Goal: Task Accomplishment & Management: Complete application form

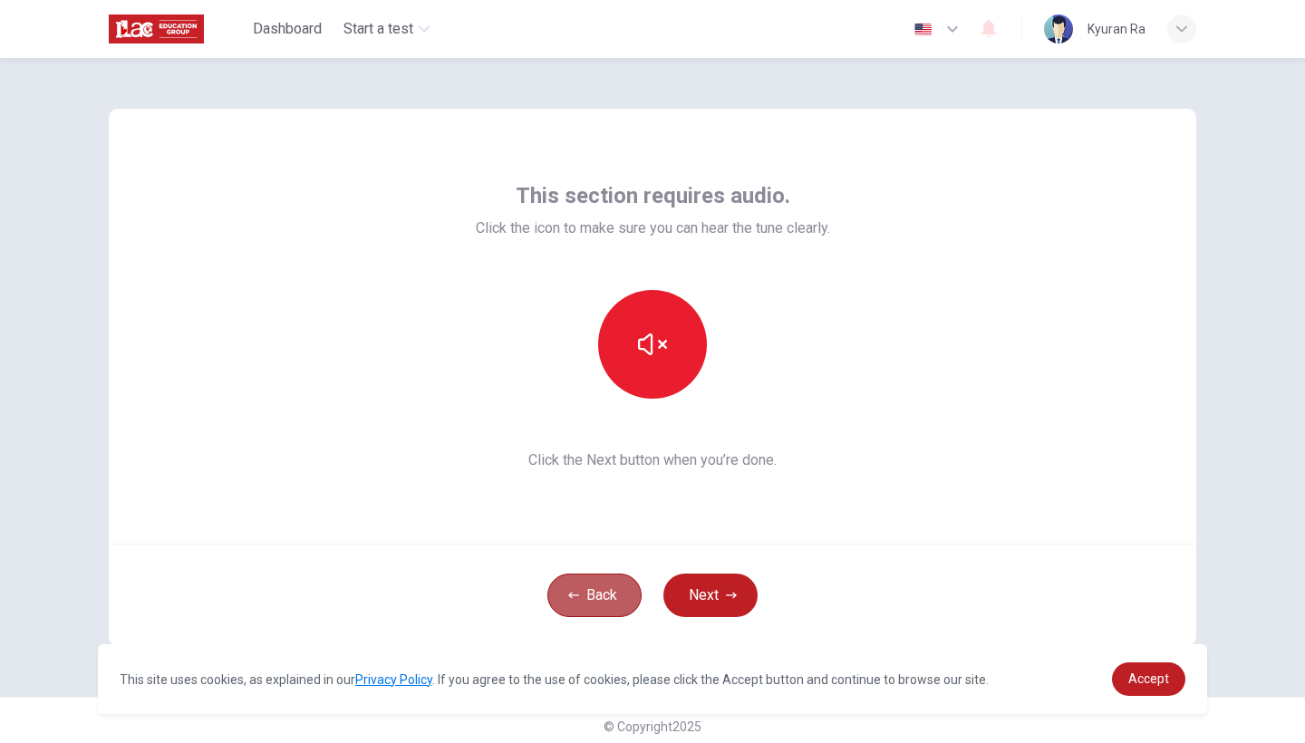
click at [604, 606] on button "Back" at bounding box center [594, 594] width 94 height 43
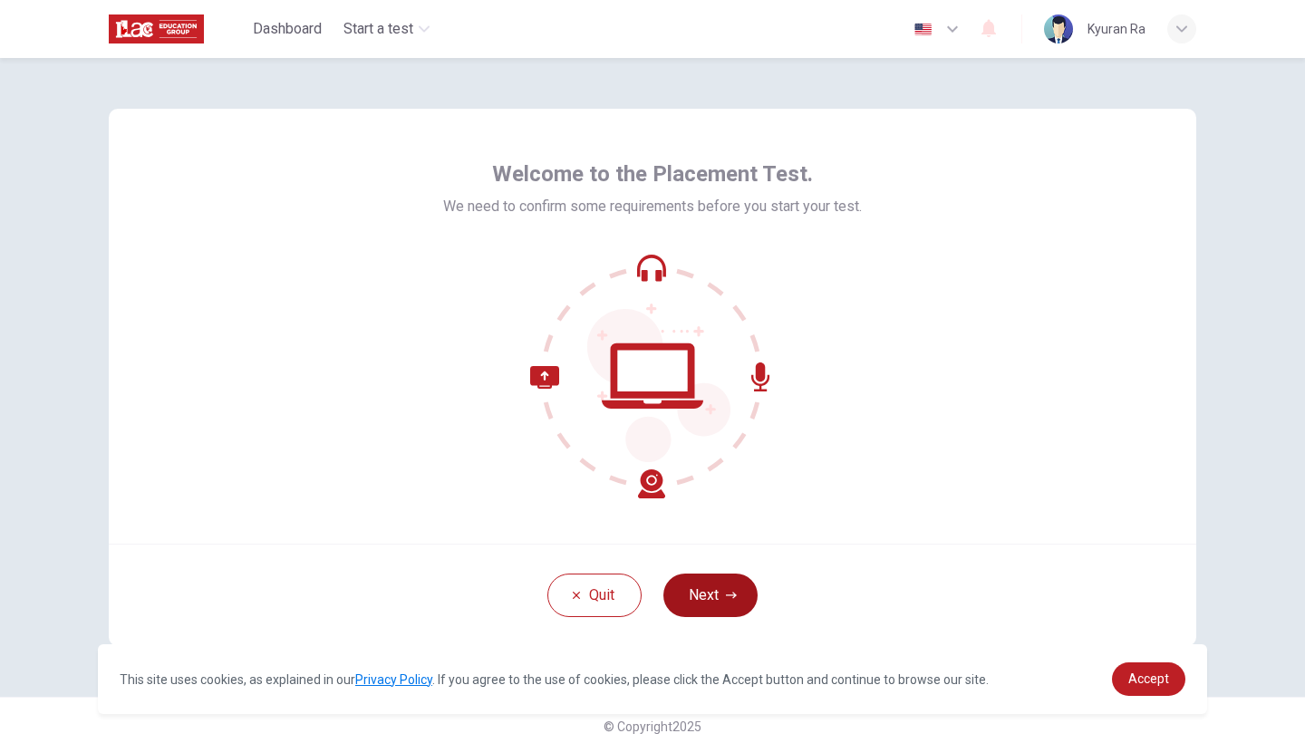
click at [746, 582] on button "Next" at bounding box center [710, 594] width 94 height 43
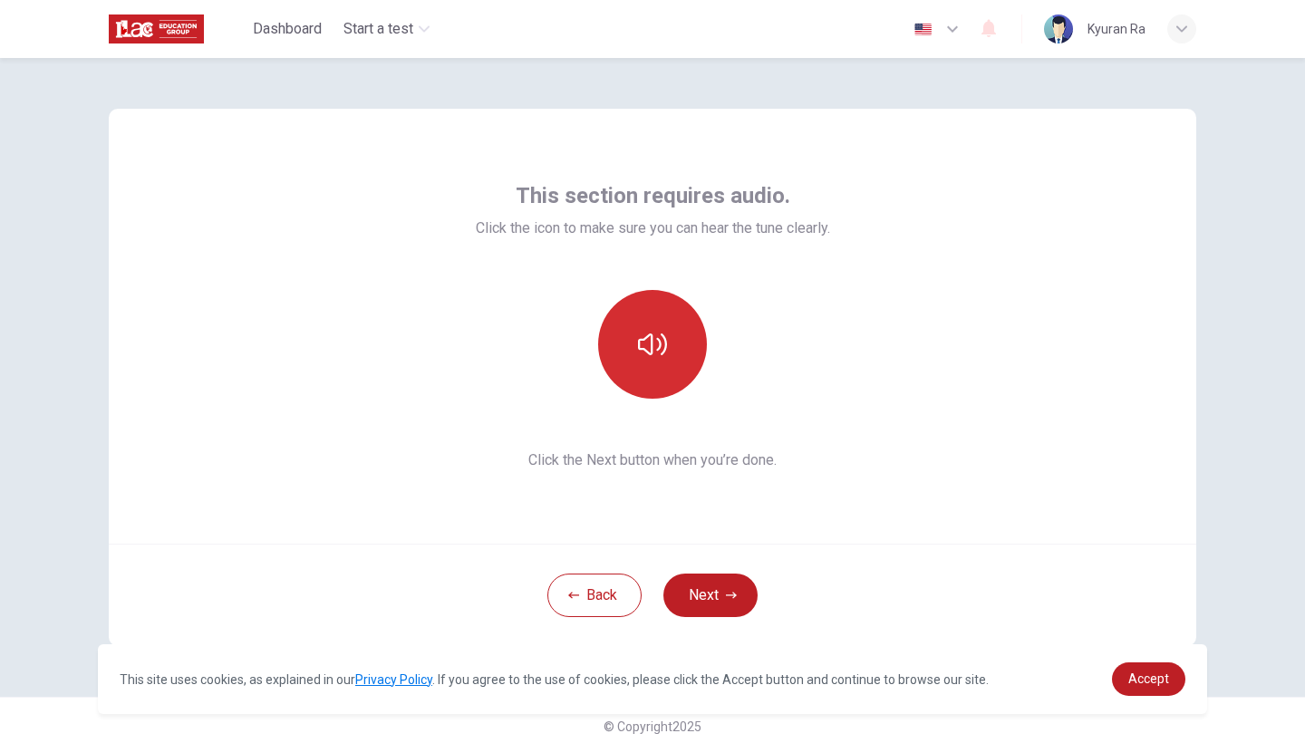
click at [625, 331] on button "button" at bounding box center [652, 344] width 109 height 109
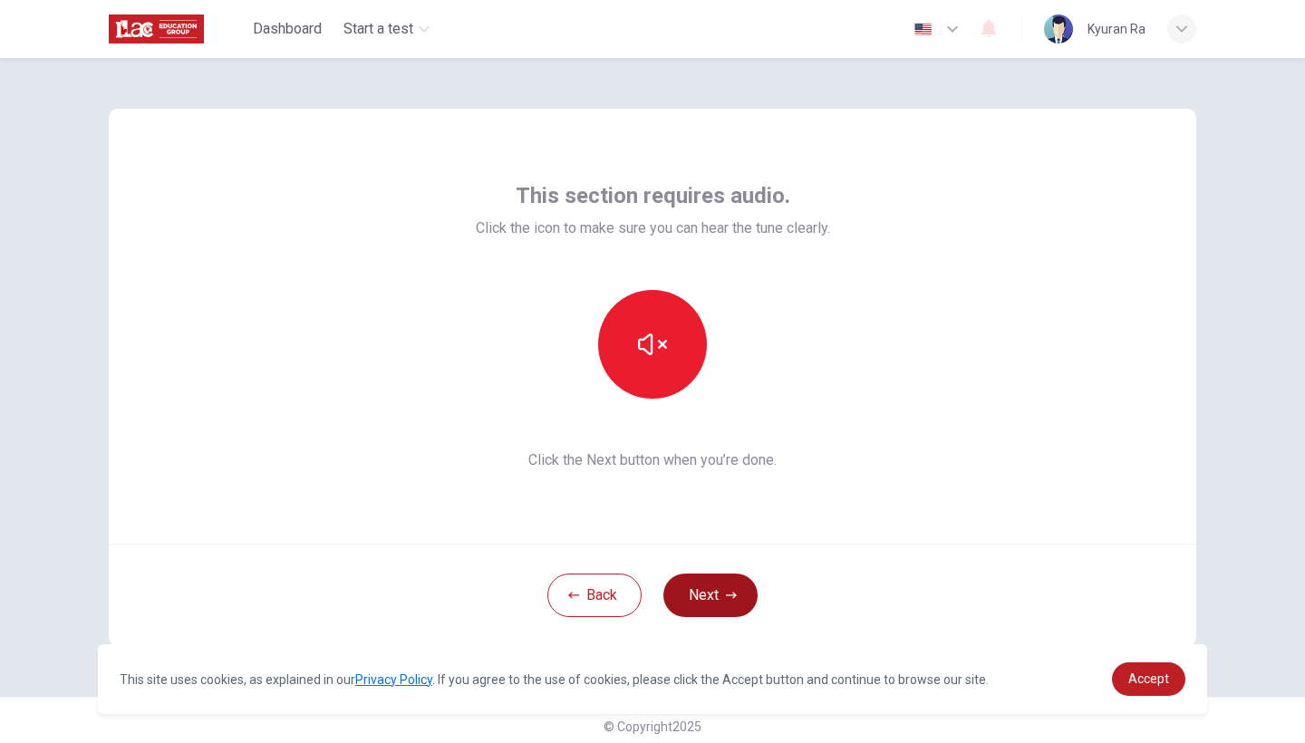
click at [740, 596] on button "Next" at bounding box center [710, 594] width 94 height 43
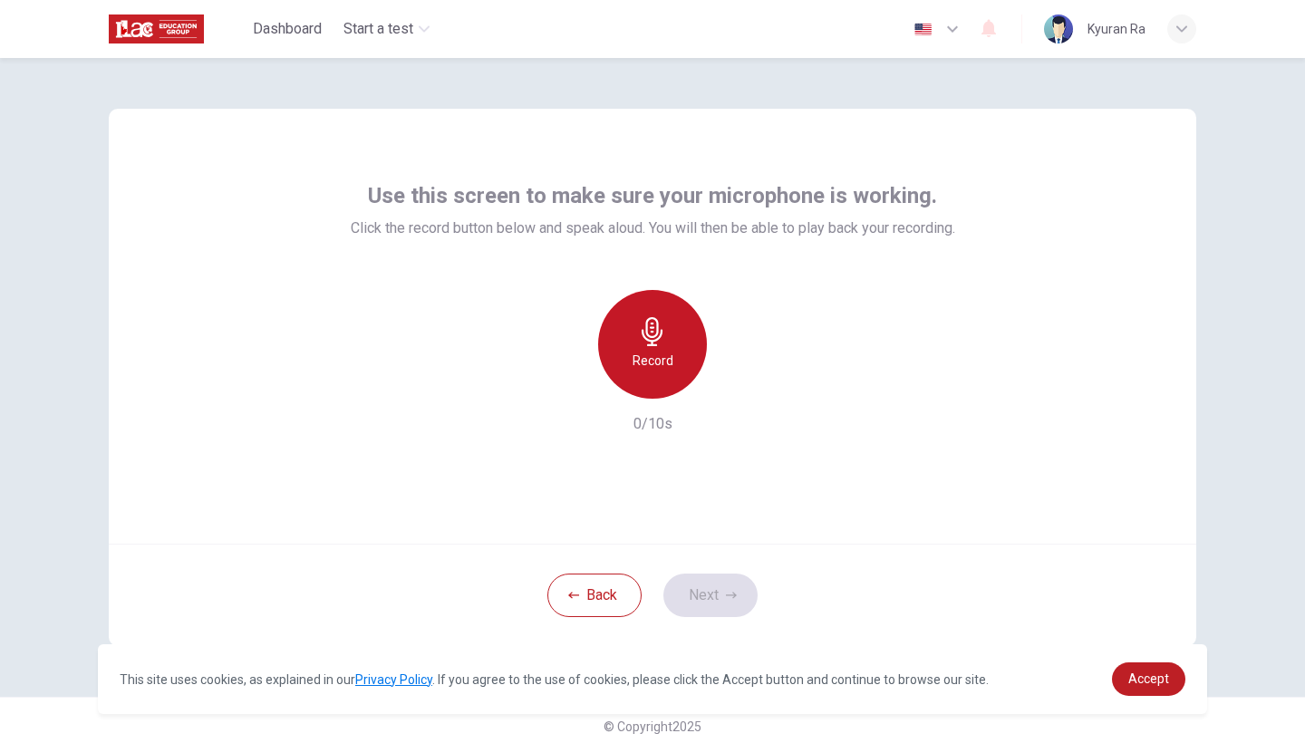
click at [660, 357] on h6 "Record" at bounding box center [652, 361] width 41 height 22
click at [660, 357] on h6 "Stop" at bounding box center [652, 361] width 27 height 22
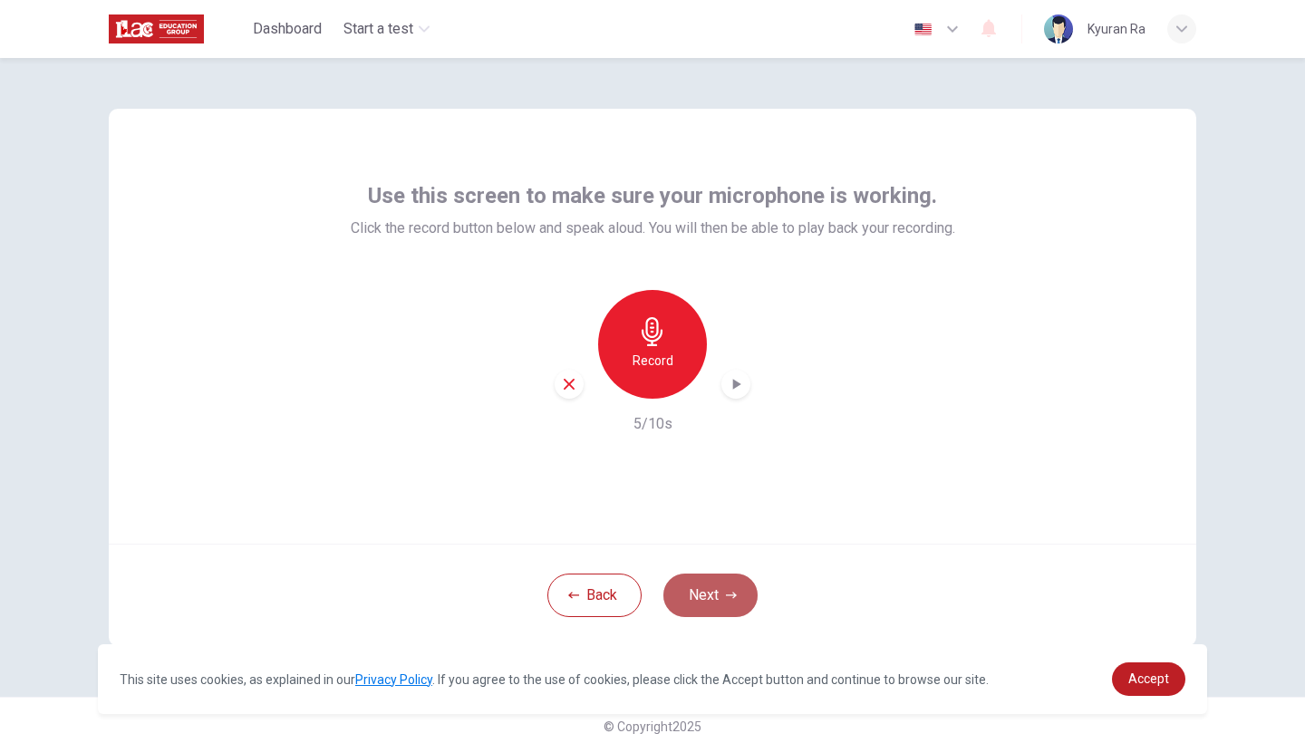
click at [713, 602] on button "Next" at bounding box center [710, 594] width 94 height 43
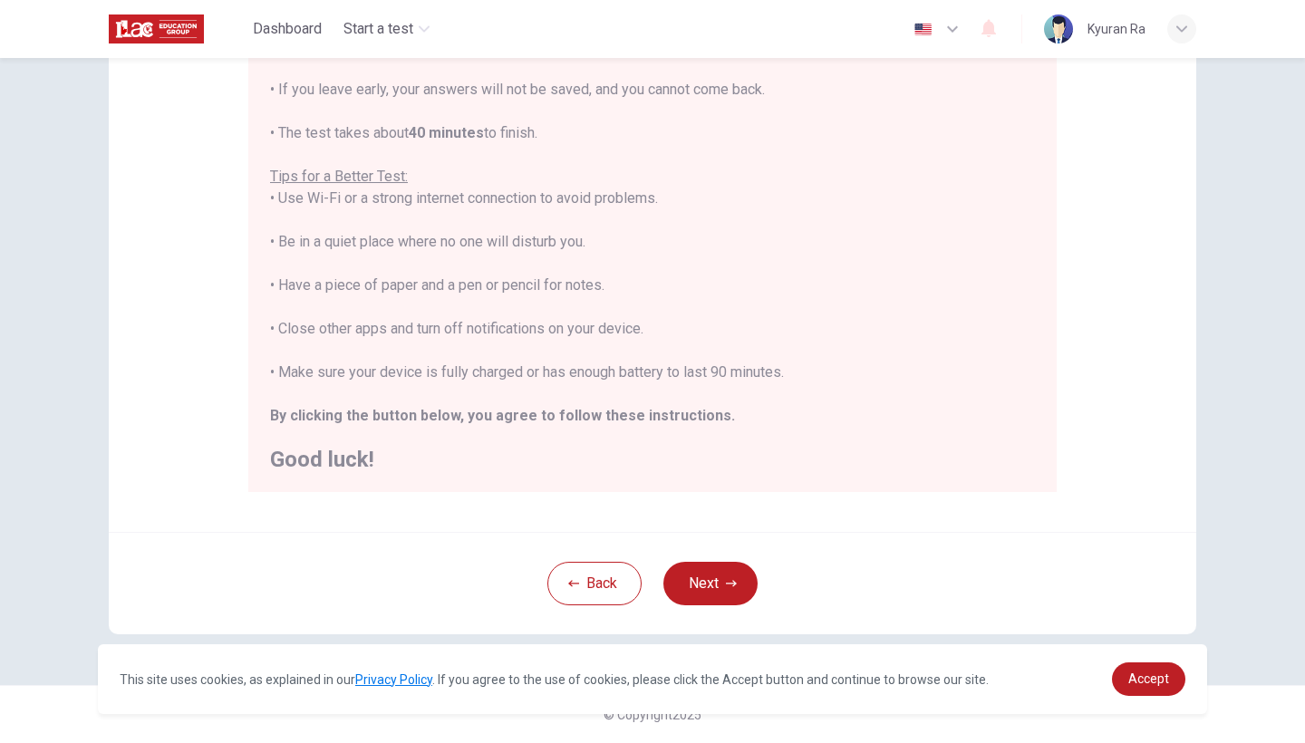
scroll to position [265, 0]
click at [737, 587] on button "Next" at bounding box center [710, 583] width 94 height 43
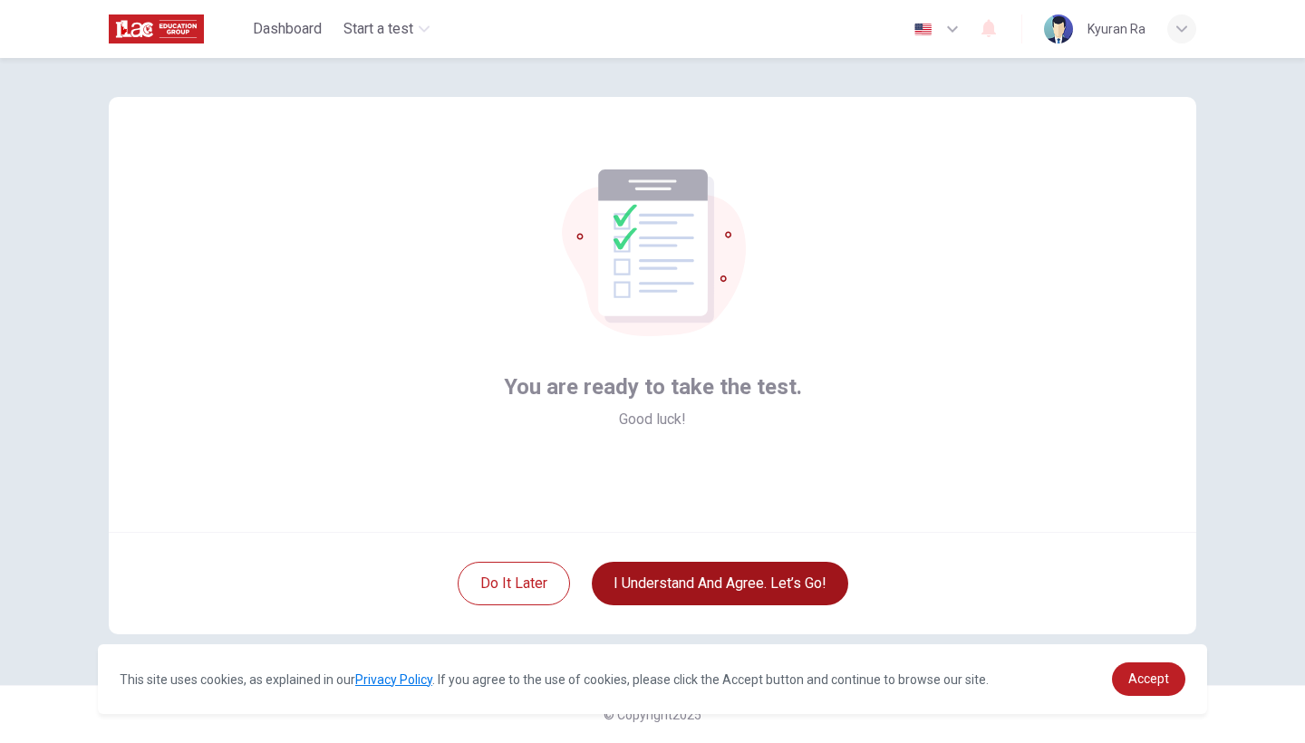
scroll to position [12, 0]
click at [737, 587] on button "I understand and agree. Let’s go!" at bounding box center [720, 583] width 256 height 43
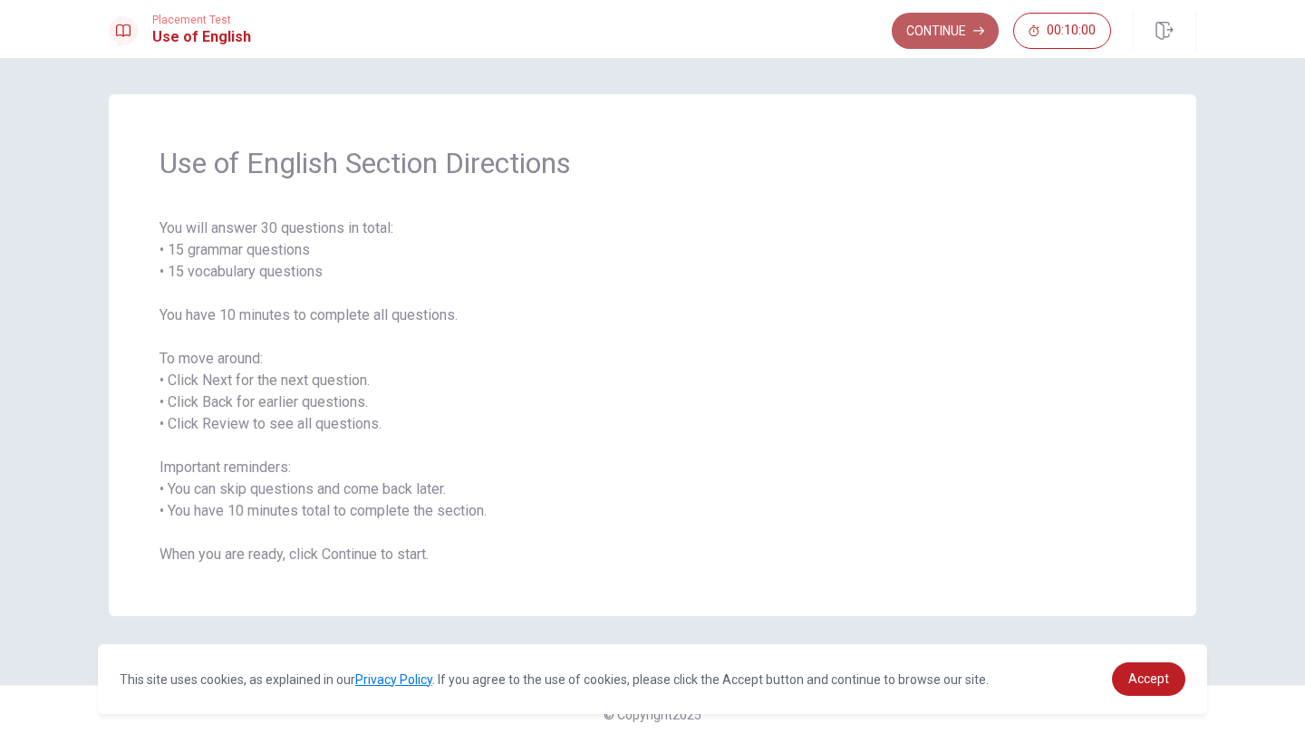
click at [925, 34] on button "Continue" at bounding box center [944, 31] width 107 height 36
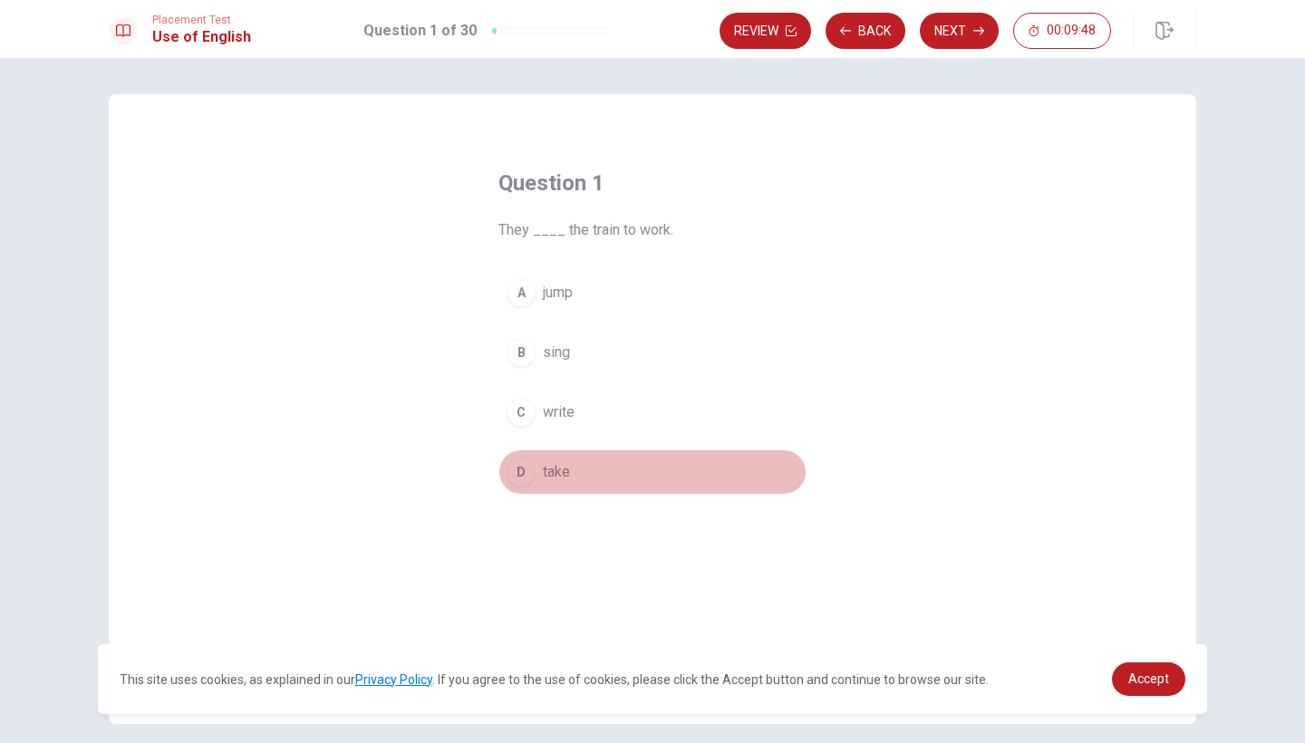
click at [523, 468] on div "D" at bounding box center [520, 471] width 29 height 29
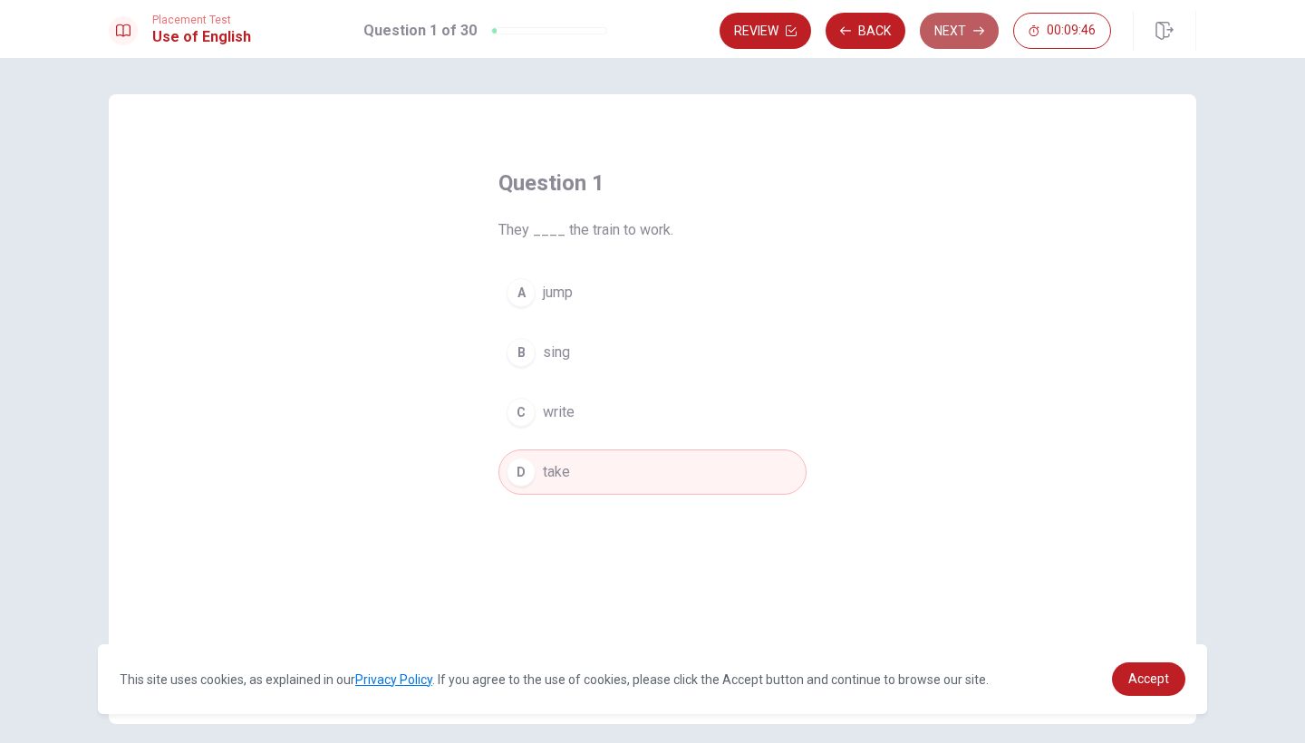
click at [951, 32] on button "Next" at bounding box center [959, 31] width 79 height 36
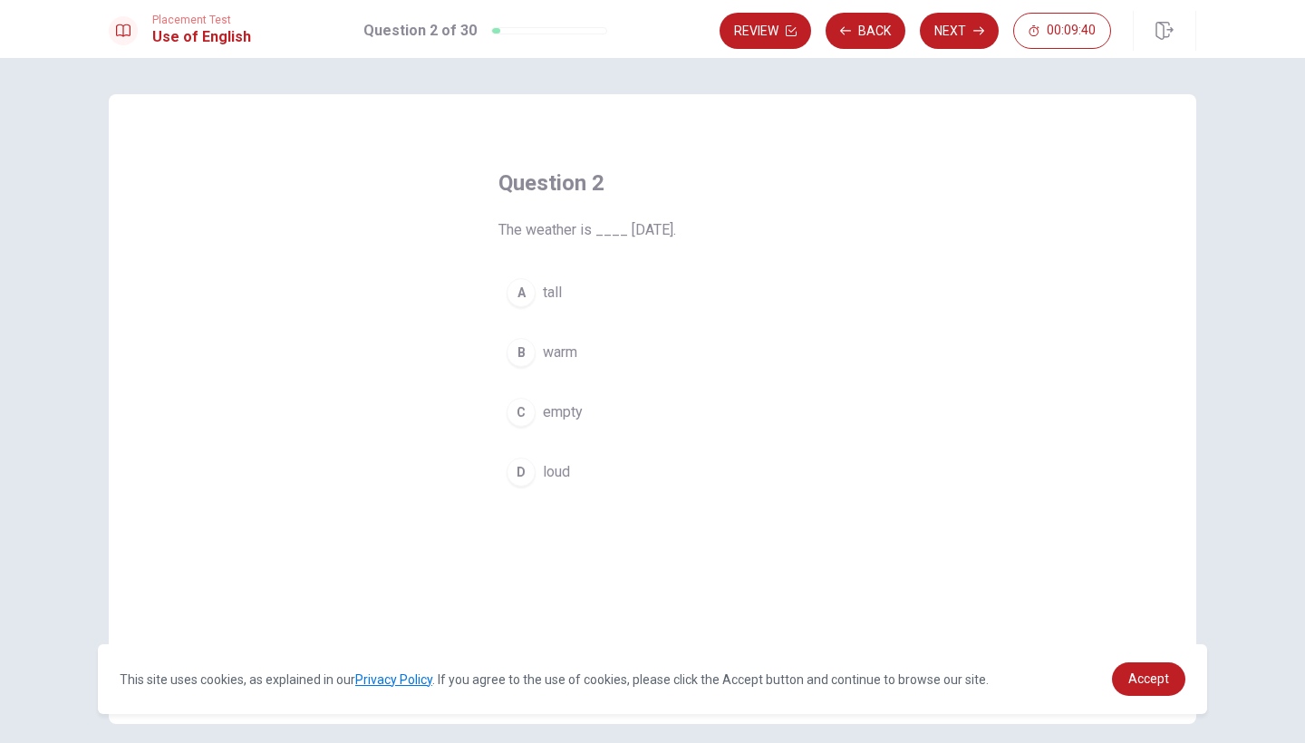
click at [523, 350] on div "B" at bounding box center [520, 352] width 29 height 29
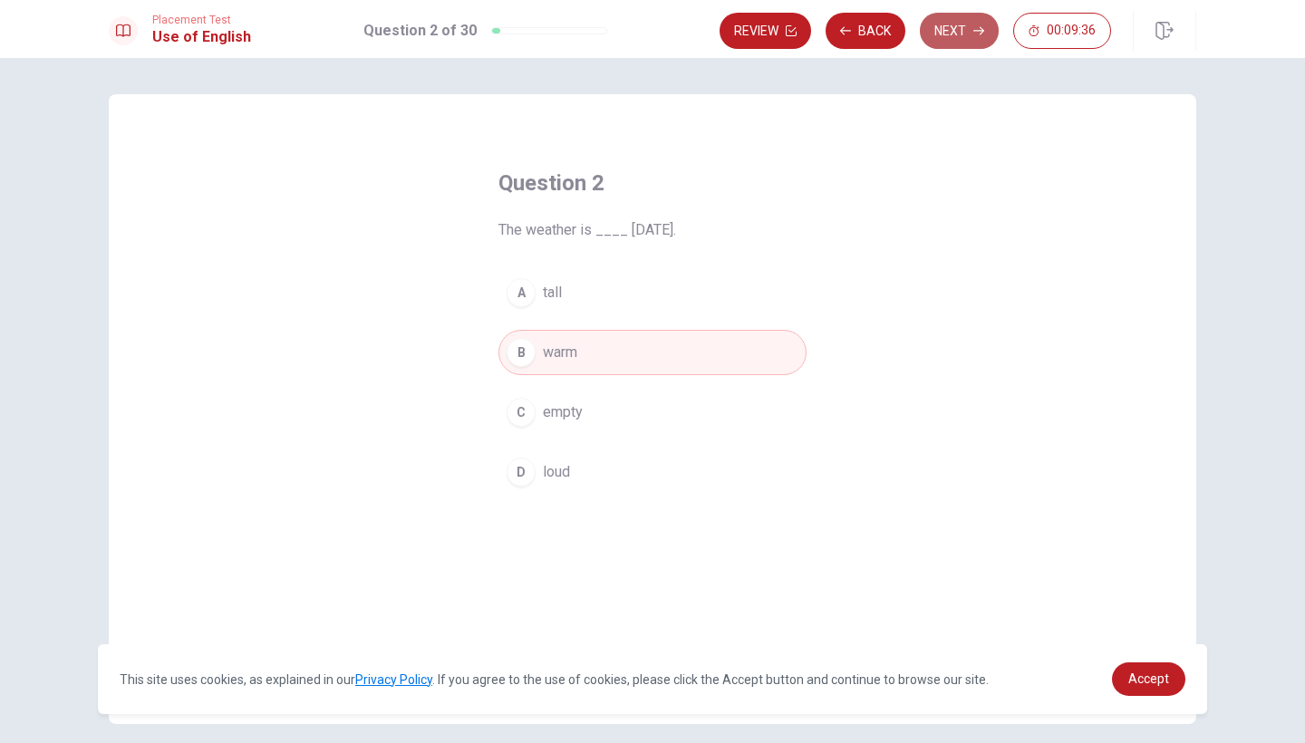
click at [958, 23] on button "Next" at bounding box center [959, 31] width 79 height 36
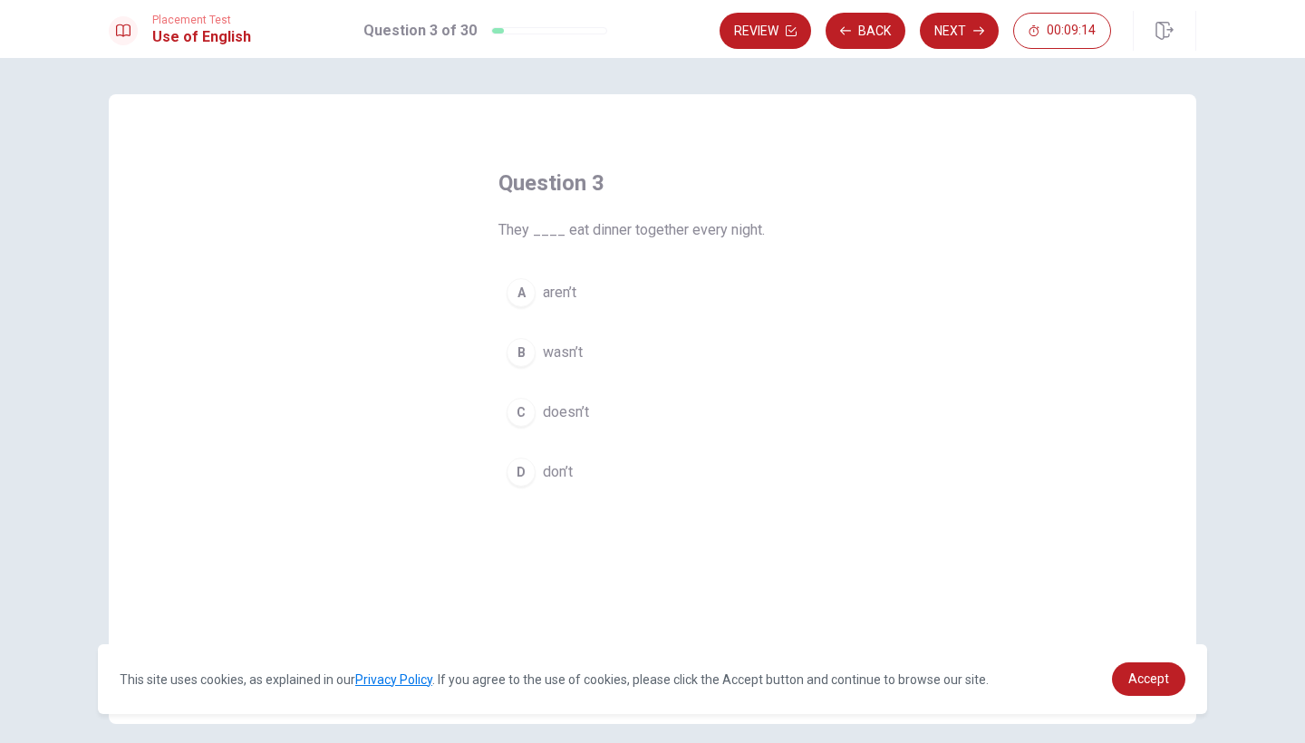
click at [525, 293] on div "A" at bounding box center [520, 292] width 29 height 29
click at [949, 28] on button "Next" at bounding box center [959, 31] width 79 height 36
click at [516, 409] on div "C" at bounding box center [520, 412] width 29 height 29
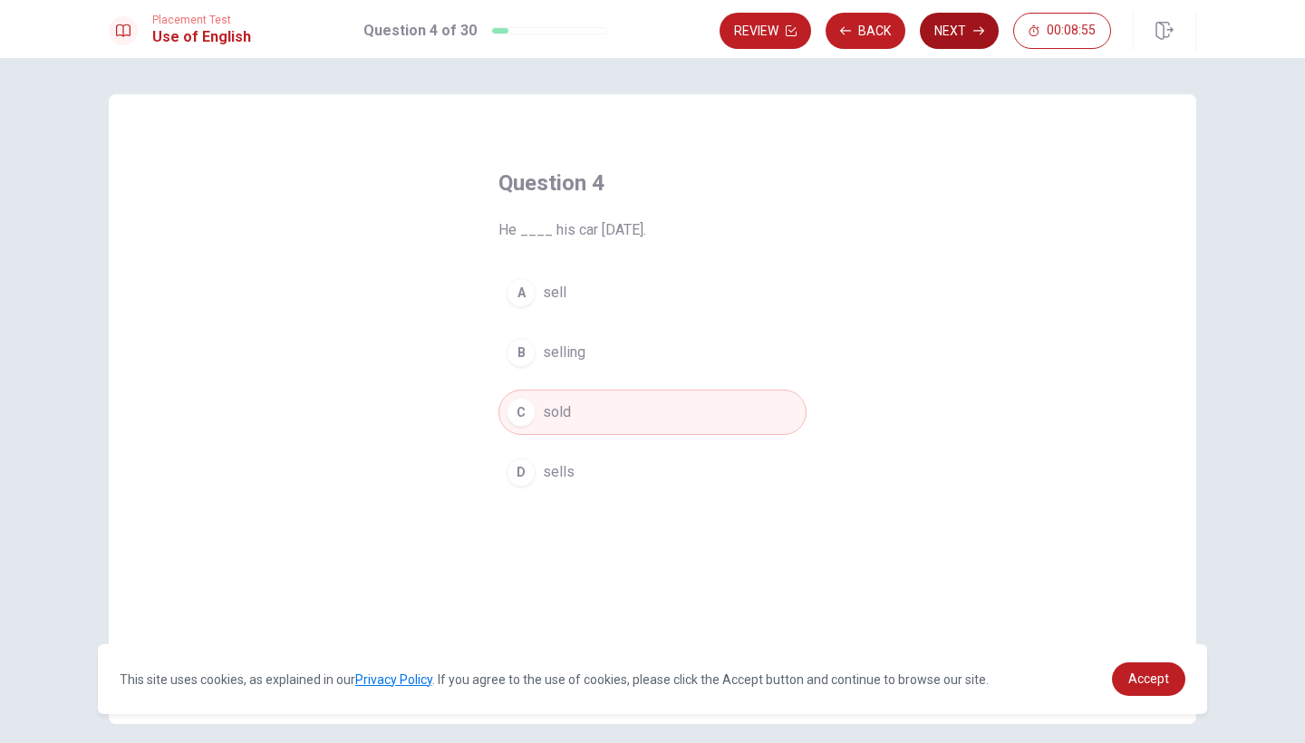
click at [955, 33] on button "Next" at bounding box center [959, 31] width 79 height 36
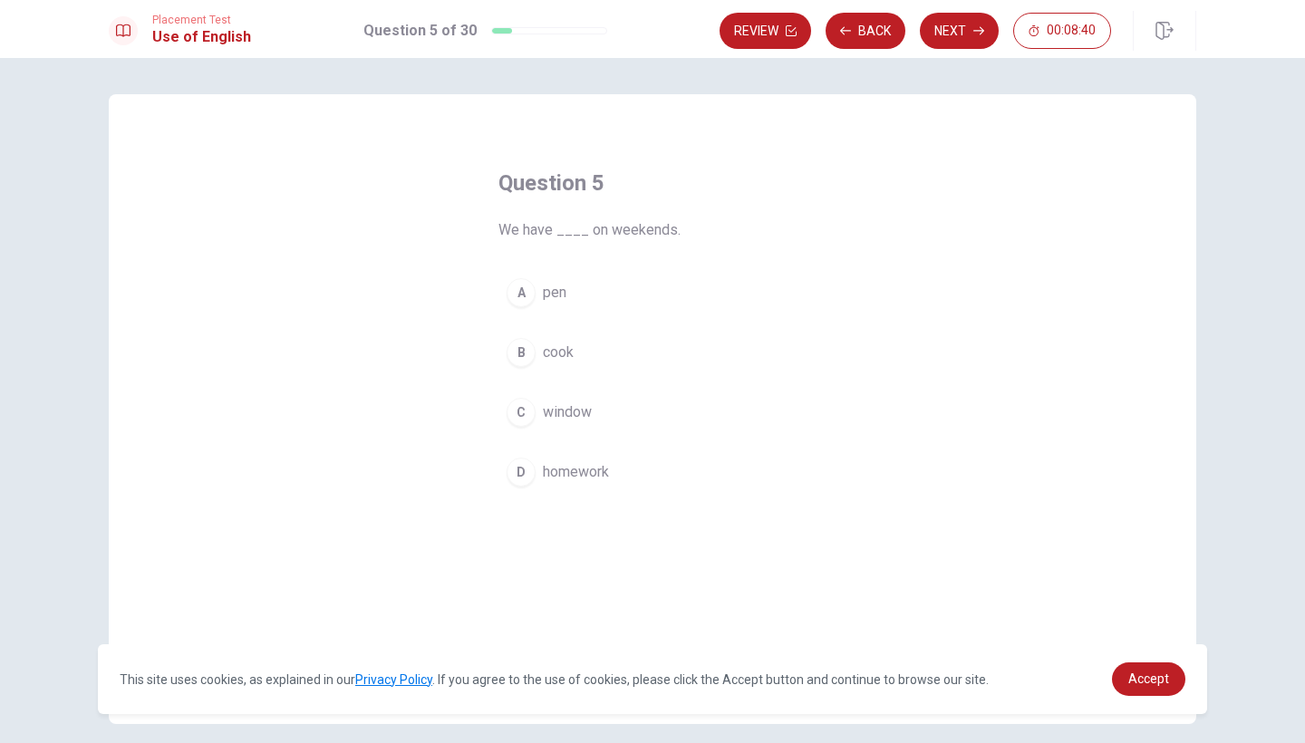
click at [520, 346] on div "B" at bounding box center [520, 352] width 29 height 29
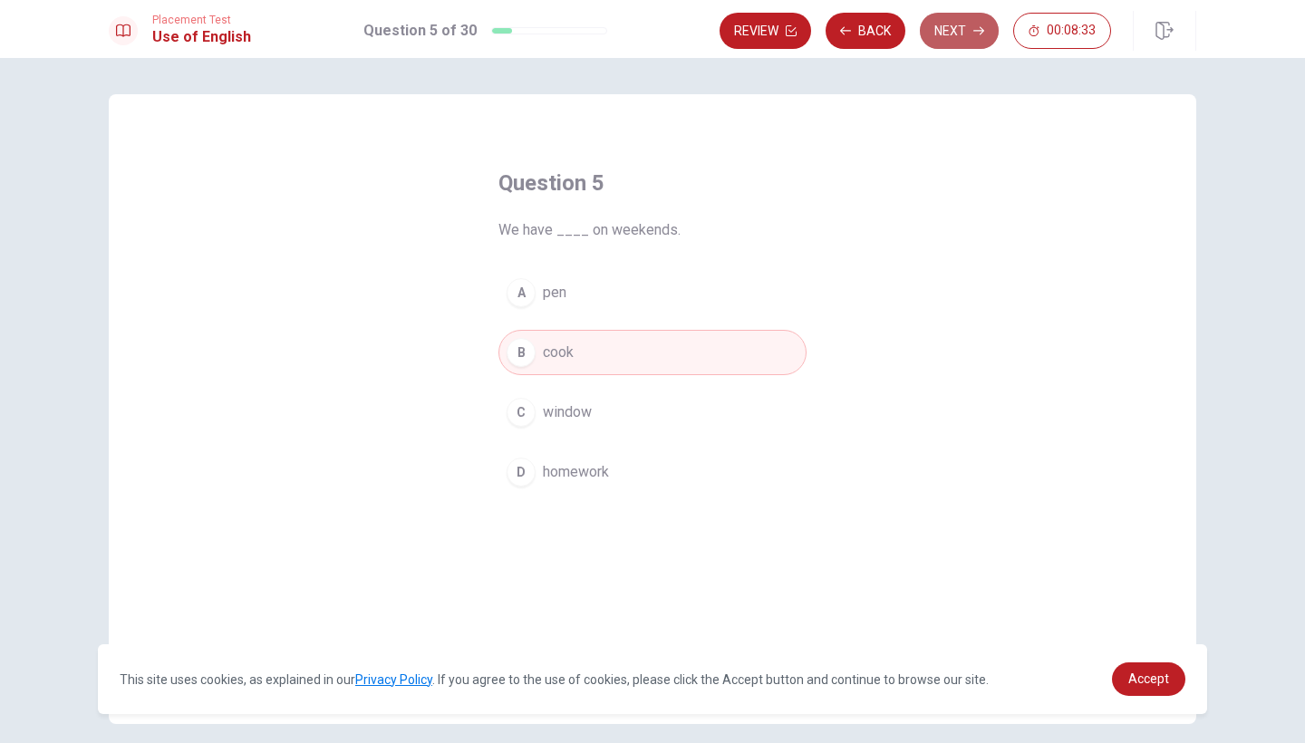
click at [949, 30] on button "Next" at bounding box center [959, 31] width 79 height 36
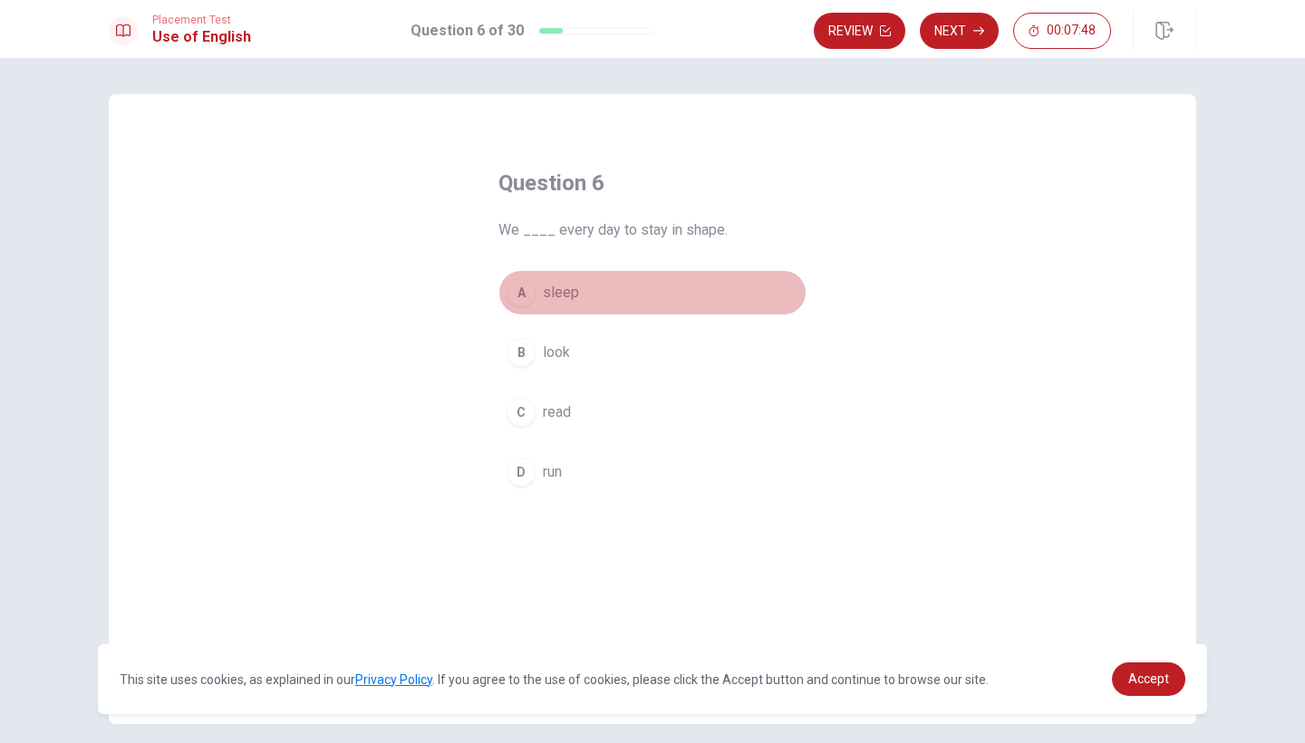
click at [527, 292] on div "A" at bounding box center [520, 292] width 29 height 29
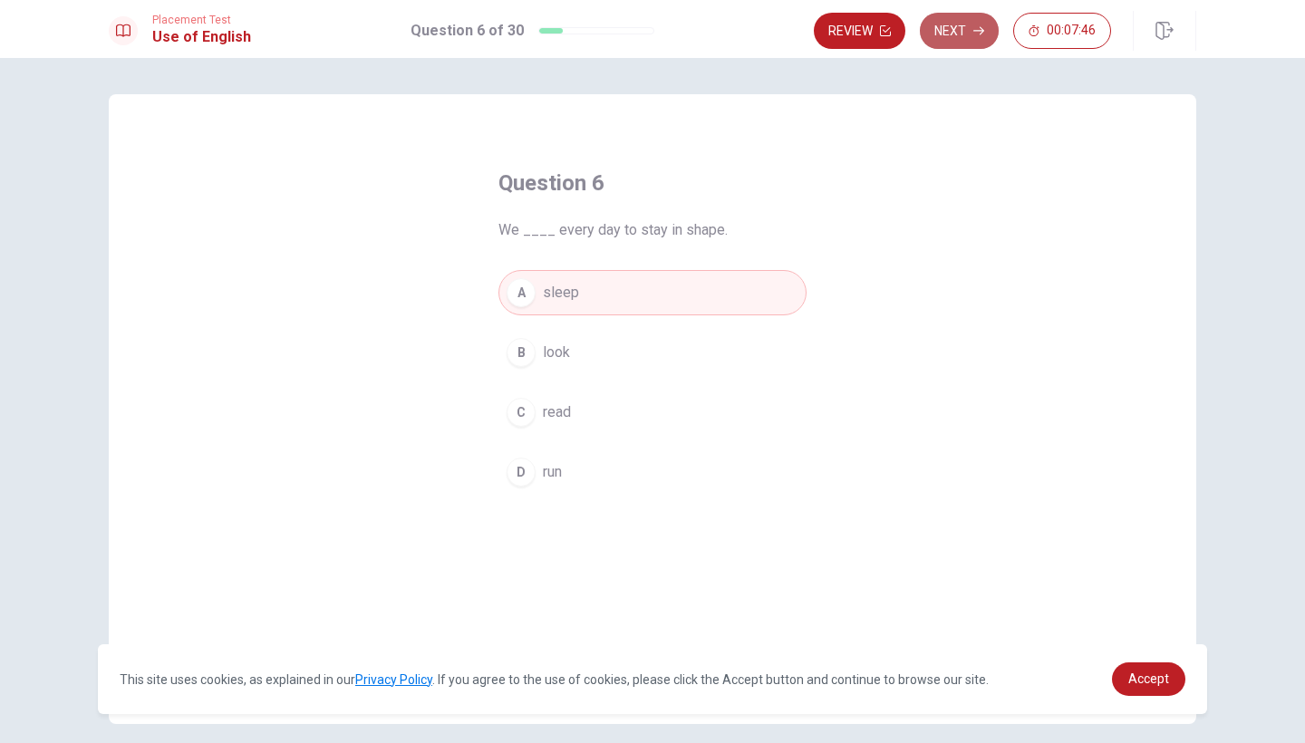
click at [967, 33] on button "Next" at bounding box center [959, 31] width 79 height 36
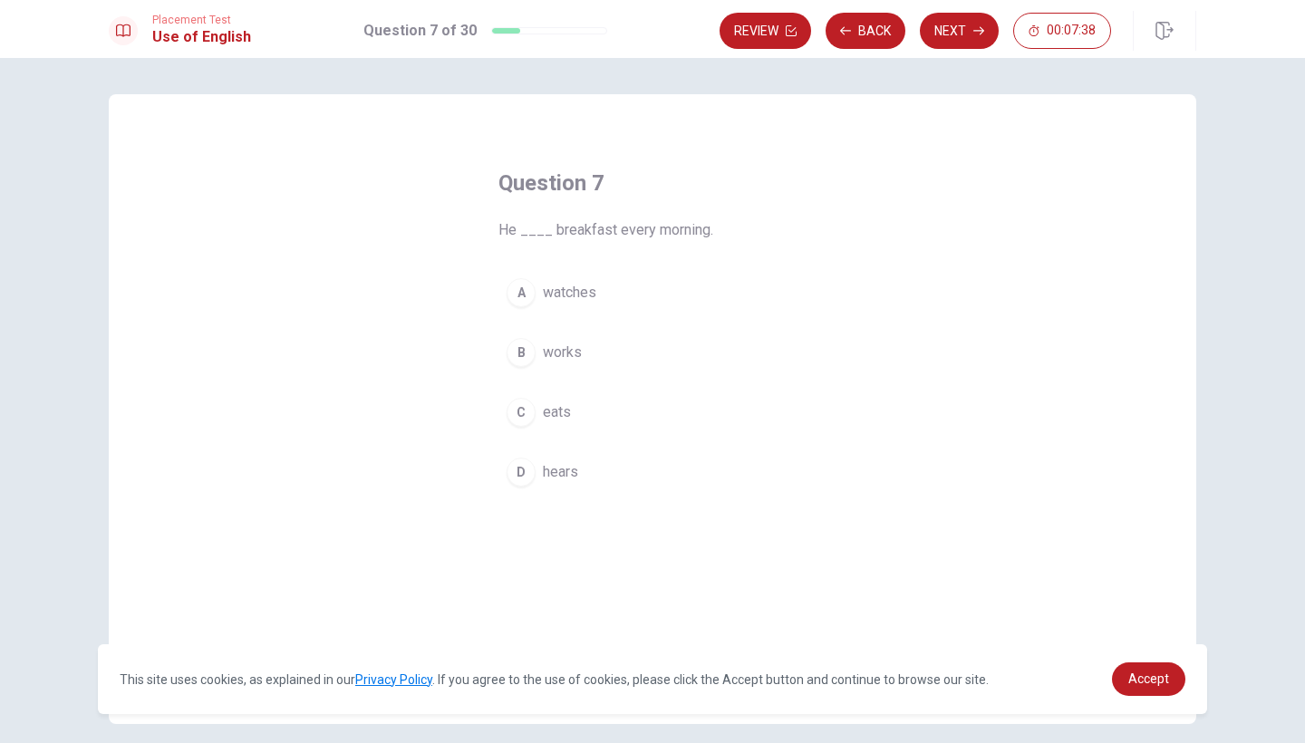
click at [523, 406] on div "C" at bounding box center [520, 412] width 29 height 29
click at [969, 33] on button "Next" at bounding box center [959, 31] width 79 height 36
click at [518, 405] on div "C" at bounding box center [520, 412] width 29 height 29
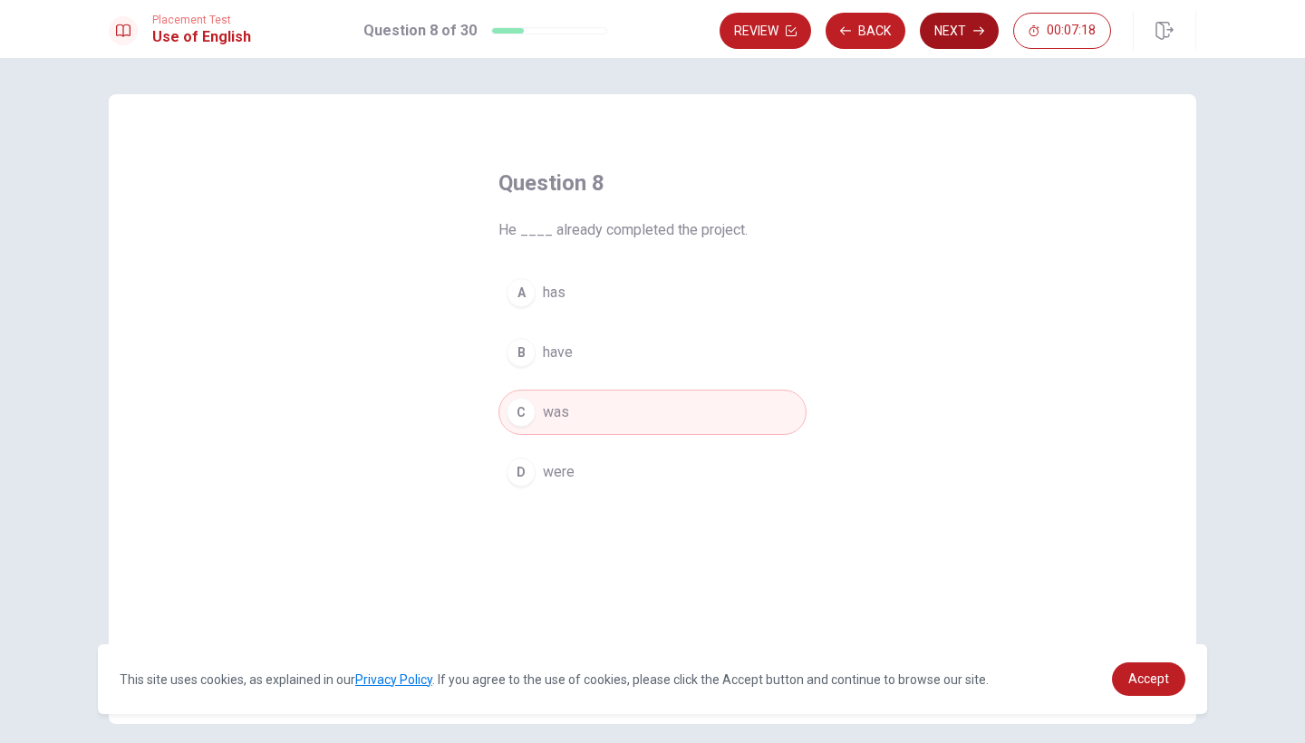
click at [961, 43] on button "Next" at bounding box center [959, 31] width 79 height 36
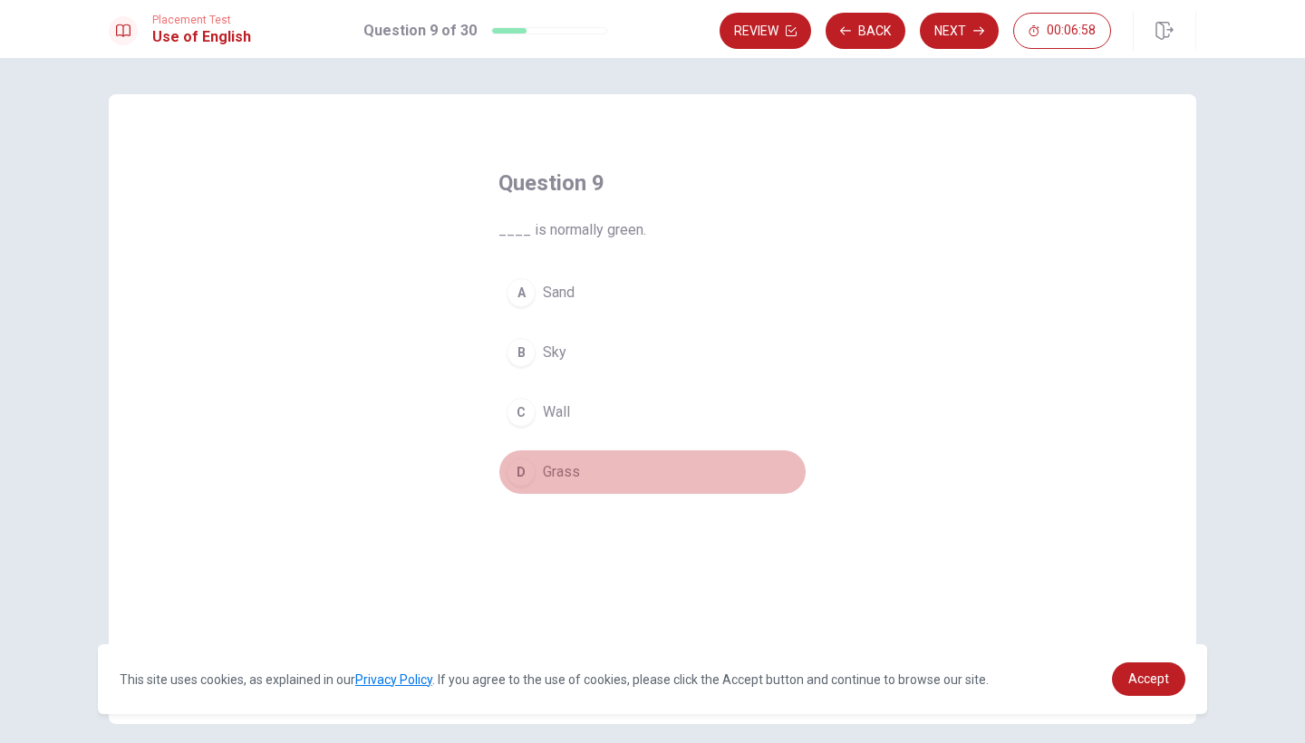
click at [525, 476] on div "D" at bounding box center [520, 471] width 29 height 29
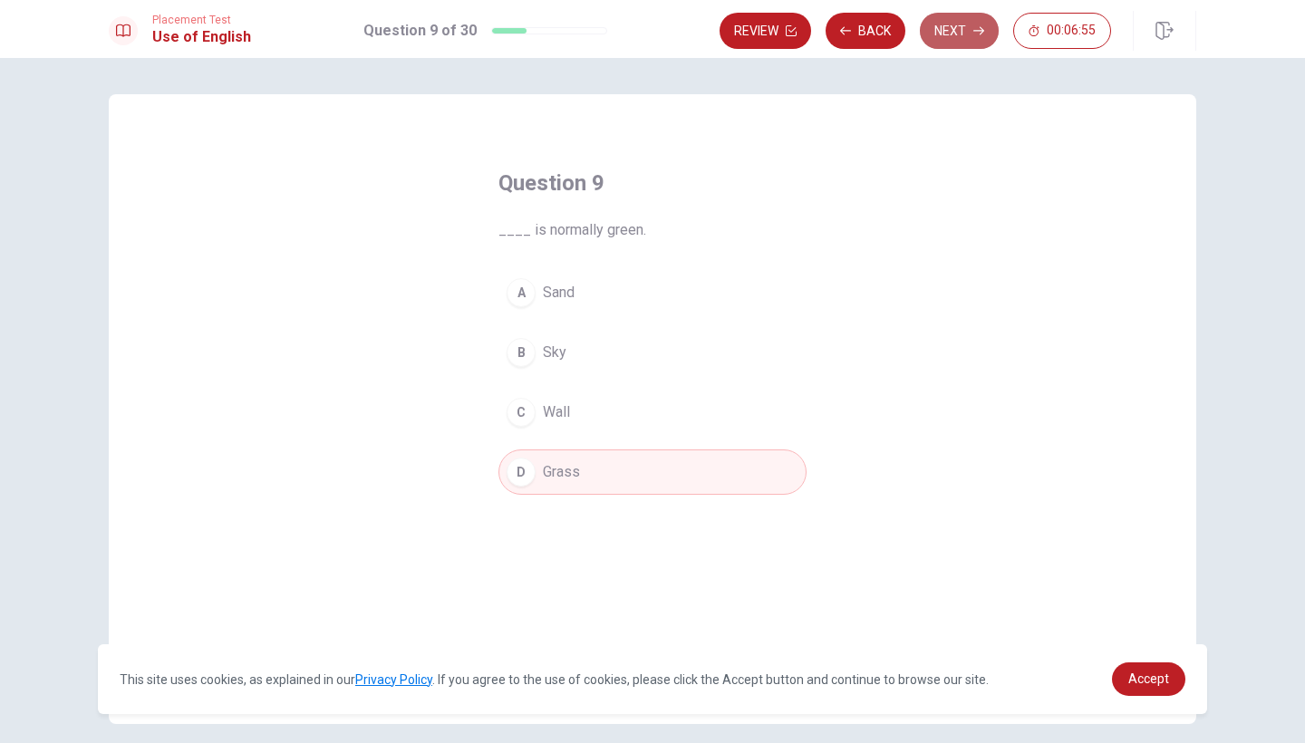
click at [943, 34] on button "Next" at bounding box center [959, 31] width 79 height 36
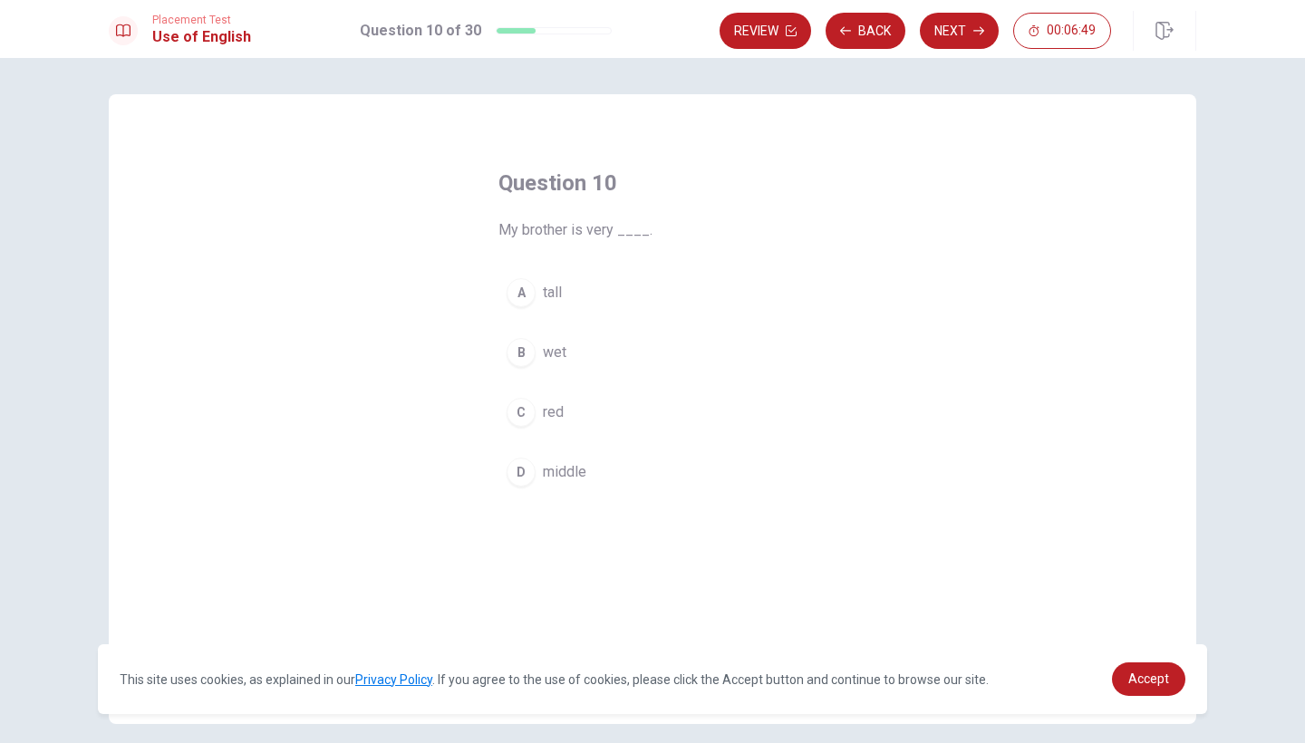
click at [516, 295] on div "A" at bounding box center [520, 292] width 29 height 29
click at [964, 11] on div "Review Back Next 00:06:48" at bounding box center [957, 31] width 477 height 40
click at [958, 26] on button "Next" at bounding box center [959, 31] width 79 height 36
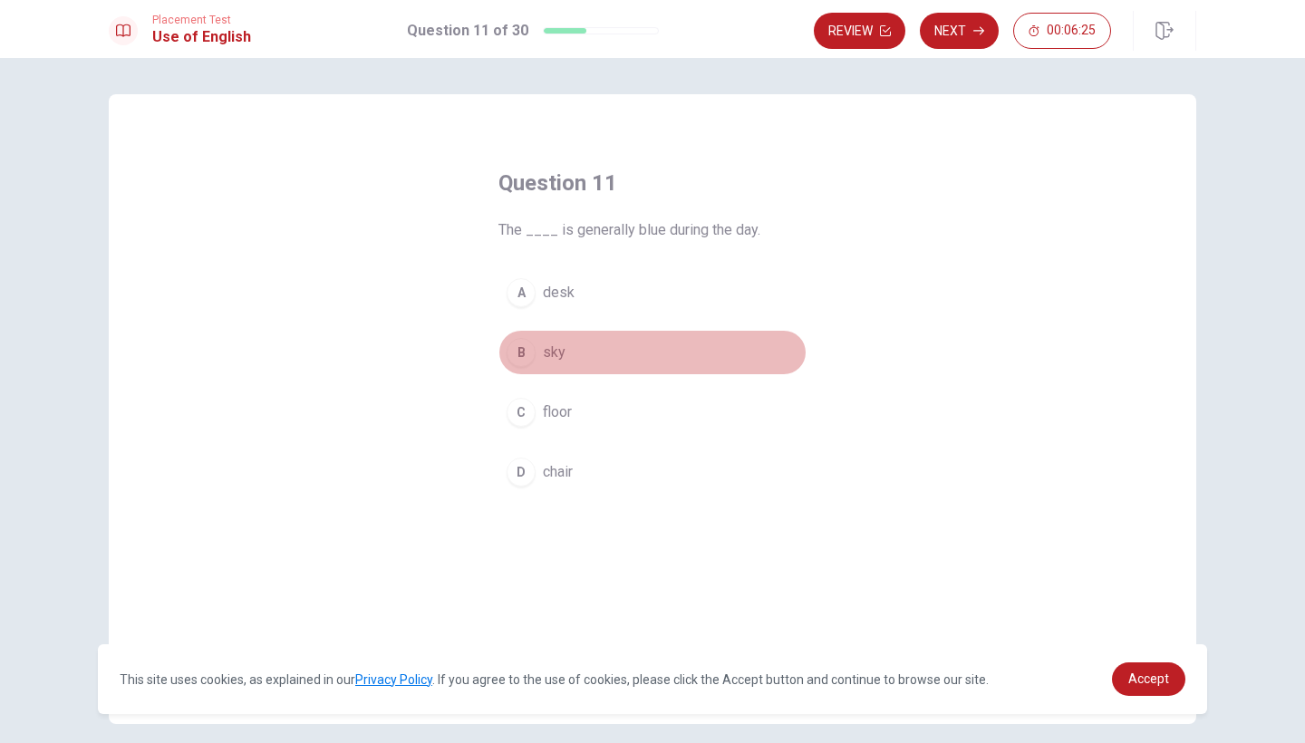
click at [521, 348] on div "B" at bounding box center [520, 352] width 29 height 29
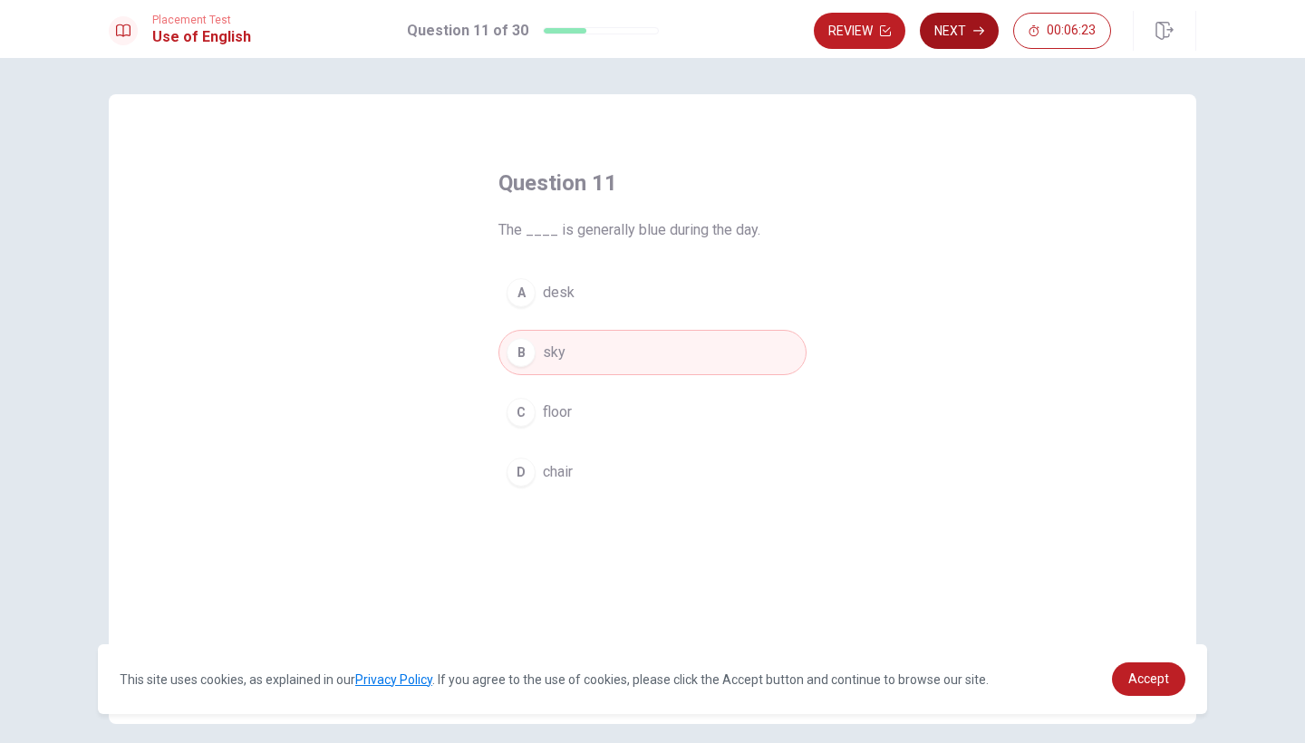
click at [939, 34] on button "Next" at bounding box center [959, 31] width 79 height 36
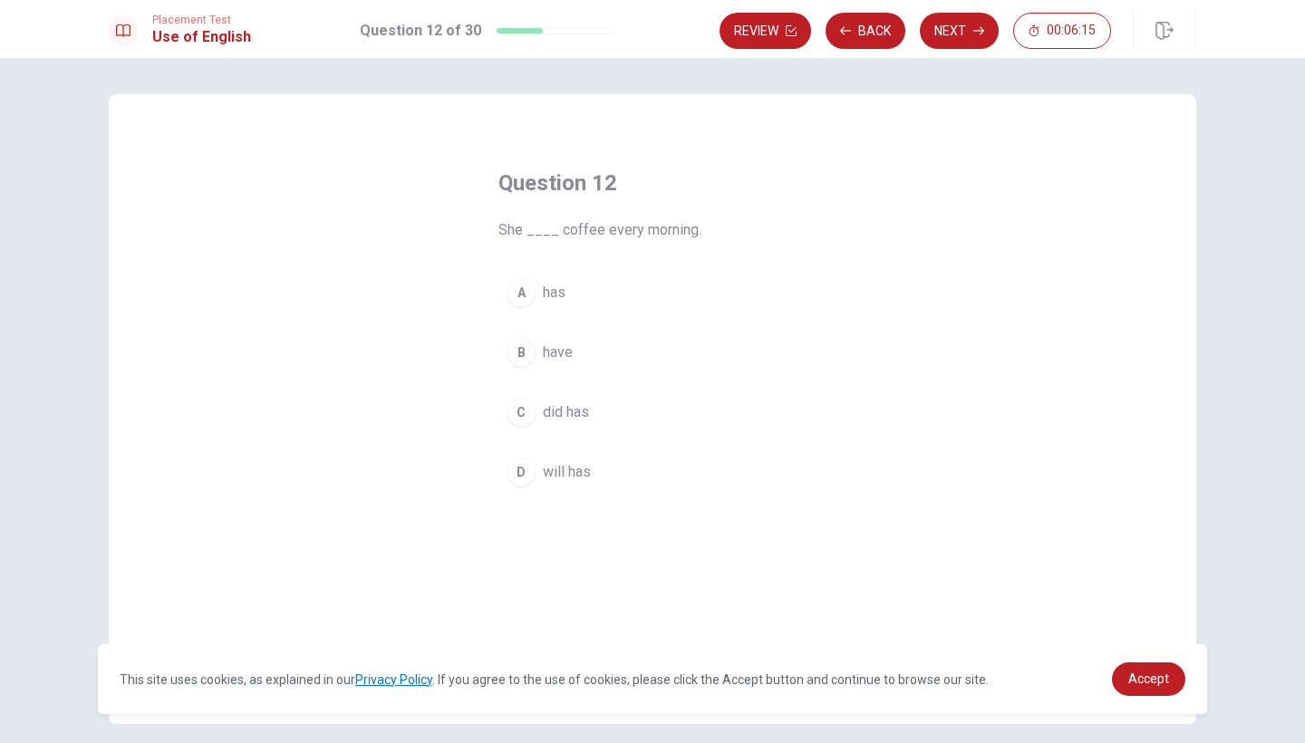
click at [511, 288] on div "A" at bounding box center [520, 292] width 29 height 29
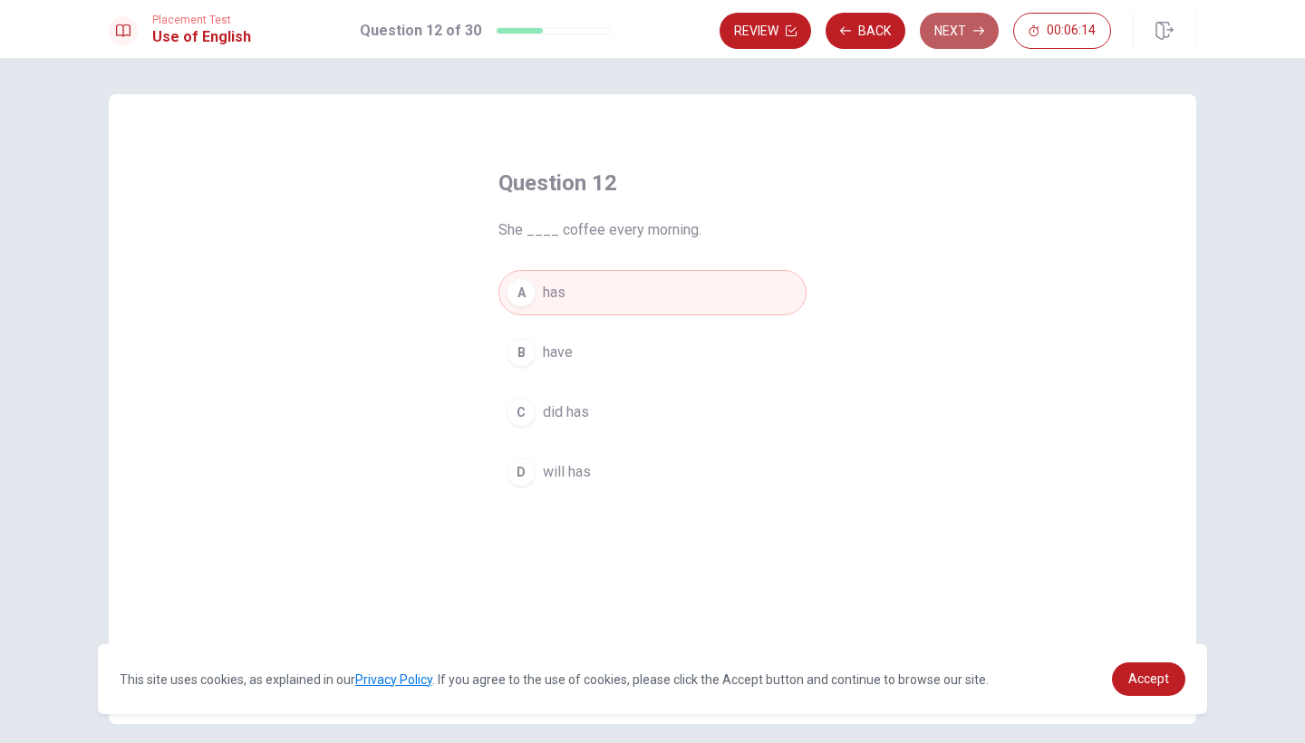
click at [960, 28] on button "Next" at bounding box center [959, 31] width 79 height 36
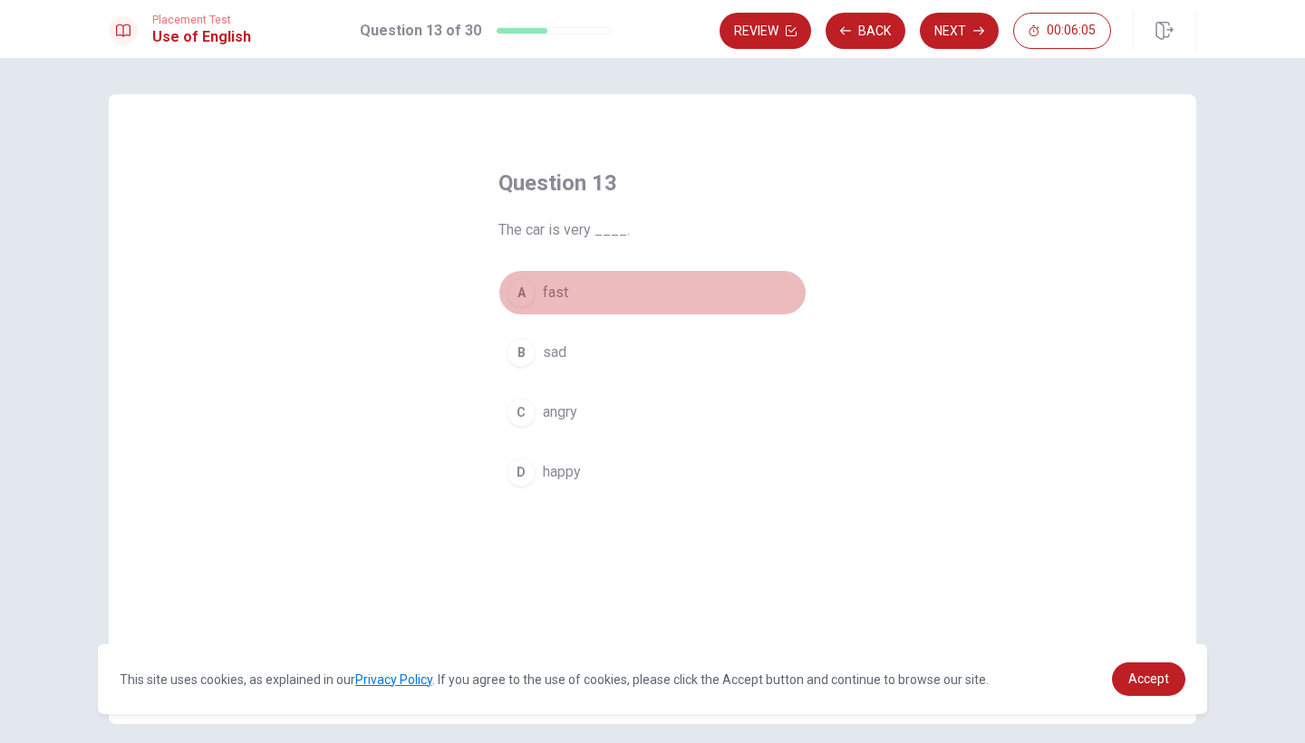
click at [520, 289] on div "A" at bounding box center [520, 292] width 29 height 29
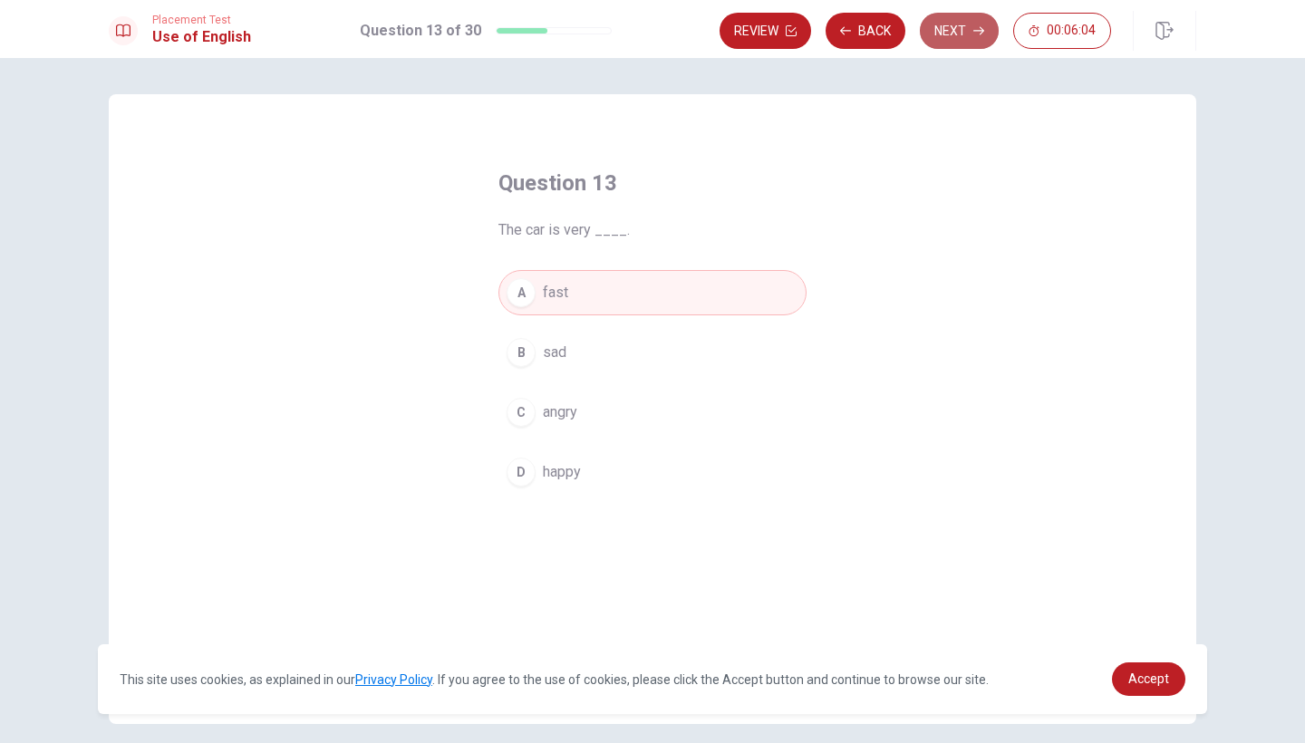
click at [946, 35] on button "Next" at bounding box center [959, 31] width 79 height 36
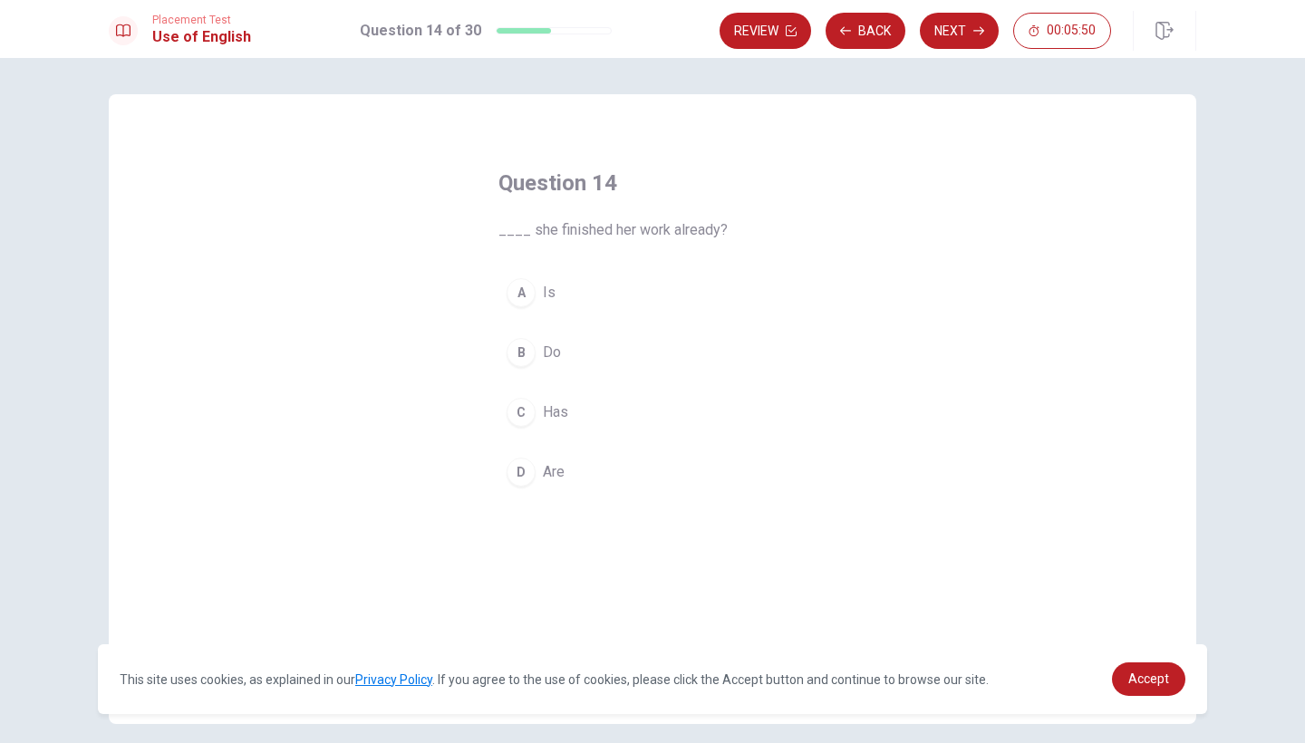
click at [523, 295] on div "A" at bounding box center [520, 292] width 29 height 29
click at [952, 40] on button "Next" at bounding box center [959, 31] width 79 height 36
click at [525, 353] on div "B" at bounding box center [520, 352] width 29 height 29
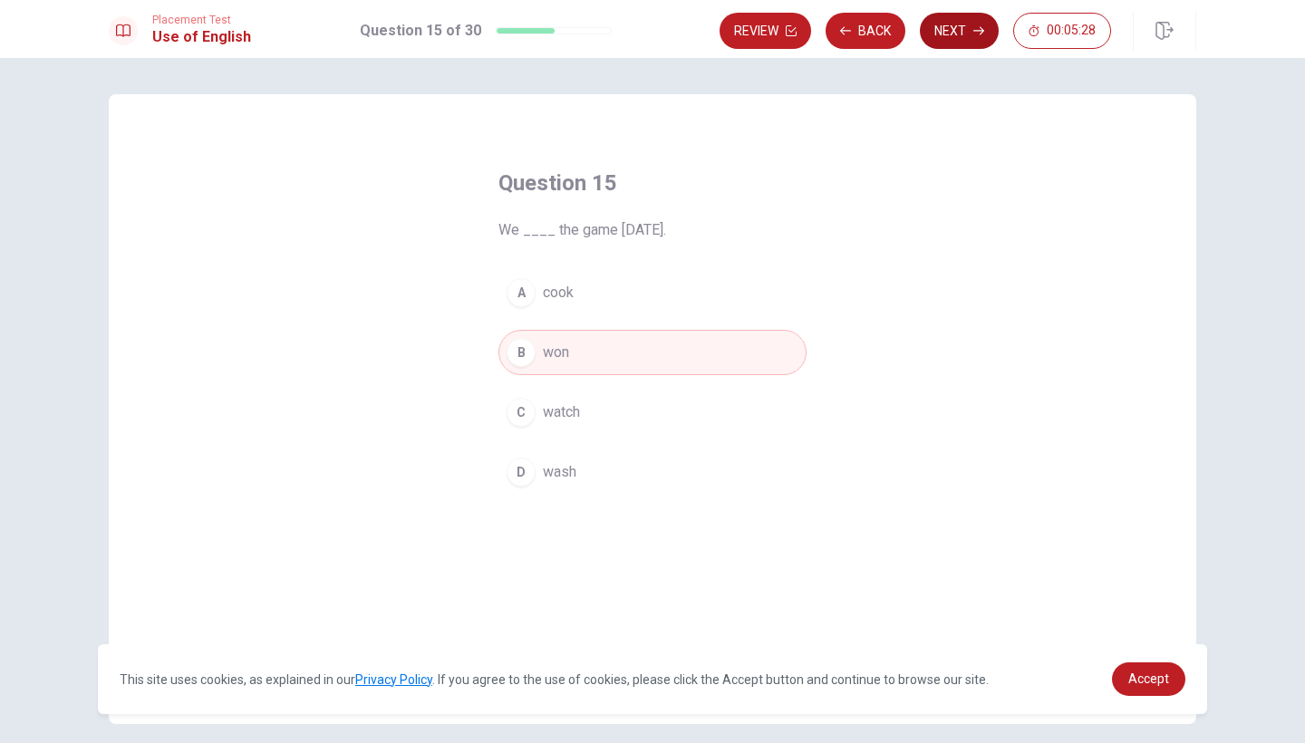
click at [962, 26] on button "Next" at bounding box center [959, 31] width 79 height 36
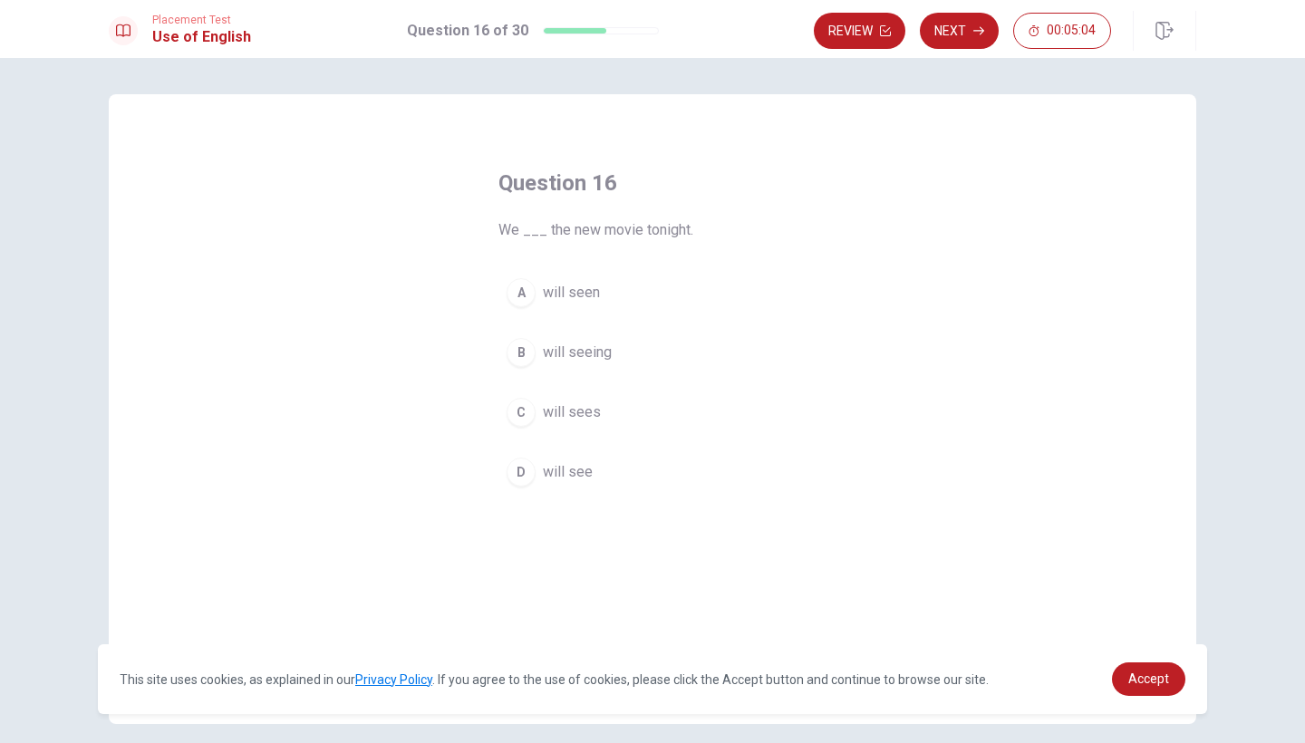
click at [522, 291] on div "A" at bounding box center [520, 292] width 29 height 29
click at [954, 29] on button "Next" at bounding box center [959, 31] width 79 height 36
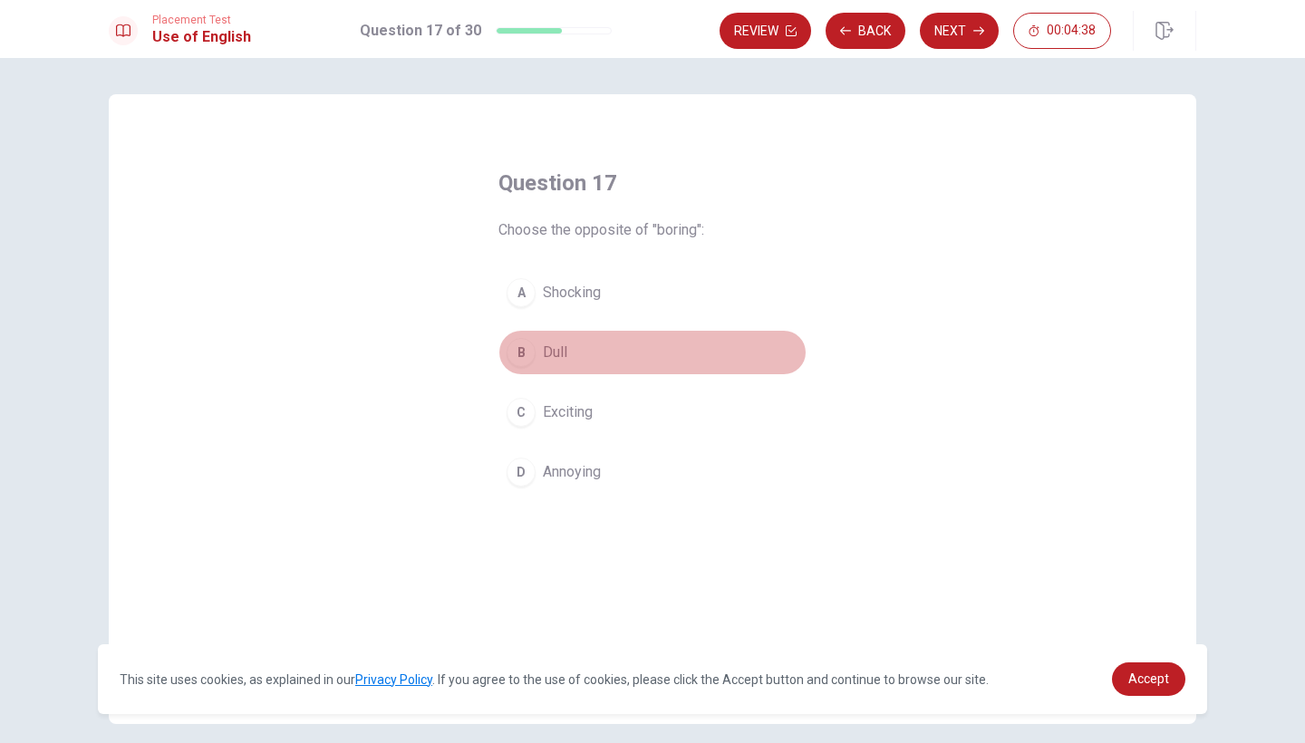
click at [520, 361] on div "B" at bounding box center [520, 352] width 29 height 29
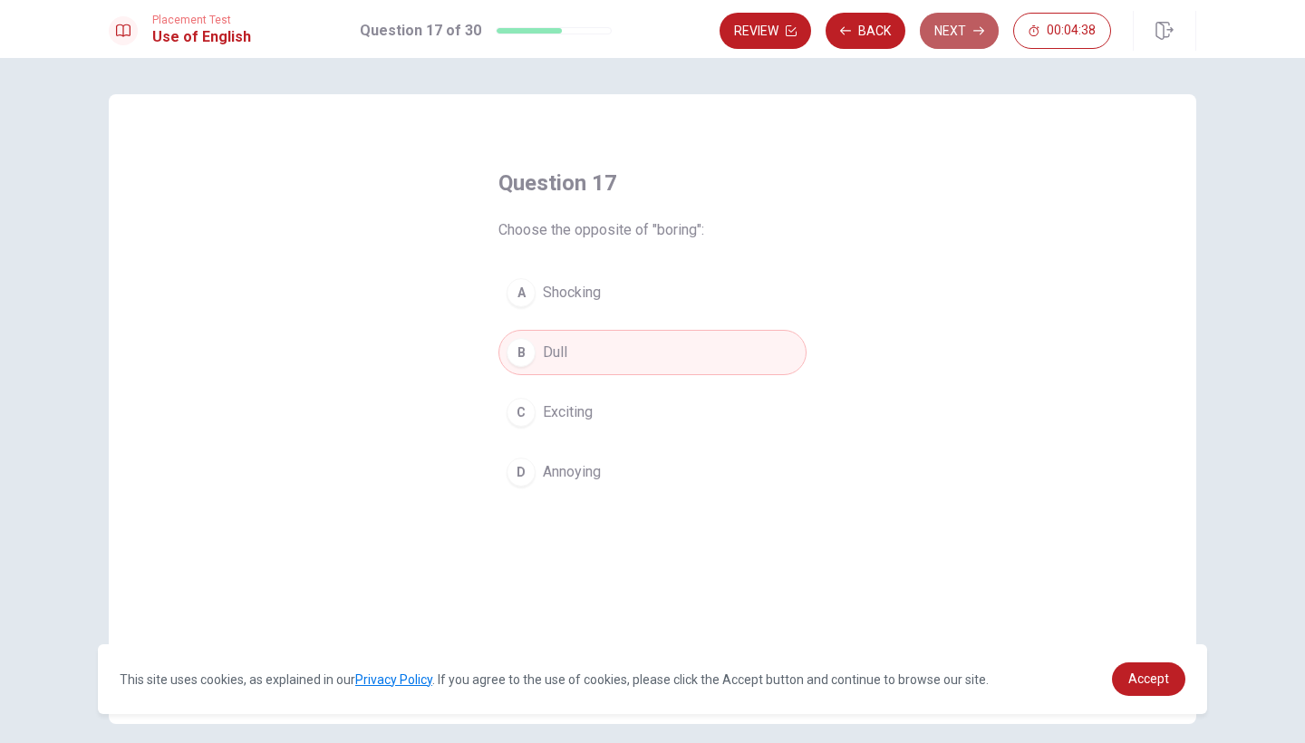
click at [953, 24] on button "Next" at bounding box center [959, 31] width 79 height 36
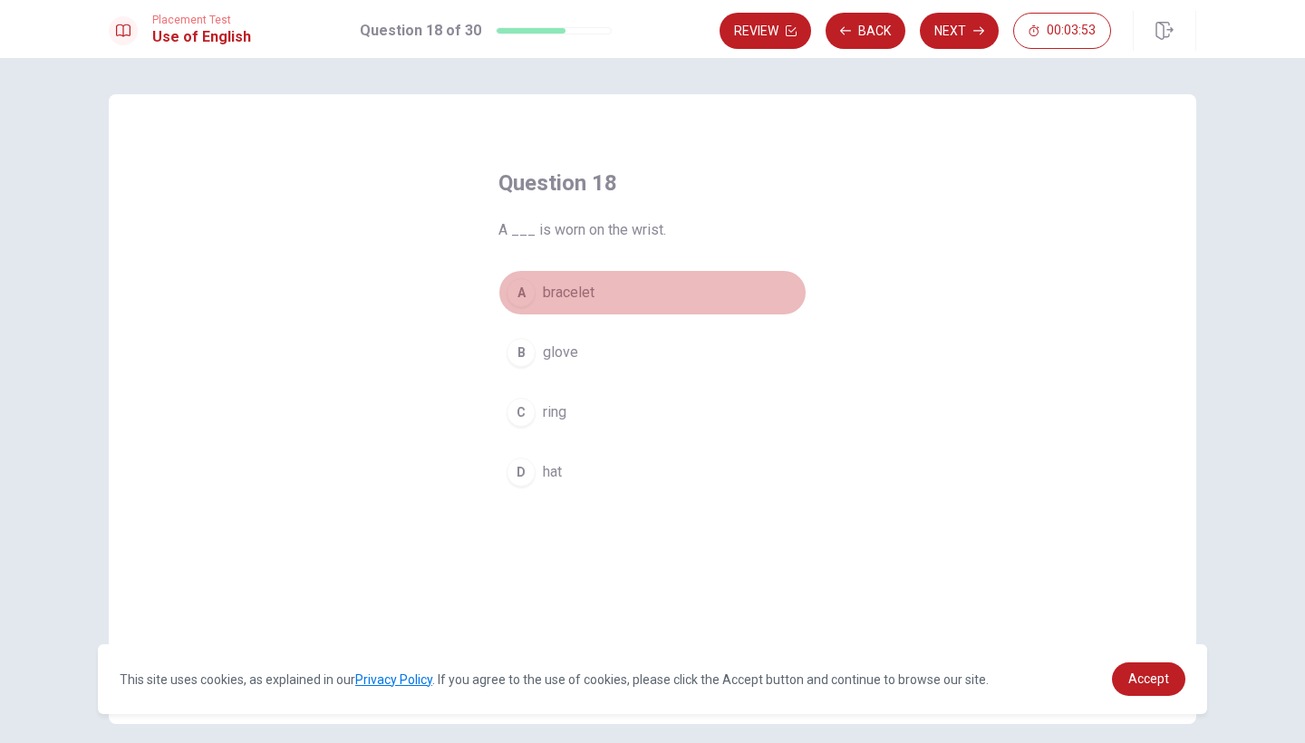
click at [514, 296] on div "A" at bounding box center [520, 292] width 29 height 29
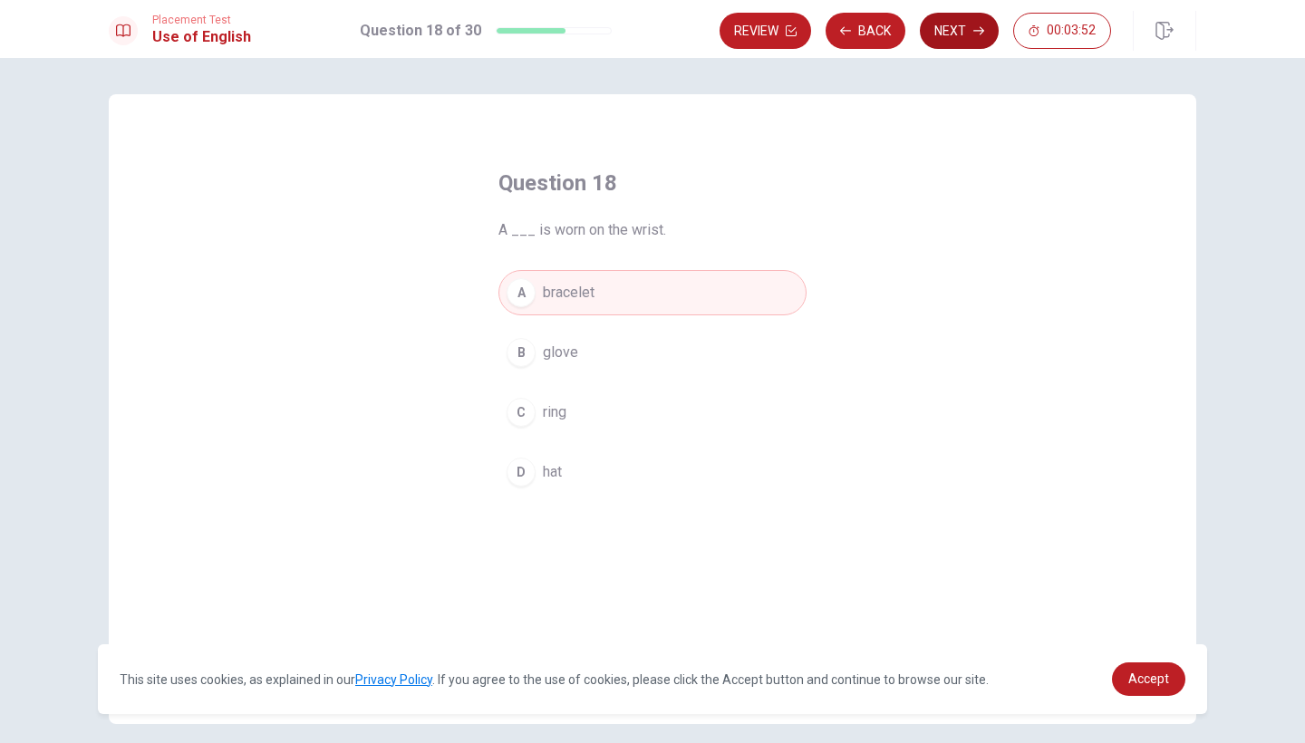
click at [979, 23] on button "Next" at bounding box center [959, 31] width 79 height 36
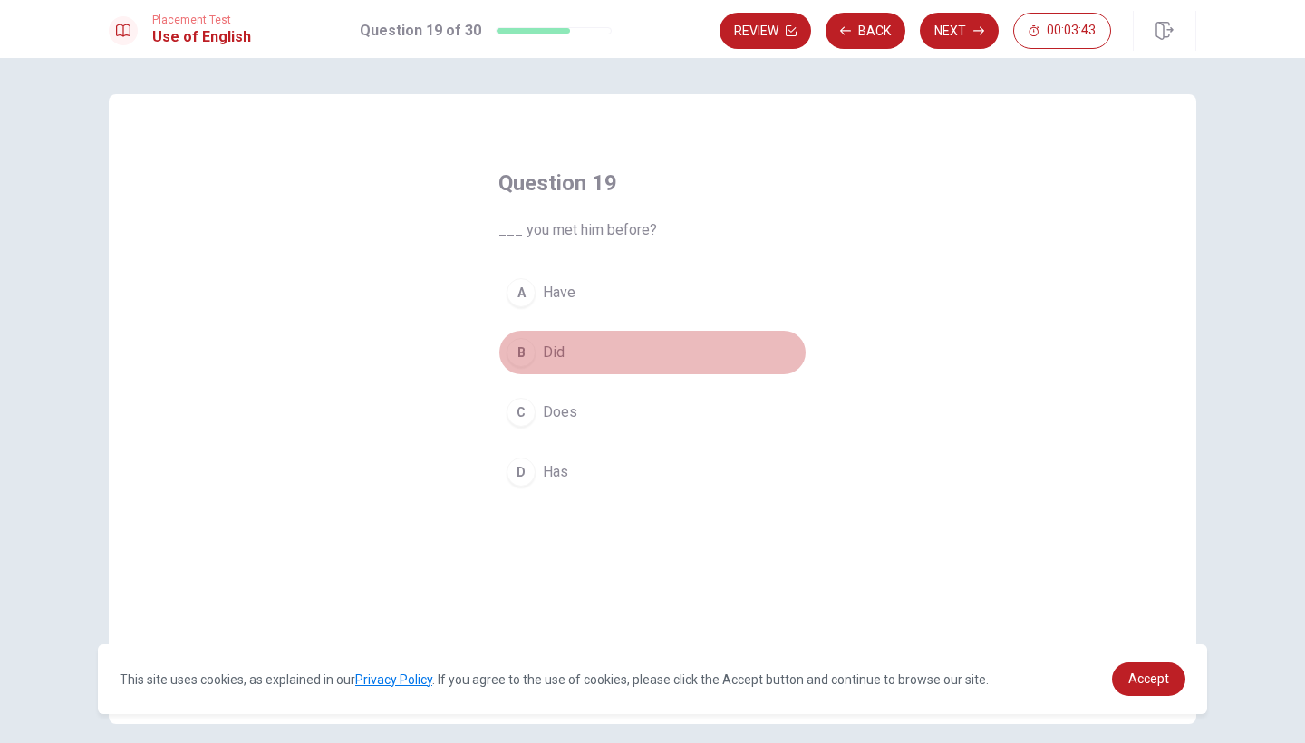
click at [513, 351] on div "B" at bounding box center [520, 352] width 29 height 29
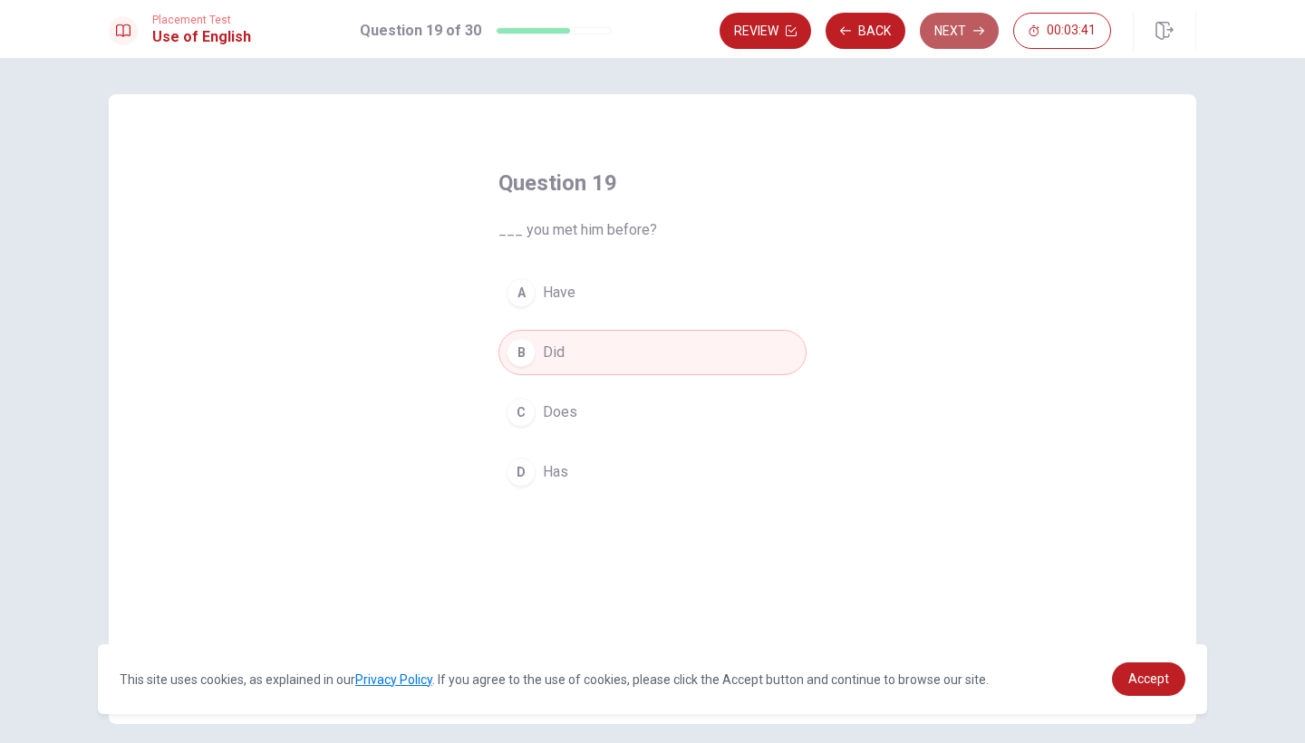
click at [982, 23] on button "Next" at bounding box center [959, 31] width 79 height 36
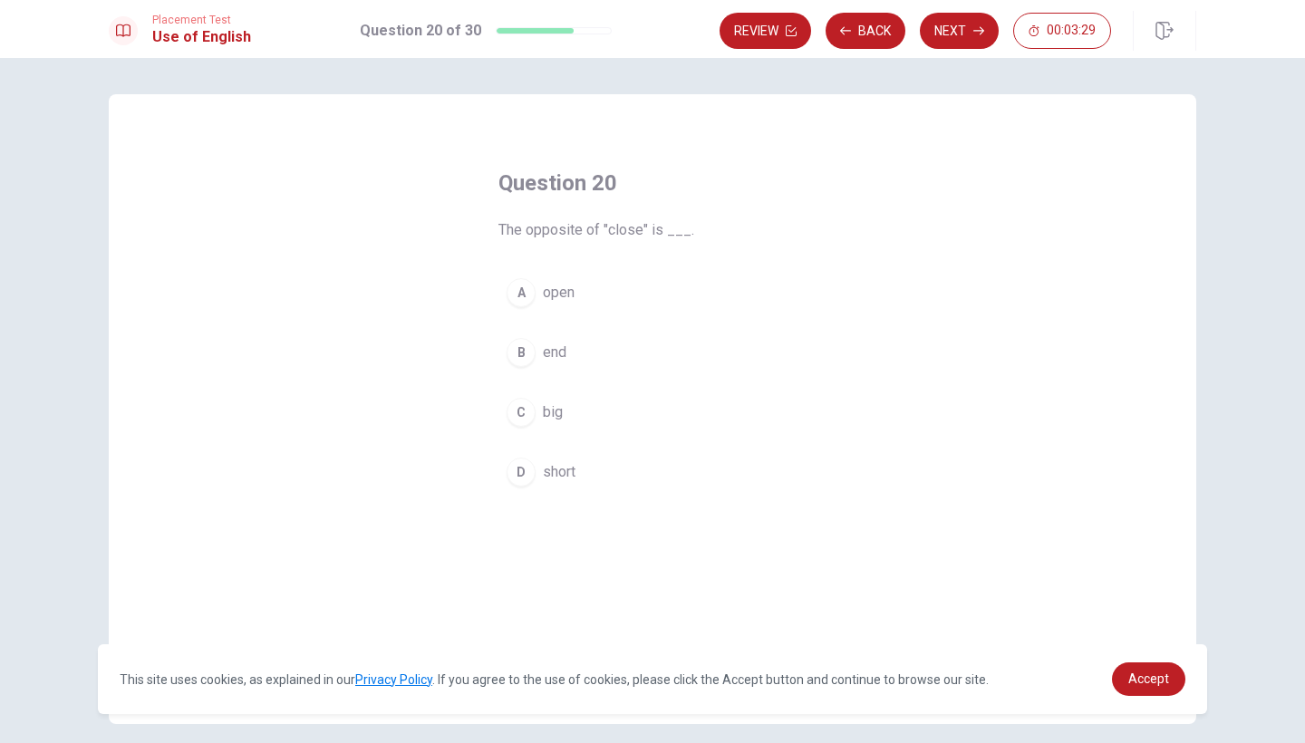
click at [526, 288] on div "A" at bounding box center [520, 292] width 29 height 29
click at [949, 41] on button "Next" at bounding box center [959, 31] width 79 height 36
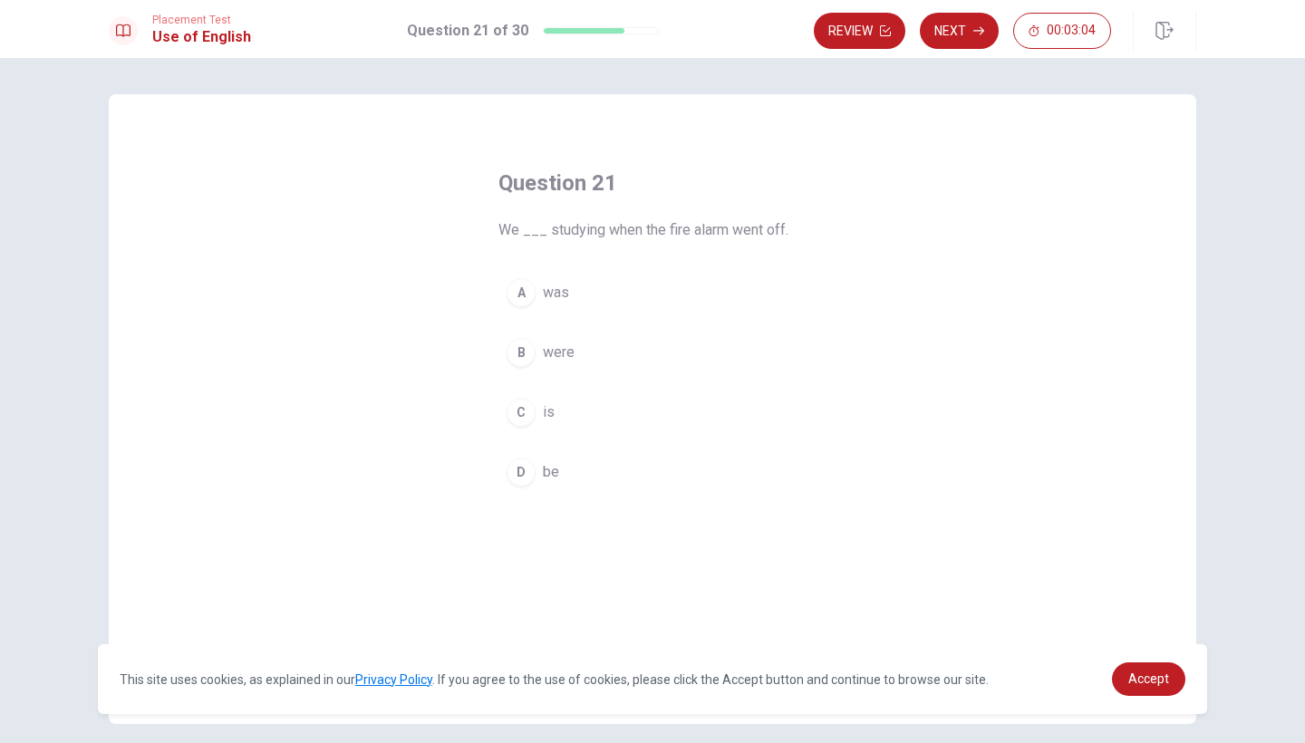
click at [523, 348] on div "B" at bounding box center [520, 352] width 29 height 29
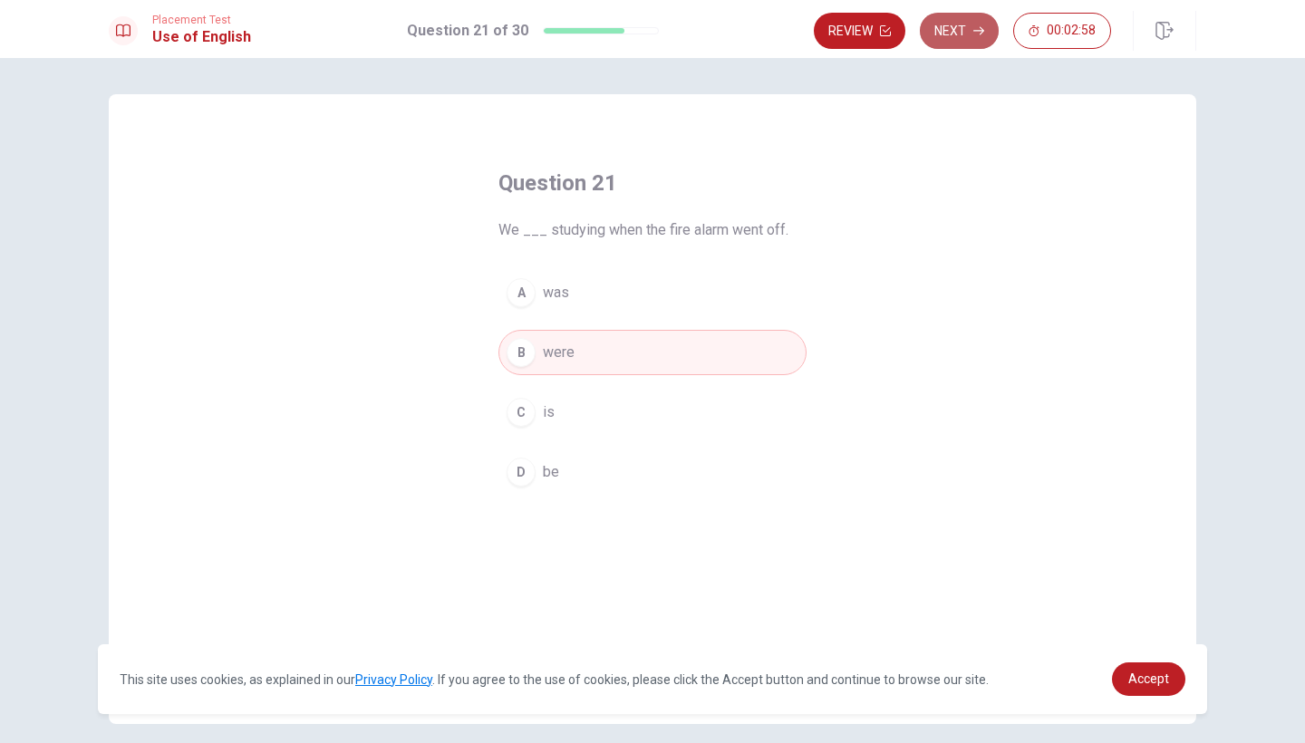
click at [955, 31] on button "Next" at bounding box center [959, 31] width 79 height 36
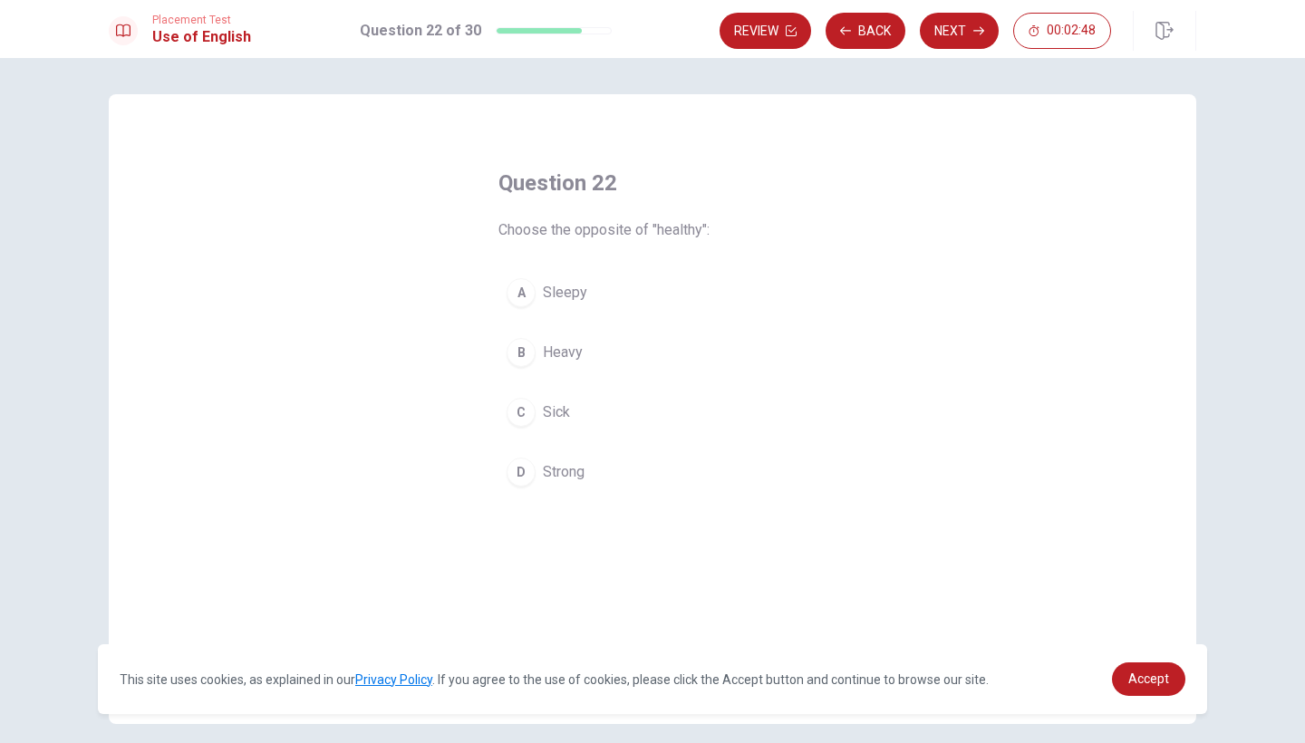
click at [522, 351] on div "B" at bounding box center [520, 352] width 29 height 29
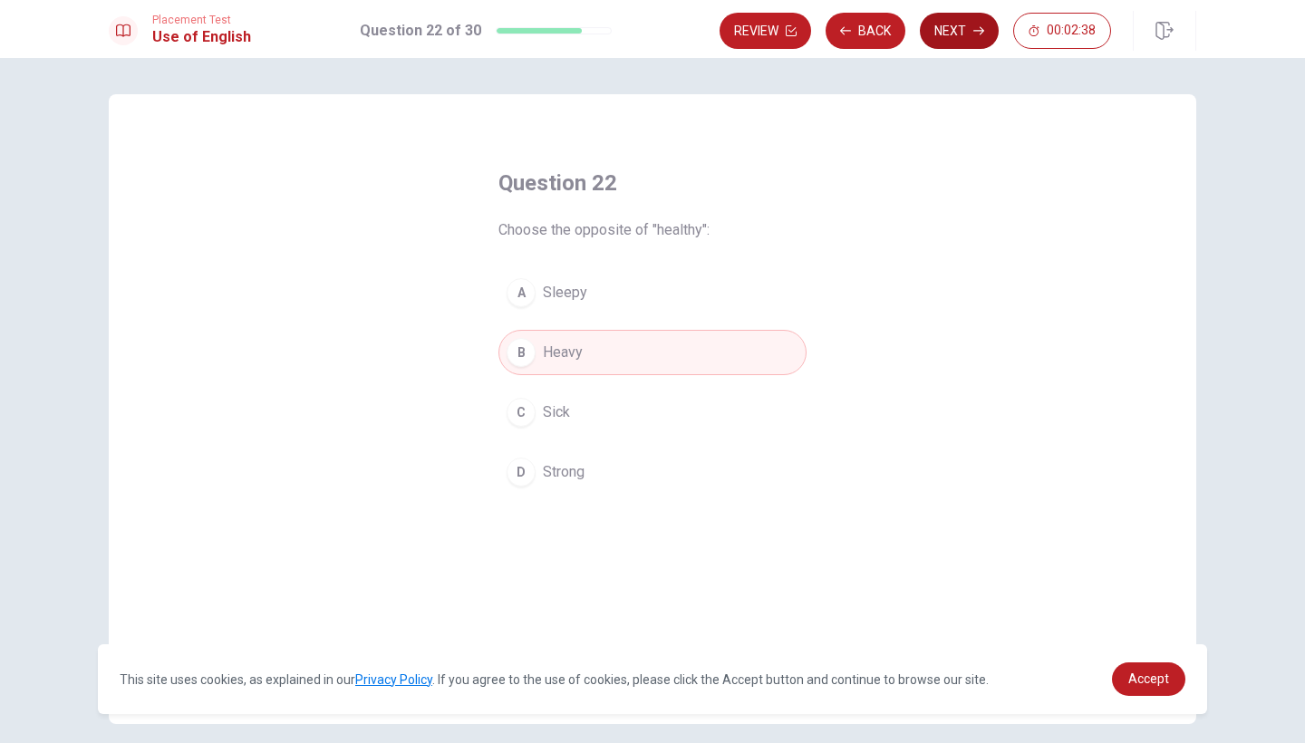
click at [942, 36] on button "Next" at bounding box center [959, 31] width 79 height 36
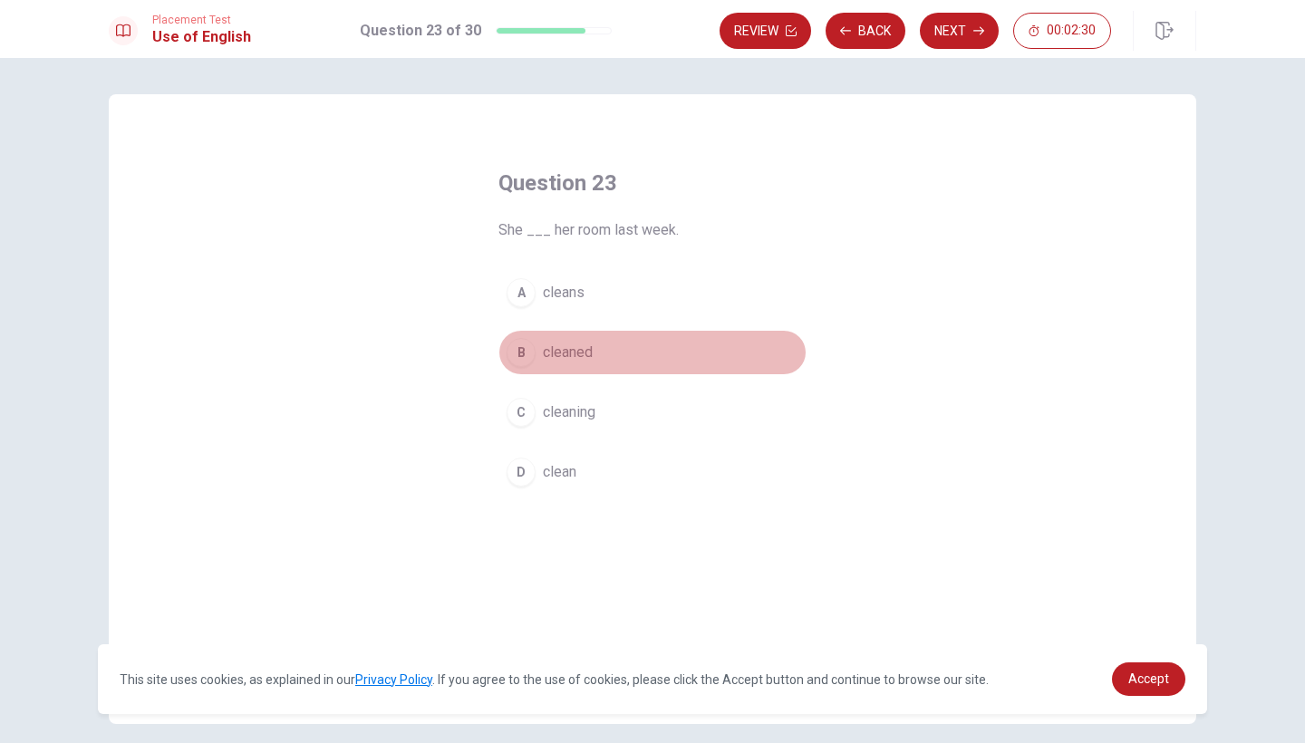
click at [528, 357] on div "B" at bounding box center [520, 352] width 29 height 29
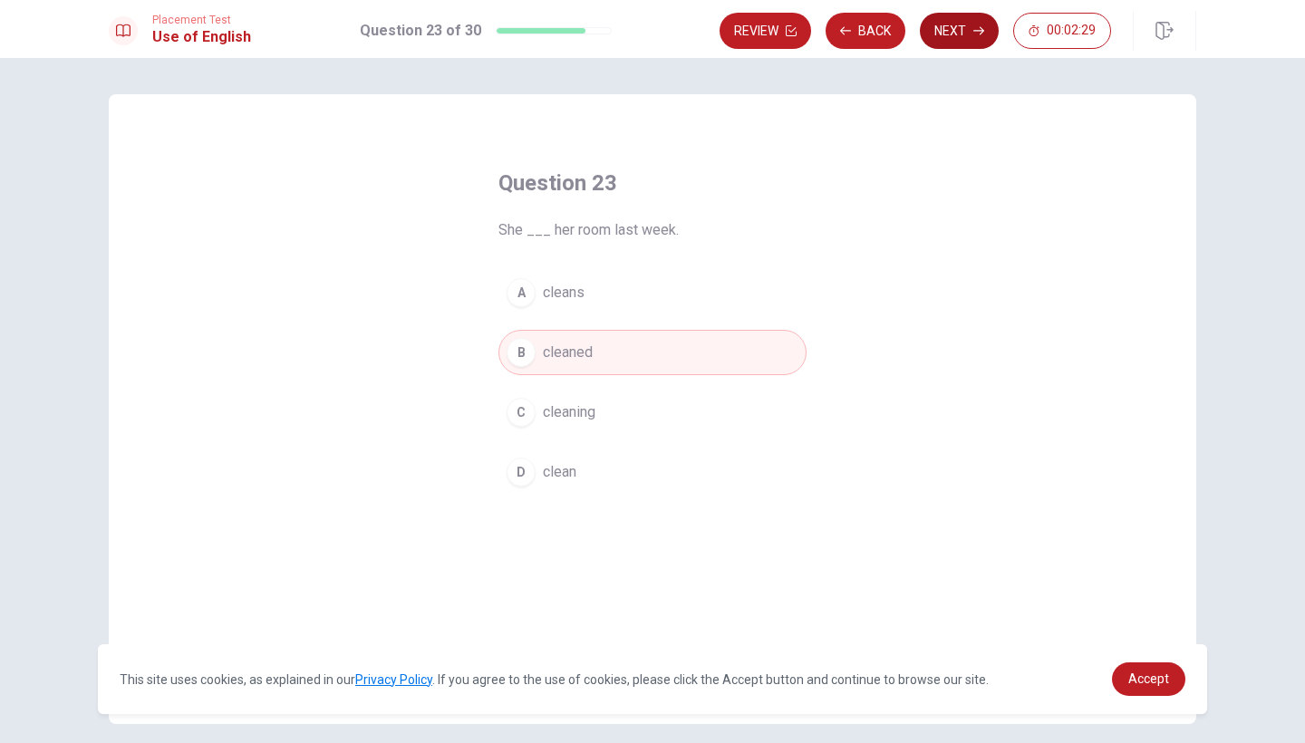
click at [957, 35] on button "Next" at bounding box center [959, 31] width 79 height 36
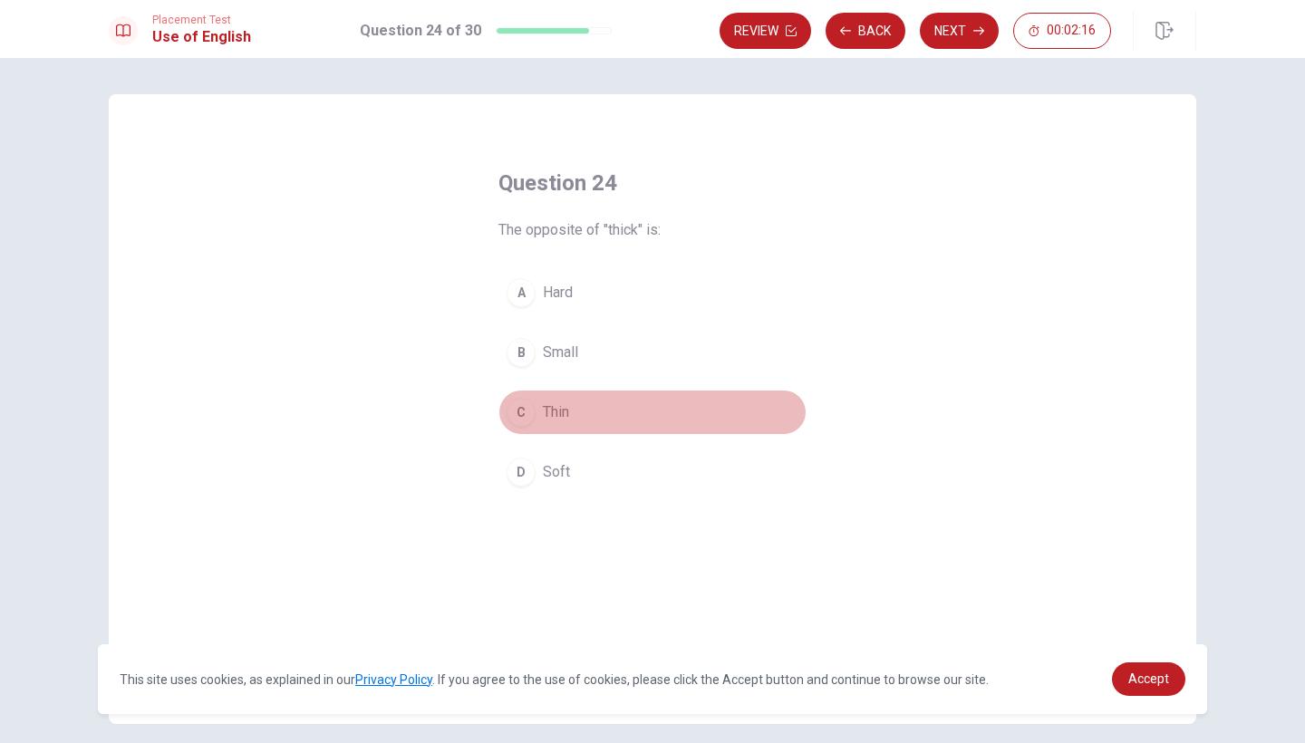
click at [515, 412] on div "C" at bounding box center [520, 412] width 29 height 29
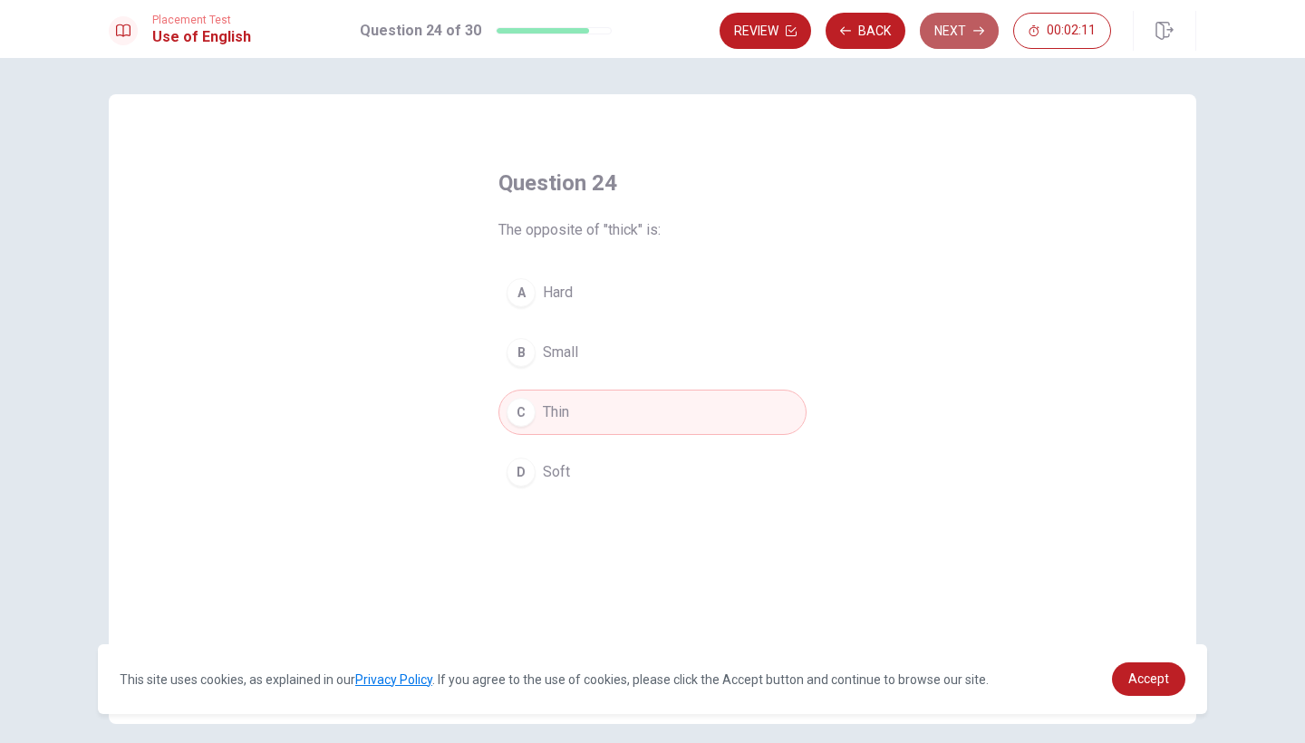
click at [932, 37] on button "Next" at bounding box center [959, 31] width 79 height 36
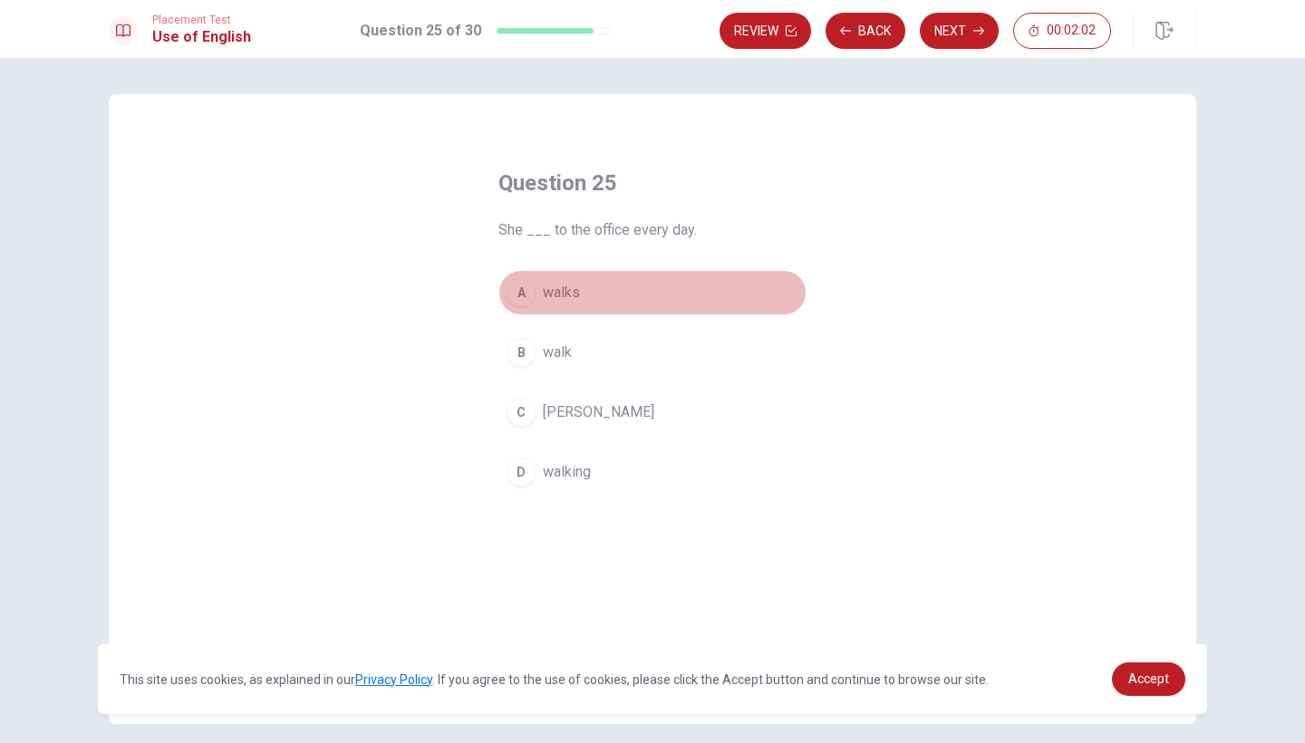
click at [510, 292] on div "A" at bounding box center [520, 292] width 29 height 29
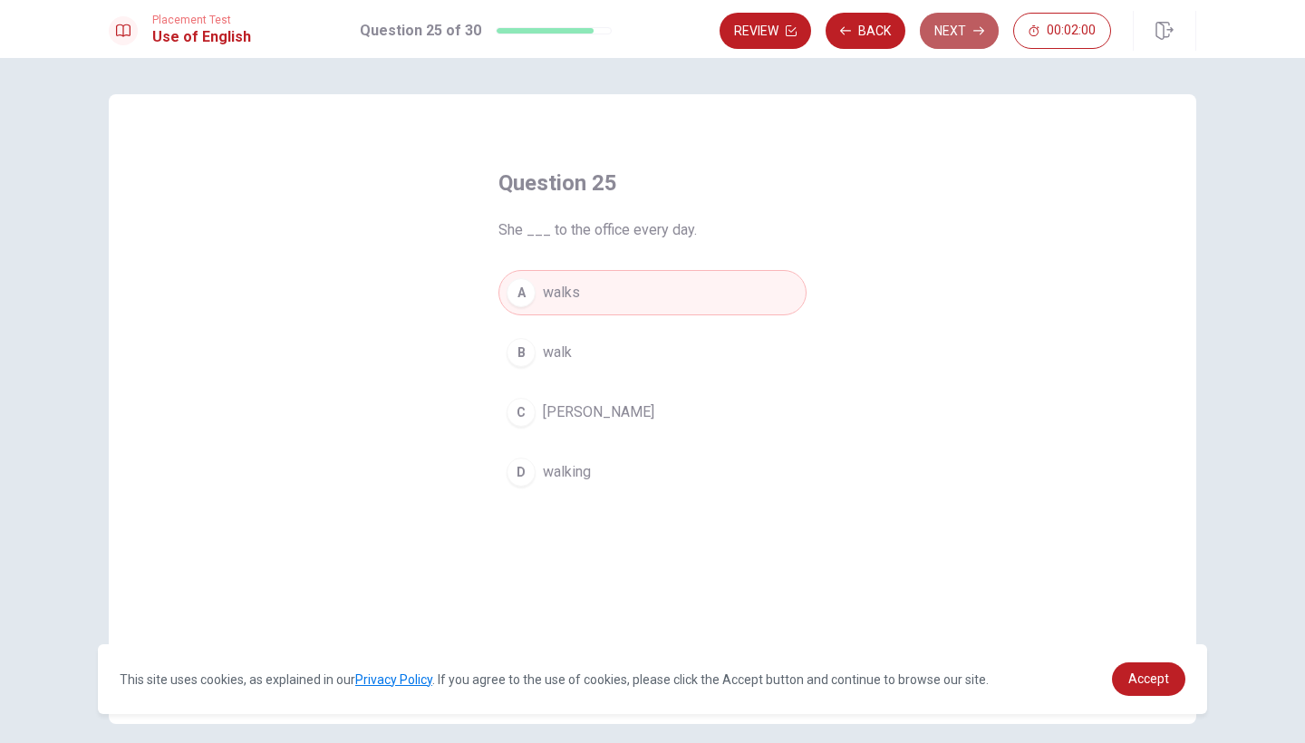
click at [951, 33] on button "Next" at bounding box center [959, 31] width 79 height 36
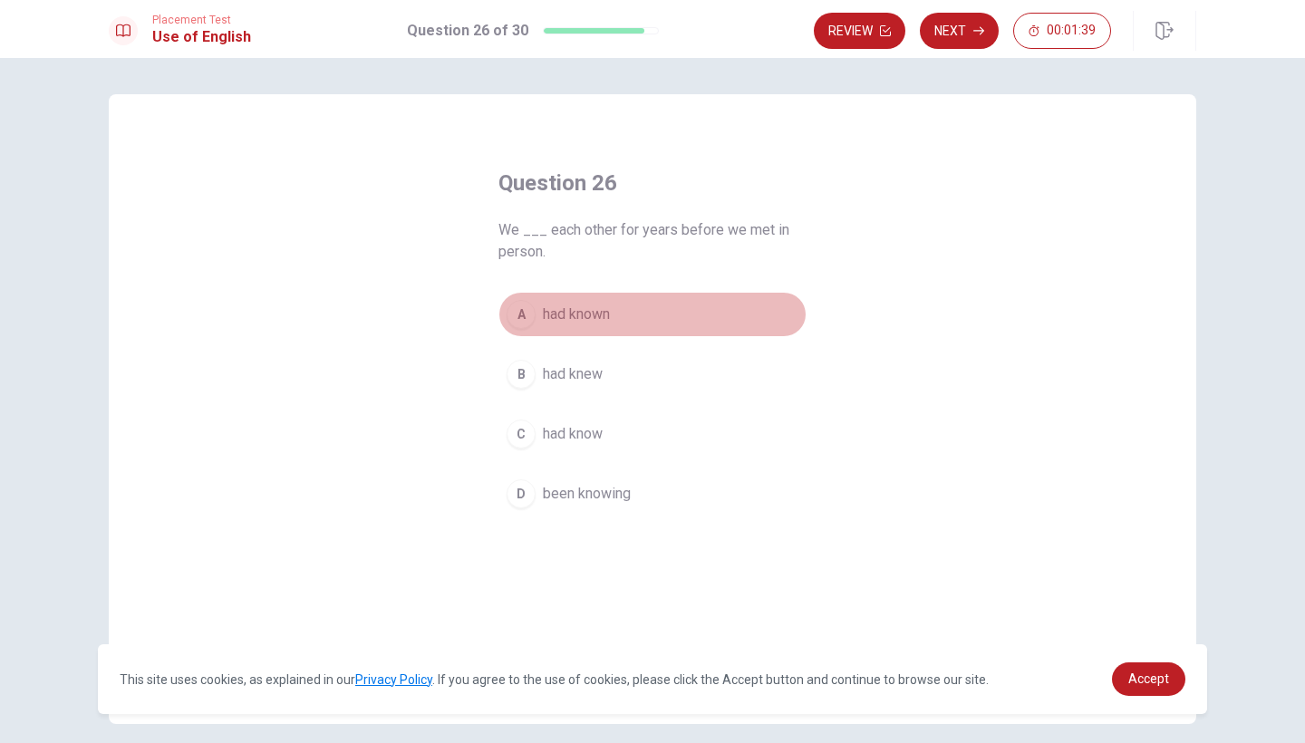
click at [516, 309] on div "A" at bounding box center [520, 314] width 29 height 29
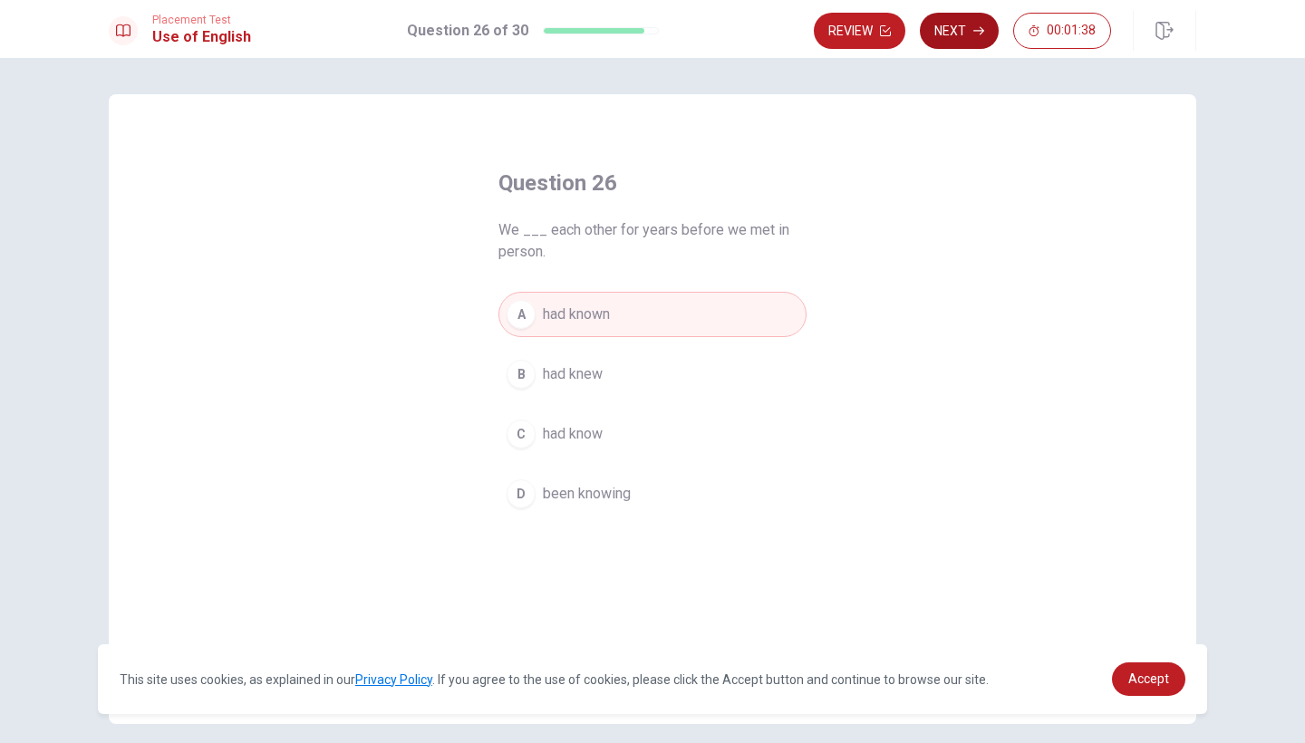
click at [965, 24] on button "Next" at bounding box center [959, 31] width 79 height 36
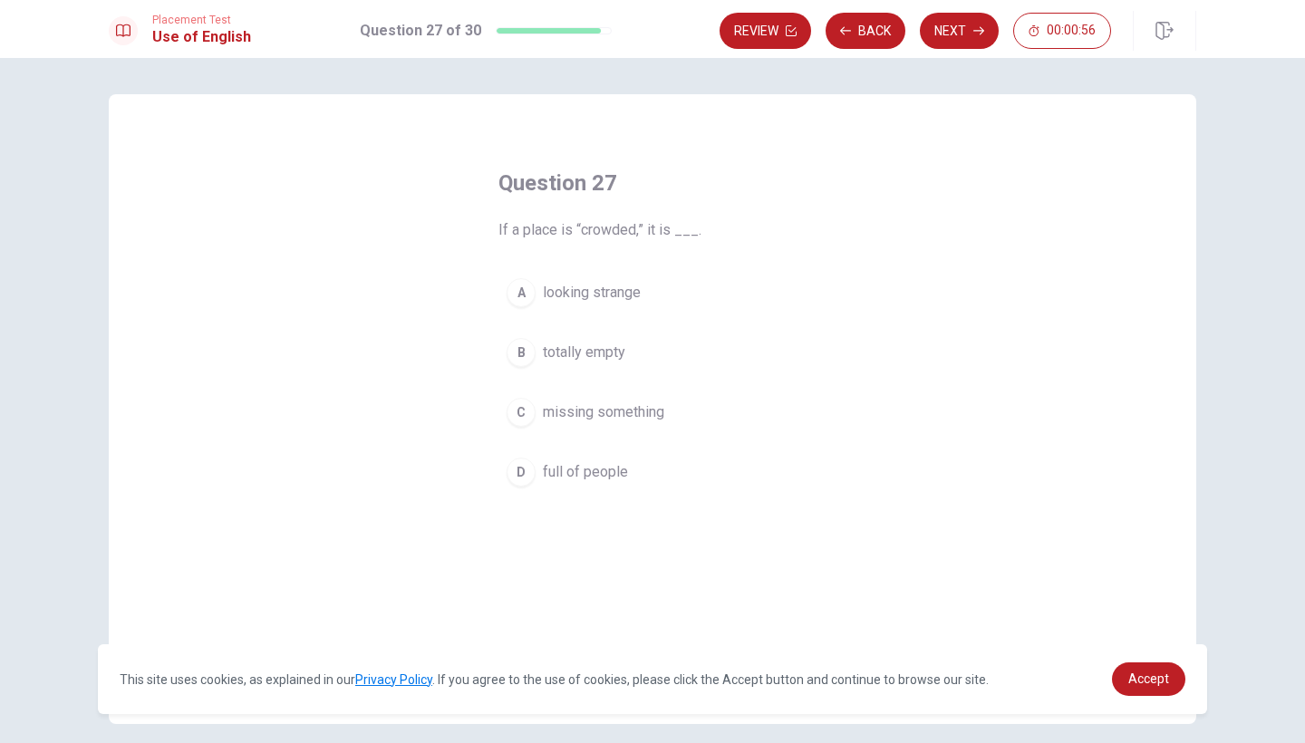
click at [516, 479] on div "D" at bounding box center [520, 471] width 29 height 29
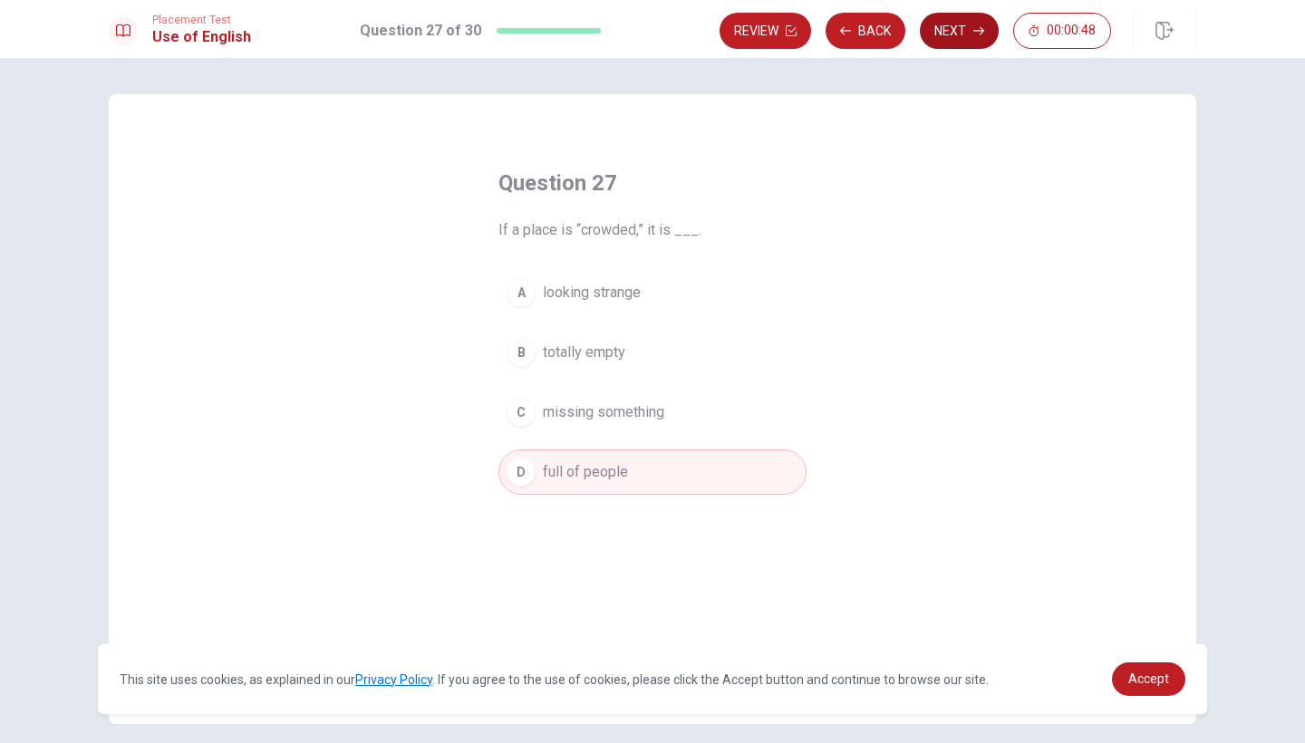
click at [975, 24] on button "Next" at bounding box center [959, 31] width 79 height 36
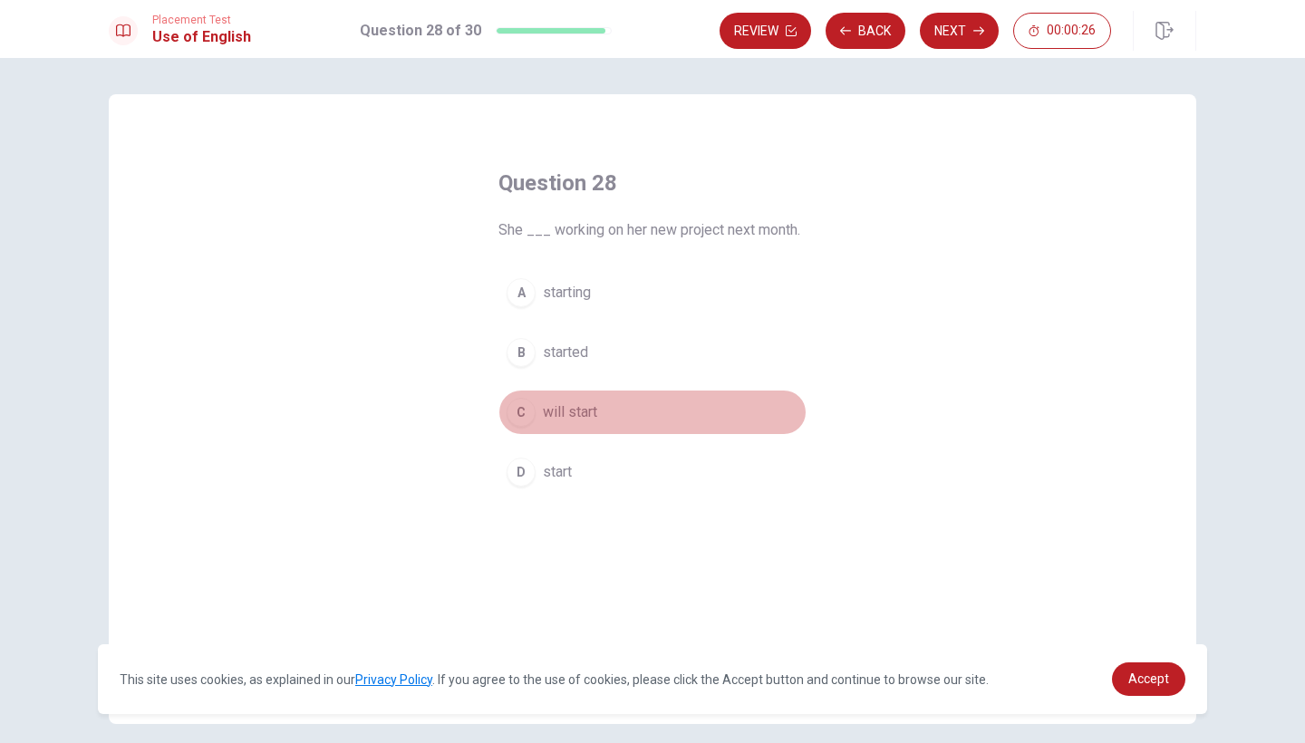
click at [527, 410] on div "C" at bounding box center [520, 412] width 29 height 29
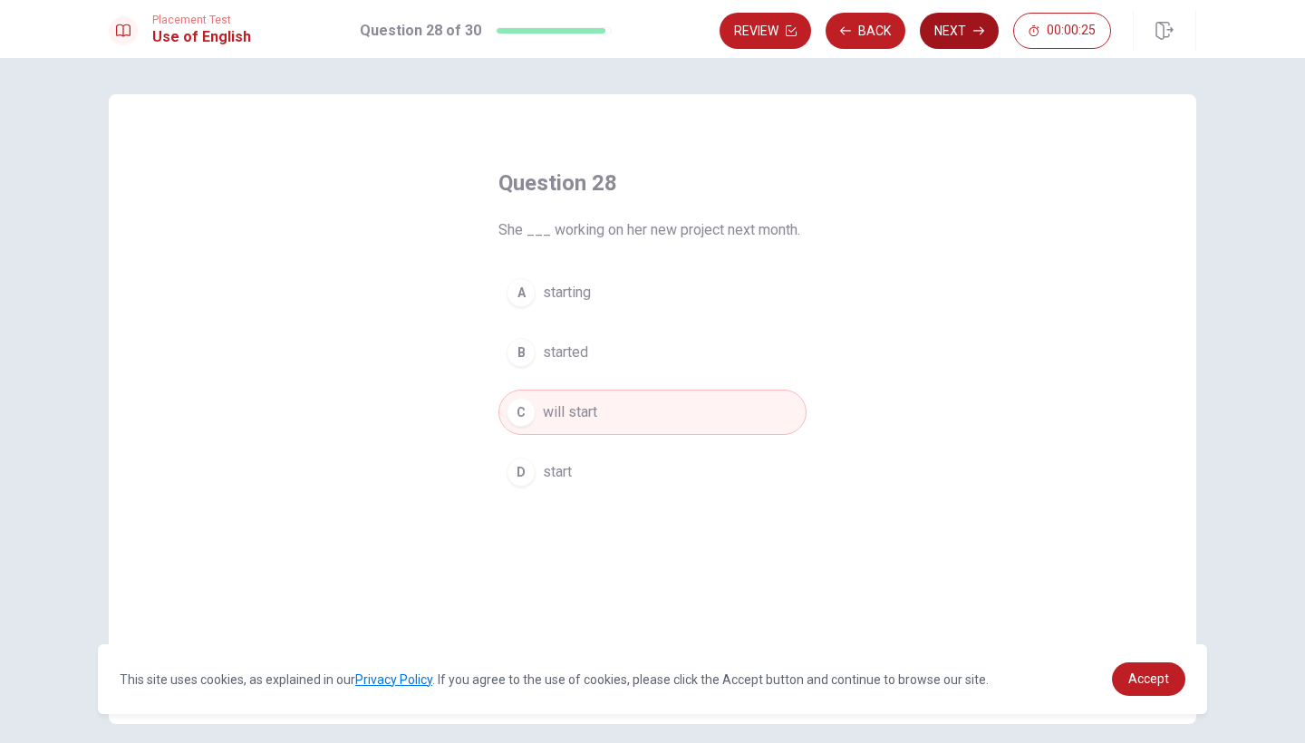
click at [958, 37] on button "Next" at bounding box center [959, 31] width 79 height 36
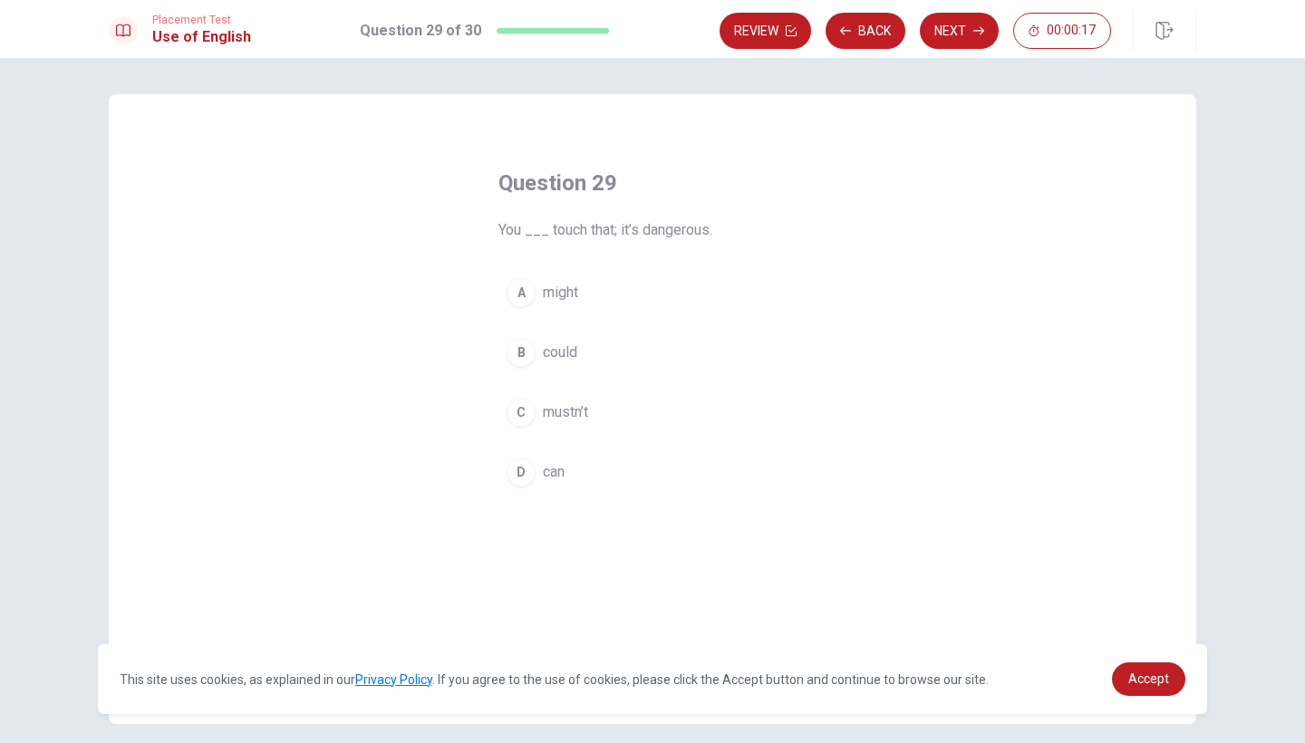
click at [516, 410] on div "C" at bounding box center [520, 412] width 29 height 29
click at [962, 35] on button "Next" at bounding box center [959, 31] width 79 height 36
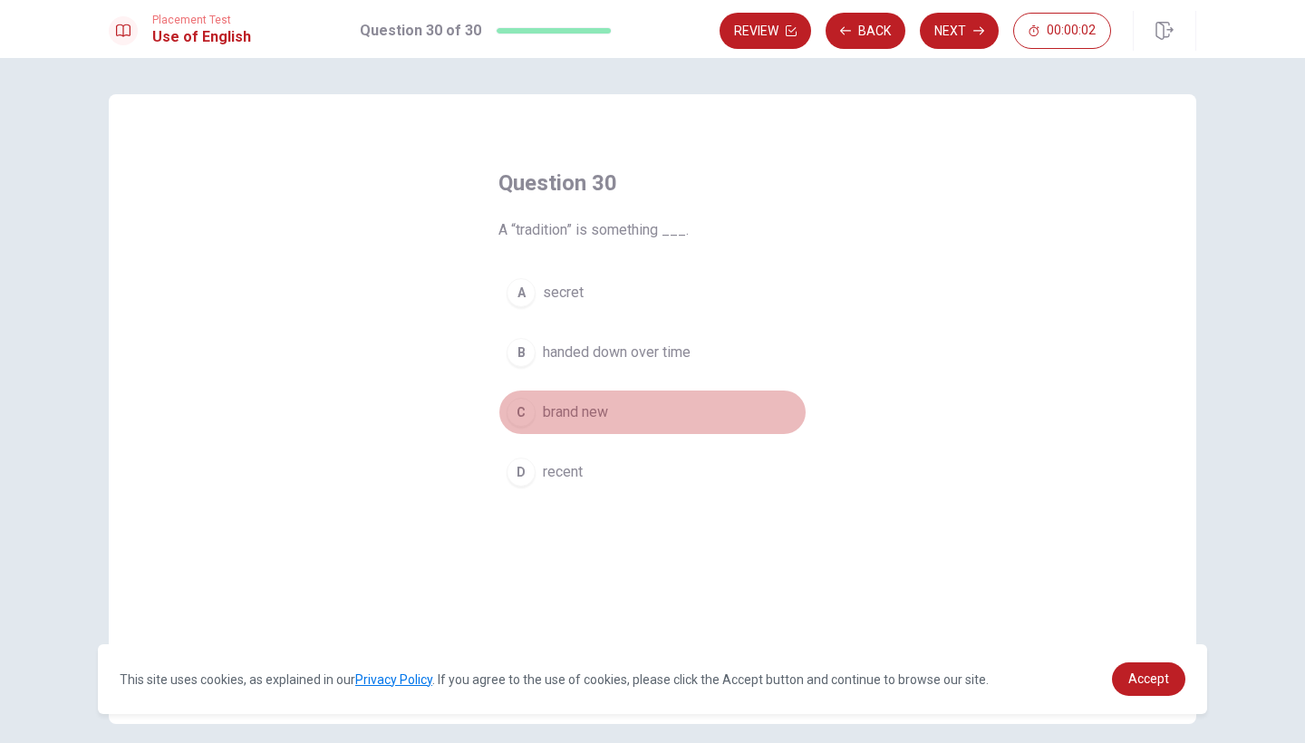
click at [514, 417] on div "C" at bounding box center [520, 412] width 29 height 29
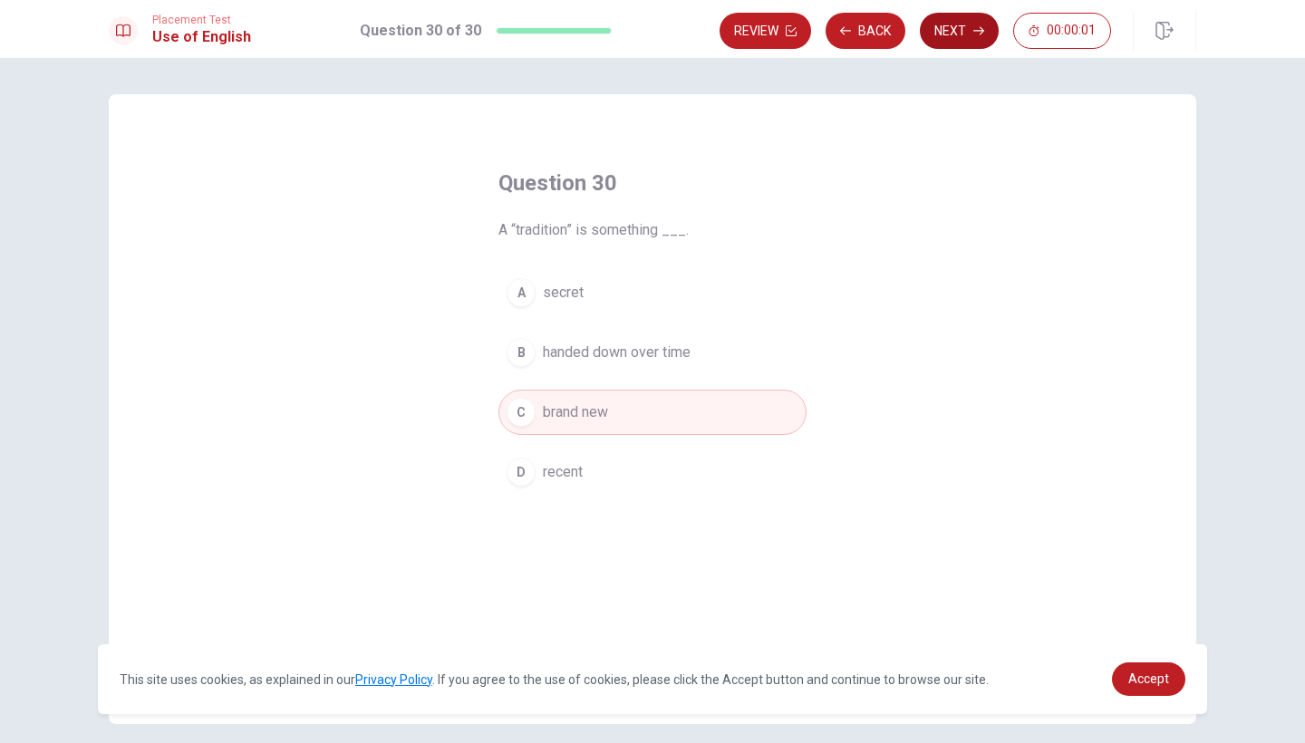
click at [989, 43] on button "Next" at bounding box center [959, 31] width 79 height 36
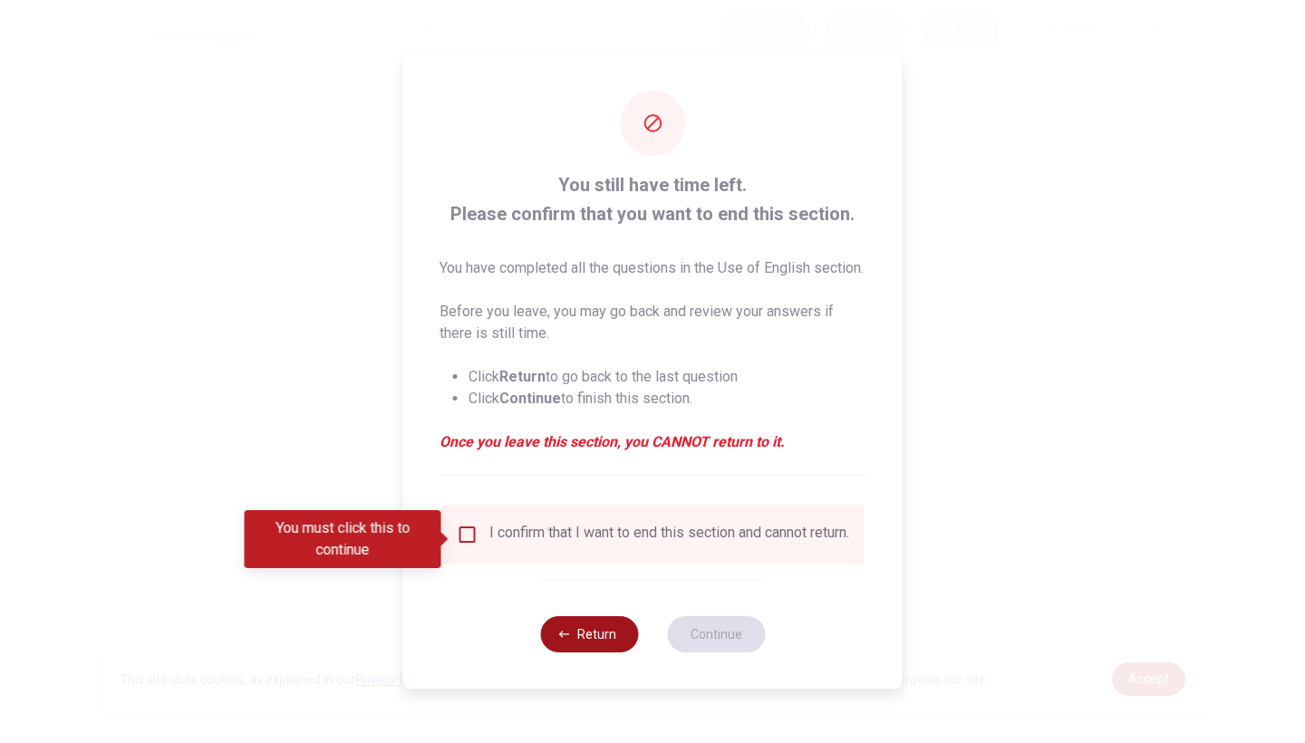
click at [599, 652] on button "Return" at bounding box center [589, 634] width 98 height 36
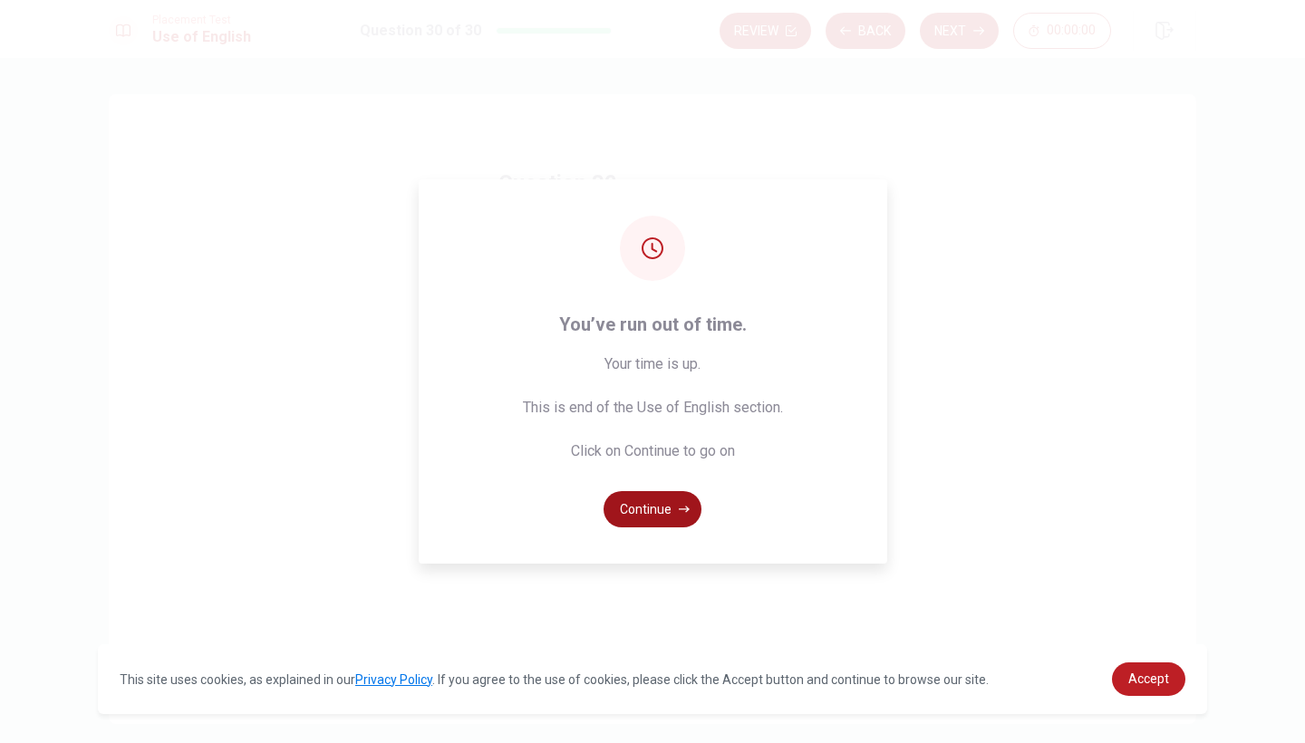
click at [646, 506] on button "Continue" at bounding box center [652, 509] width 98 height 36
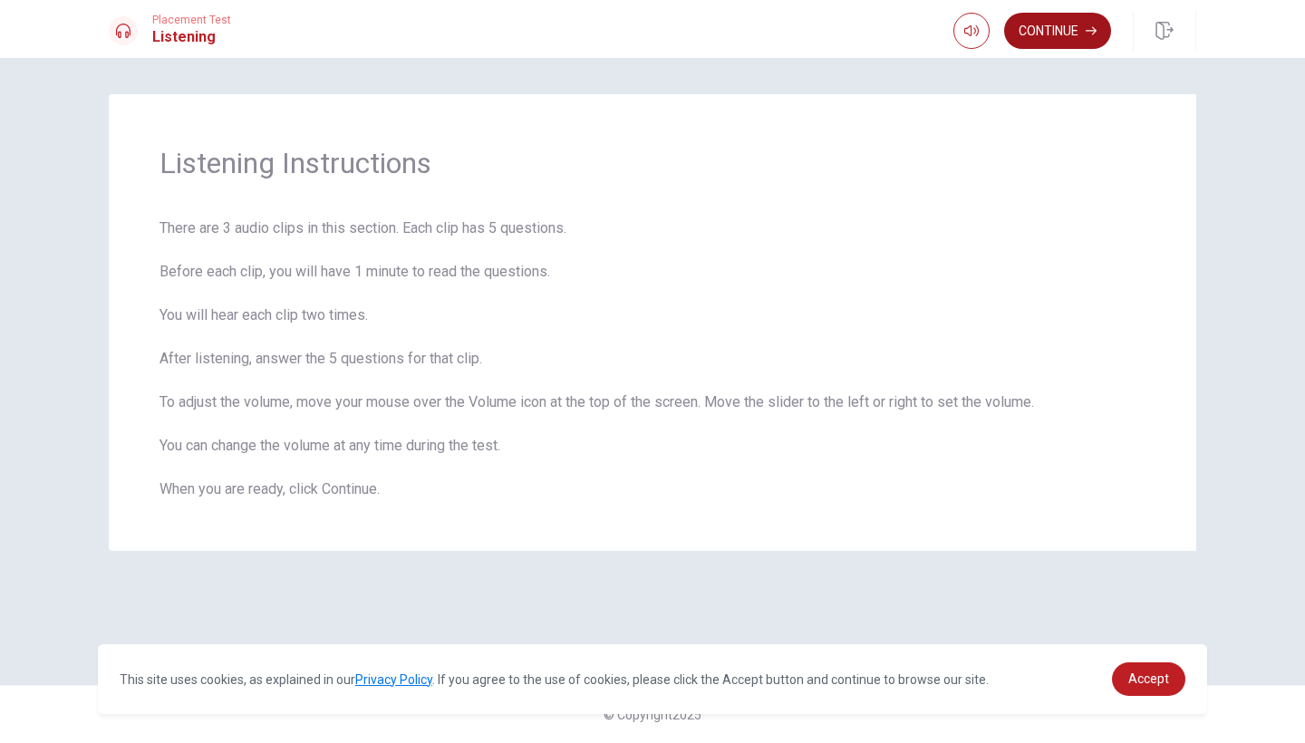
click at [1027, 35] on button "Continue" at bounding box center [1057, 31] width 107 height 36
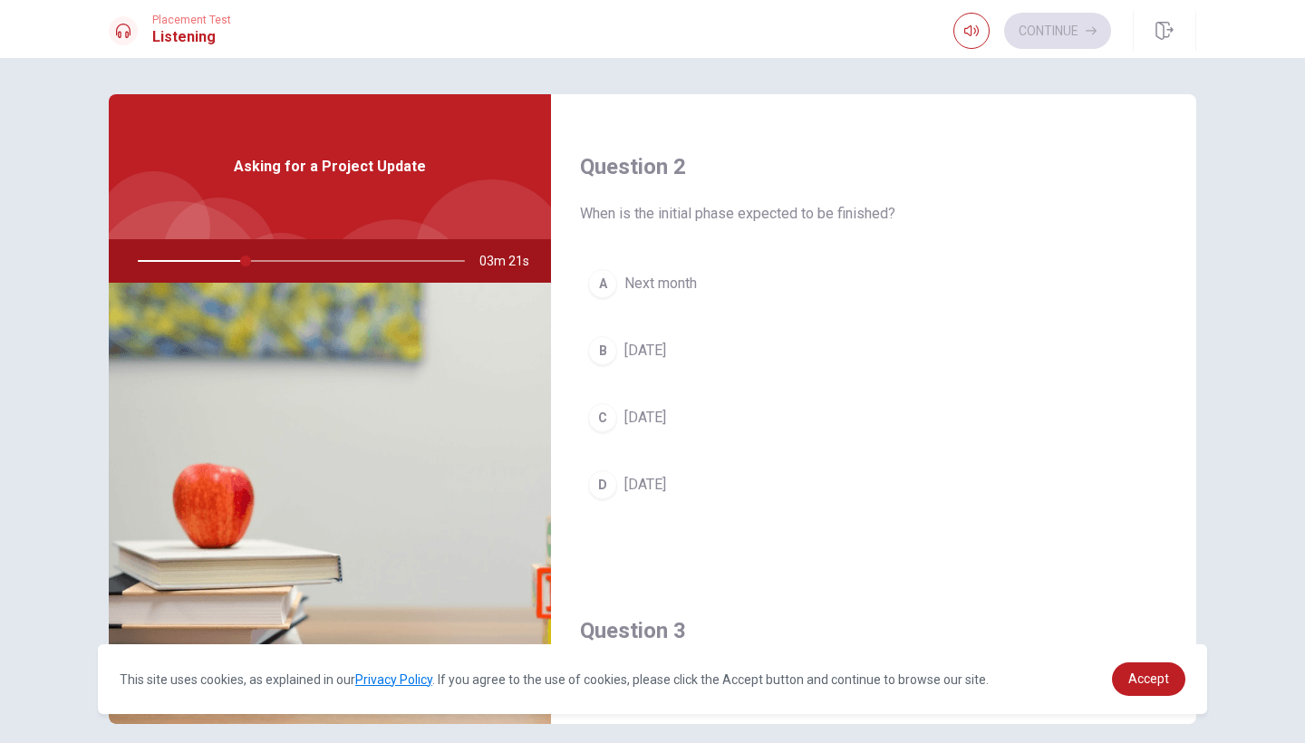
scroll to position [456, 0]
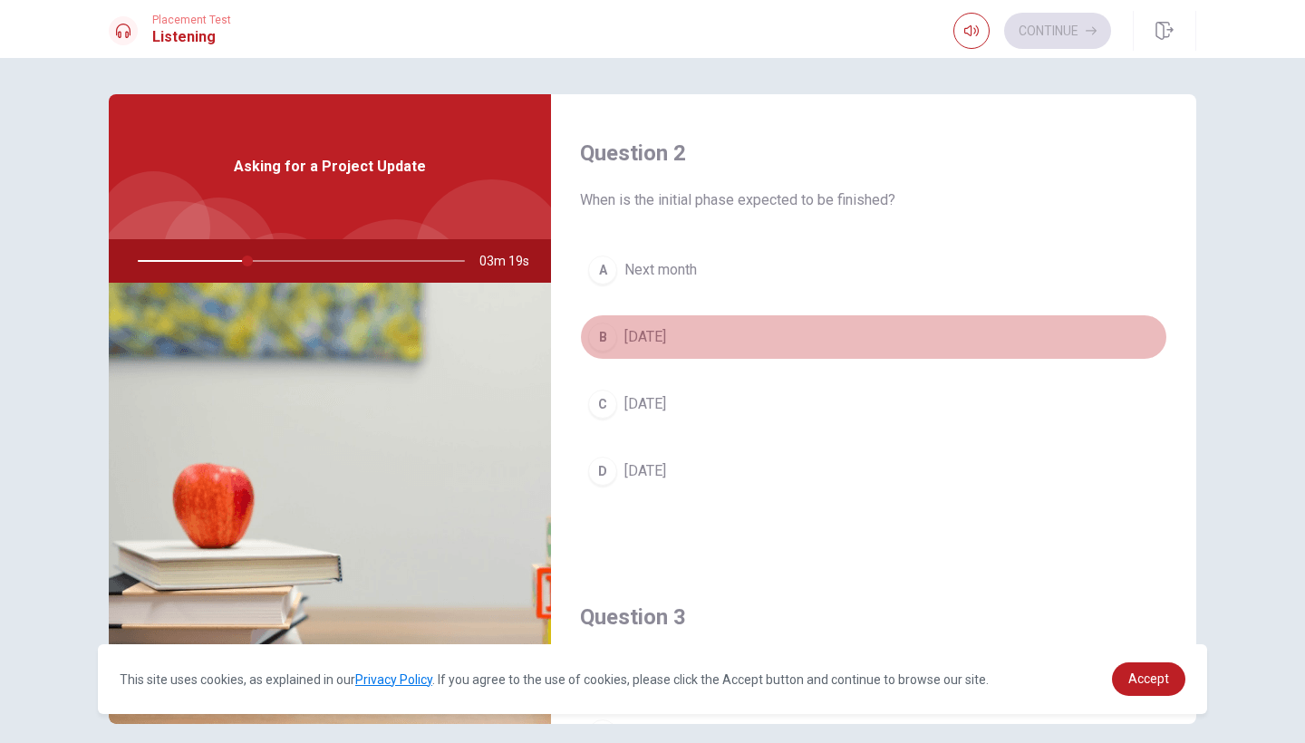
click at [599, 334] on div "B" at bounding box center [602, 337] width 29 height 29
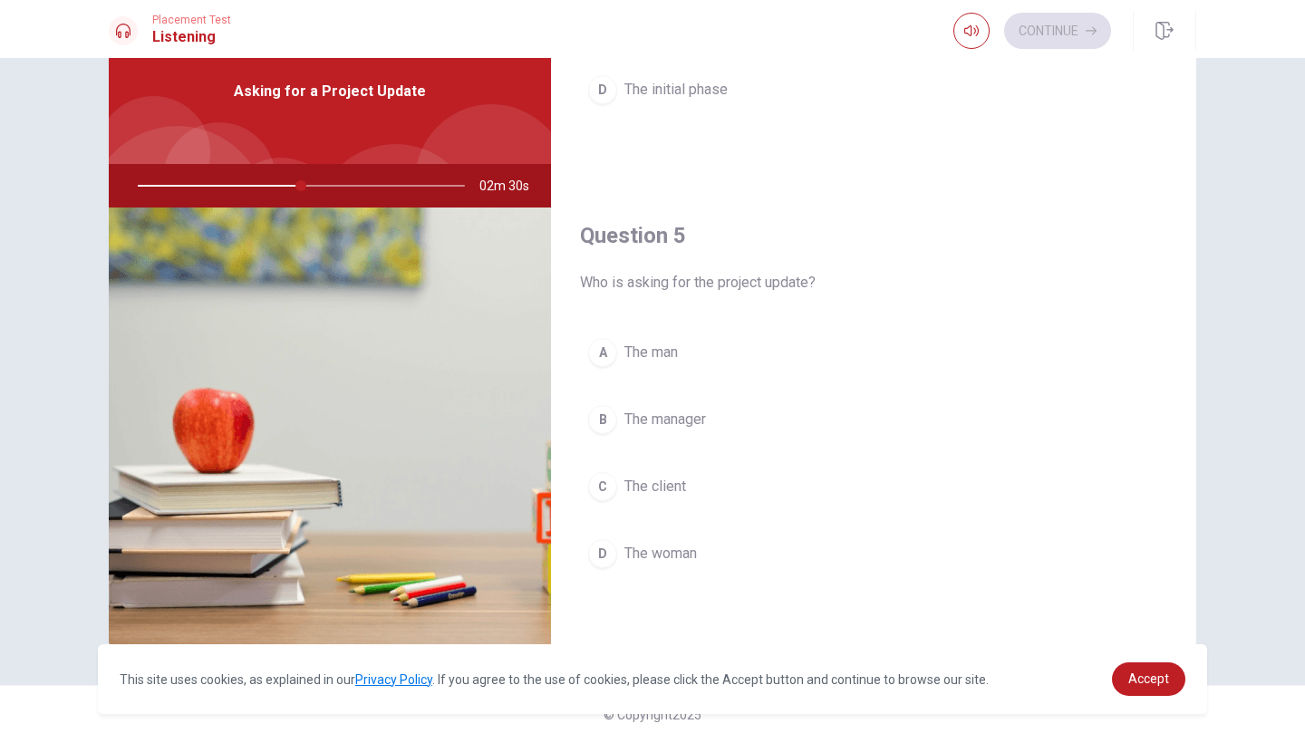
scroll to position [75, 0]
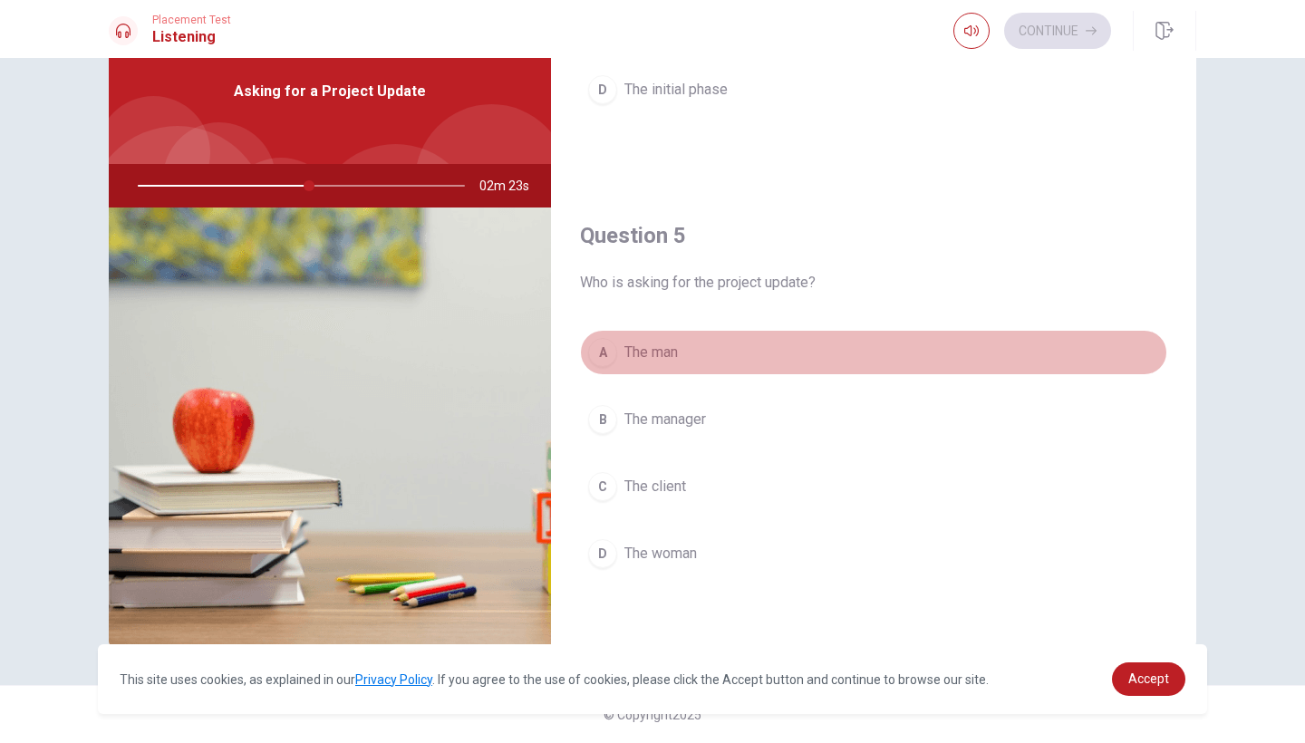
click at [657, 351] on span "The man" at bounding box center [650, 353] width 53 height 22
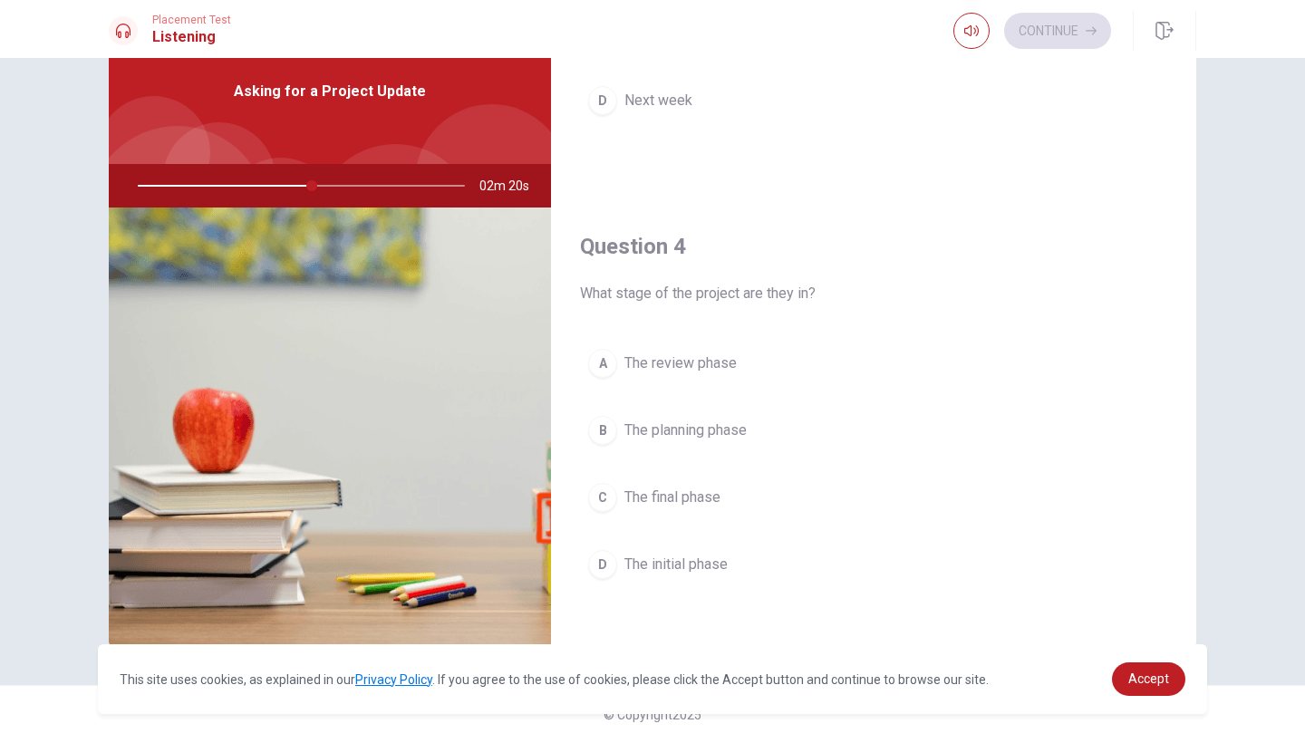
scroll to position [1214, 0]
click at [696, 501] on span "The final phase" at bounding box center [672, 498] width 96 height 22
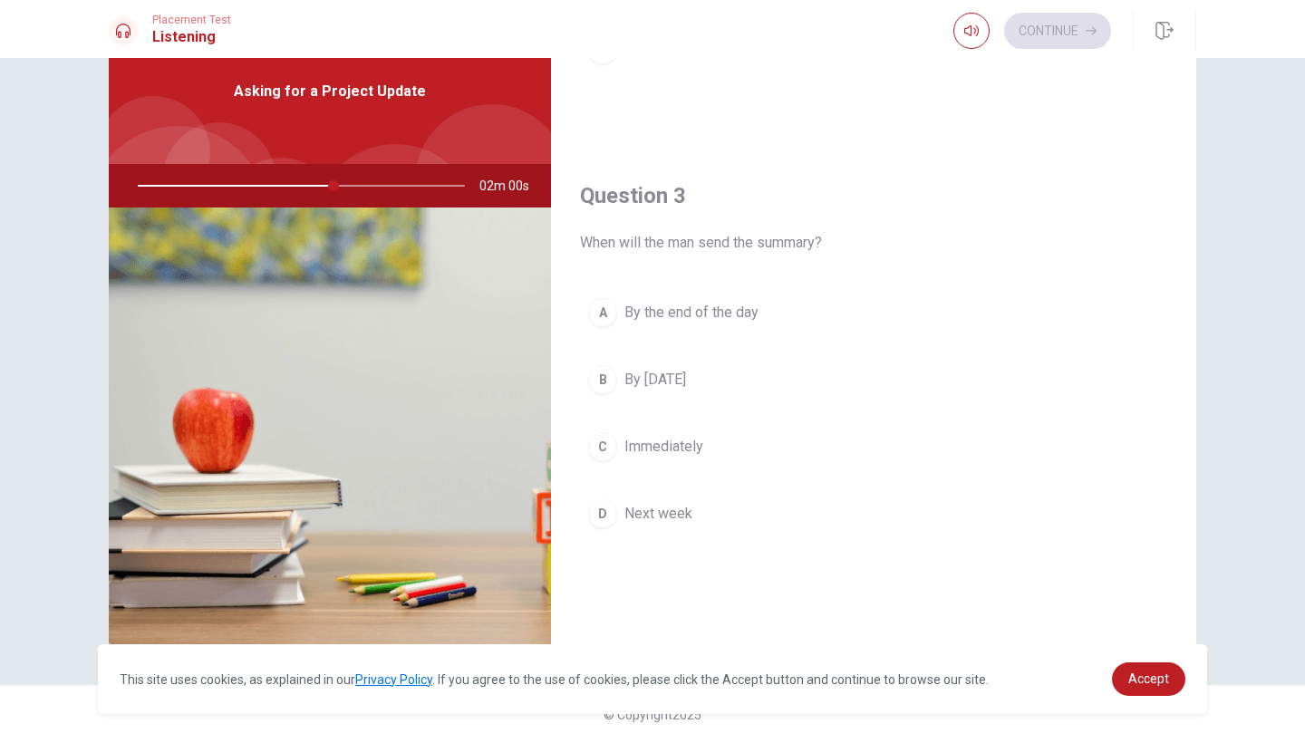
scroll to position [804, 0]
click at [660, 513] on span "Next week" at bounding box center [658, 512] width 68 height 22
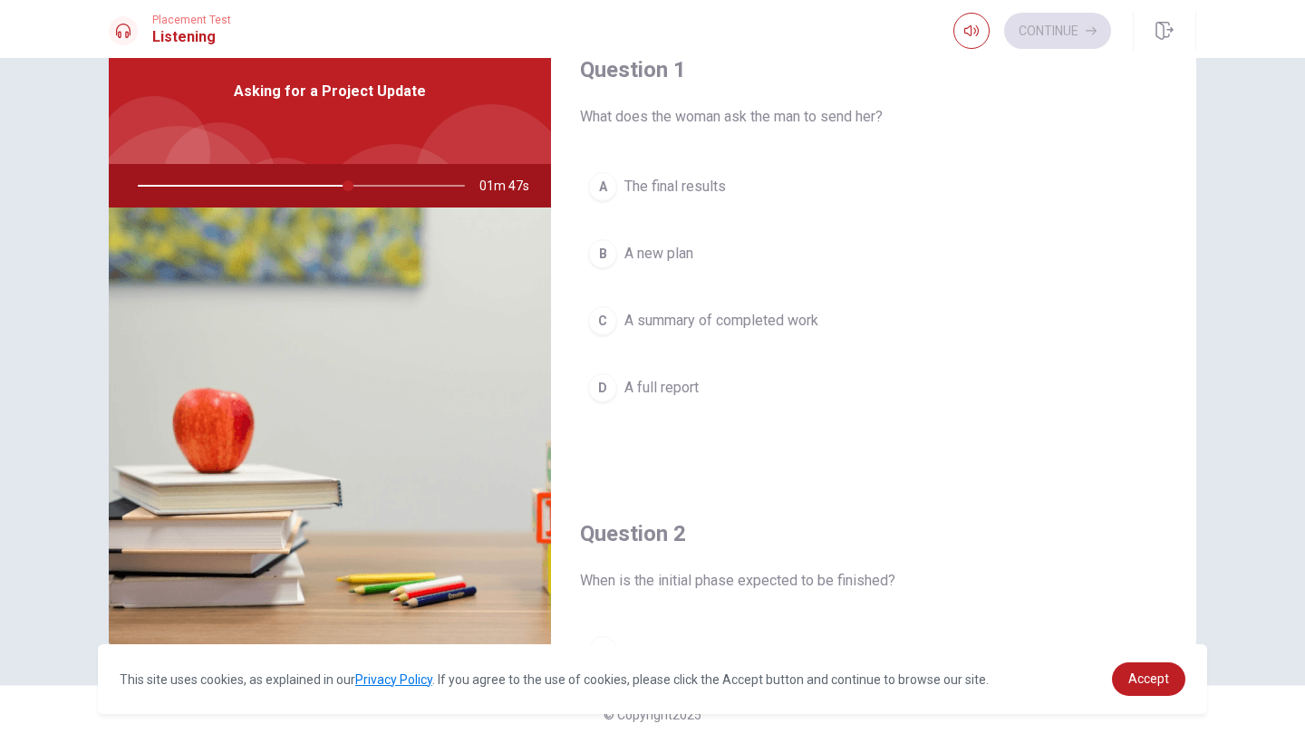
scroll to position [0, 0]
click at [662, 321] on span "A summary of completed work" at bounding box center [721, 321] width 194 height 22
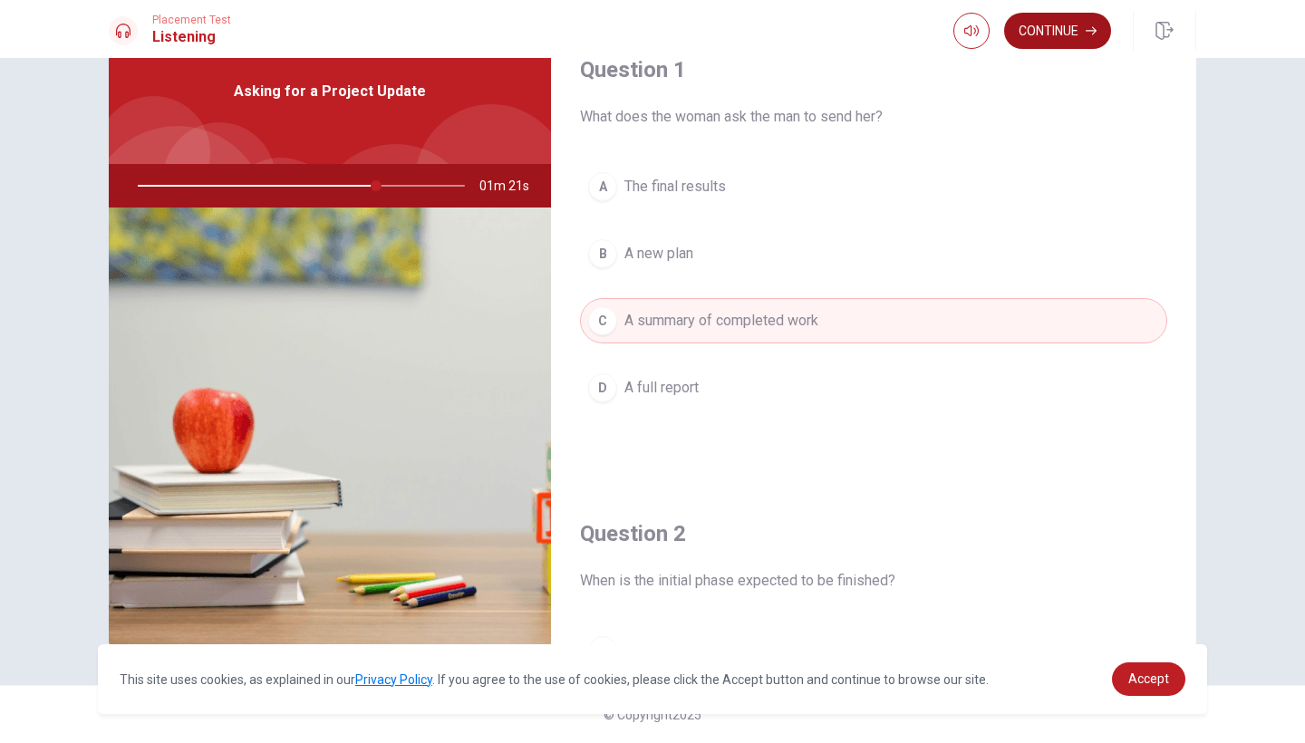
click at [1042, 31] on button "Continue" at bounding box center [1057, 31] width 107 height 36
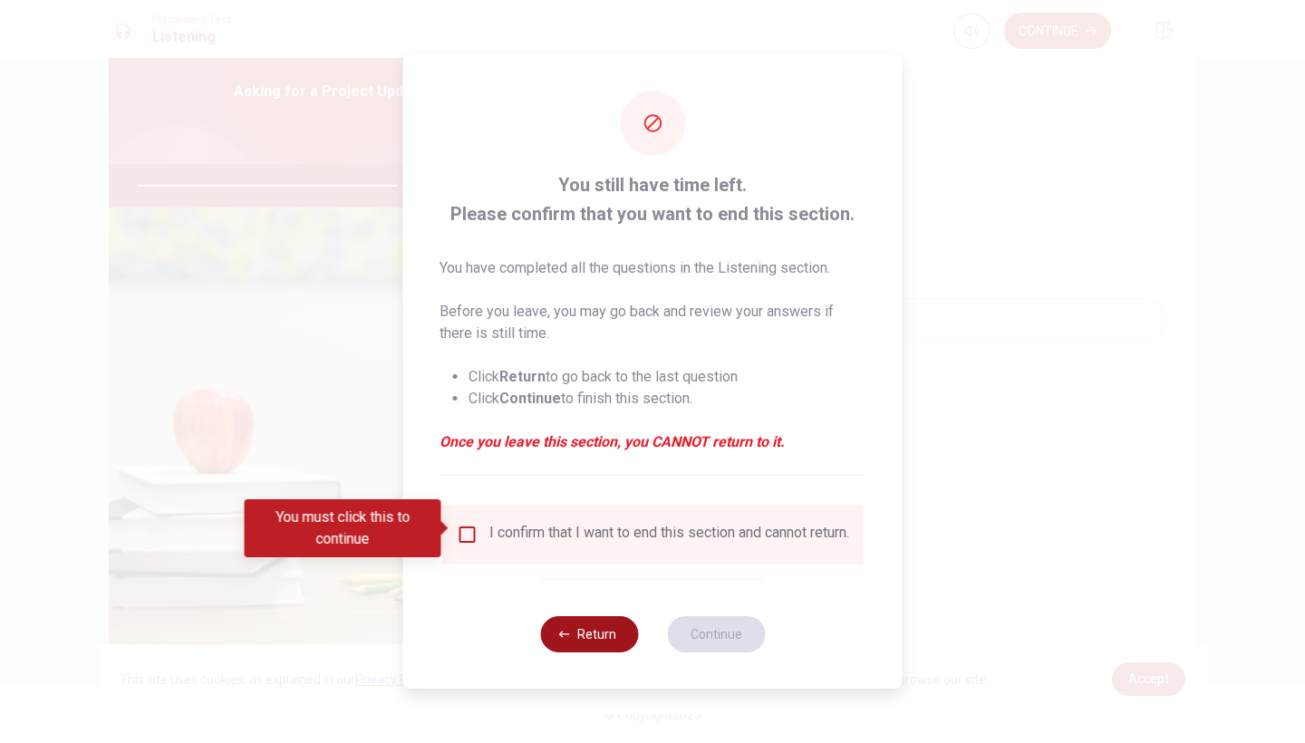
click at [606, 640] on button "Return" at bounding box center [589, 634] width 98 height 36
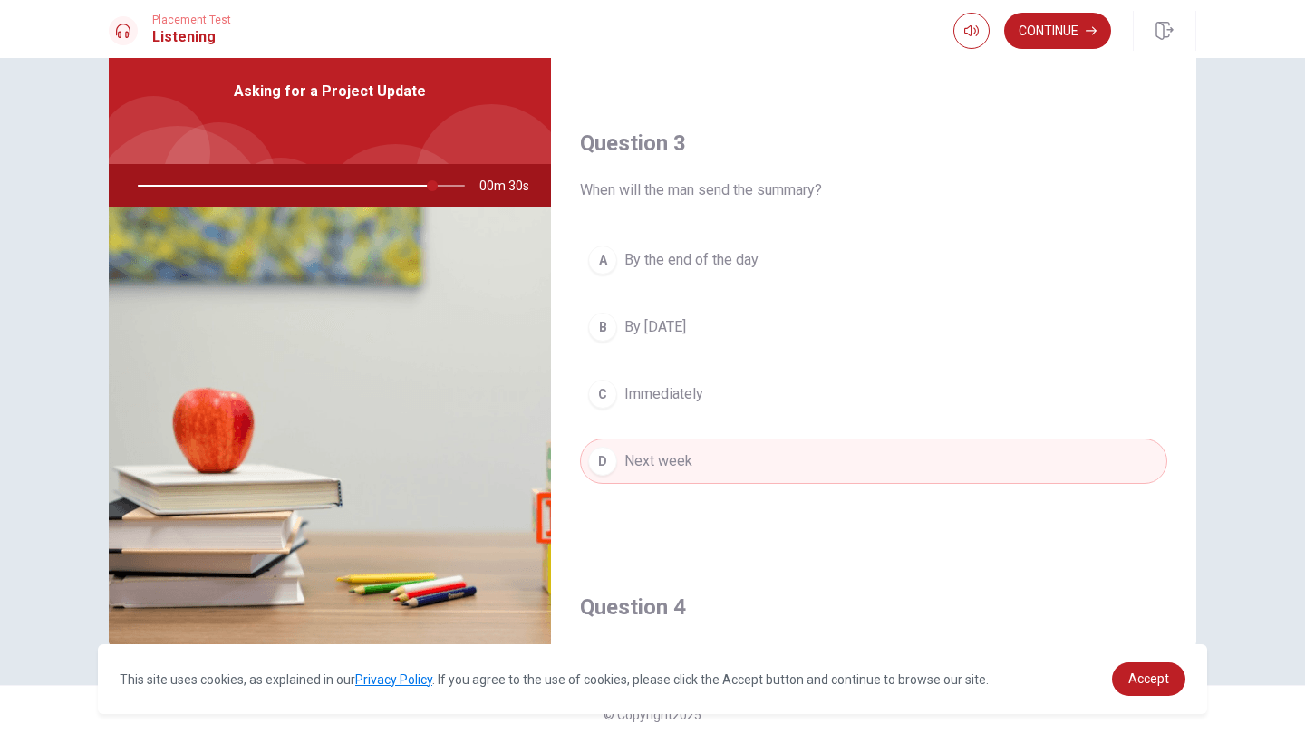
scroll to position [856, 0]
click at [1065, 28] on button "Continue" at bounding box center [1057, 31] width 107 height 36
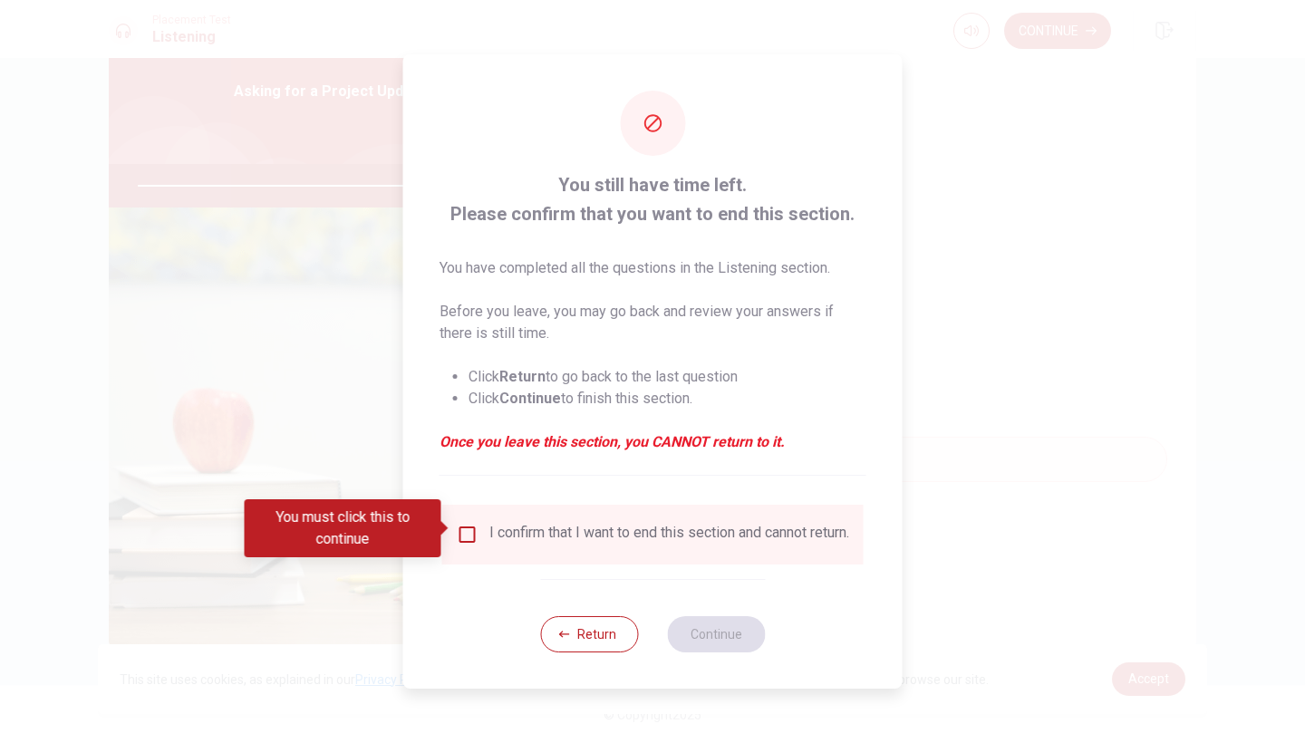
click at [461, 524] on input "You must click this to continue" at bounding box center [468, 535] width 22 height 22
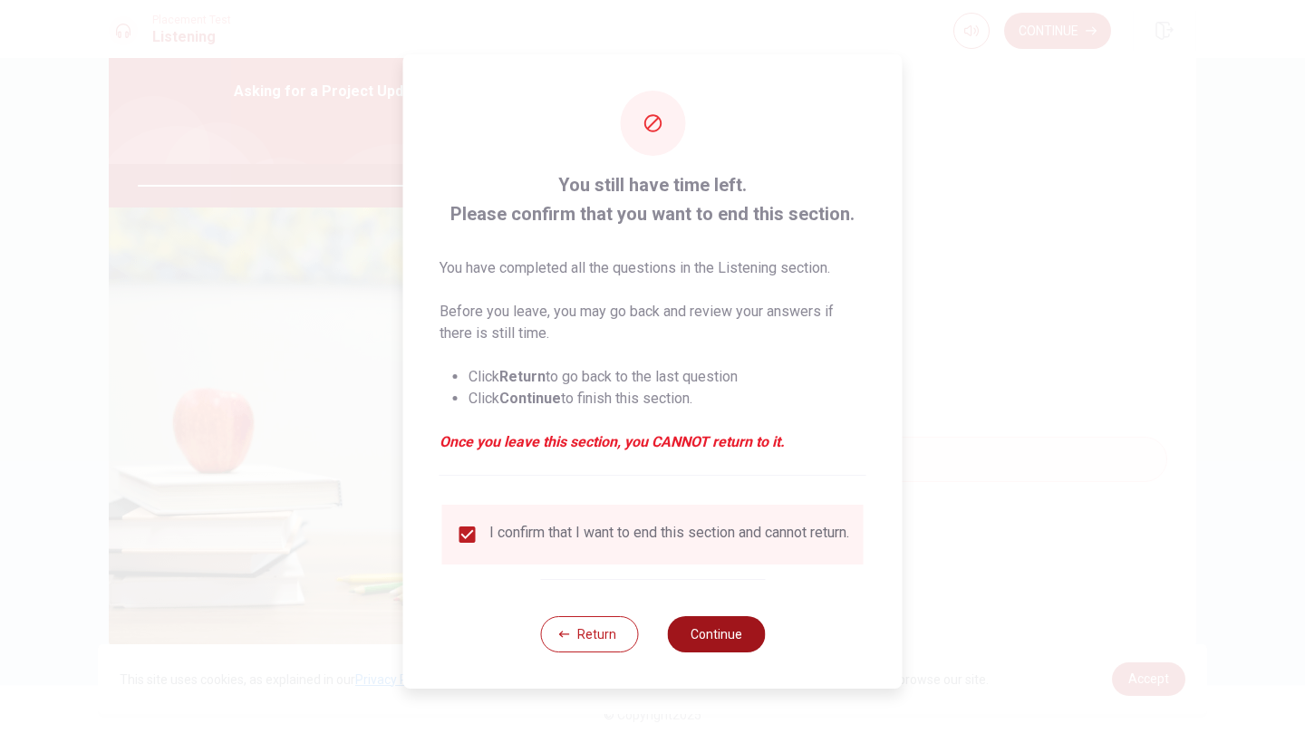
click at [710, 641] on button "Continue" at bounding box center [716, 634] width 98 height 36
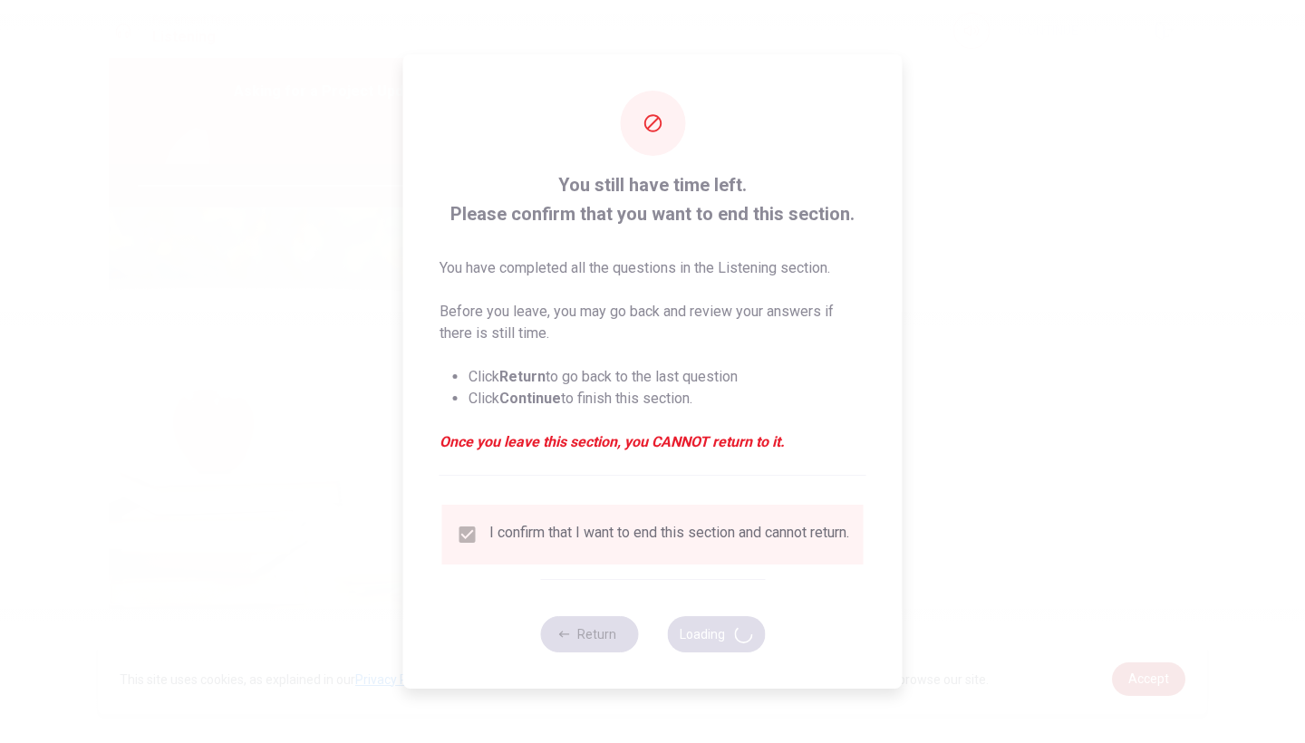
type input "93"
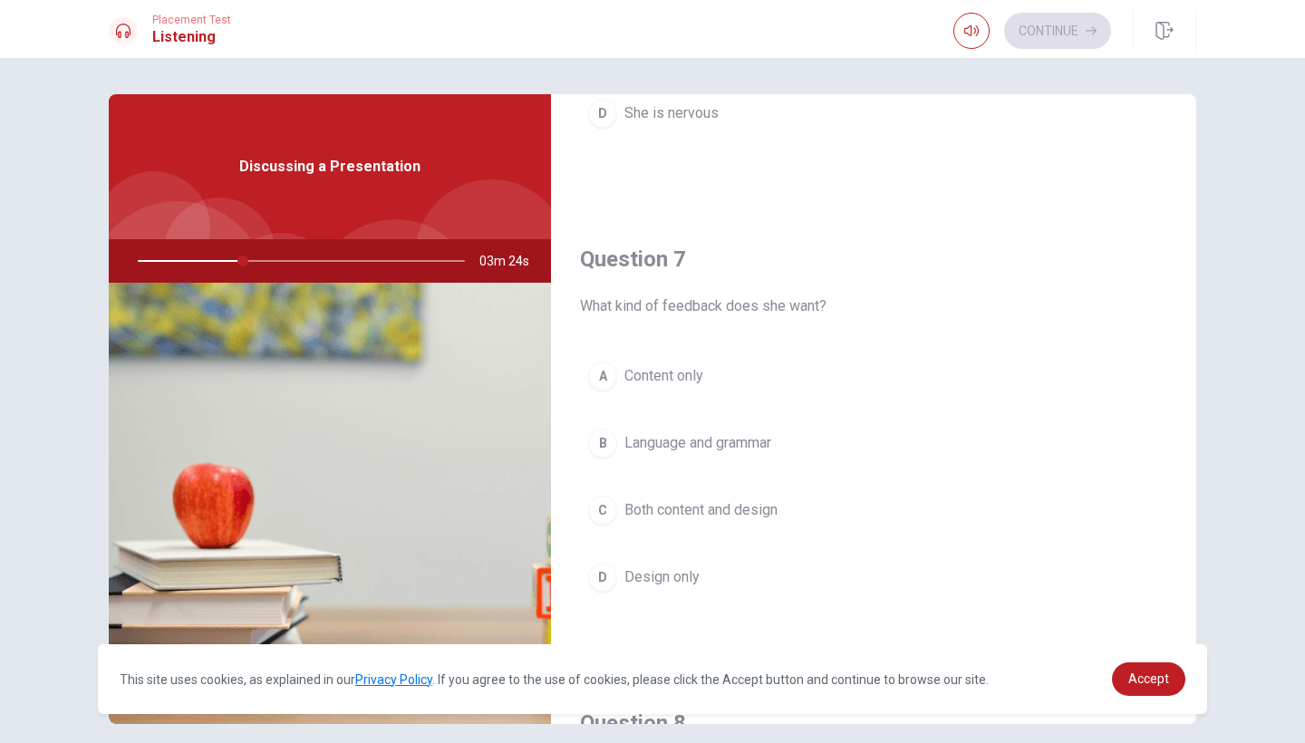
scroll to position [354, 0]
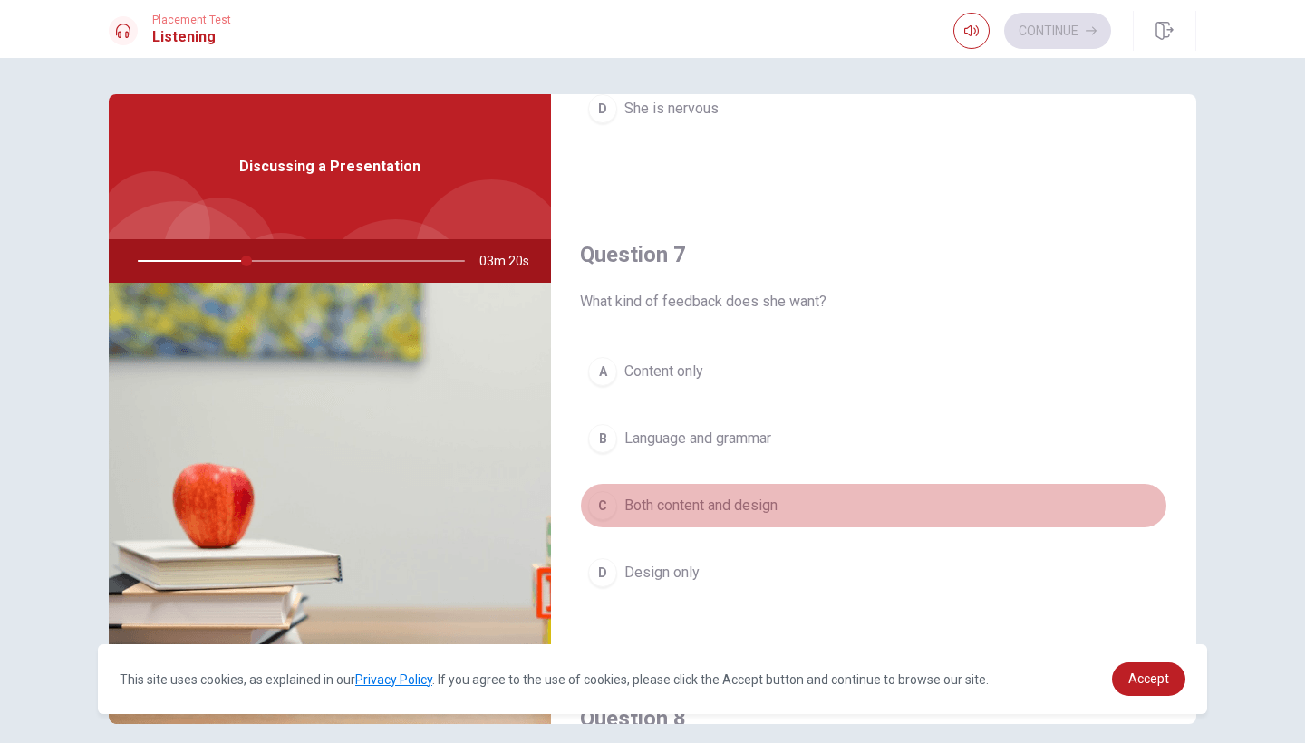
click at [766, 506] on span "Both content and design" at bounding box center [700, 506] width 153 height 22
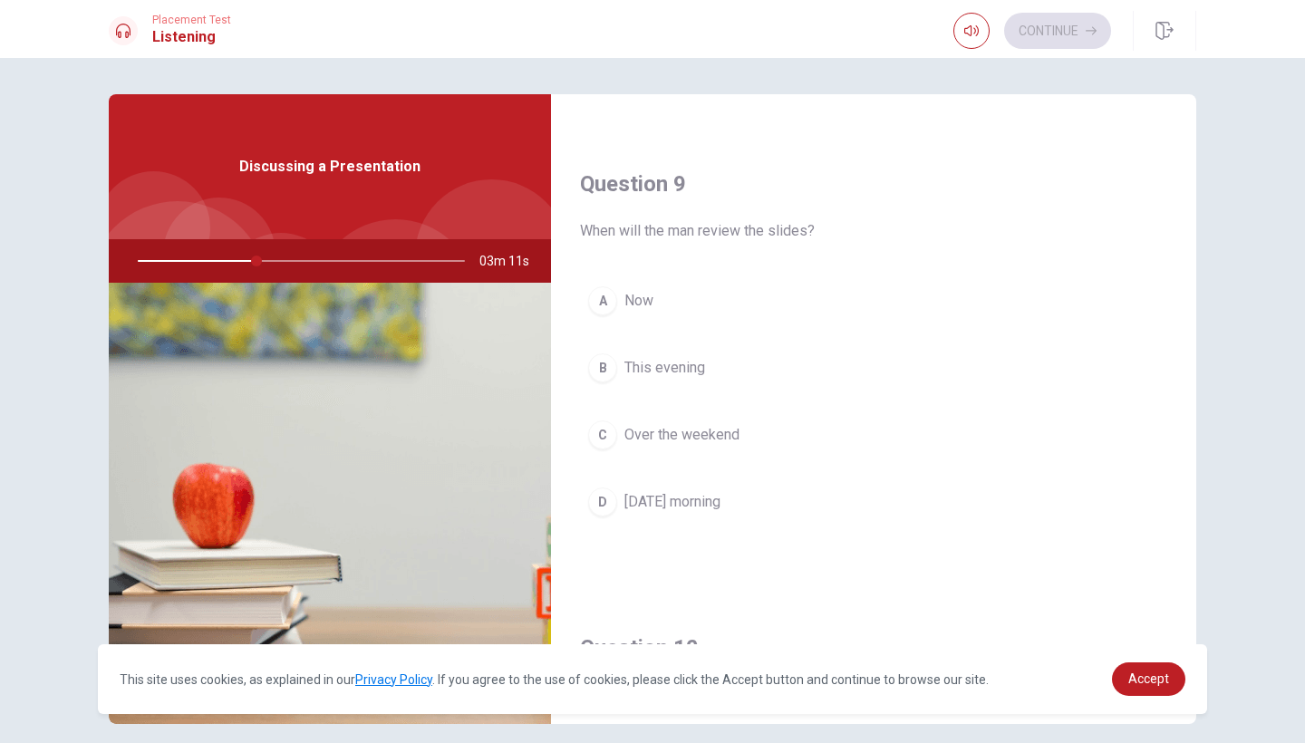
scroll to position [1354, 0]
click at [766, 506] on button "D [DATE] morning" at bounding box center [873, 499] width 587 height 45
click at [728, 306] on span "Clear and professional" at bounding box center [695, 303] width 143 height 22
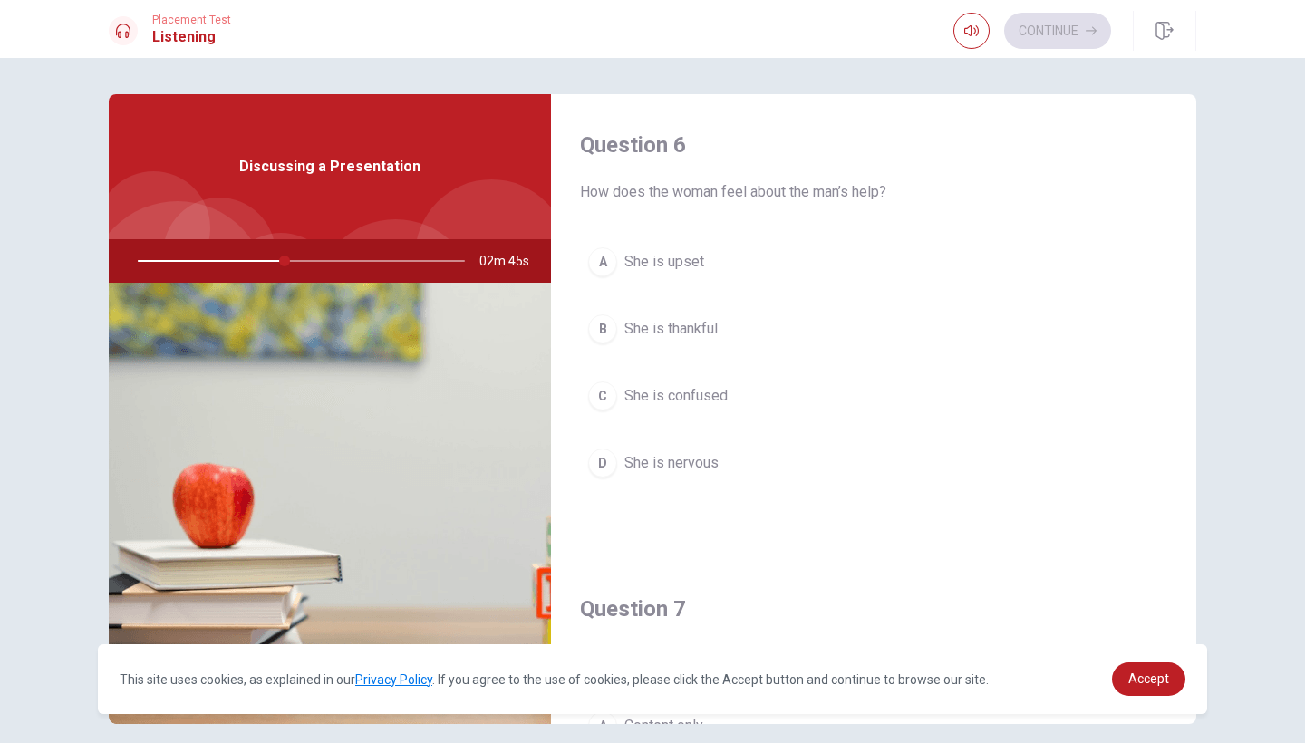
scroll to position [0, 0]
click at [697, 262] on span "She is upset" at bounding box center [664, 262] width 80 height 22
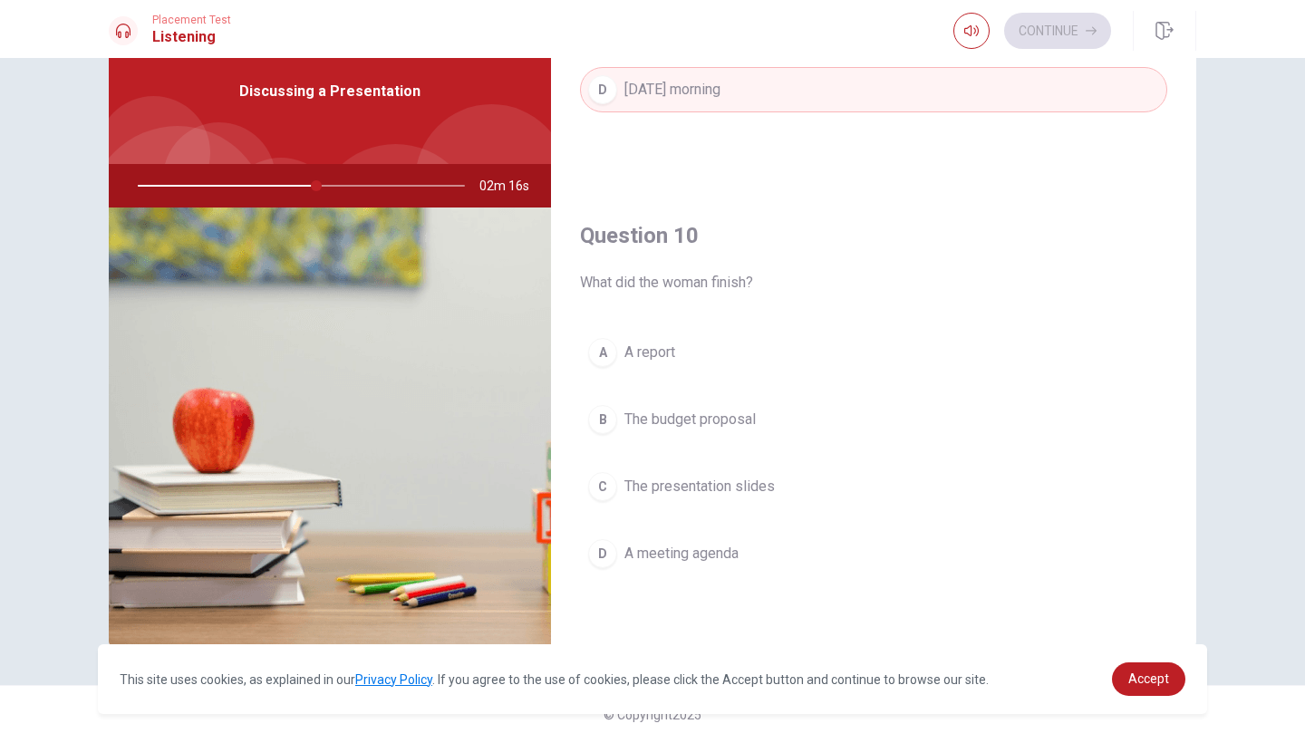
scroll to position [75, 0]
click at [743, 488] on span "The presentation slides" at bounding box center [699, 487] width 150 height 22
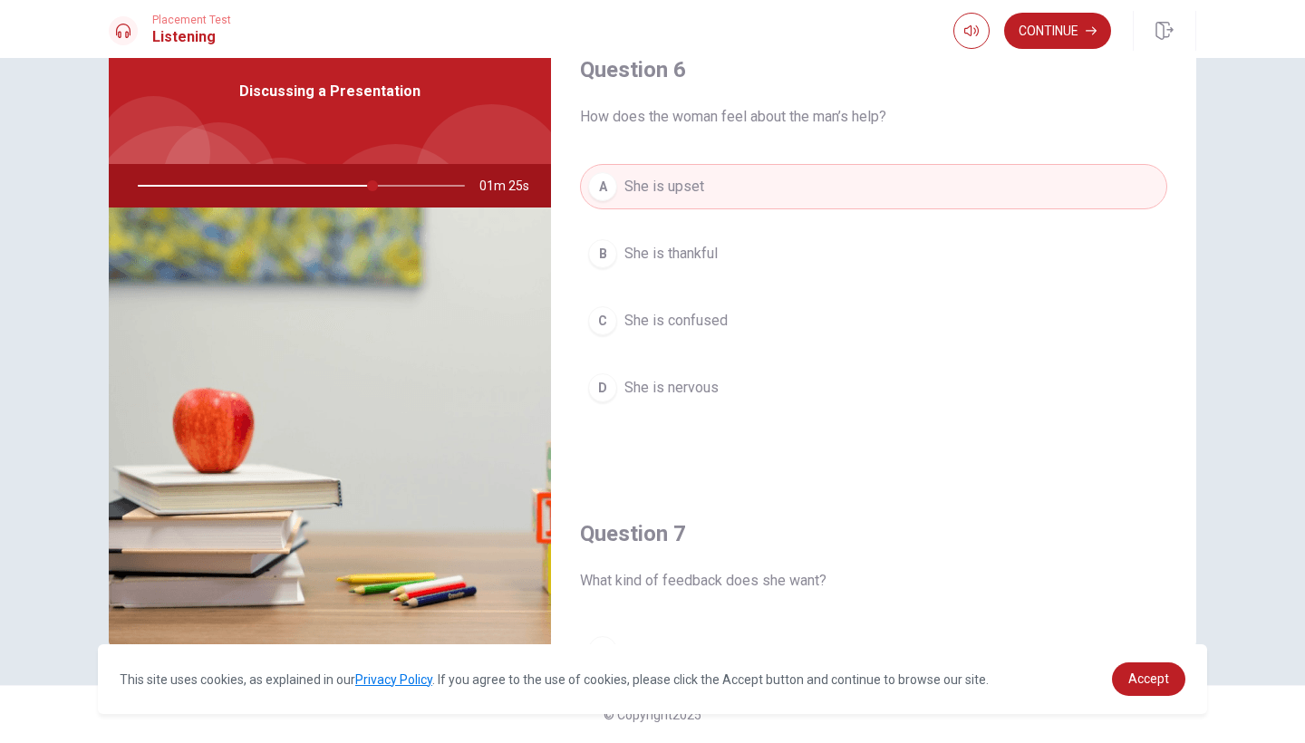
scroll to position [0, 0]
click at [1040, 29] on button "Continue" at bounding box center [1057, 31] width 107 height 36
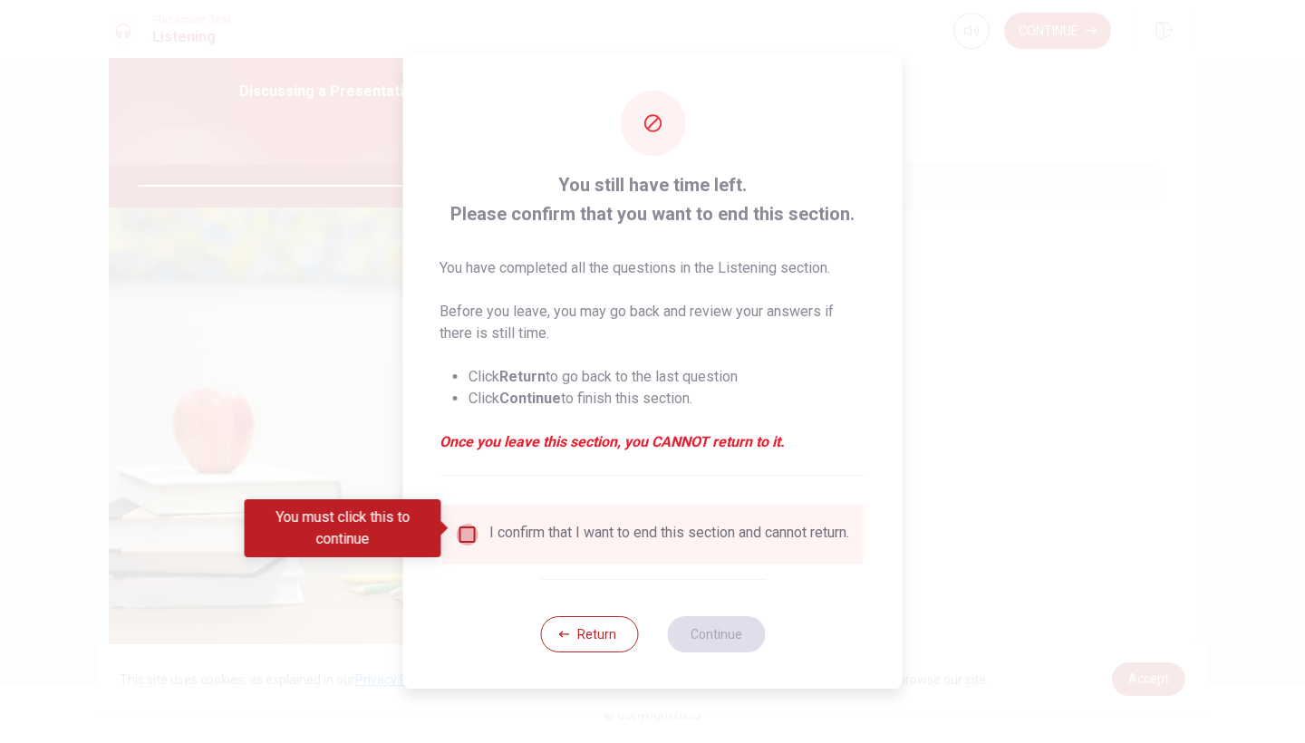
click at [465, 525] on input "You must click this to continue" at bounding box center [468, 535] width 22 height 22
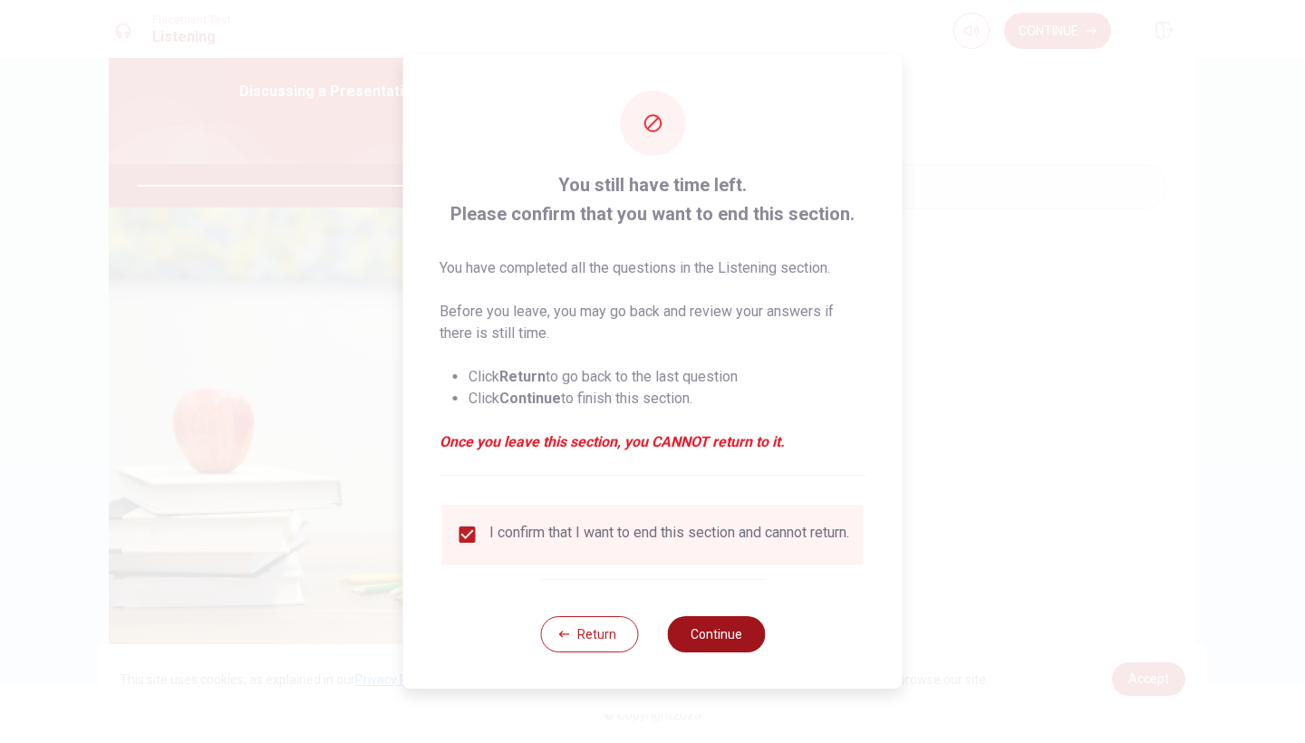
click at [701, 638] on button "Continue" at bounding box center [716, 634] width 98 height 36
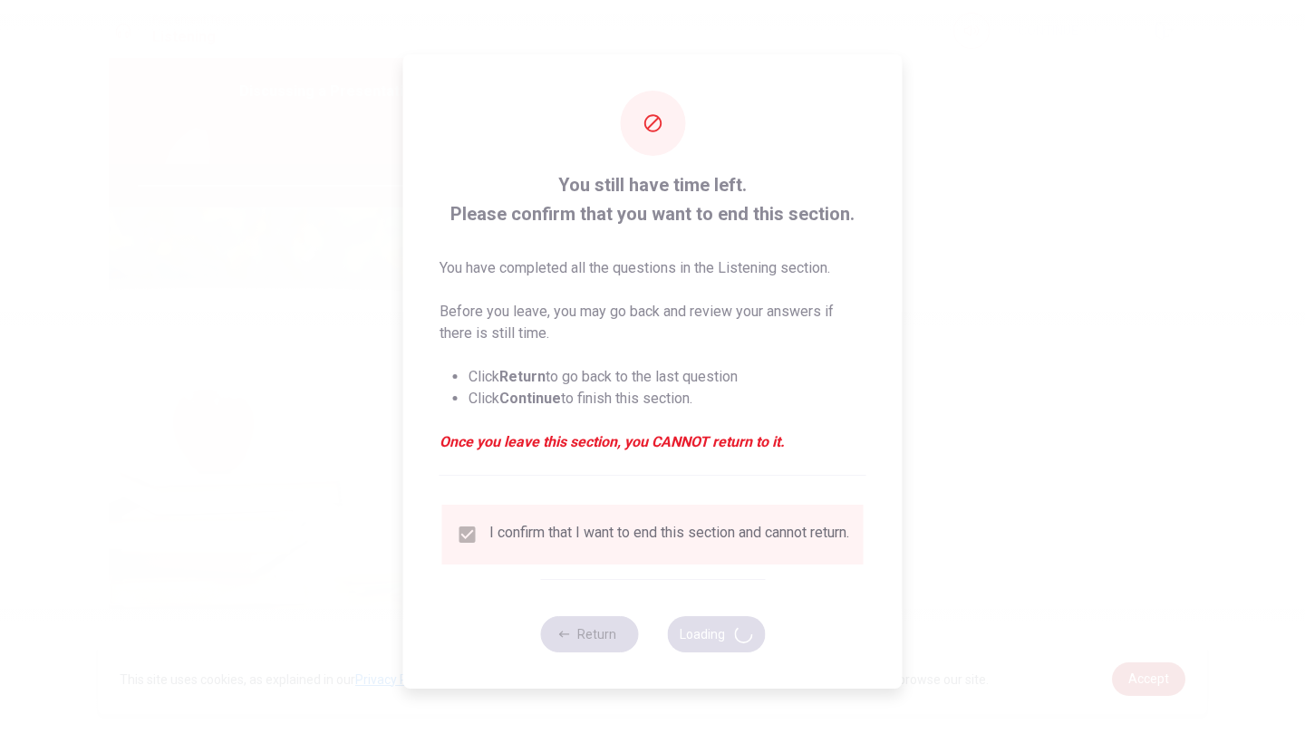
type input "91"
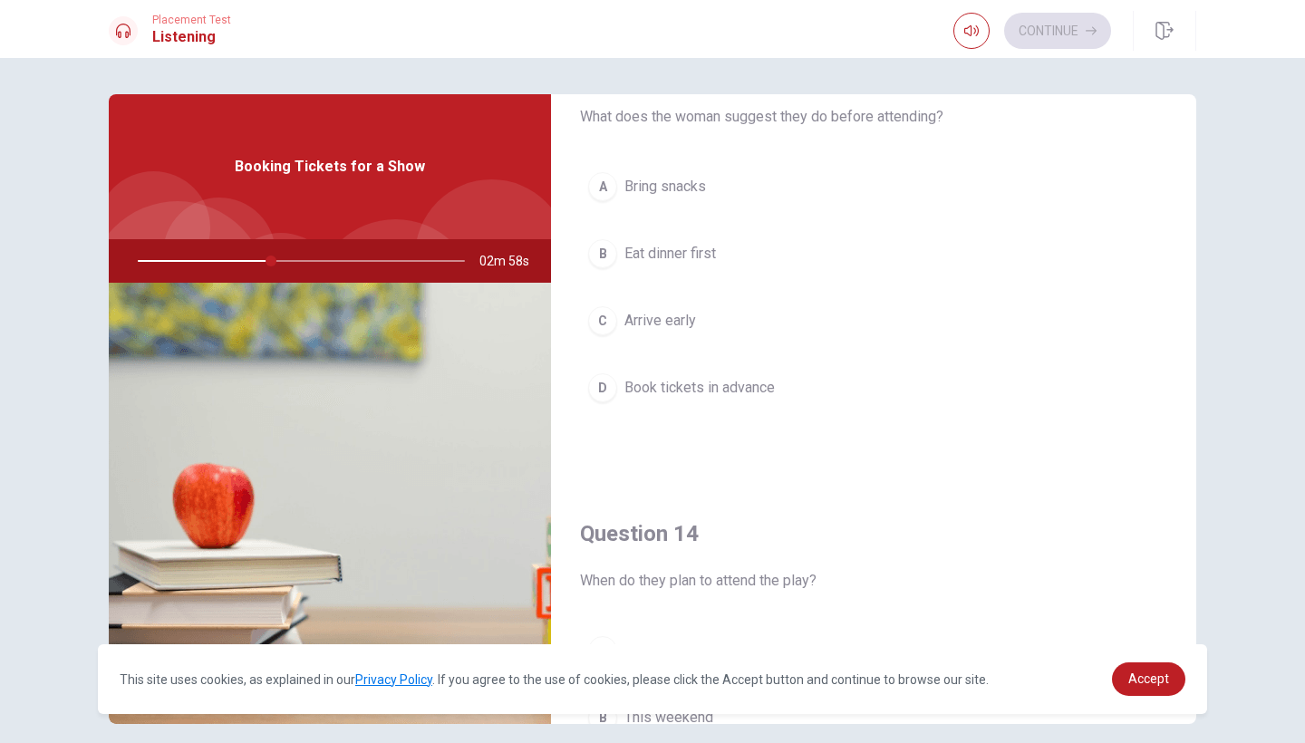
scroll to position [1003, 0]
click at [677, 389] on span "Book tickets in advance" at bounding box center [699, 388] width 150 height 22
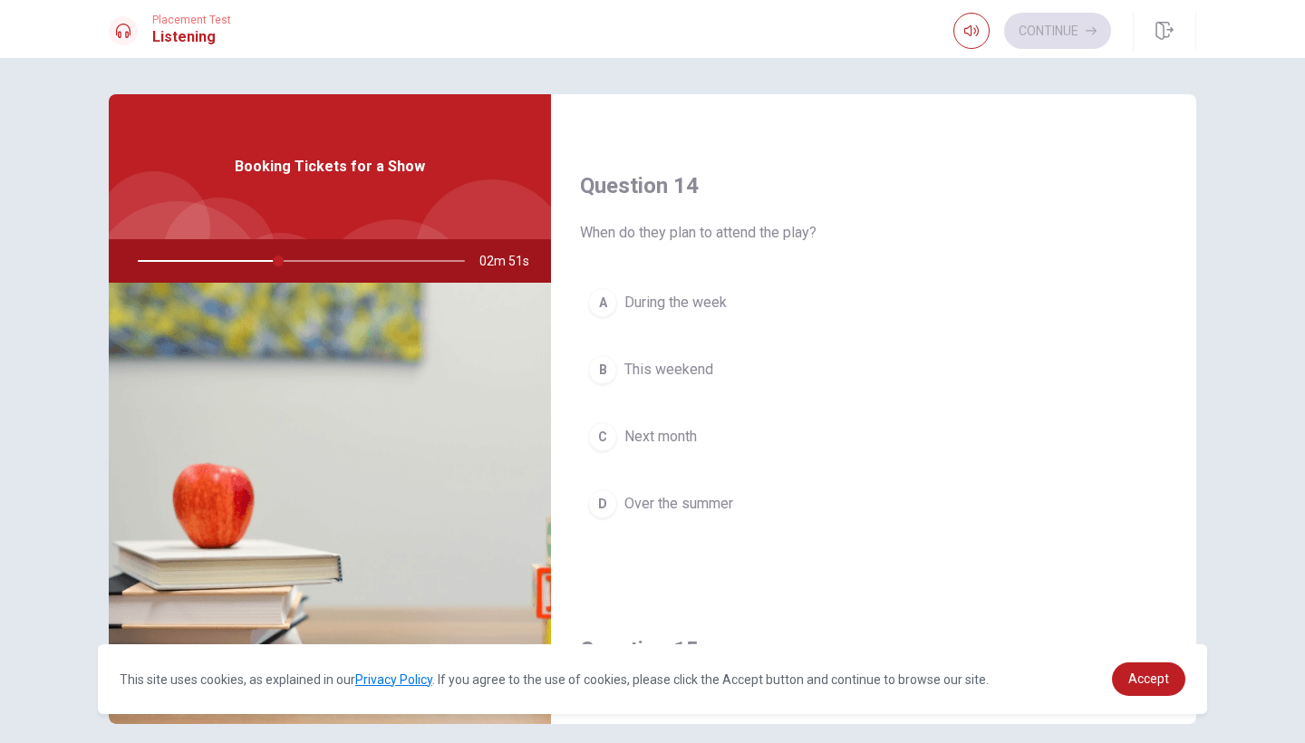
scroll to position [1357, 0]
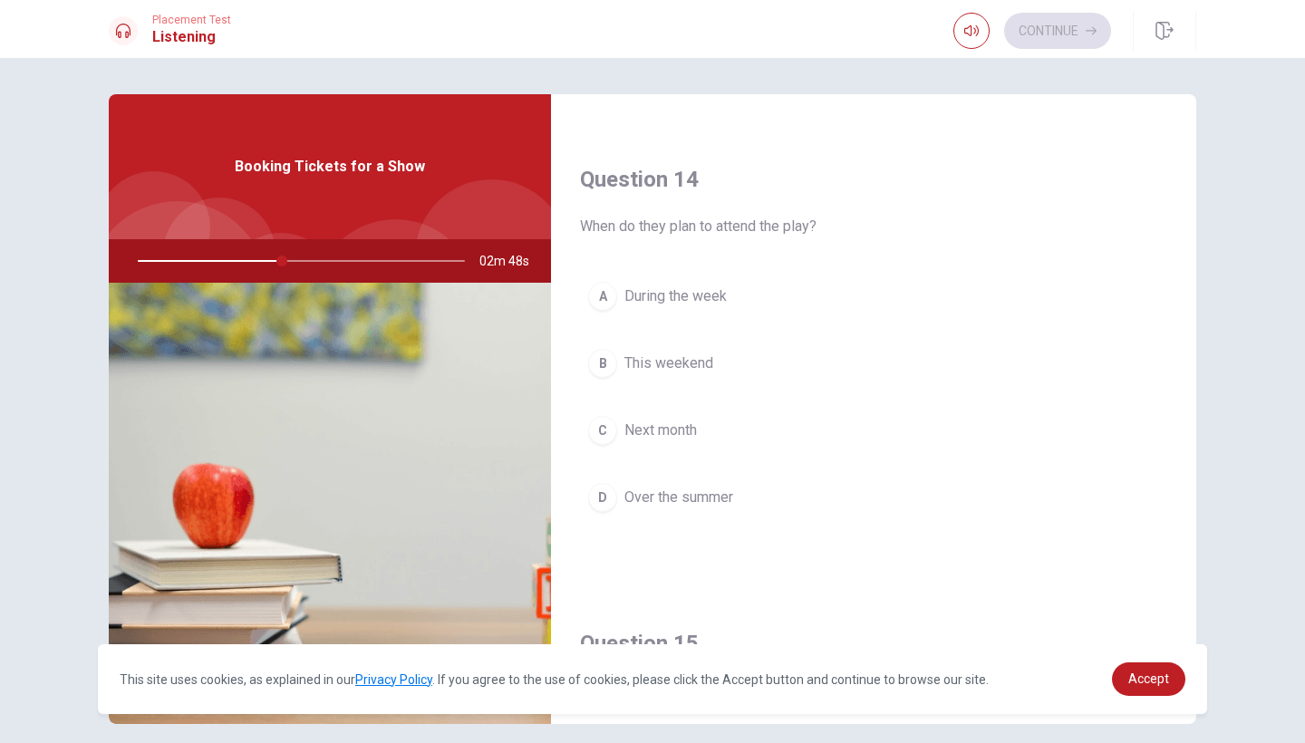
click at [666, 359] on span "This weekend" at bounding box center [668, 363] width 89 height 22
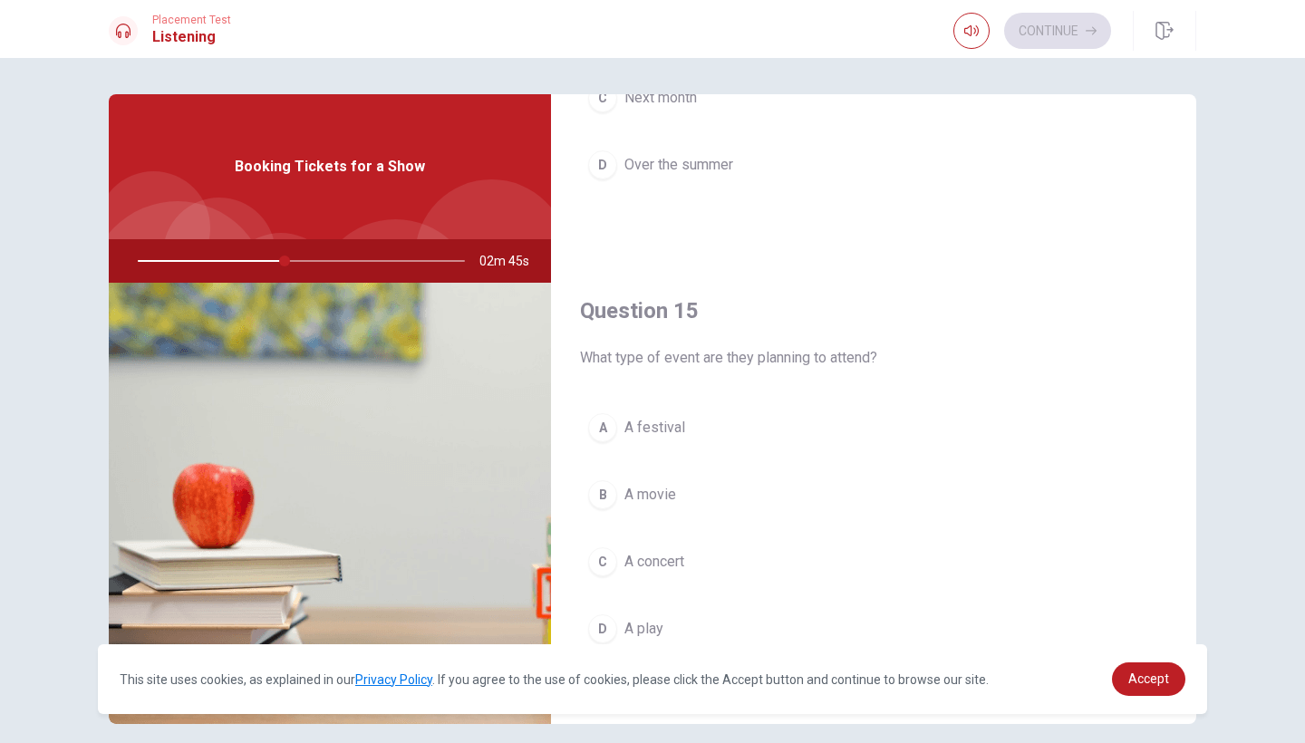
scroll to position [1690, 0]
click at [669, 426] on span "A festival" at bounding box center [654, 428] width 61 height 22
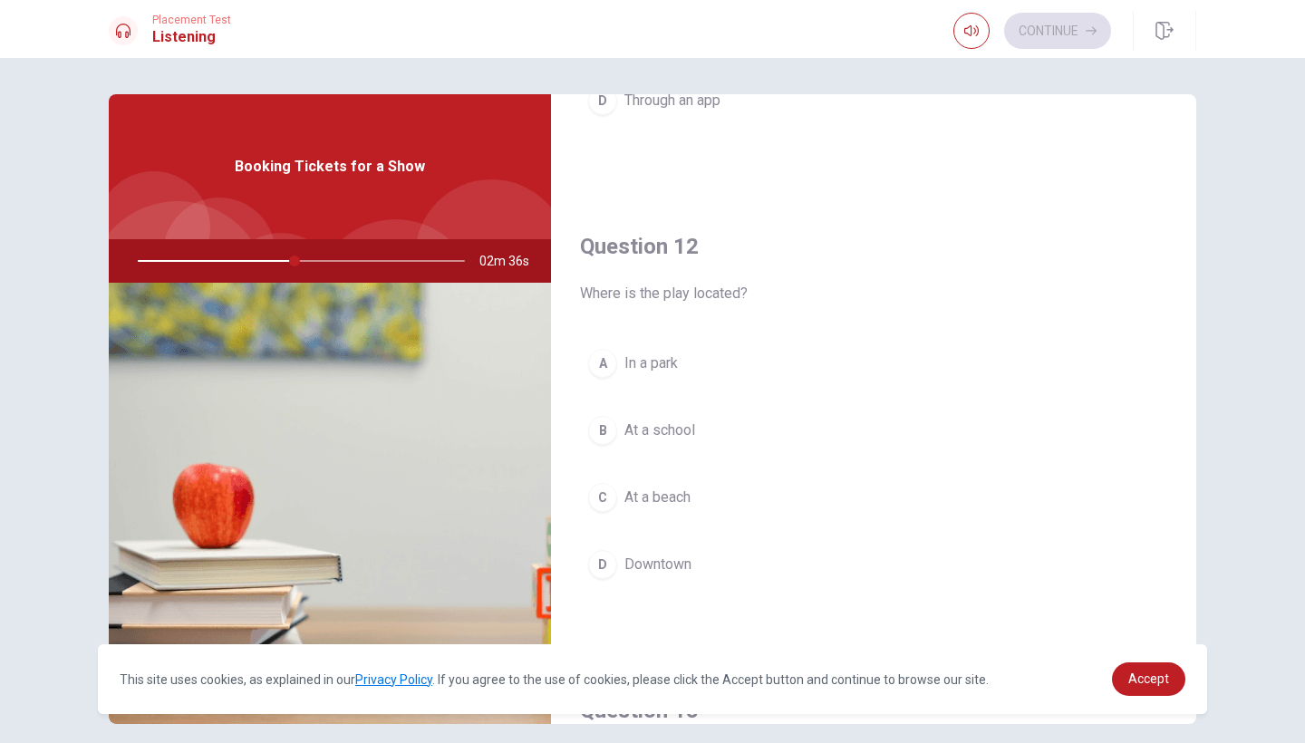
scroll to position [357, 0]
click at [637, 585] on button "D Downtown" at bounding box center [873, 569] width 587 height 45
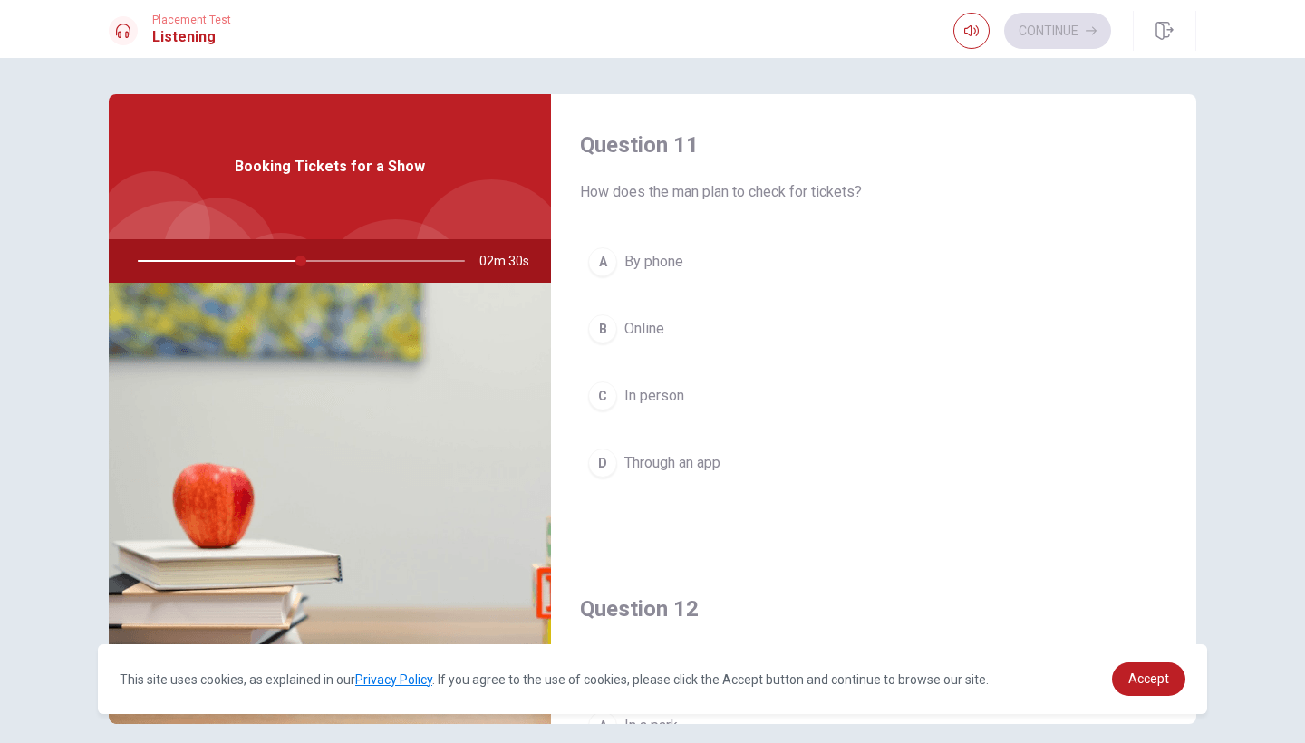
scroll to position [0, 0]
click at [800, 457] on button "D Through an app" at bounding box center [873, 462] width 587 height 45
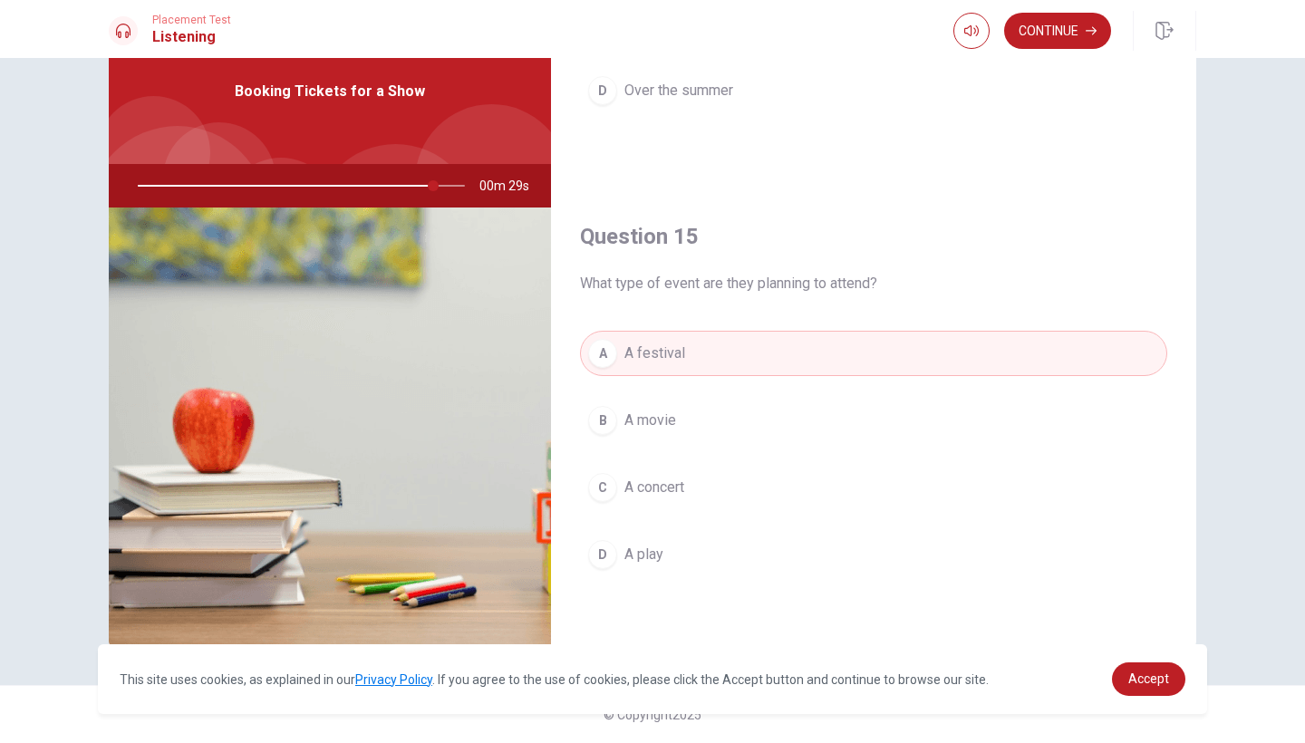
scroll to position [75, 0]
click at [1064, 31] on button "Continue" at bounding box center [1057, 31] width 107 height 36
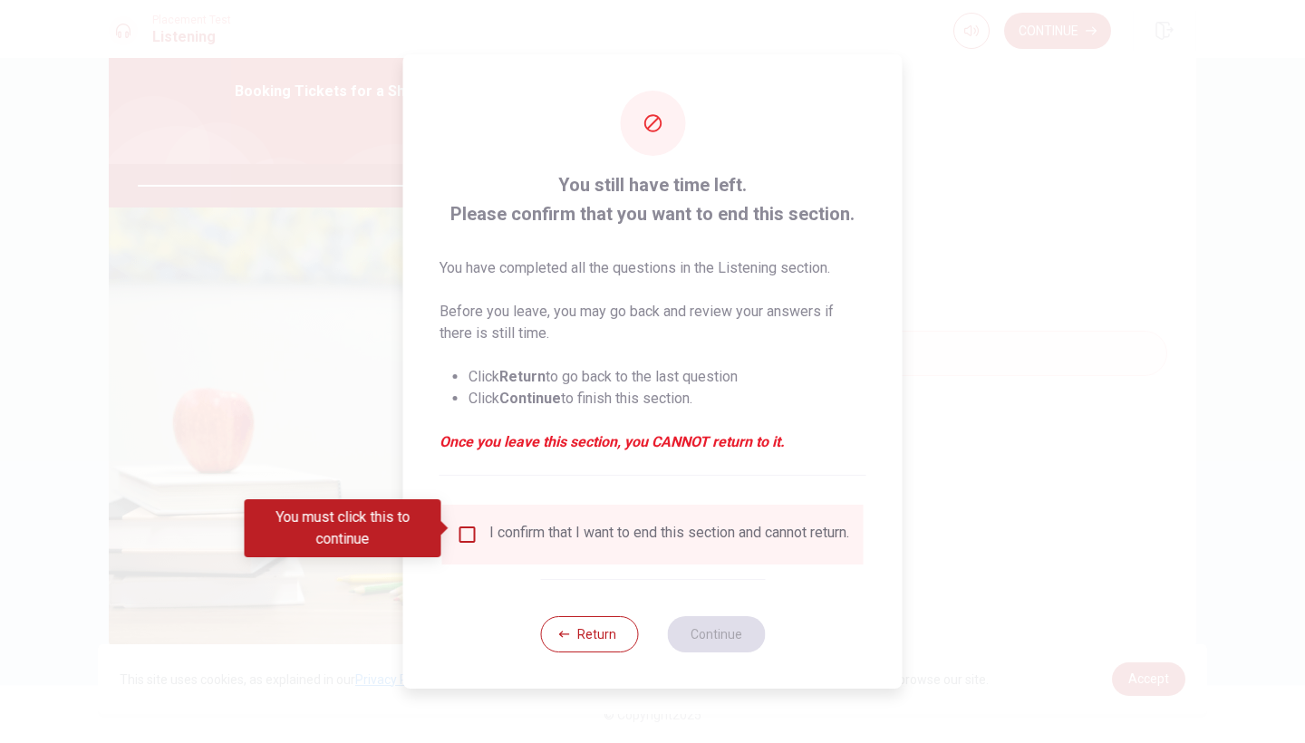
click at [468, 530] on input "You must click this to continue" at bounding box center [468, 535] width 22 height 22
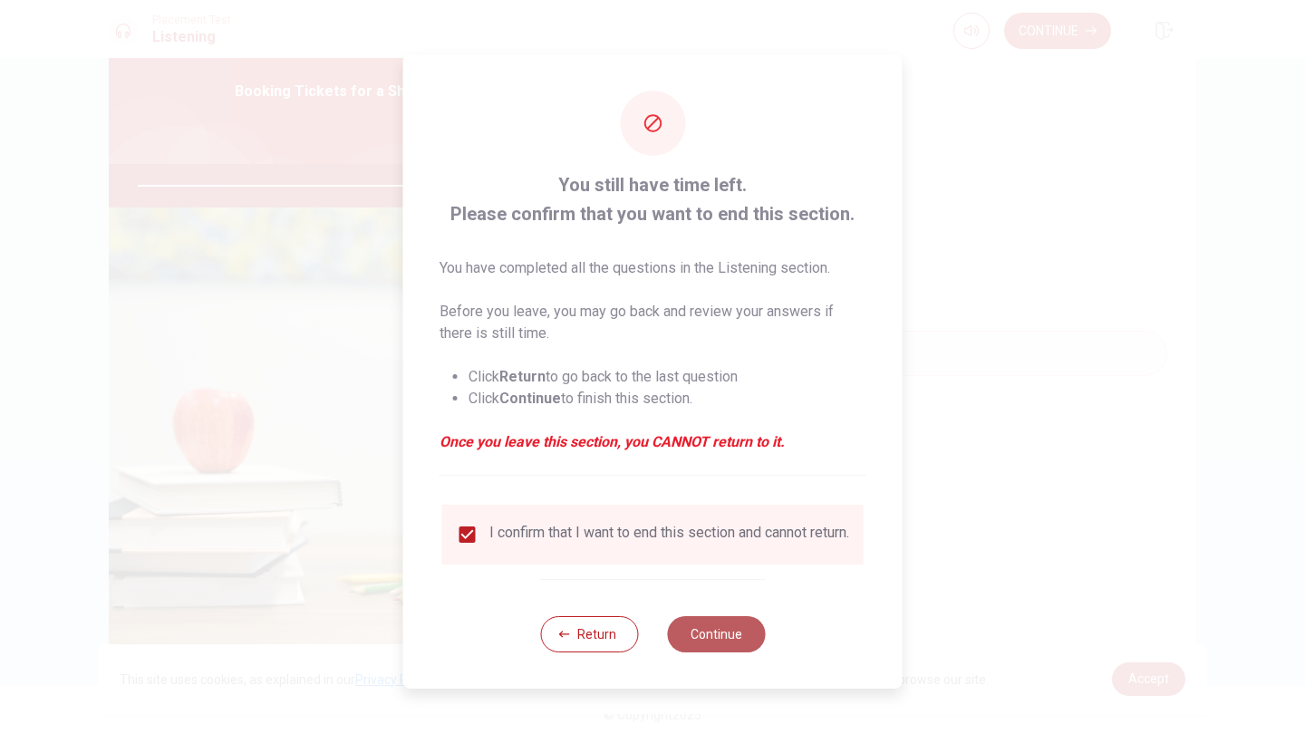
click at [719, 635] on button "Continue" at bounding box center [716, 634] width 98 height 36
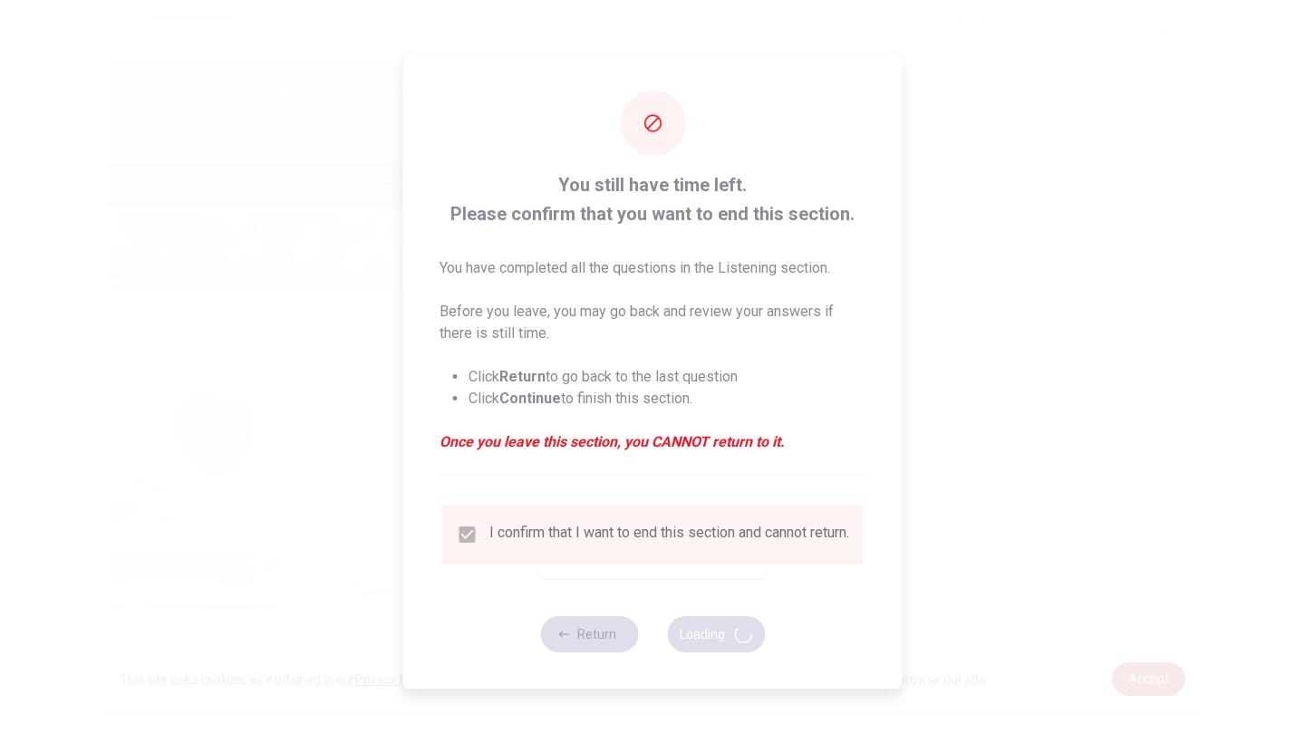
type input "93"
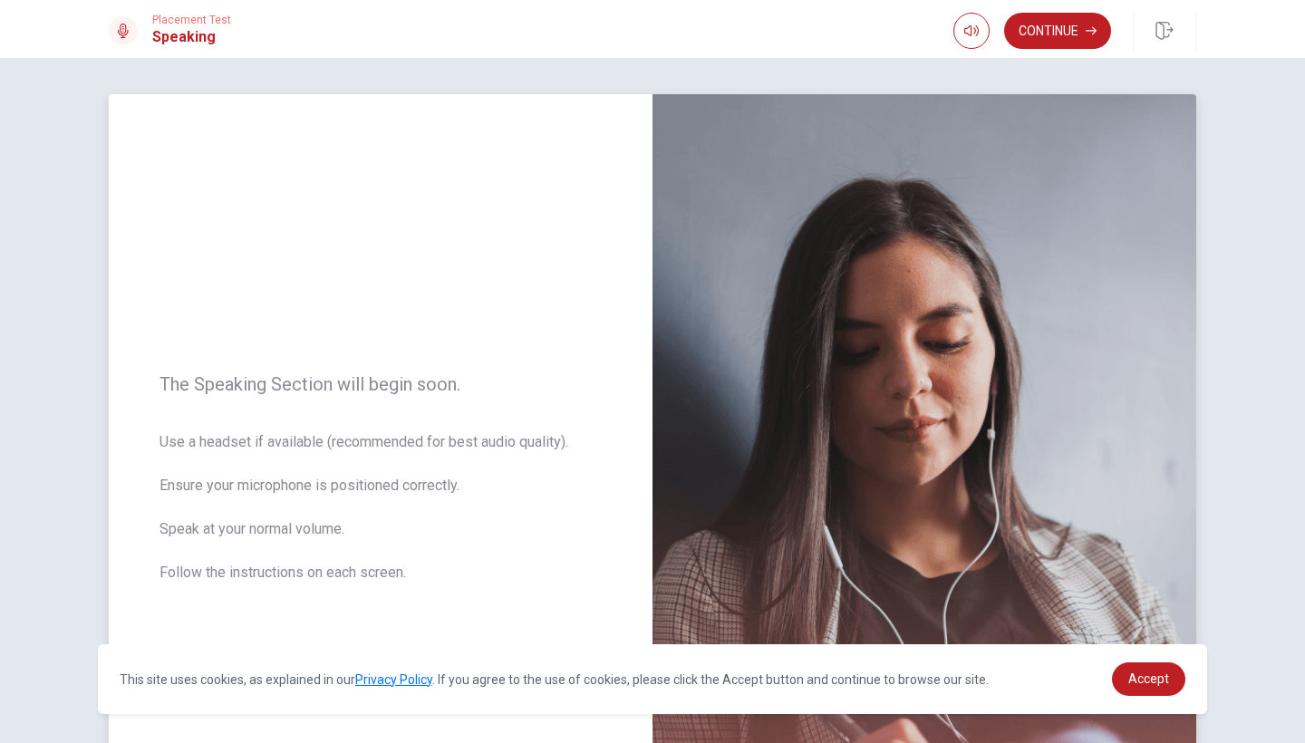
scroll to position [0, 0]
click at [1043, 26] on button "Continue" at bounding box center [1057, 31] width 107 height 36
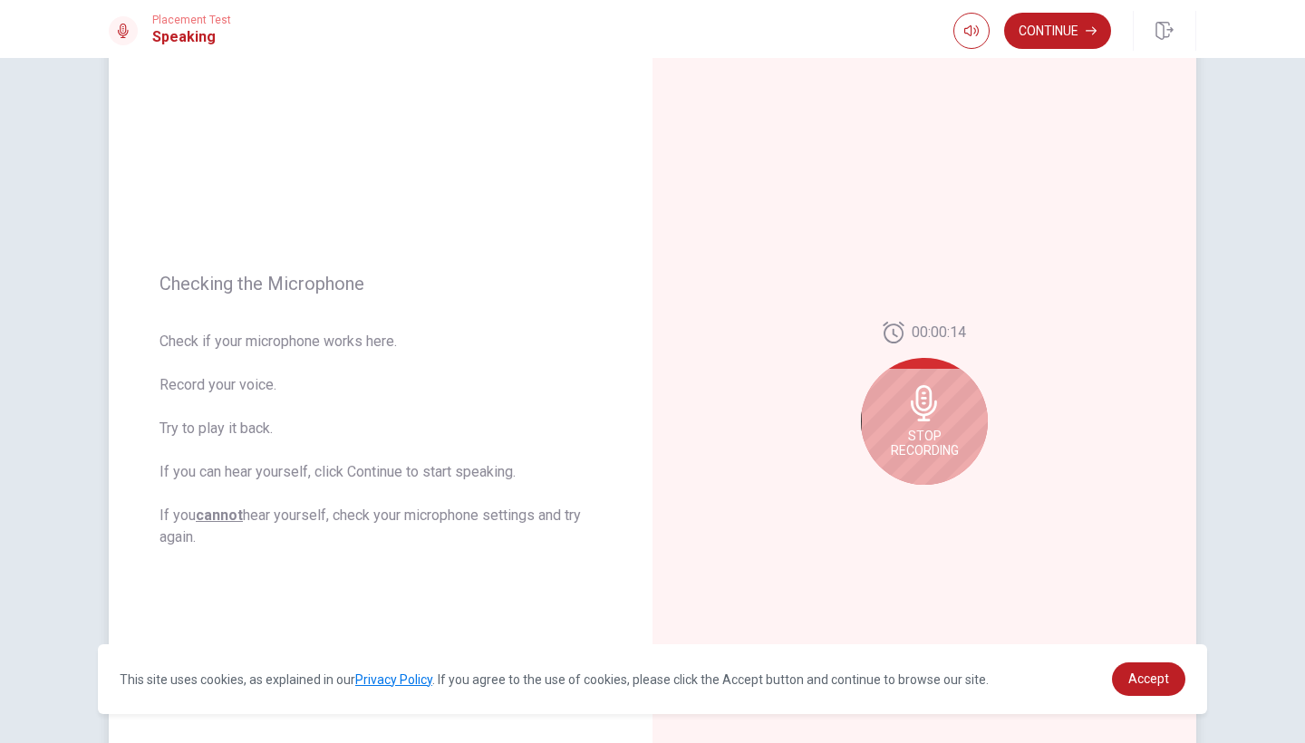
scroll to position [76, 0]
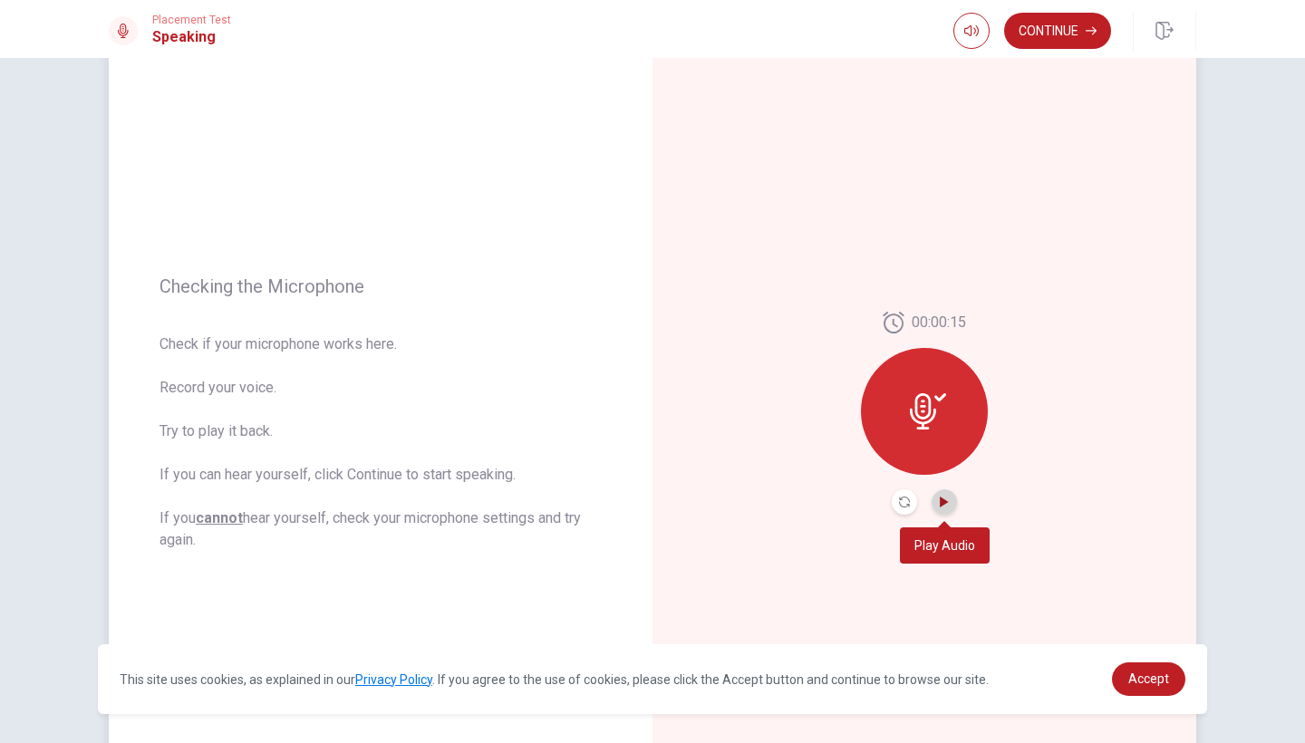
click at [949, 498] on icon "Play Audio" at bounding box center [944, 501] width 11 height 11
click at [949, 499] on icon "Pause Audio" at bounding box center [943, 501] width 9 height 11
click at [910, 499] on button "Record Again" at bounding box center [903, 501] width 25 height 25
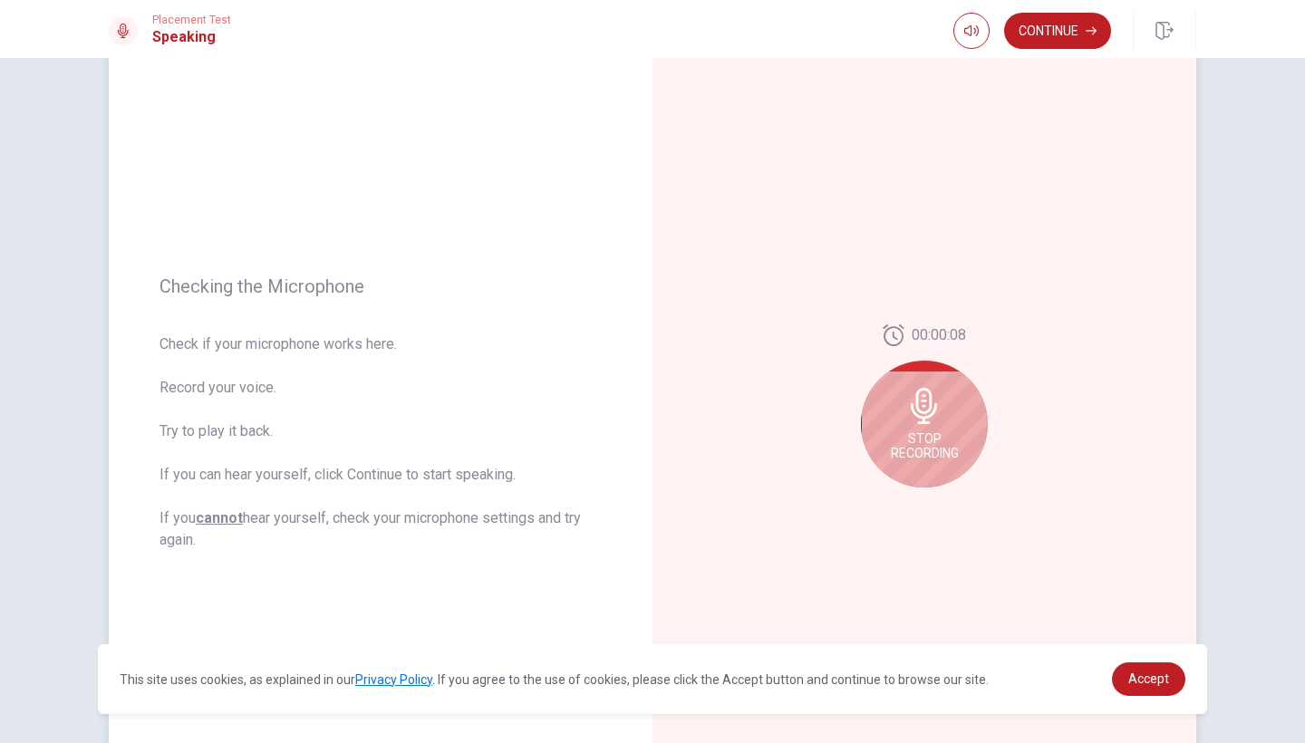
click at [918, 419] on icon at bounding box center [924, 406] width 36 height 36
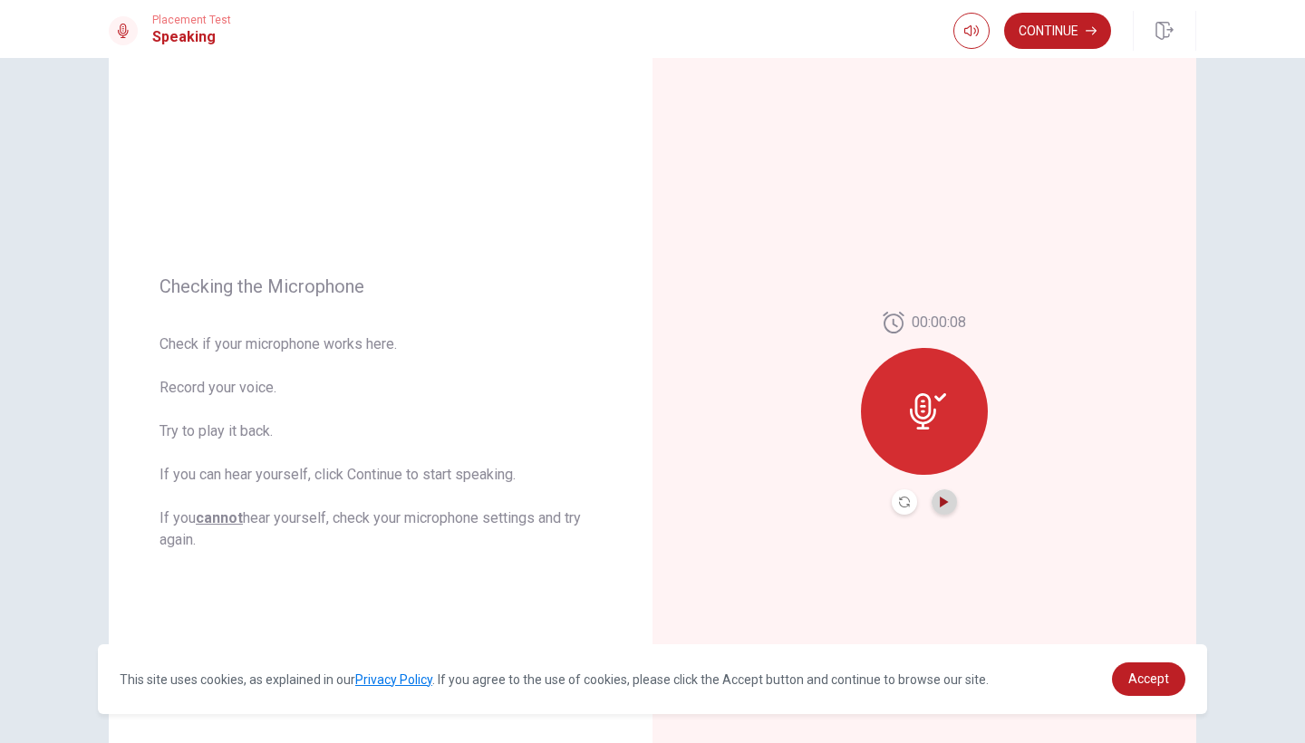
click at [945, 505] on icon "Play Audio" at bounding box center [944, 501] width 11 height 11
click at [1025, 29] on button "Continue" at bounding box center [1057, 31] width 107 height 36
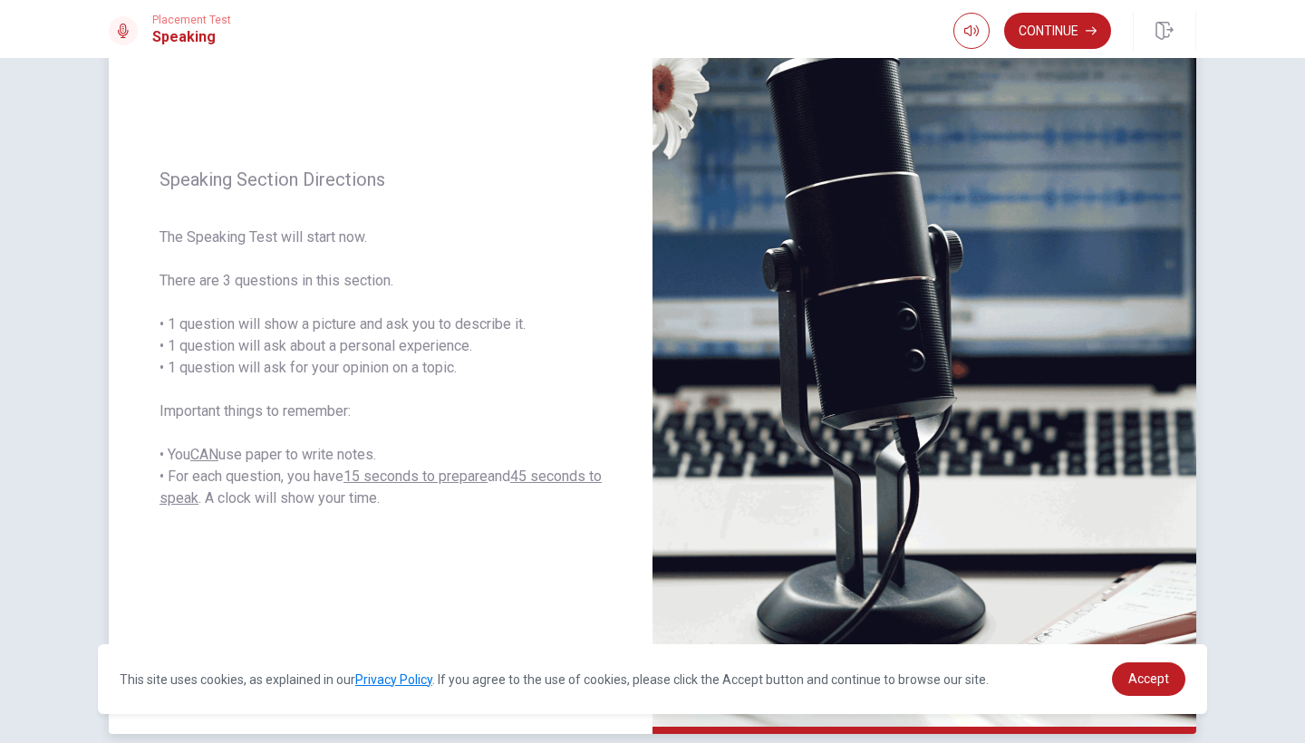
scroll to position [146, 0]
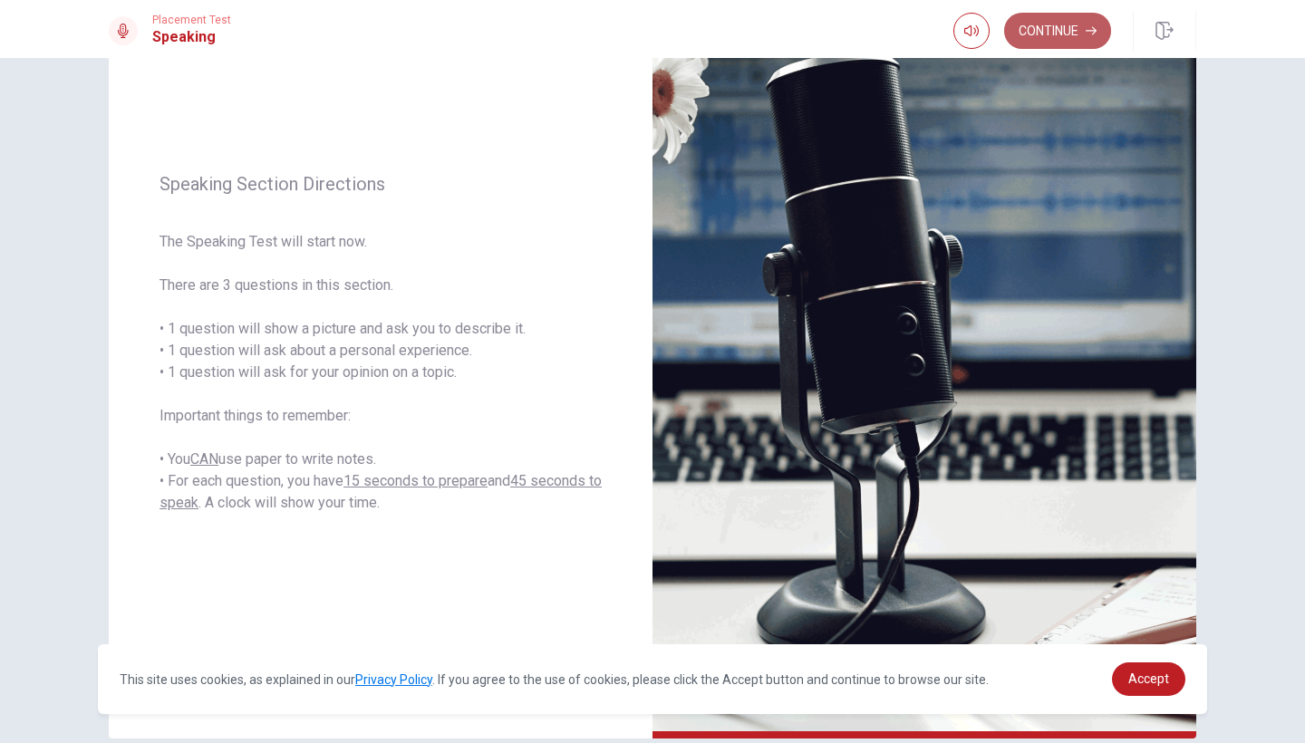
click at [1068, 29] on button "Continue" at bounding box center [1057, 31] width 107 height 36
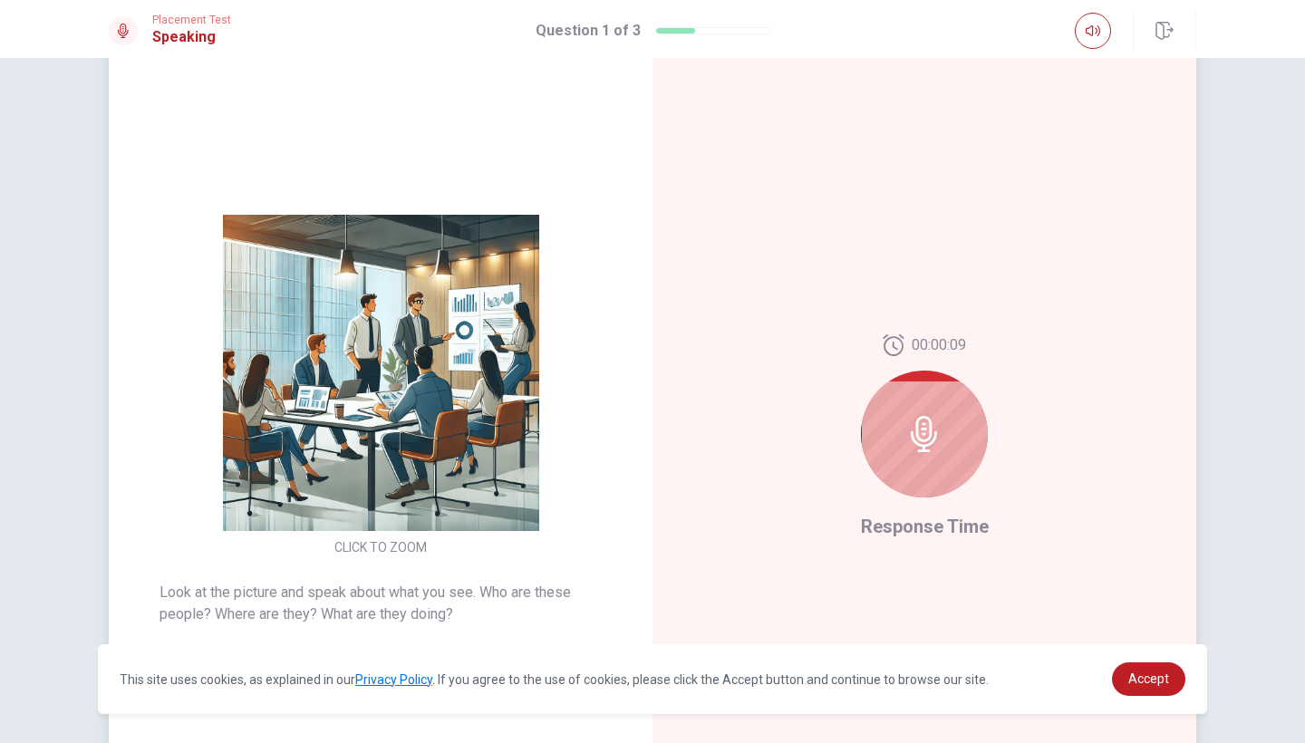
click at [920, 456] on div at bounding box center [924, 434] width 127 height 127
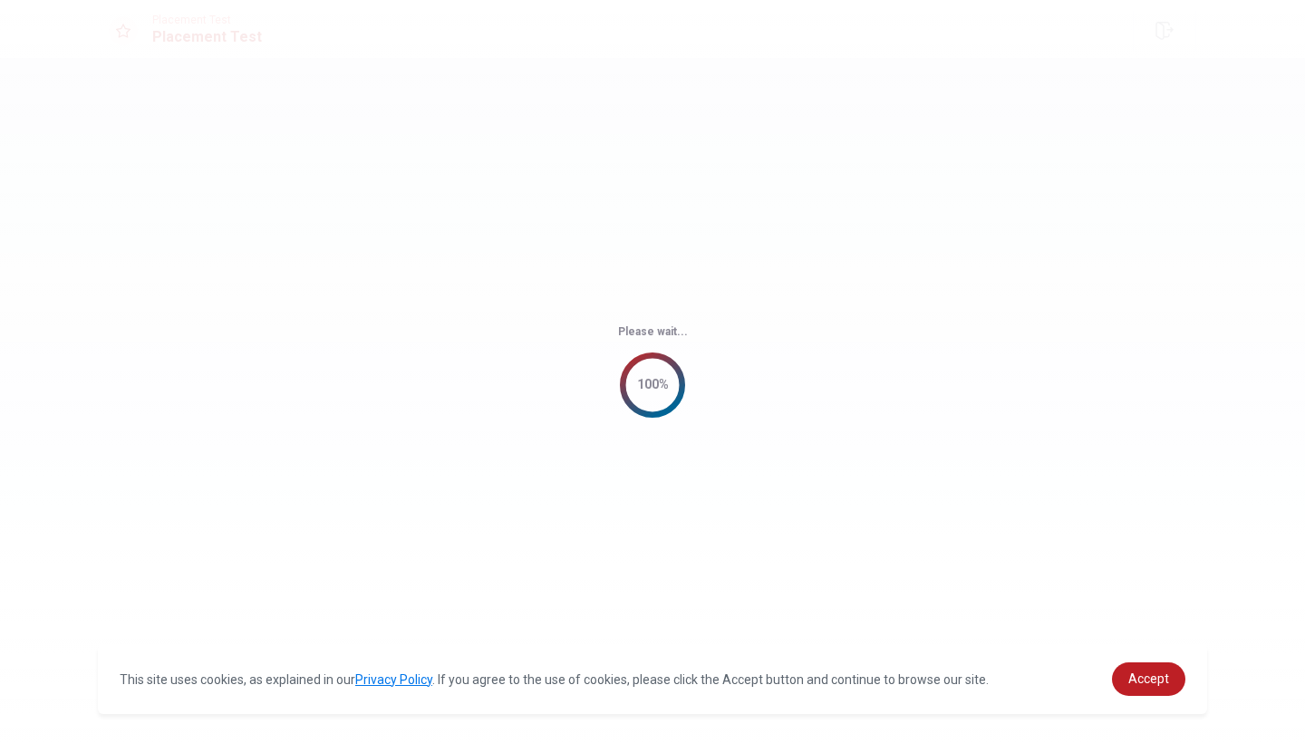
scroll to position [0, 0]
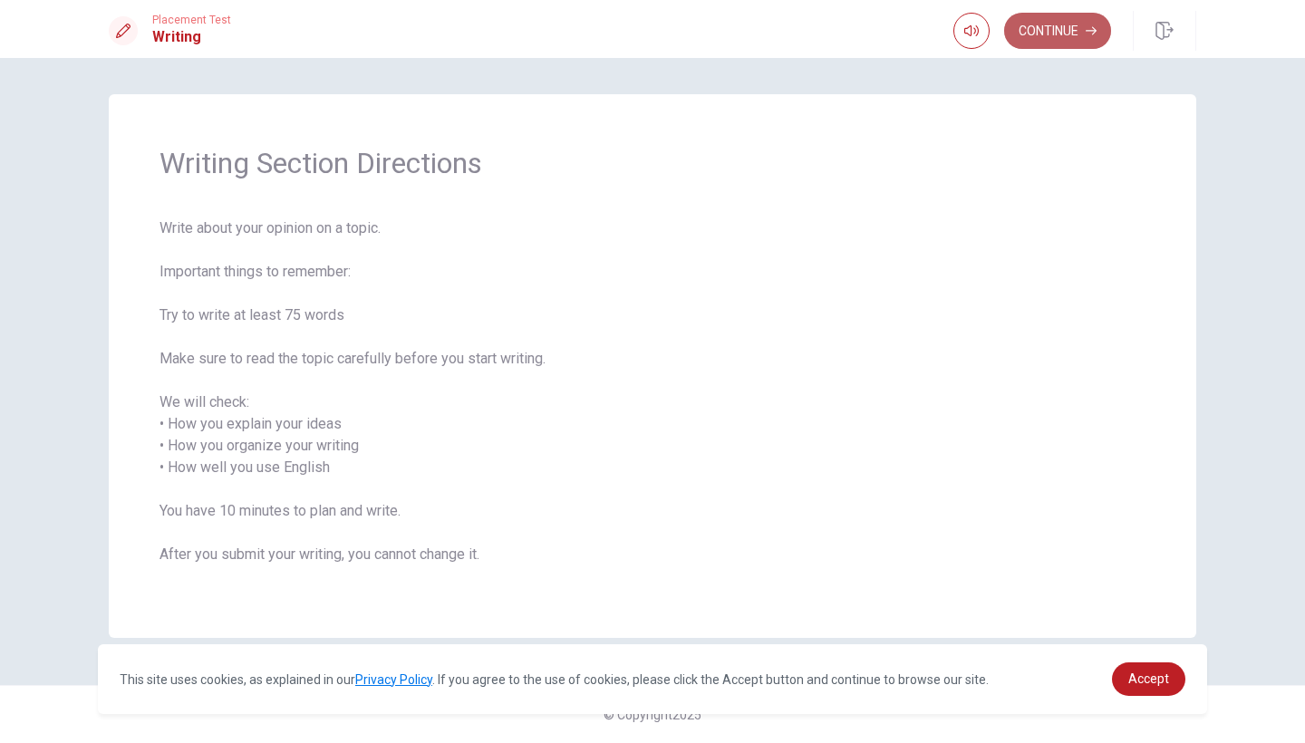
click at [1022, 31] on button "Continue" at bounding box center [1057, 31] width 107 height 36
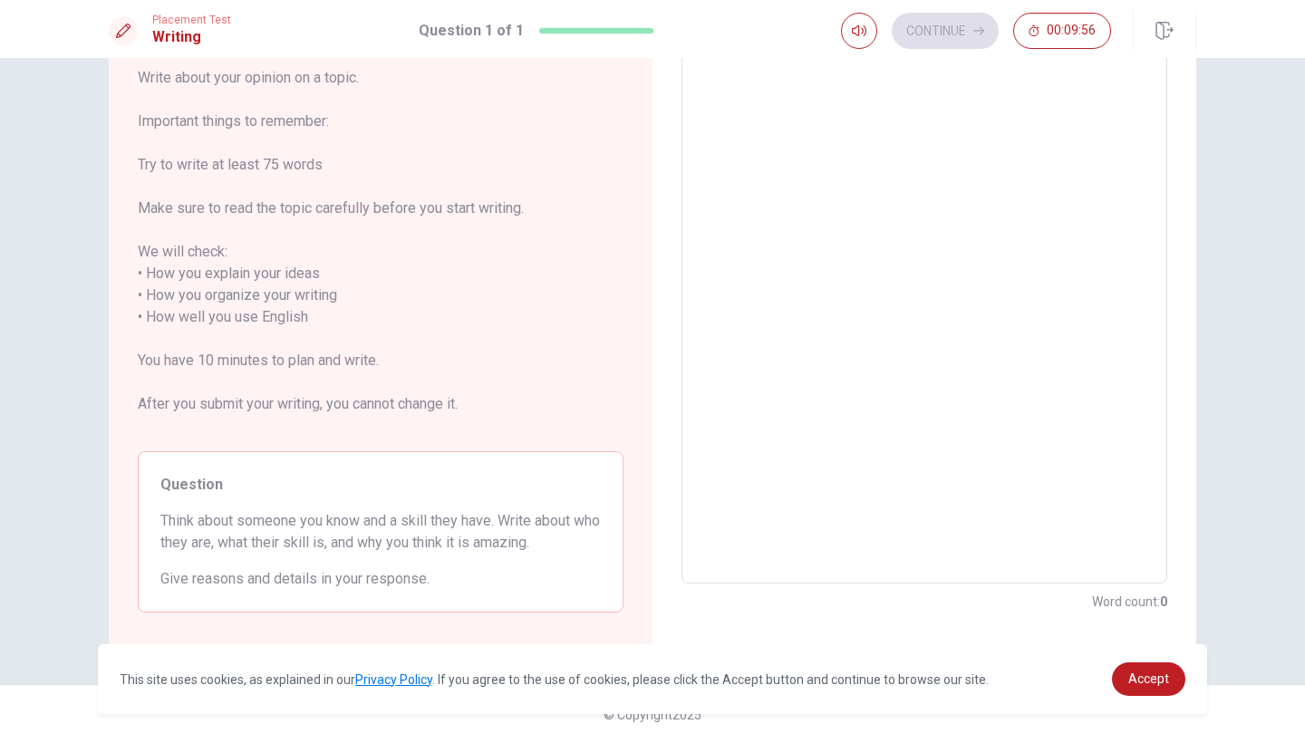
scroll to position [107, 0]
click at [889, 298] on textarea at bounding box center [924, 317] width 460 height 503
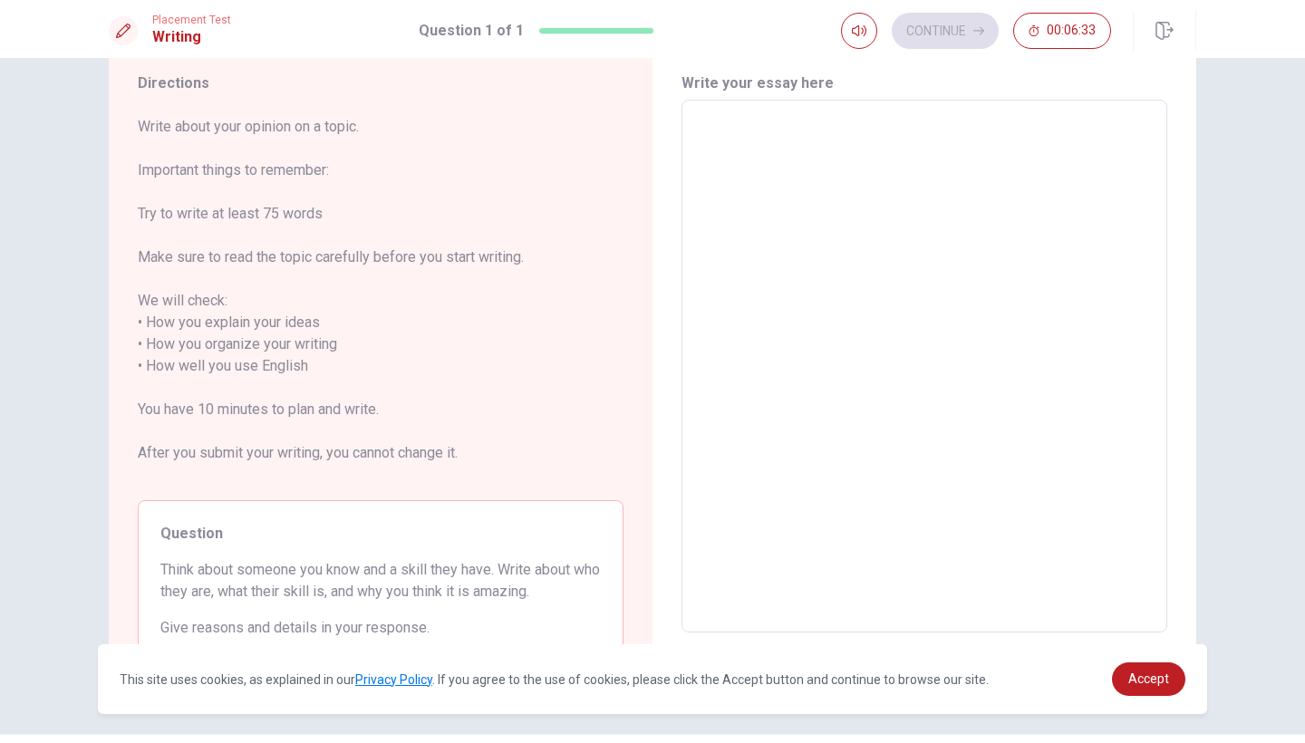
scroll to position [61, 0]
type textarea "M"
type textarea "x"
type textarea "My"
type textarea "x"
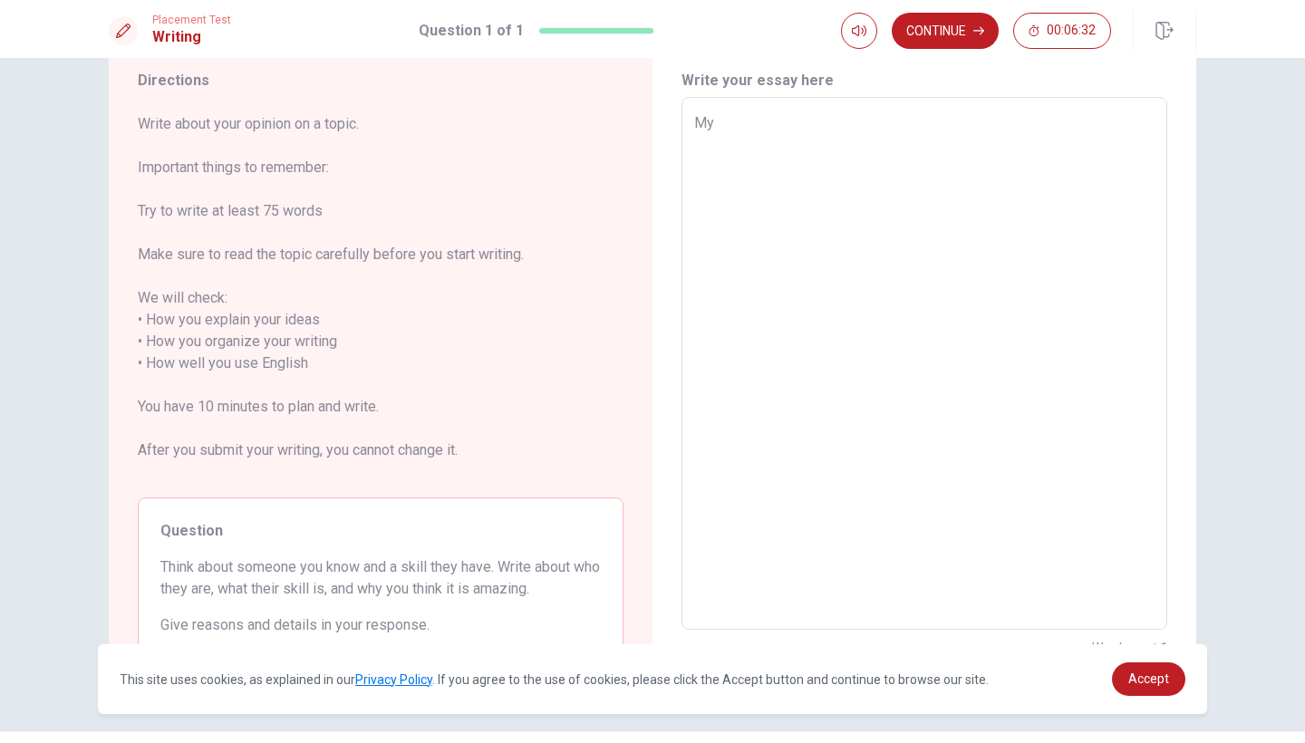
type textarea "My"
type textarea "x"
type textarea "My b"
type textarea "x"
type textarea "My be"
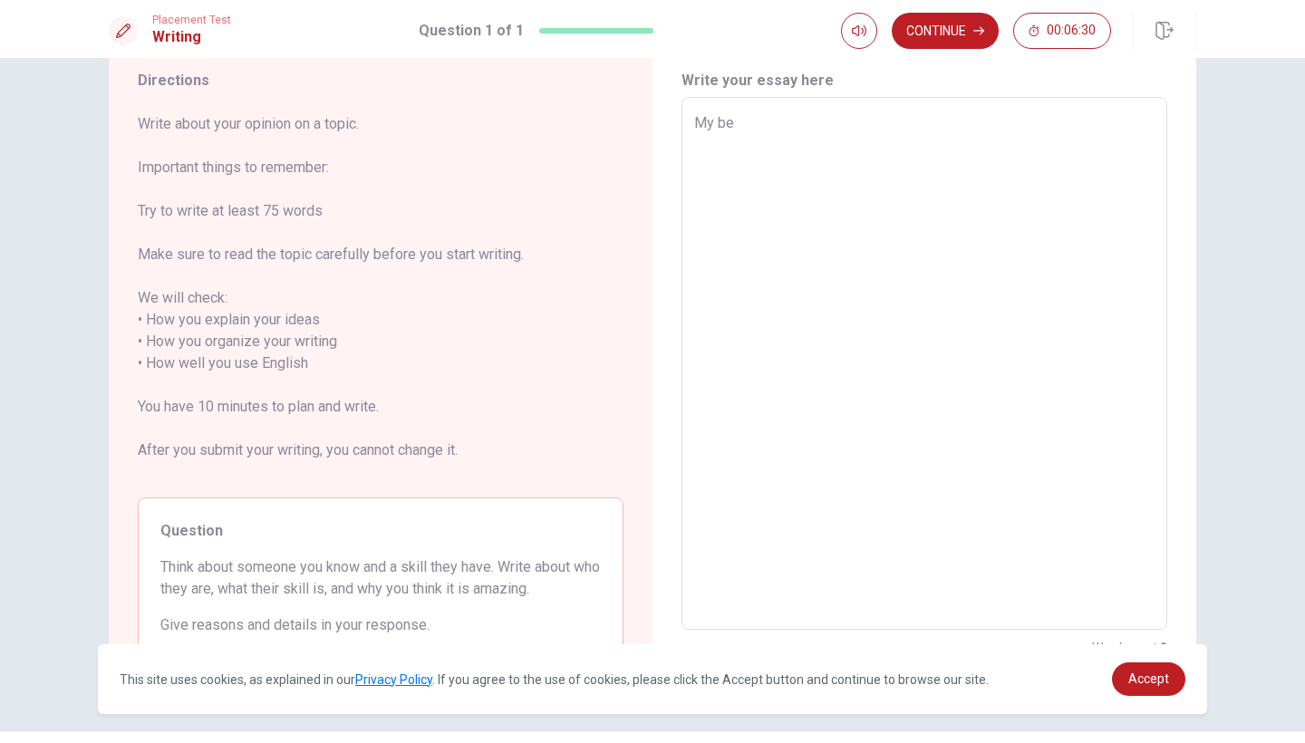
type textarea "x"
type textarea "My bes"
type textarea "x"
type textarea "My best"
type textarea "x"
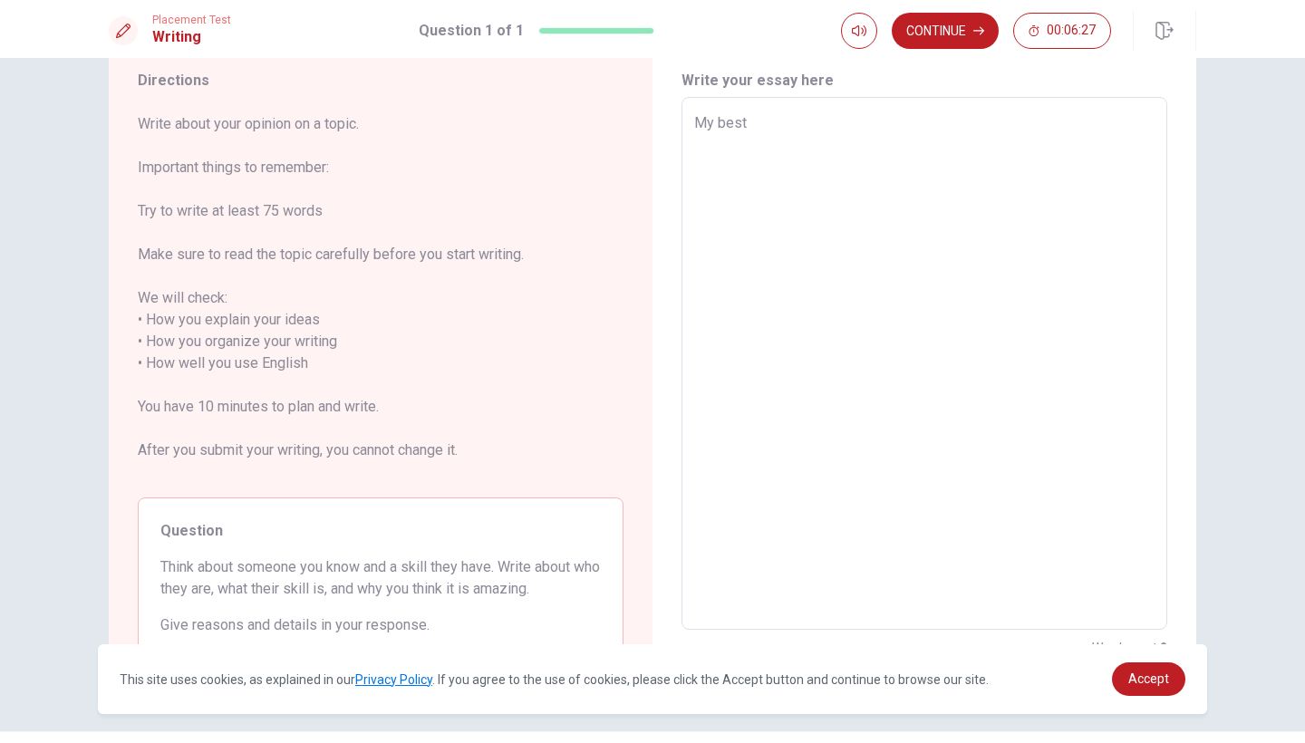
type textarea "My bestf"
type textarea "x"
type textarea "My bestfr"
type textarea "x"
type textarea "My bestfri"
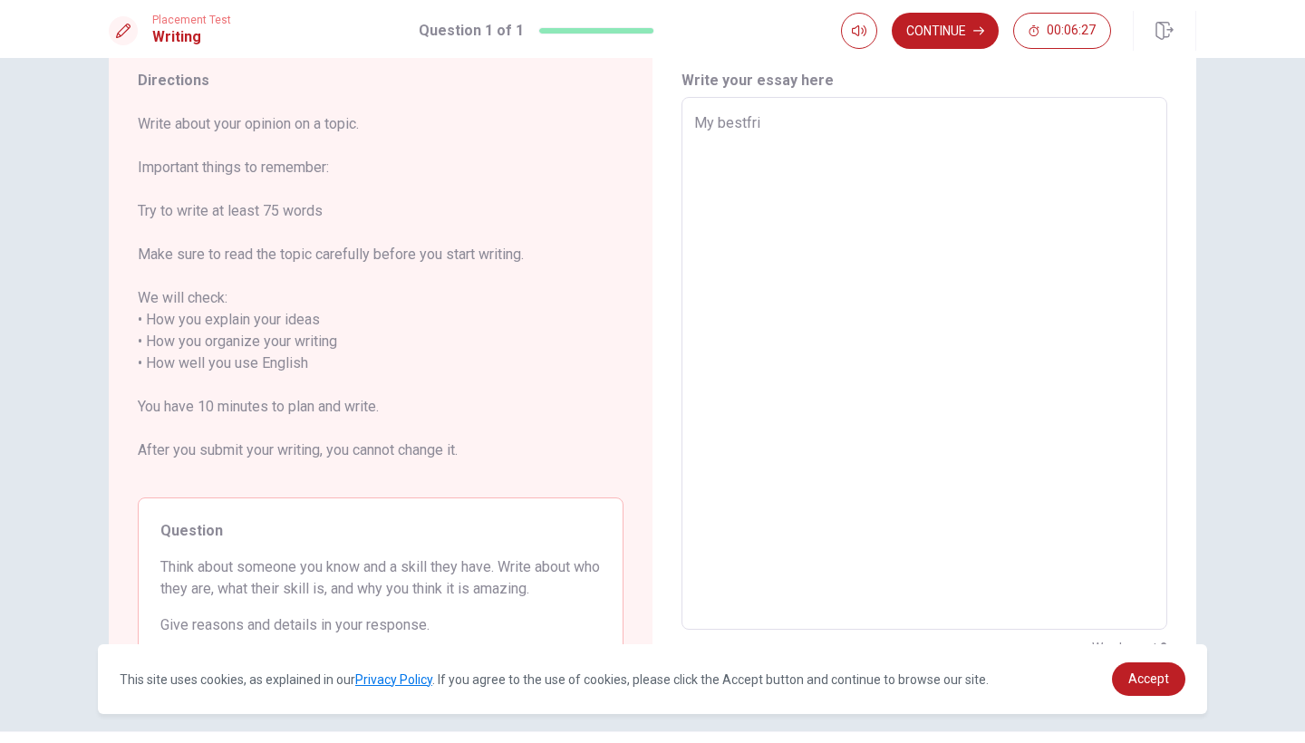
type textarea "x"
type textarea "My bestfrie"
type textarea "x"
type textarea "My bestfrien"
type textarea "x"
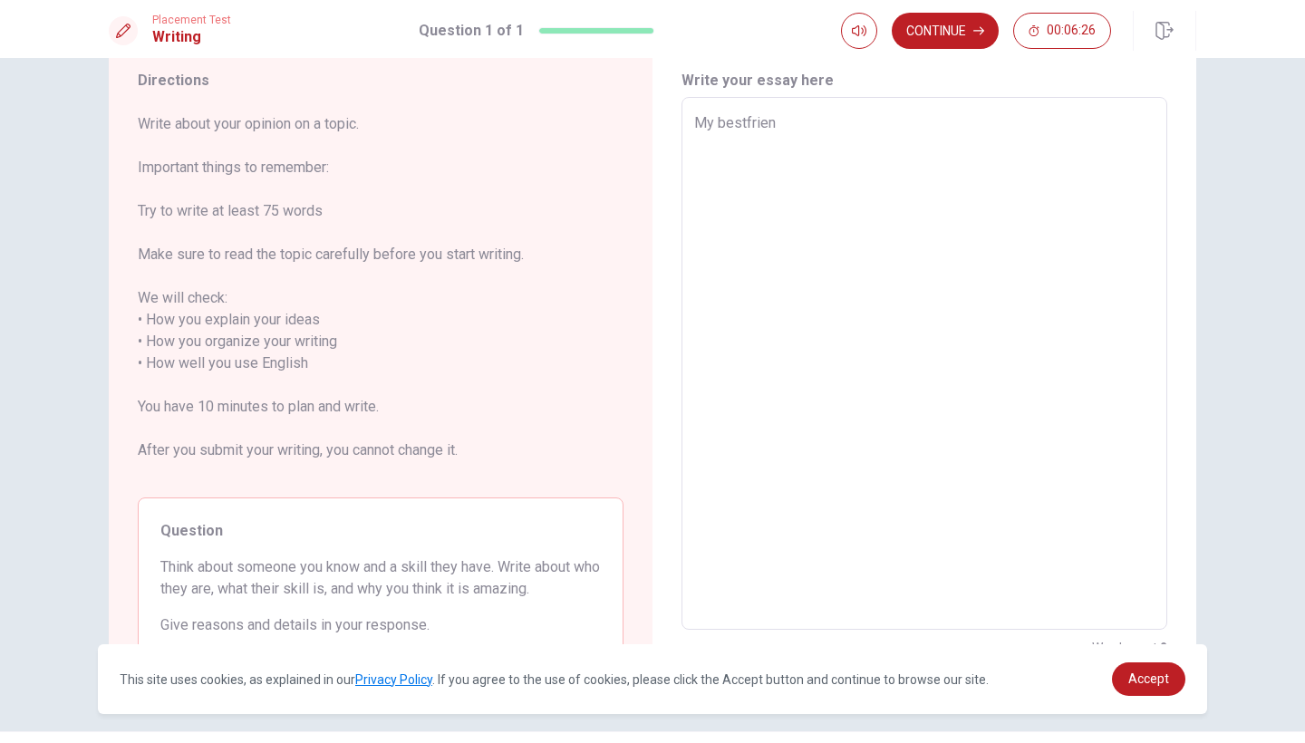
type textarea "My bestfriend"
type textarea "x"
type textarea "My bestfriend"
click at [747, 126] on textarea "My bestfriend" at bounding box center [924, 363] width 460 height 503
type textarea "x"
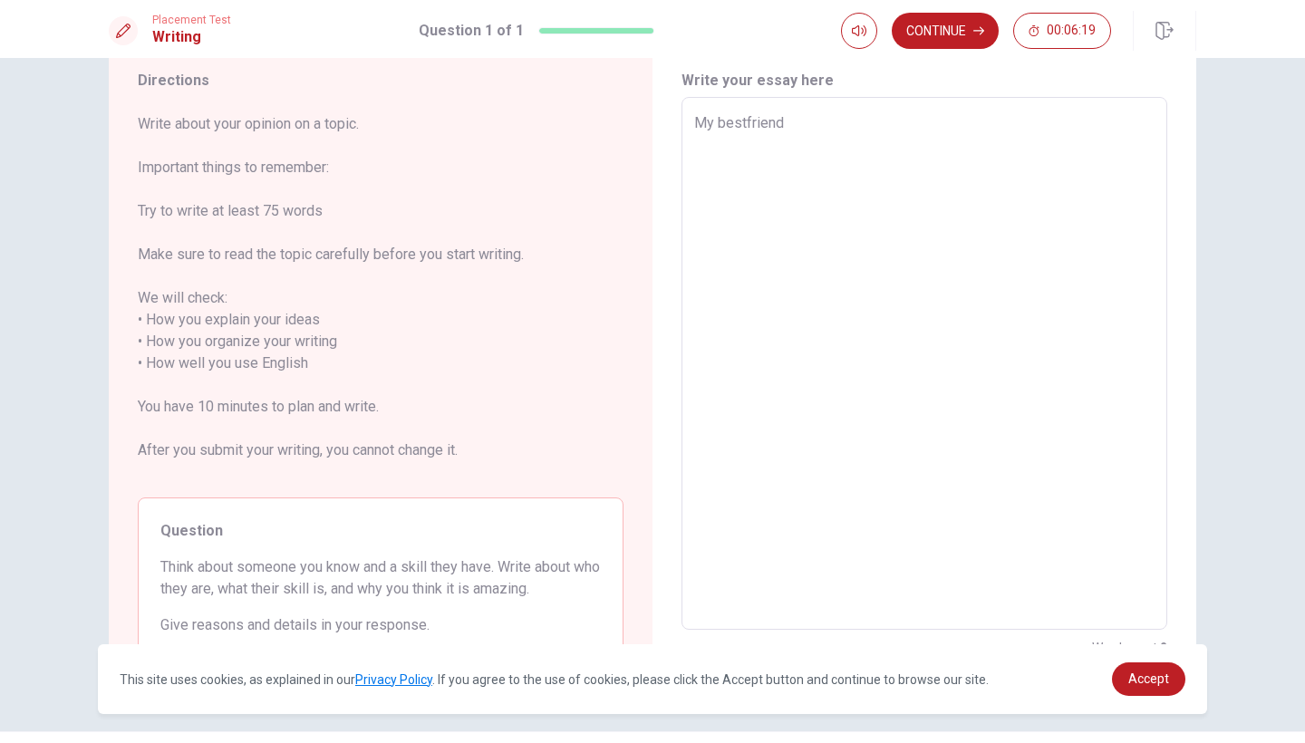
type textarea "My best friend"
click at [825, 119] on textarea "My best friend" at bounding box center [924, 363] width 460 height 503
type textarea "x"
type textarea "My best friend i"
type textarea "x"
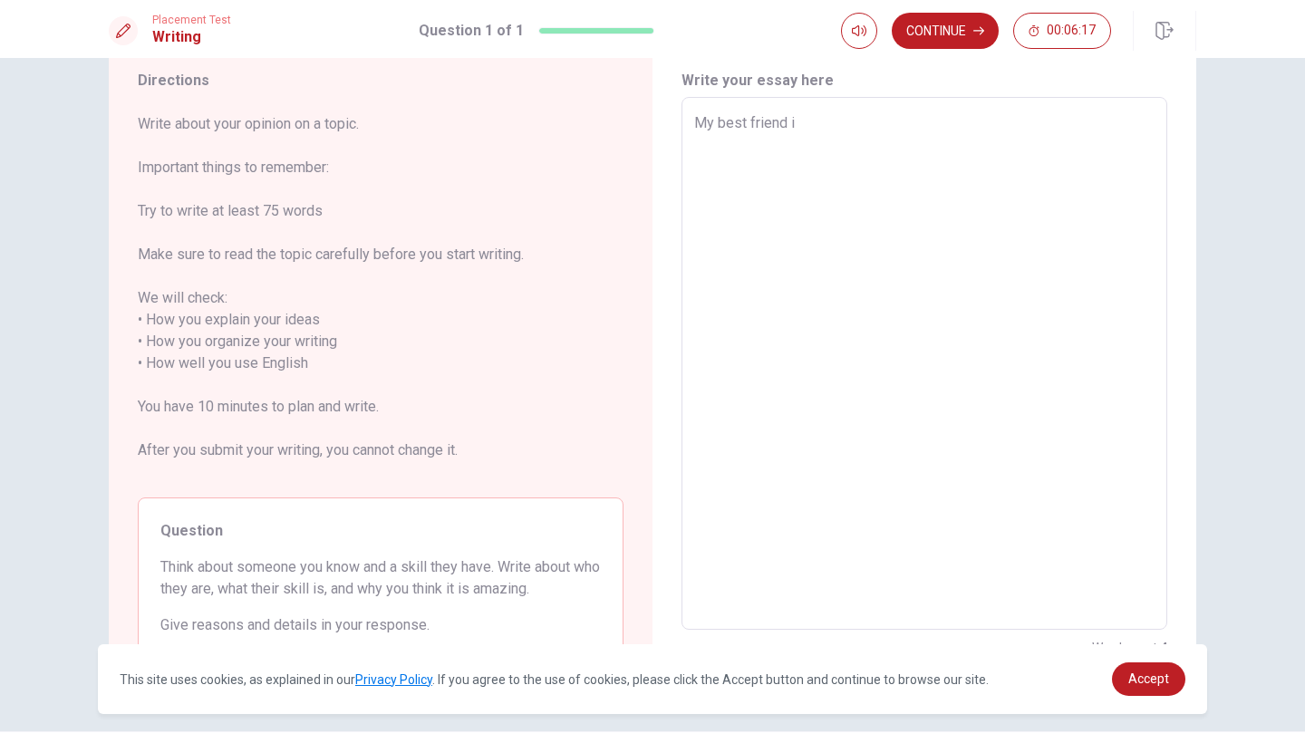
type textarea "My best friend is"
type textarea "x"
type textarea "My best friend is"
type textarea "x"
type textarea "My best friend is s"
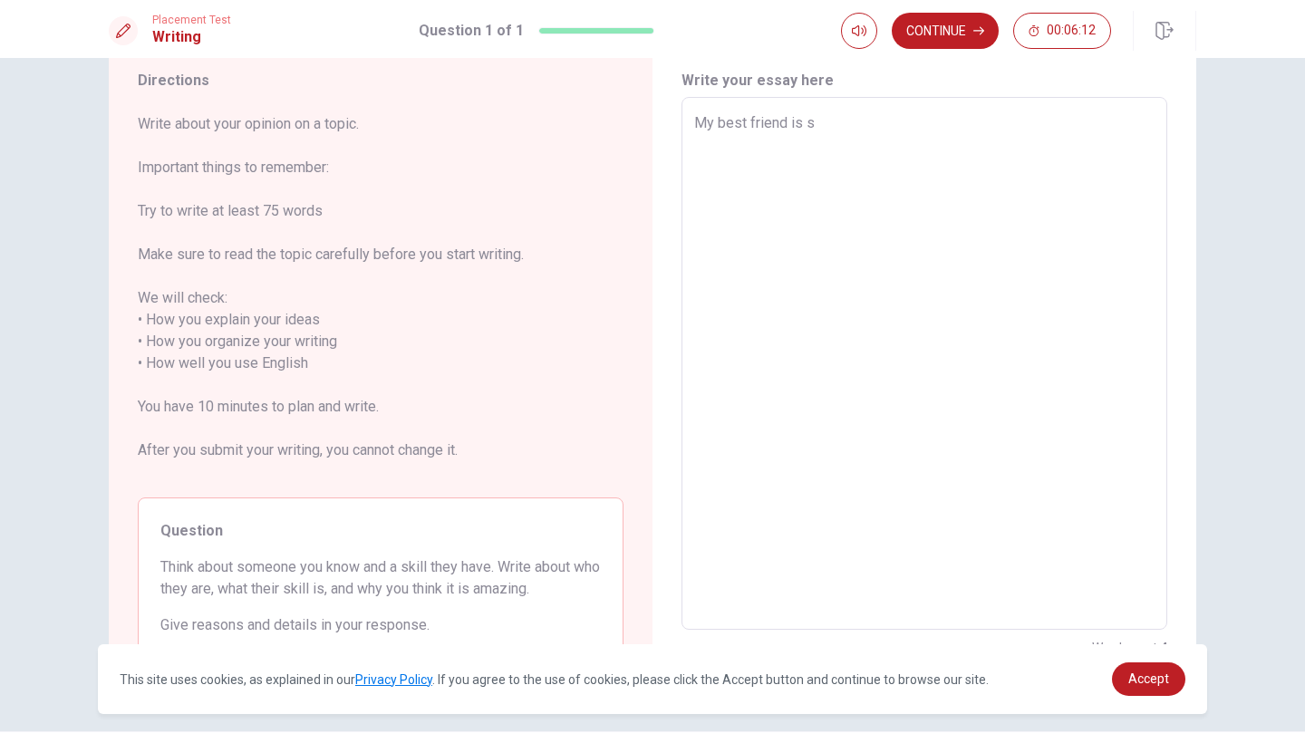
type textarea "x"
type textarea "My best friend is so"
type textarea "x"
type textarea "My best friend is som"
type textarea "x"
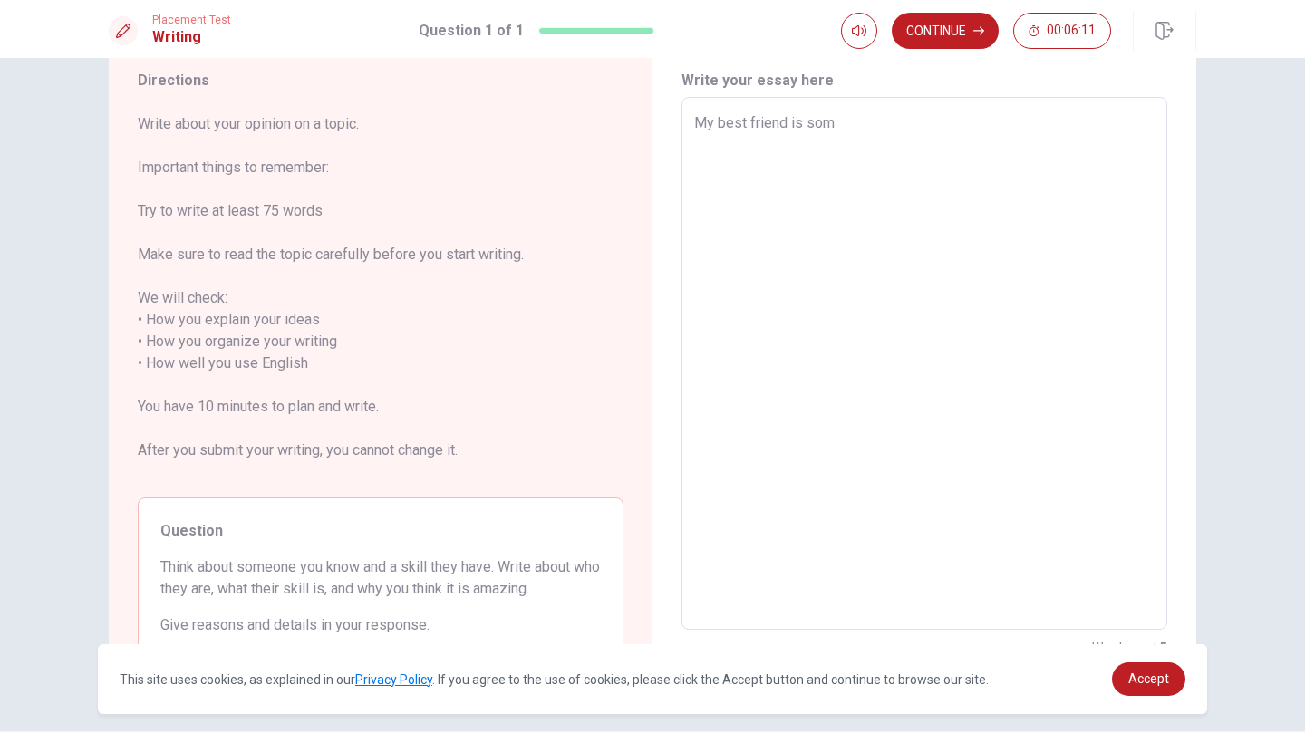
type textarea "My best friend is some"
type textarea "x"
type textarea "My best friend is someo"
type textarea "x"
type textarea "My best friend is someon"
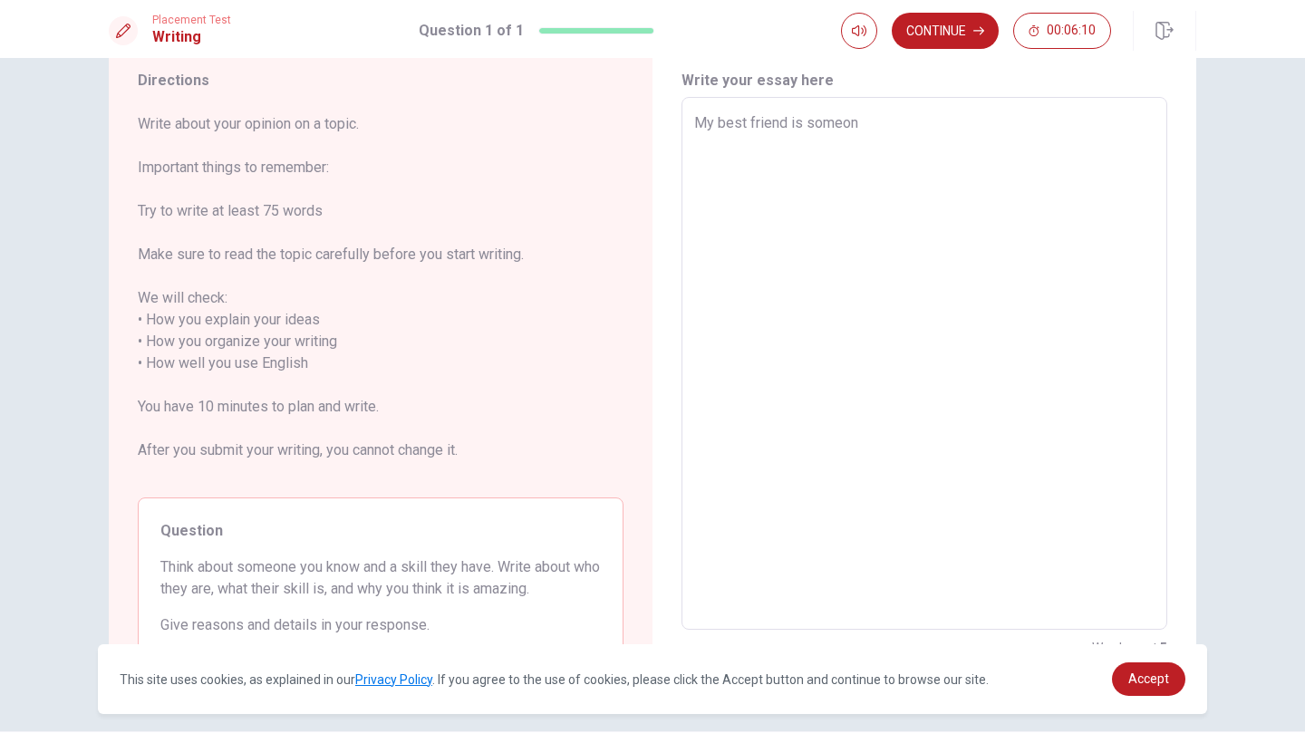
type textarea "x"
type textarea "My best friend is someone"
type textarea "x"
type textarea "My best friend is someone"
type textarea "x"
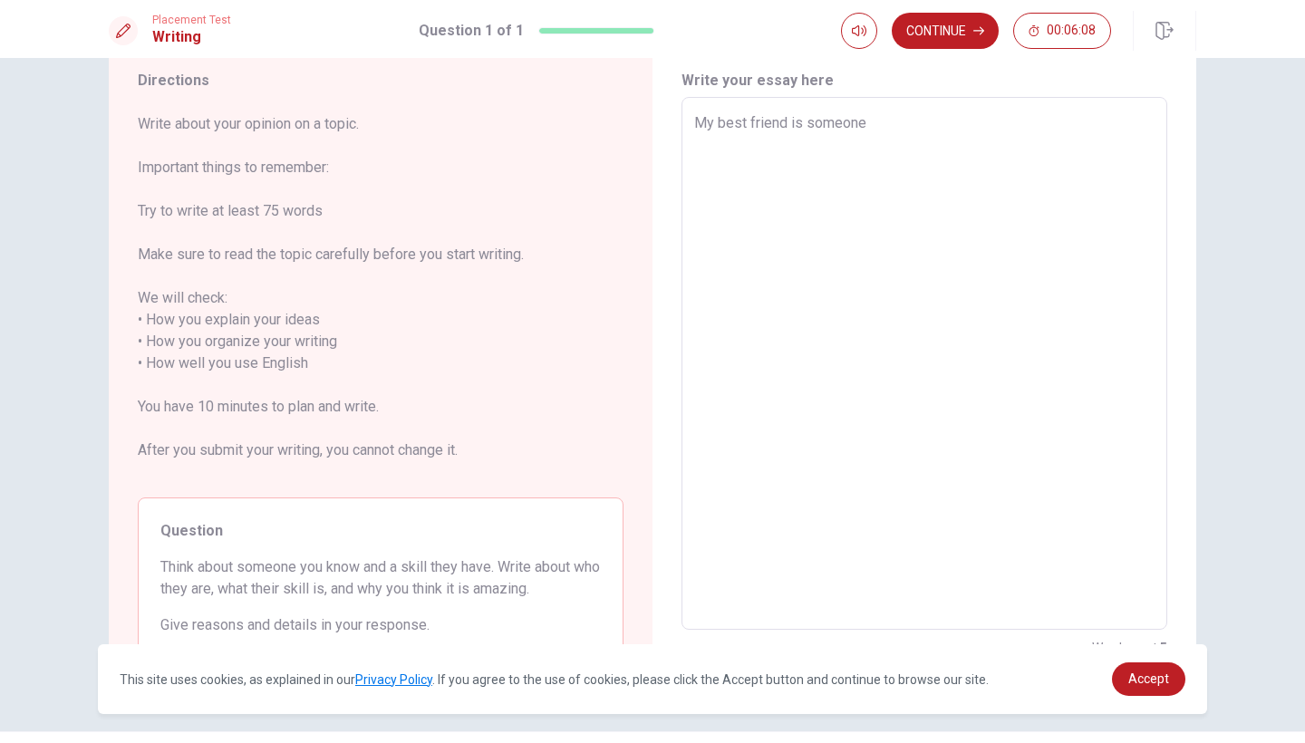
type textarea "My best friend is someone w"
type textarea "x"
type textarea "My best friend is someone wh"
type textarea "x"
type textarea "My best friend is someone who"
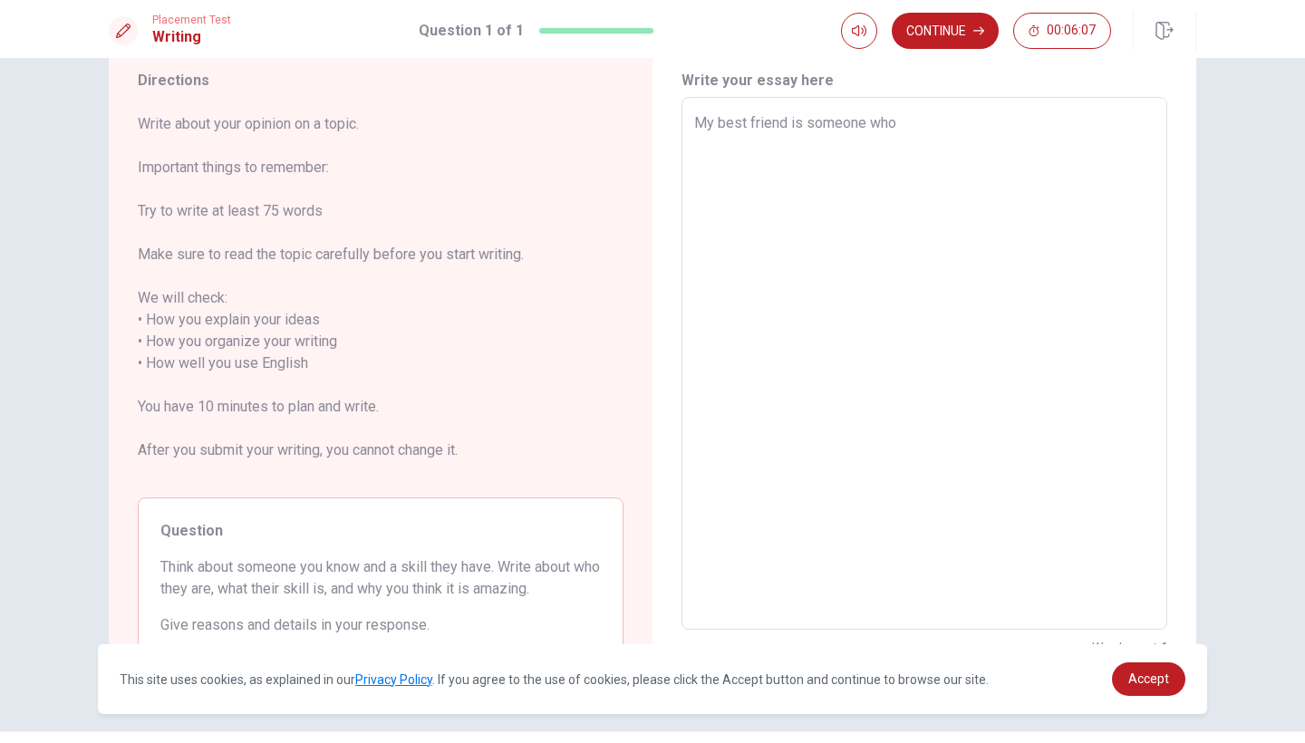
type textarea "x"
type textarea "My best friend is someone who"
type textarea "x"
type textarea "My best friend is someone who h"
type textarea "x"
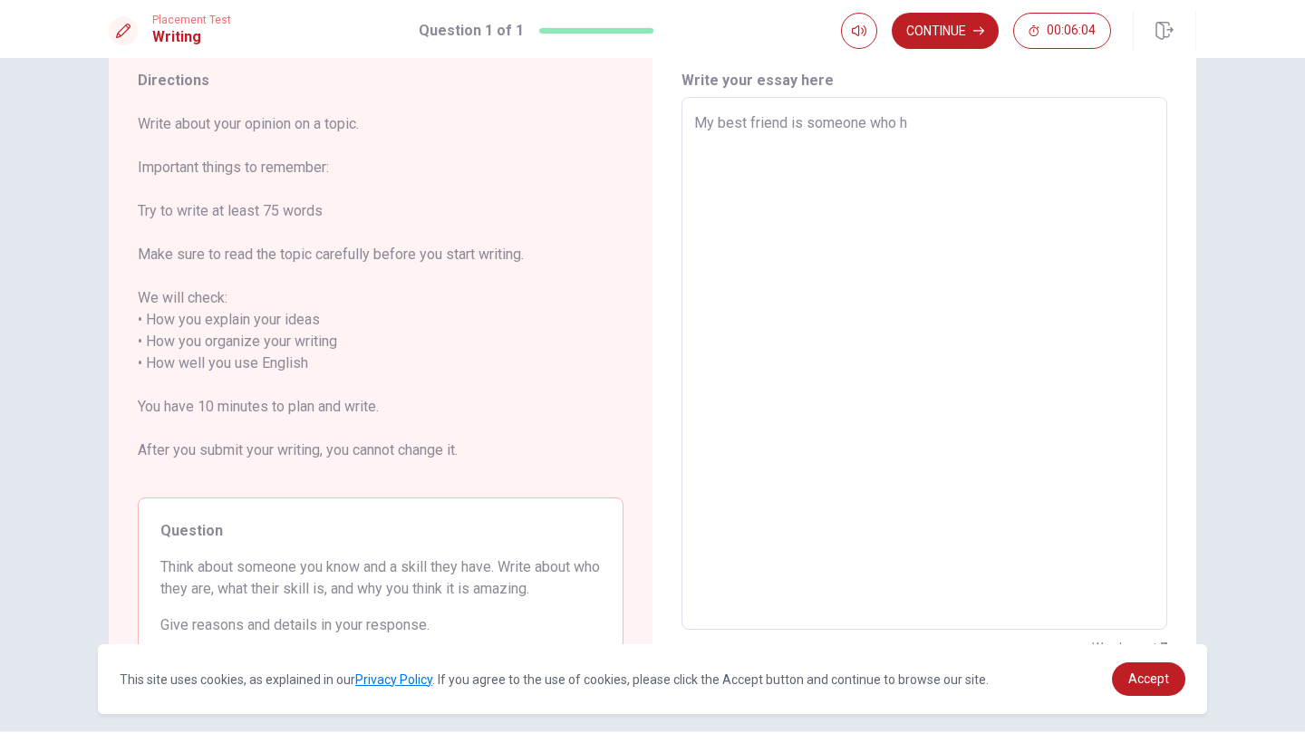
type textarea "My best friend is someone who ha"
type textarea "x"
type textarea "My best friend is someone who has"
type textarea "x"
type textarea "My best friend is someone who has"
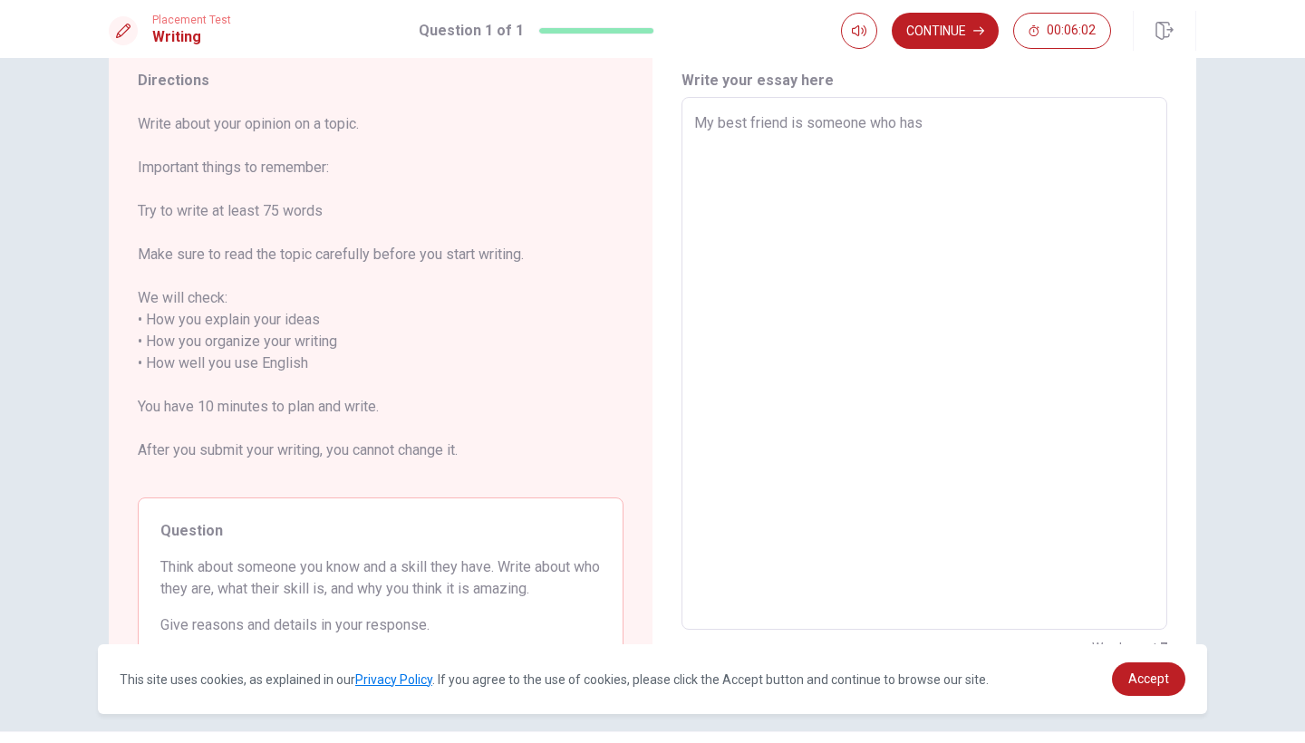
type textarea "x"
type textarea "My best friend is someone who has a"
type textarea "x"
type textarea "My best friend is someone who has a"
type textarea "x"
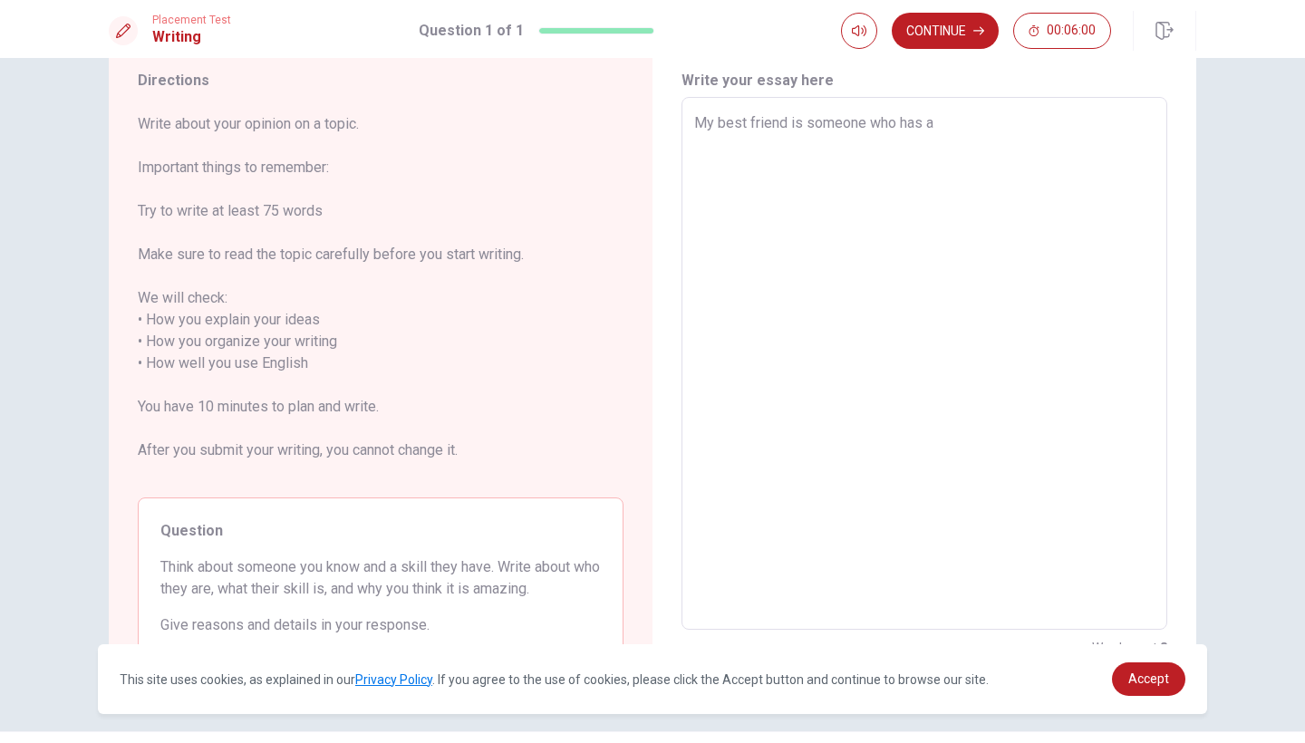
type textarea "My best friend is someone who has a l"
type textarea "x"
type textarea "My best friend is someone who has a lo"
type textarea "x"
type textarea "My best friend is someone who has a lot"
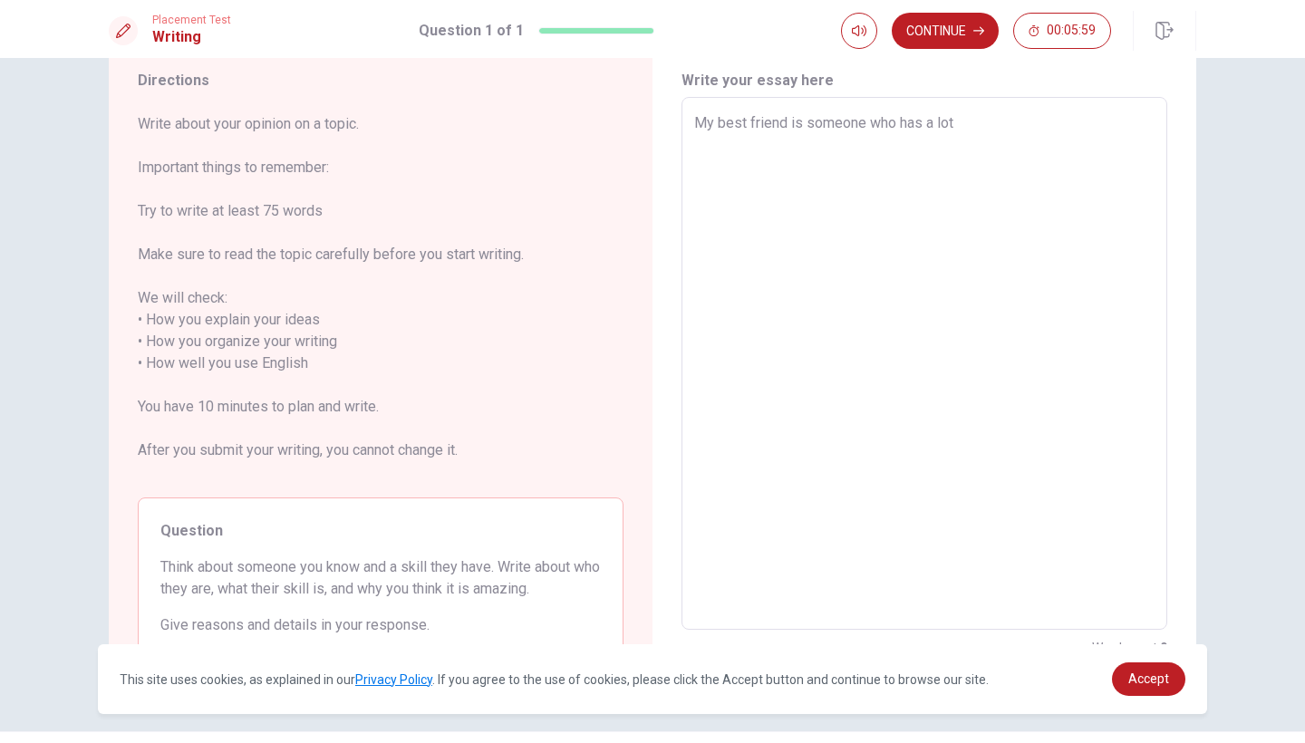
type textarea "x"
type textarea "My best friend is someone who has a lot"
type textarea "x"
type textarea "My best friend is someone who has a lot o"
type textarea "x"
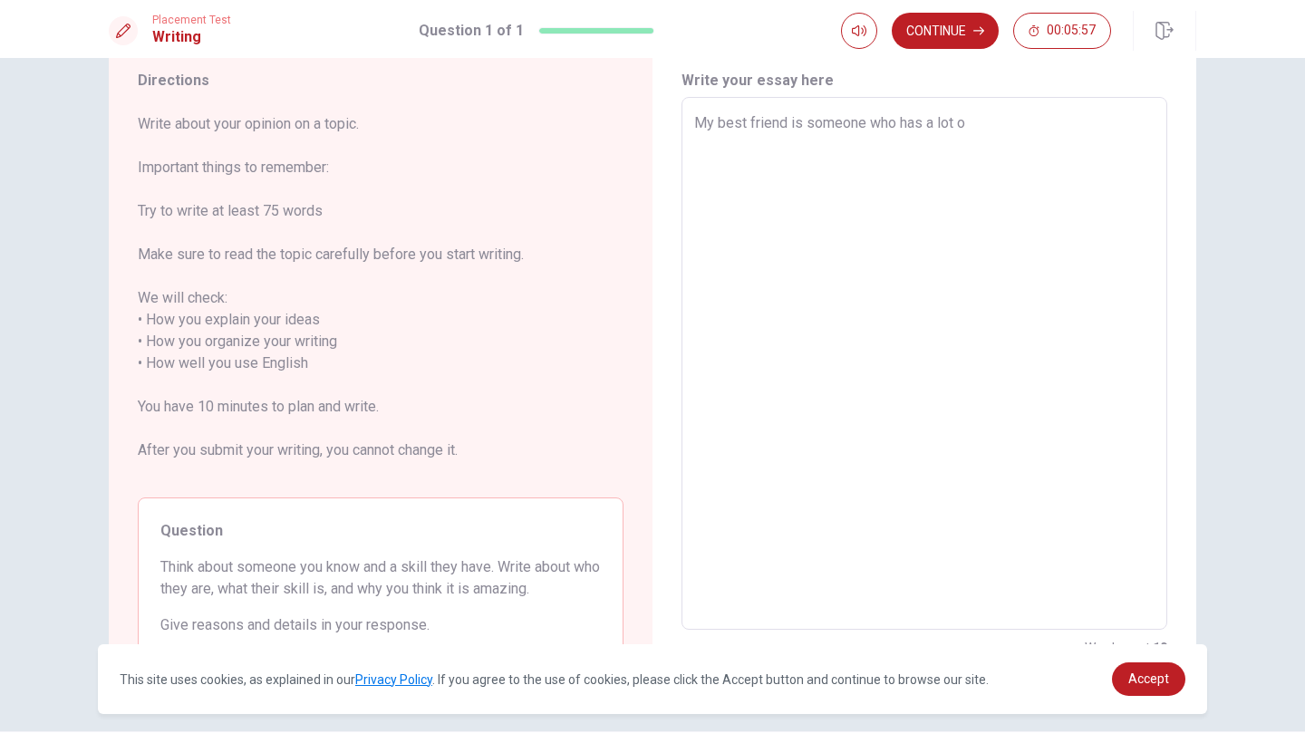
type textarea "My best friend is someone who has a lot of"
type textarea "x"
type textarea "My best friend is someone who has a lot of"
type textarea "x"
type textarea "My best friend is someone who has a lot of f"
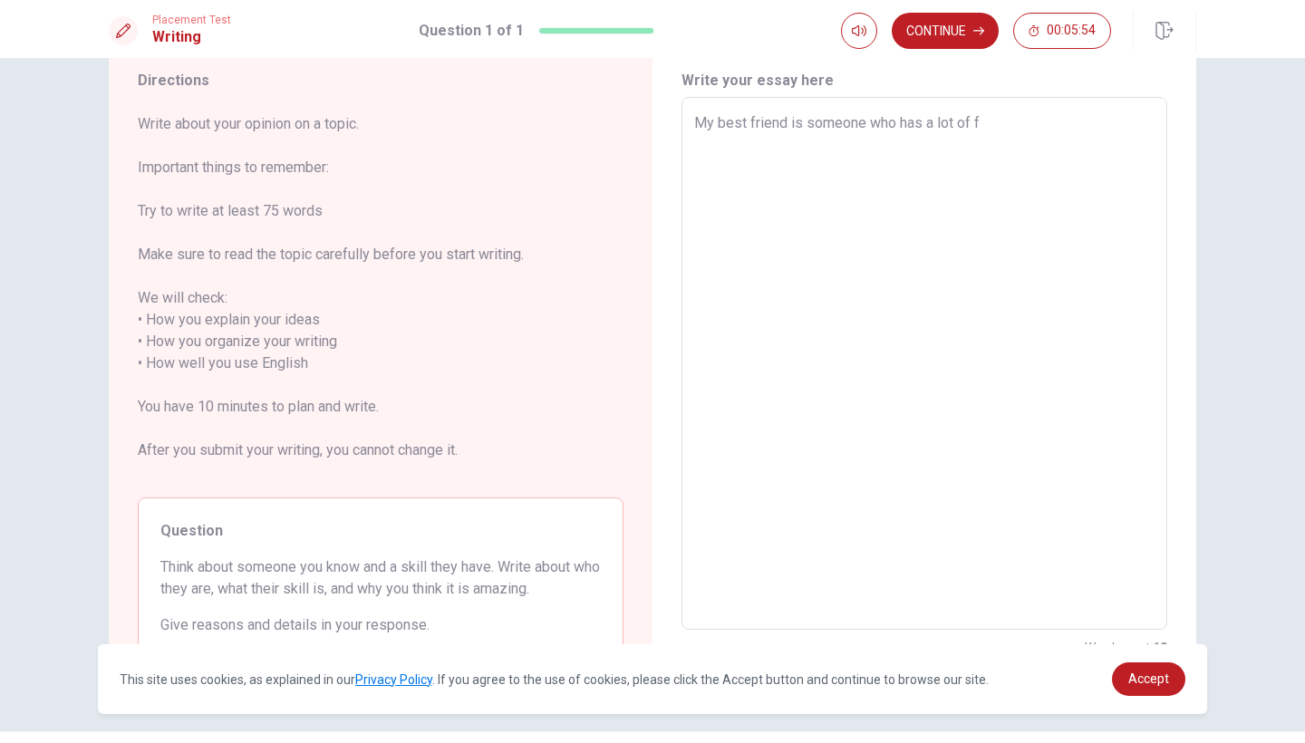
type textarea "x"
type textarea "My best friend is someone who has a lot of fr"
type textarea "x"
type textarea "My best friend is someone who has a lot of fri"
type textarea "x"
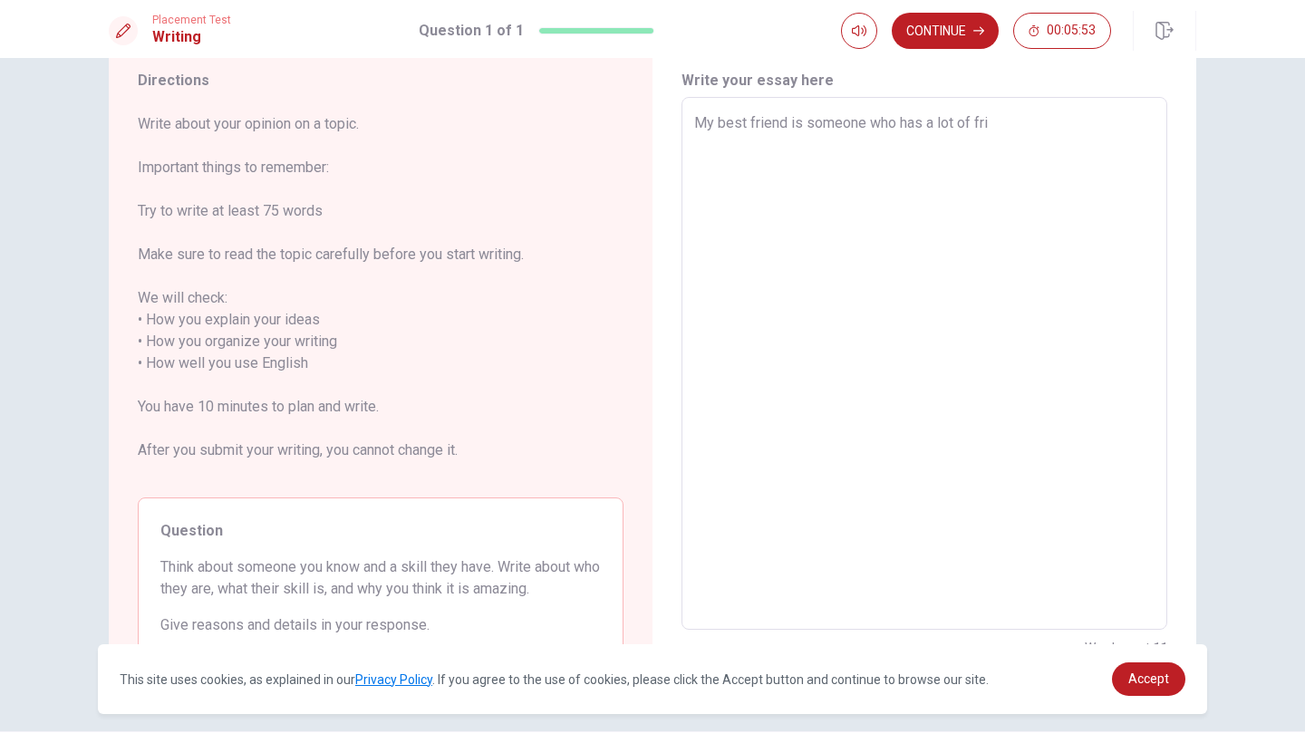
type textarea "My best friend is someone who has a lot of frie"
type textarea "x"
type textarea "My best friend is someone who has a lot of frien"
type textarea "x"
type textarea "My best friend is someone who has a lot of friend"
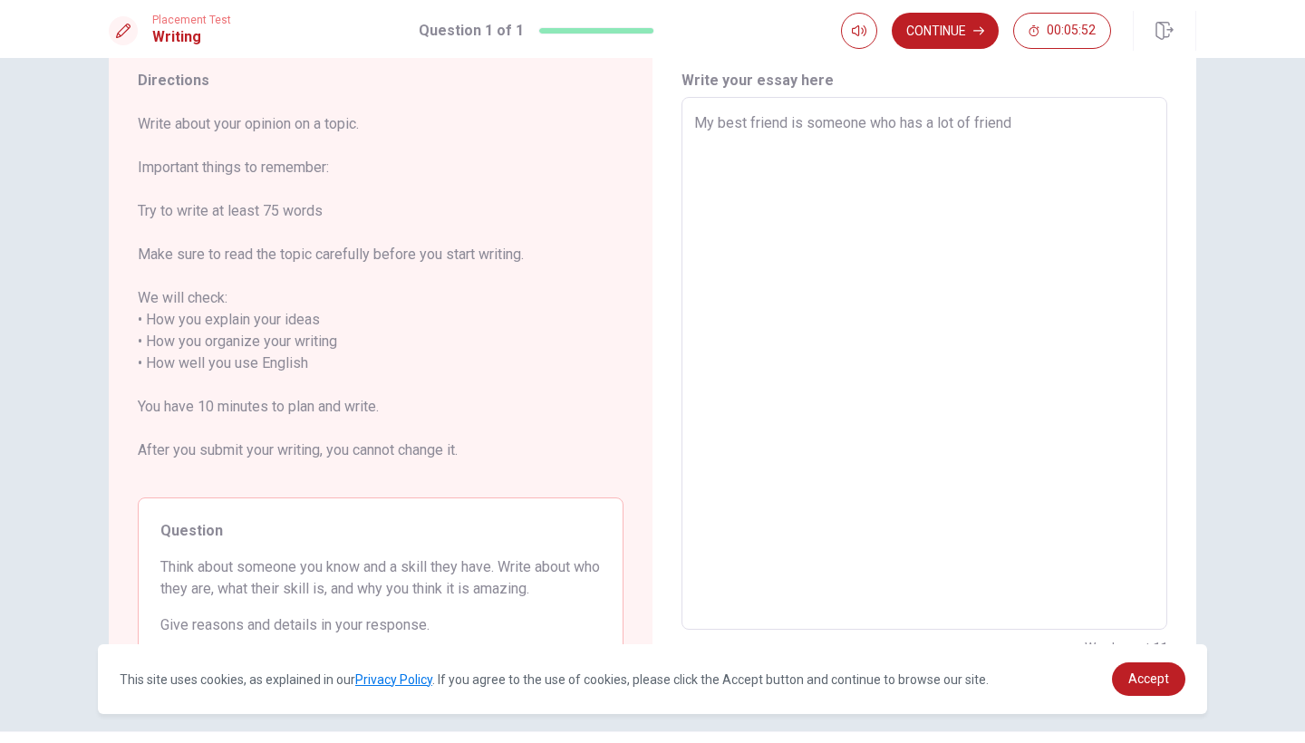
type textarea "x"
type textarea "My best friend is someone who has a lot of friends"
type textarea "x"
type textarea "My best friend is someone who has a lot of friends"
type textarea "x"
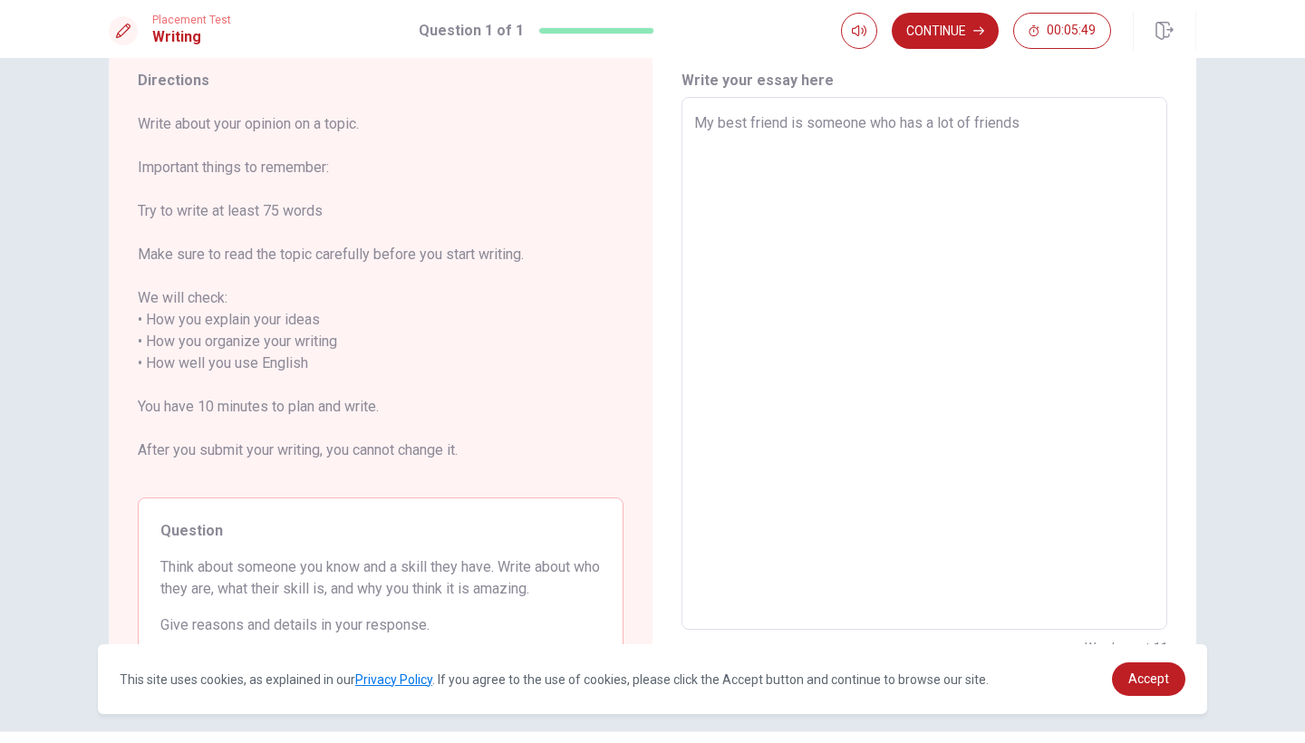
type textarea "My best friend is someone who has a lot of friends a"
type textarea "x"
type textarea "My best friend is someone who has a lot of friends an"
type textarea "x"
type textarea "My best friend is someone who has a lot of friends and"
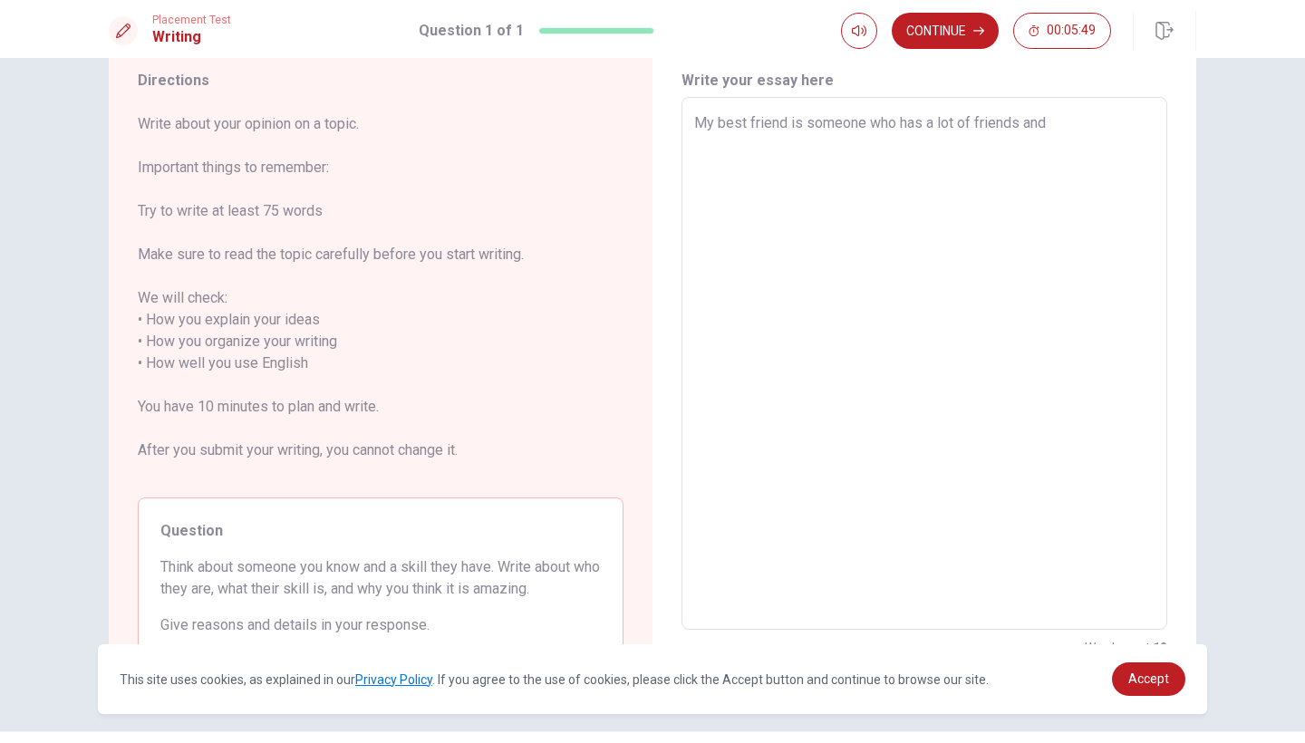
type textarea "x"
type textarea "My best friend is someone who has a lot of friends and"
type textarea "x"
type textarea "My best friend is someone who has a lot of friends and t"
type textarea "x"
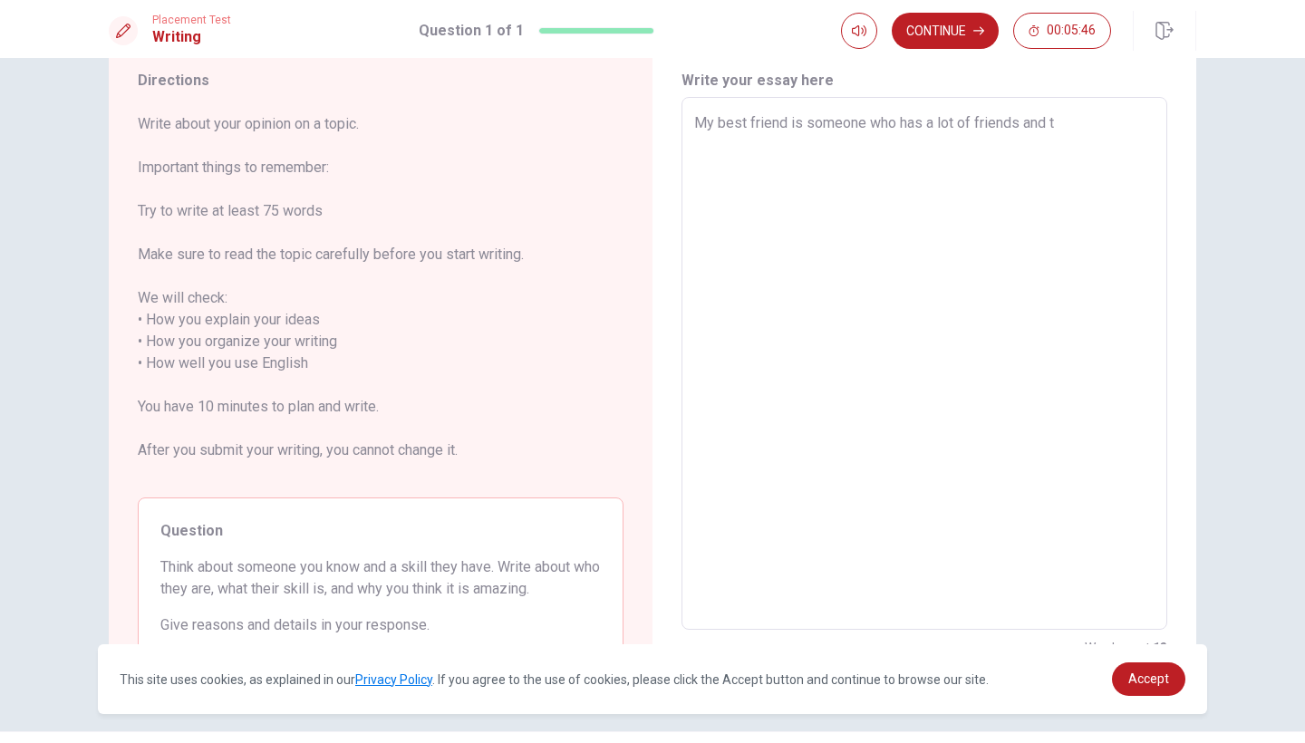
type textarea "My best friend is someone who has a lot of friends and ta"
type textarea "x"
type textarea "My best friend is someone who has a lot of friends and [PERSON_NAME]"
type textarea "x"
type textarea "My best friend is someone who has a lot of friends and ta"
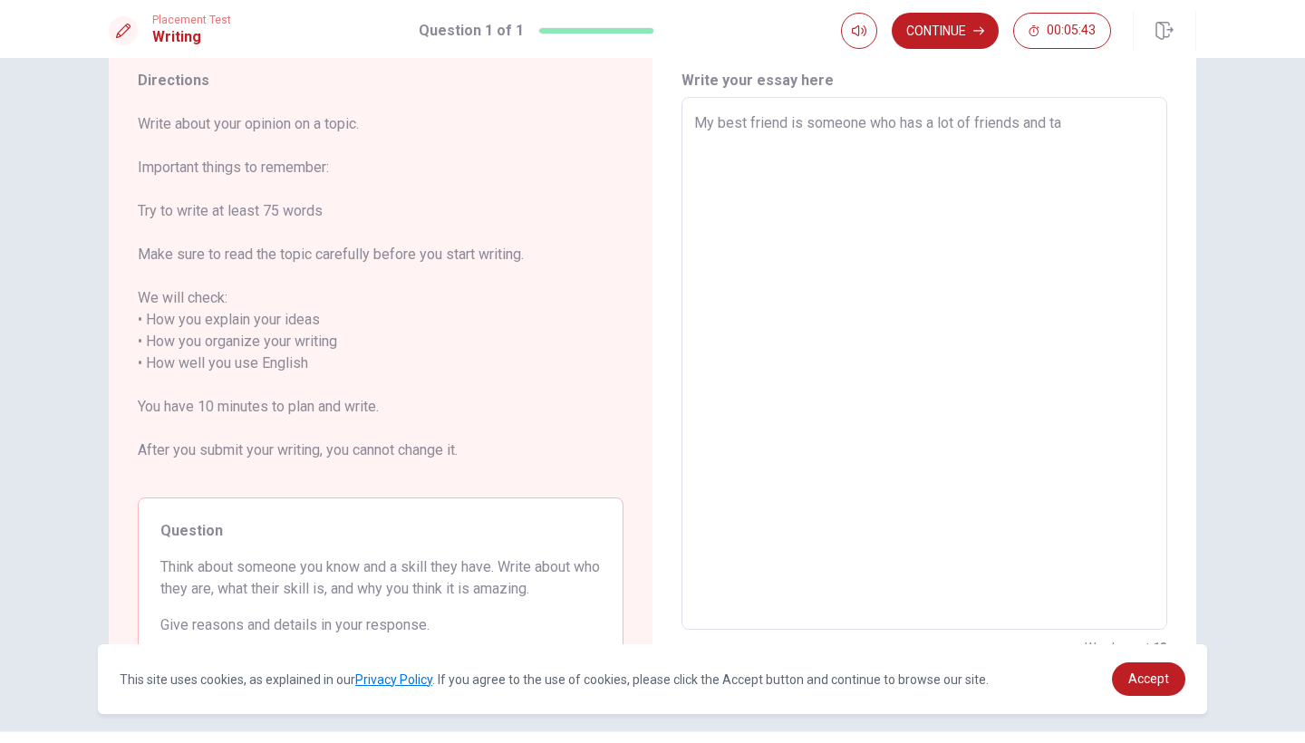
type textarea "x"
type textarea "My best friend is someone who has a lot of friends and tal"
type textarea "x"
type textarea "My best friend is someone who has a lot of friends and talk"
type textarea "x"
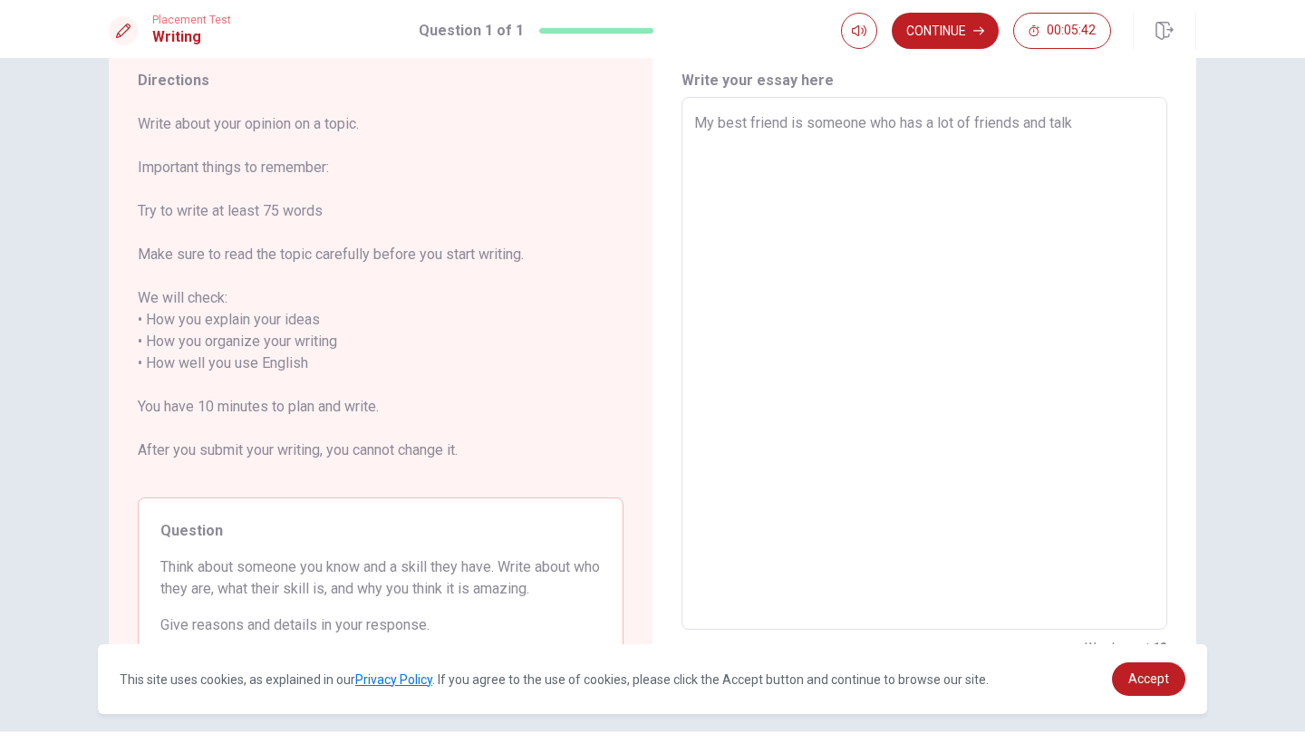
type textarea "My best friend is someone who has a lot of friends and talki"
type textarea "x"
type textarea "My best friend is someone who has a lot of friends and talkin"
type textarea "x"
type textarea "My best friend is someone who has a lot of friends and talking"
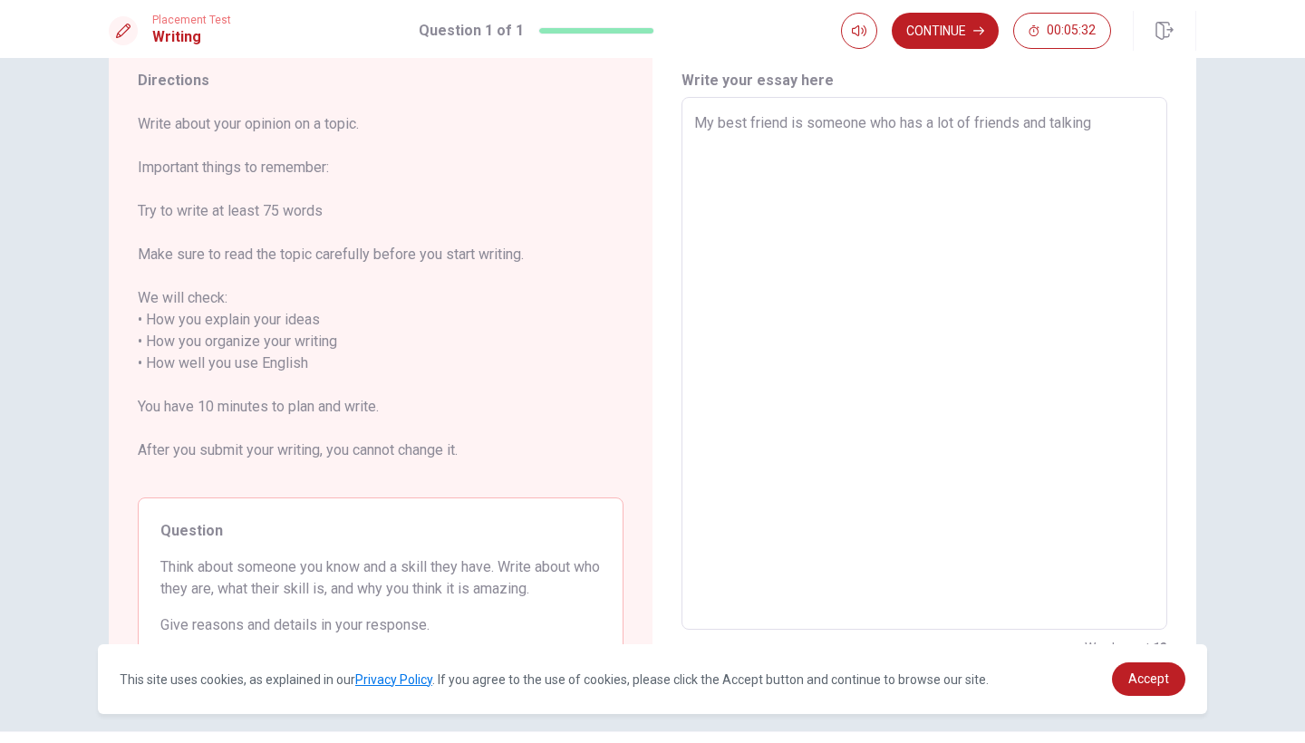
type textarea "x"
type textarea "My best friend is someone who has a lot of friends and talkin"
type textarea "x"
type textarea "My best friend is someone who has a lot of friends and talki"
type textarea "x"
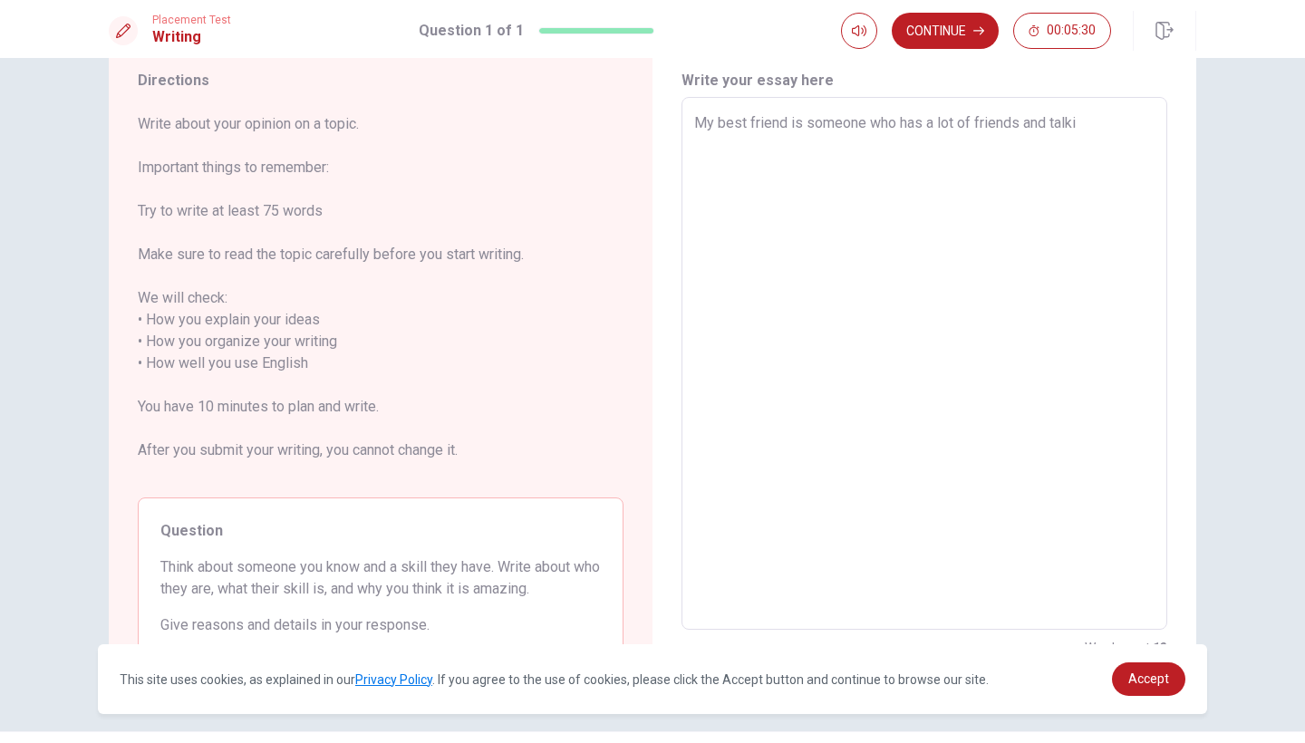
type textarea "My best friend is someone who has a lot of friends and talk"
type textarea "x"
type textarea "My best friend is someone who has a lot of friends and tal"
type textarea "x"
type textarea "My best friend is someone who has a lot of friends and ta"
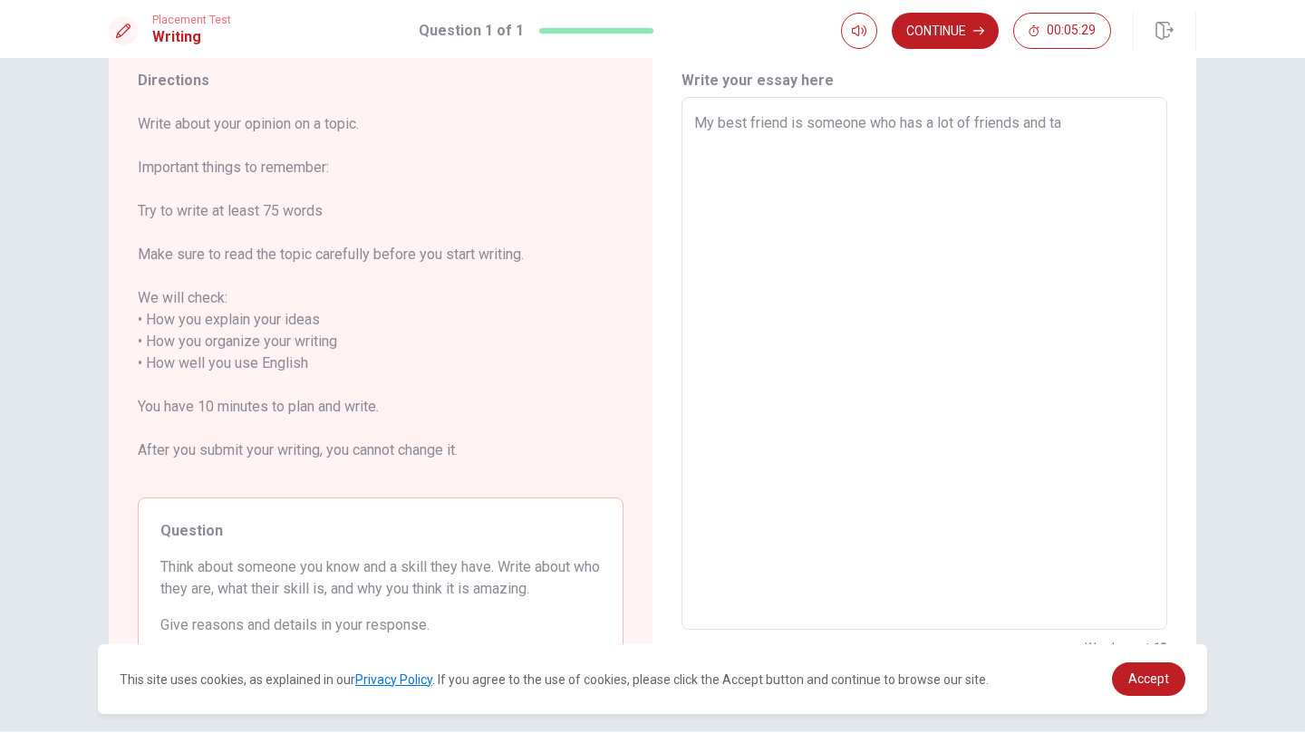
type textarea "x"
type textarea "My best friend is someone who has a lot of friends and t"
type textarea "x"
type textarea "My best friend is someone who has a lot of friends and"
type textarea "x"
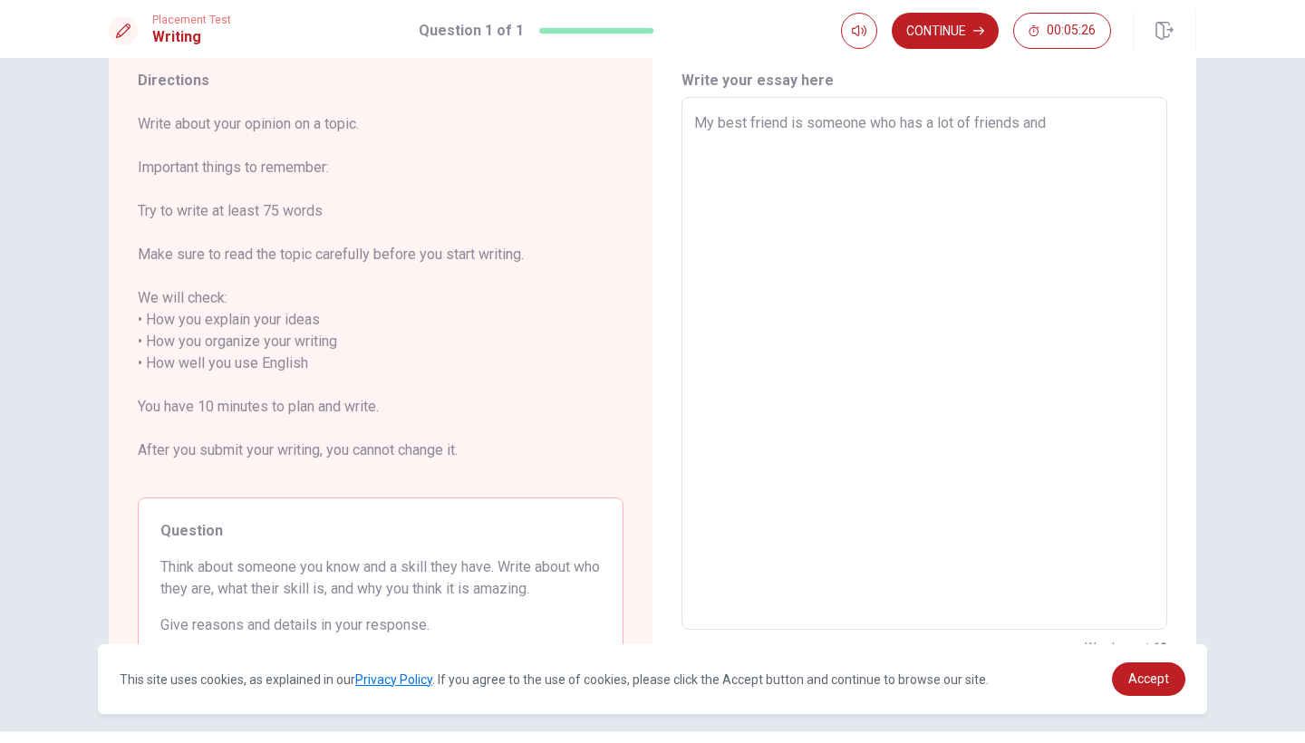
type textarea "My best friend is someone who has a lot of friends and i"
type textarea "x"
type textarea "My best friend is someone who has a lot of friends and is"
type textarea "x"
type textarea "My best friend is someone who has a lot of friends and is"
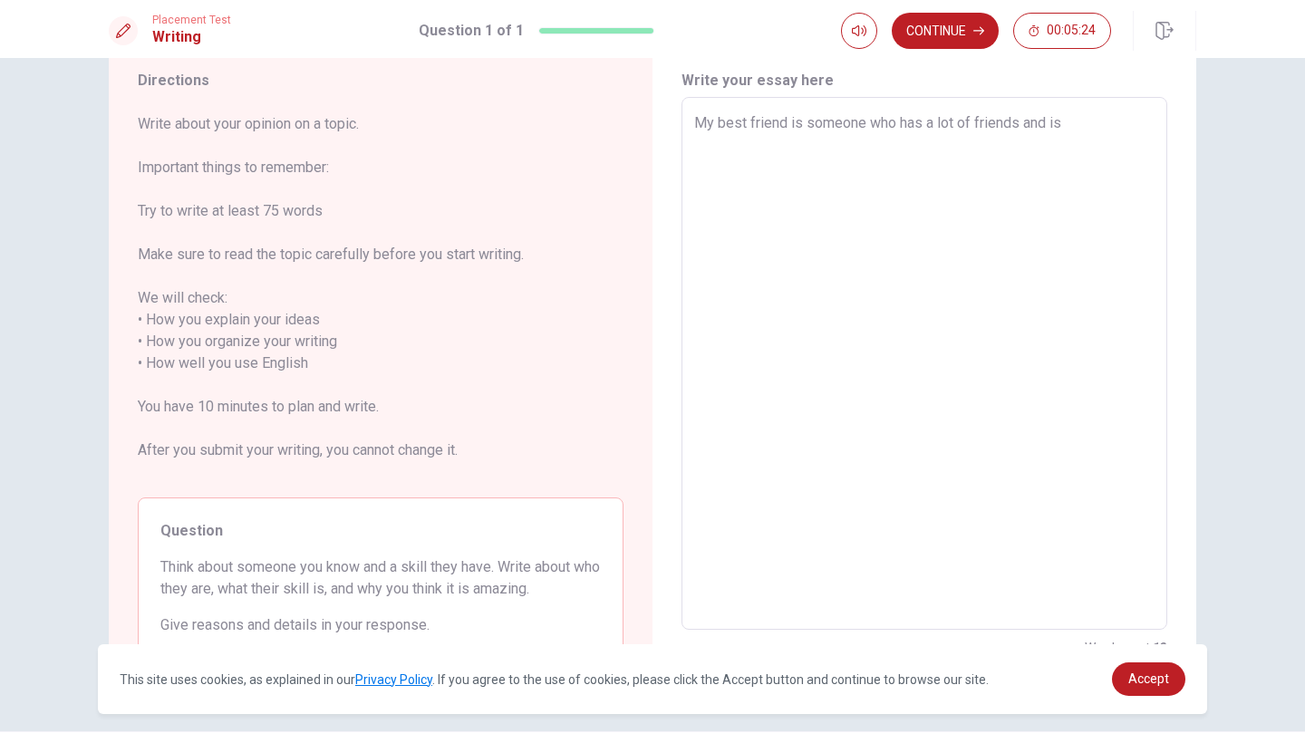
type textarea "x"
type textarea "My best friend is someone who has a lot of friends and is a"
type textarea "x"
type textarea "My best friend is someone who has a lot of friends and is a"
type textarea "x"
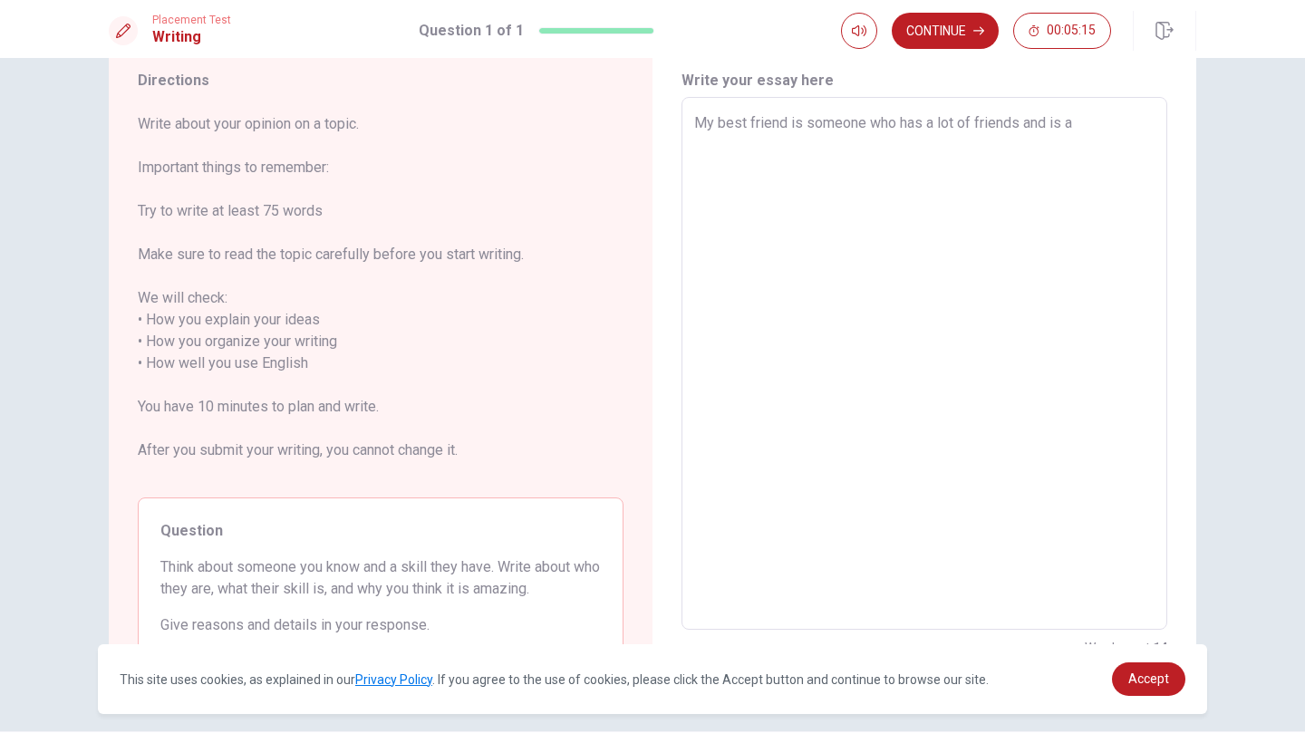
type textarea "My best friend is someone who has a lot of friends and is a f"
type textarea "x"
type textarea "My best friend is someone who has a lot of friends and is a fu"
type textarea "x"
type textarea "My best friend is someone who has a lot of friends and is a fun"
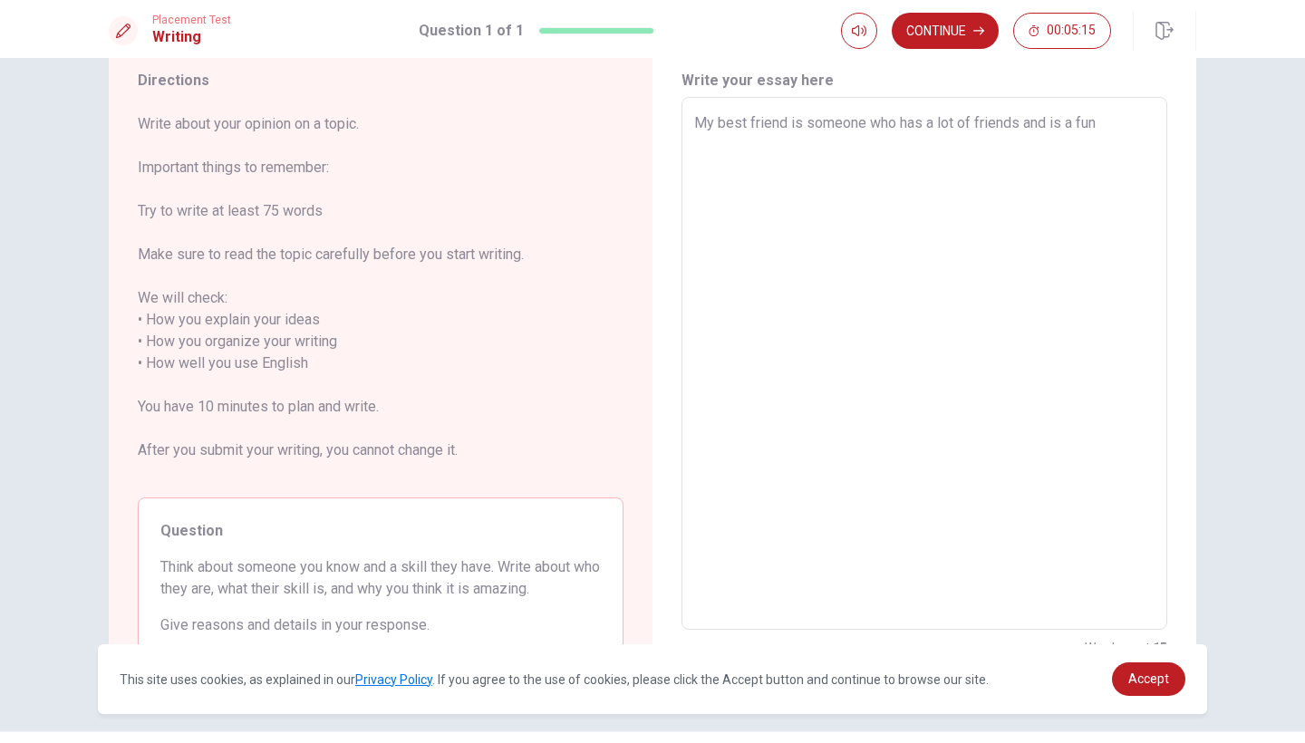
type textarea "x"
type textarea "My best friend is someone who has a lot of friends and is a fun"
type textarea "x"
type textarea "My best friend is someone who has a lot of friends and is a fun p"
type textarea "x"
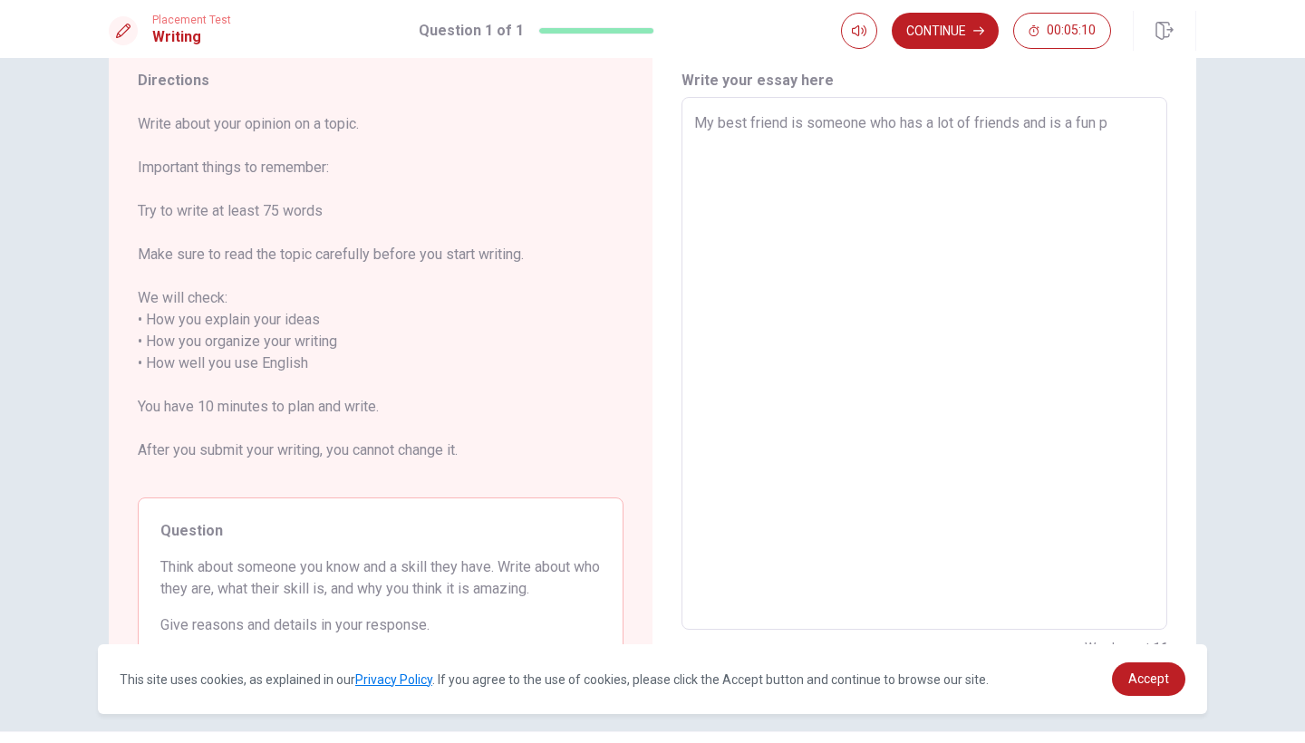
type textarea "My best friend is someone who has a lot of friends and is a fun pe"
type textarea "x"
type textarea "My best friend is someone who has a lot of friends and is a fun per"
type textarea "x"
type textarea "My best friend is someone who has a lot of friends and is a fun pers"
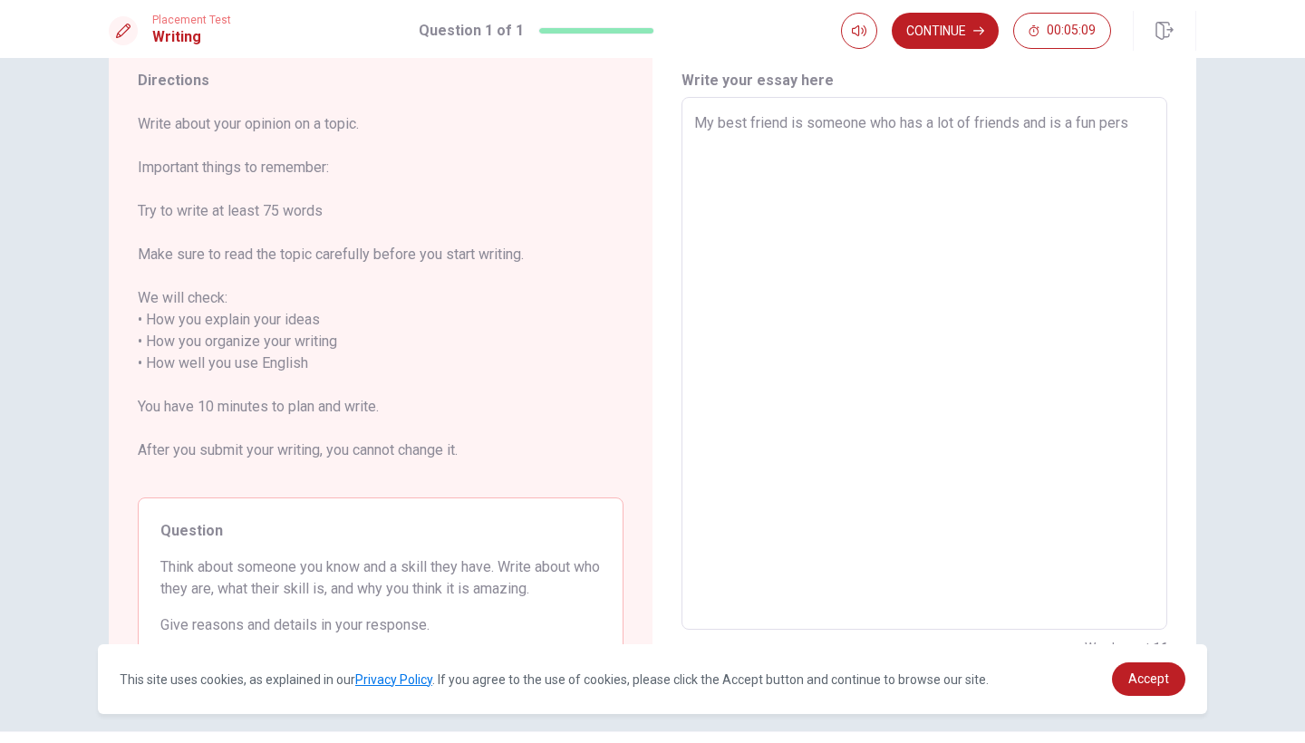
type textarea "x"
type textarea "My best friend is someone who has a lot of friends and is a fun perso"
type textarea "x"
type textarea "My best friend is someone who has a lot of friends and is a fun person"
type textarea "x"
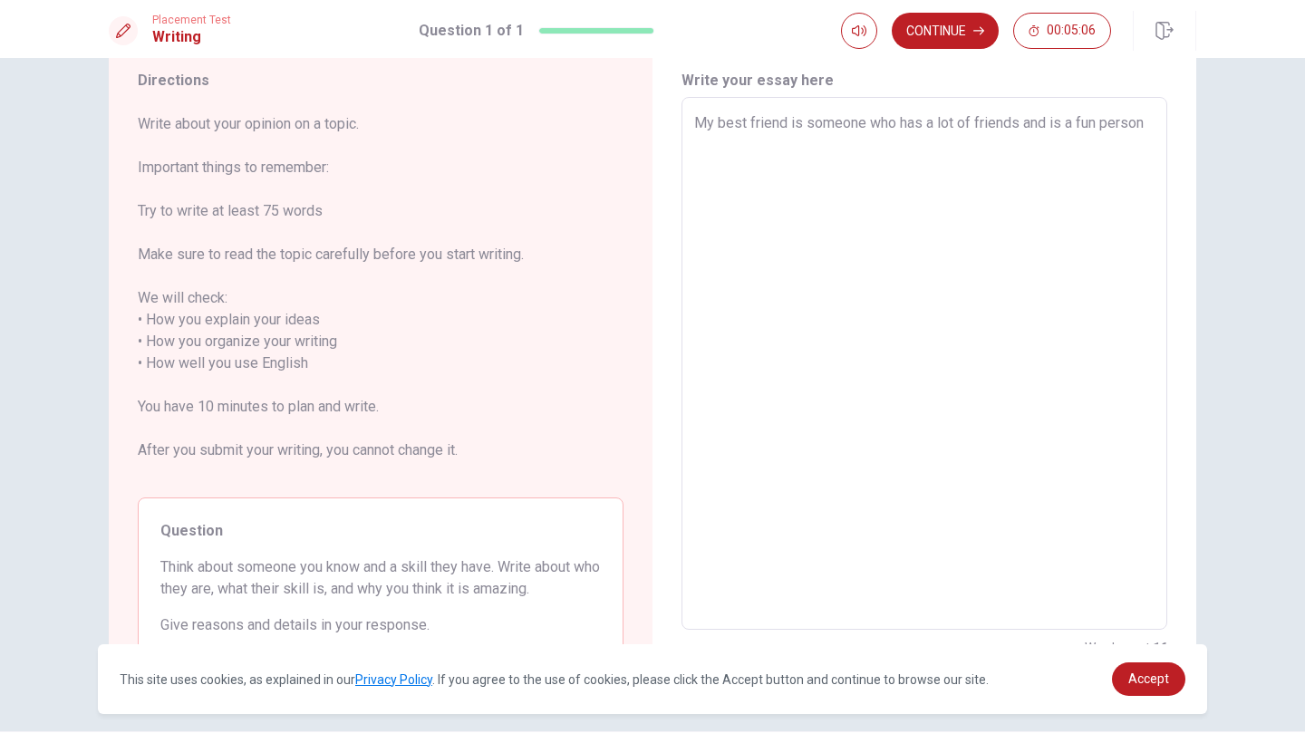
type textarea "My best friend is someone who has a lot of friends and is a fun person."
type textarea "x"
type textarea "My best friend is someone who has a lot of friends and is a fun person.T"
type textarea "x"
type textarea "My best friend is someone who has a lot of friends and is a fun [DOMAIN_NAME]"
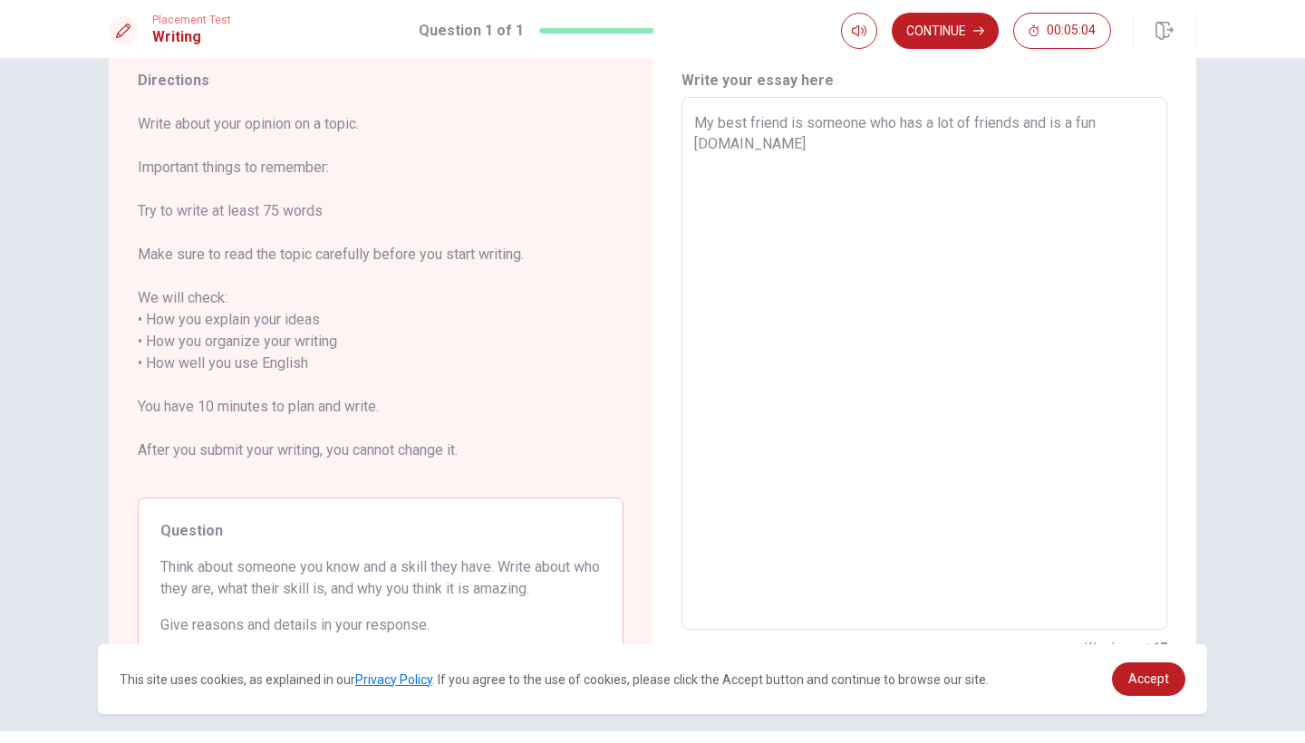
type textarea "x"
type textarea "My best friend is someone who has a lot of friends and is a fun person.The"
type textarea "x"
type textarea "My best friend is someone who has a lot of friends and is a fun person.They"
type textarea "x"
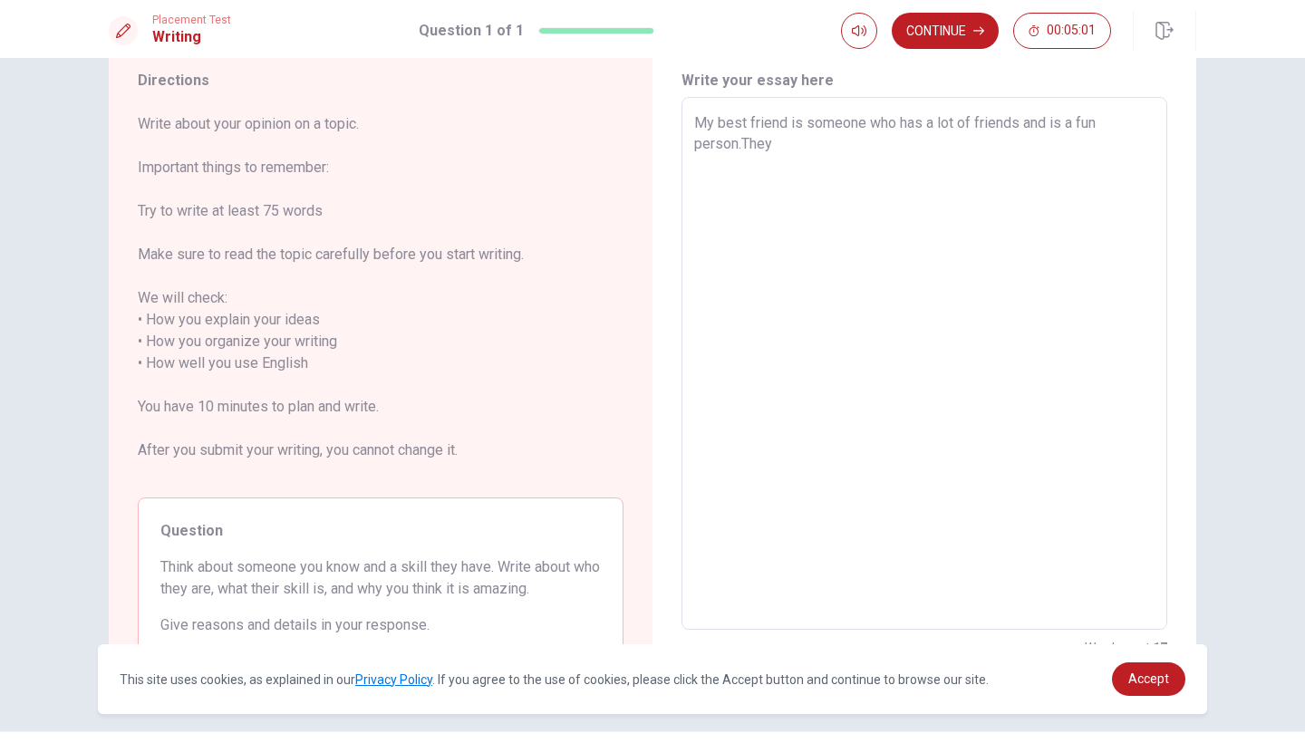
type textarea "My best friend is someone who has a lot of friends and is a fun person.They"
type textarea "x"
type textarea "My best friend is someone who has a lot of friends and is a fun person.They a"
type textarea "x"
type textarea "My best friend is someone who has a lot of friends and is a fun person.They ar"
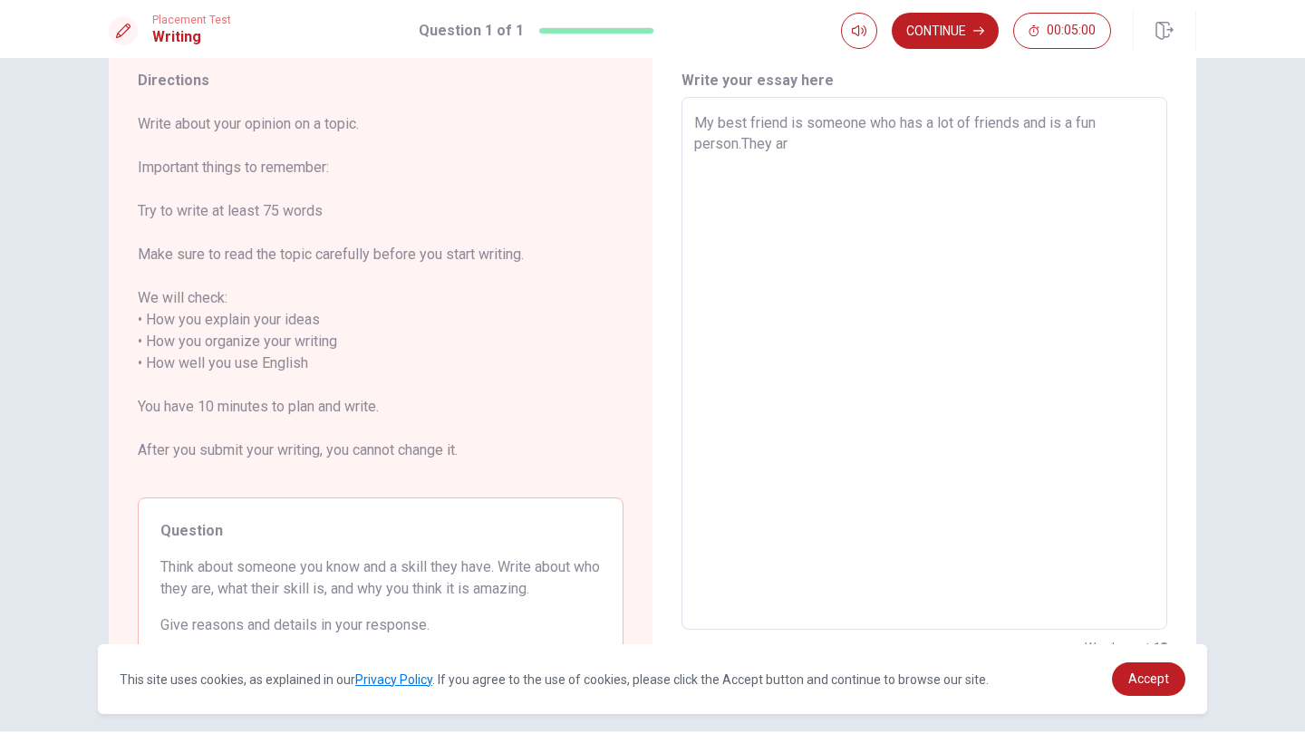
type textarea "x"
type textarea "My best friend is someone who has a lot of friends and is a fun person.They are"
type textarea "x"
type textarea "My best friend is someone who has a lot of friends and is a fun person.They are"
type textarea "x"
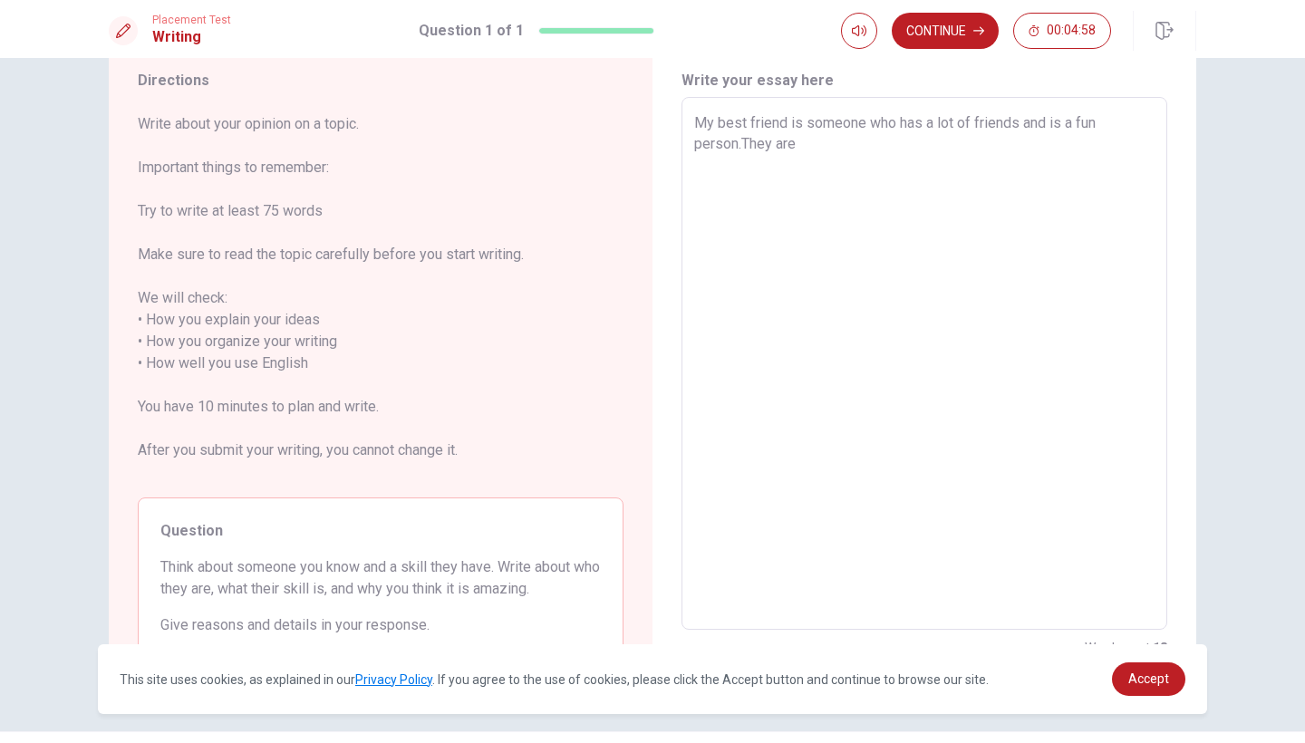
type textarea "My best friend is someone who has a lot of friends and is a fun person.They are…"
type textarea "x"
type textarea "My best friend is someone who has a lot of friends and is a fun person.They are…"
type textarea "x"
type textarea "My best friend is someone who has a lot of friends and is a fun person.They are…"
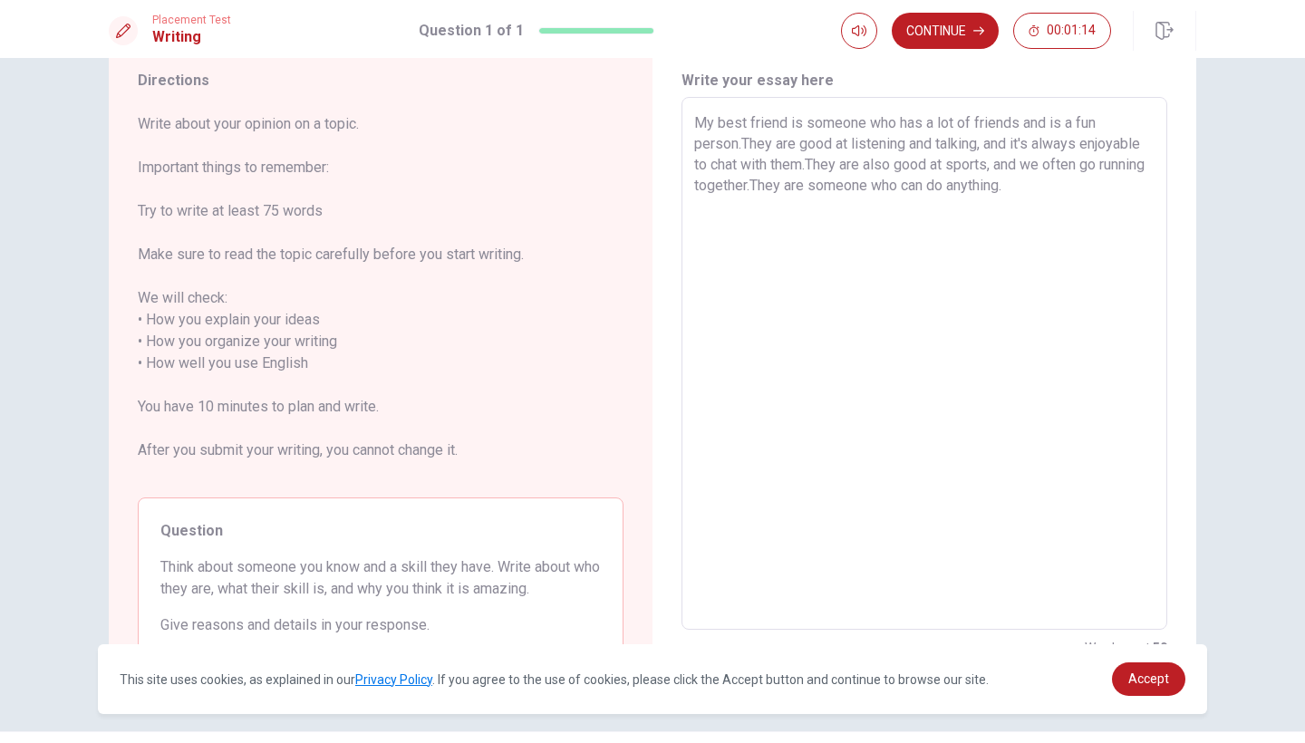
click at [874, 167] on textarea "My best friend is someone who has a lot of friends and is a fun person.They are…" at bounding box center [924, 363] width 460 height 503
click at [1022, 168] on textarea "My best friend is someone who has a lot of friends and is a fun person.They are…" at bounding box center [924, 363] width 460 height 503
click at [1013, 241] on textarea "My best friend is someone who has a lot of friends and is a fun person.They are…" at bounding box center [924, 363] width 460 height 503
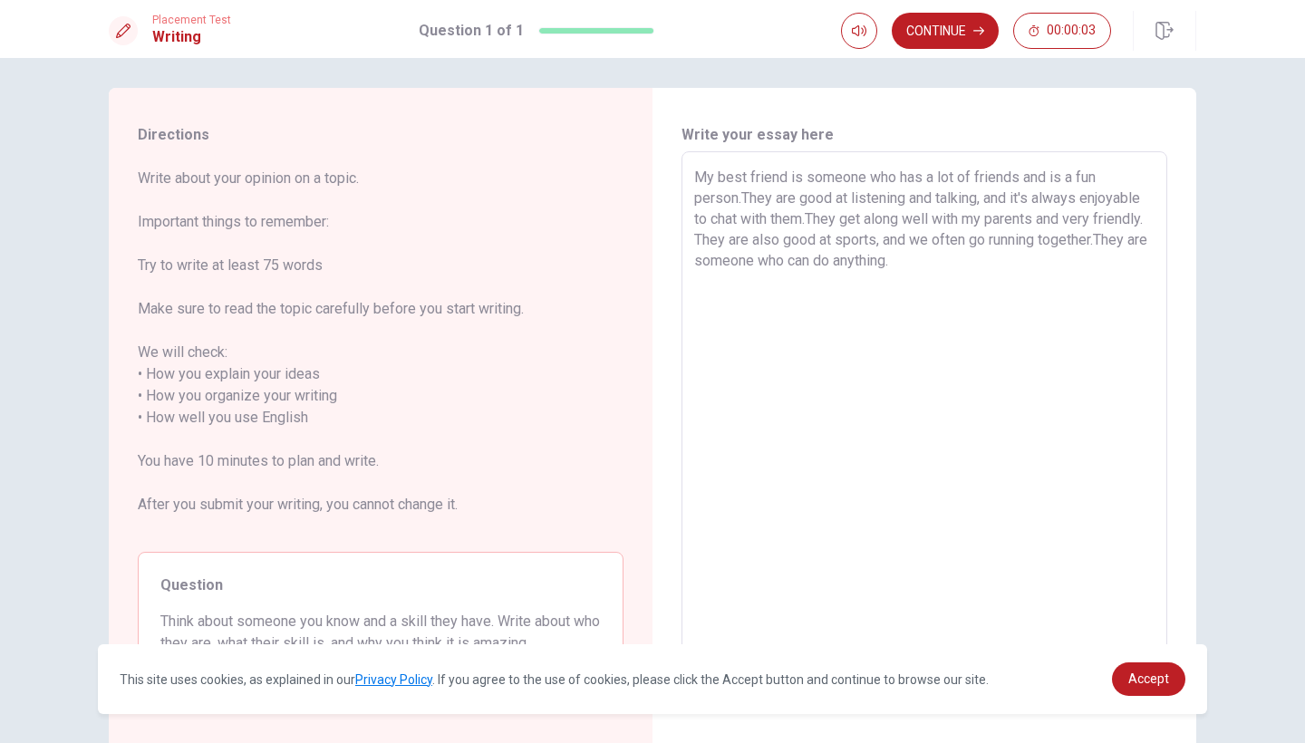
scroll to position [0, 0]
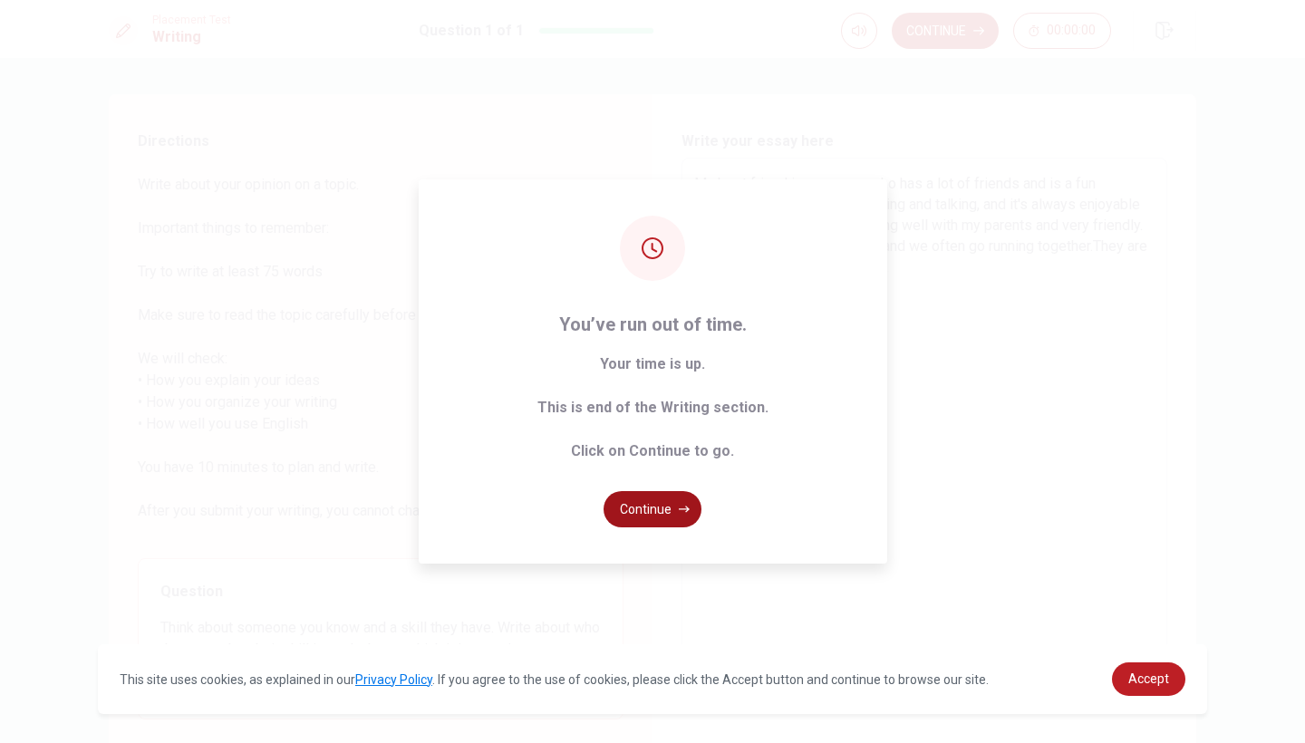
click at [639, 514] on button "Continue" at bounding box center [652, 509] width 98 height 36
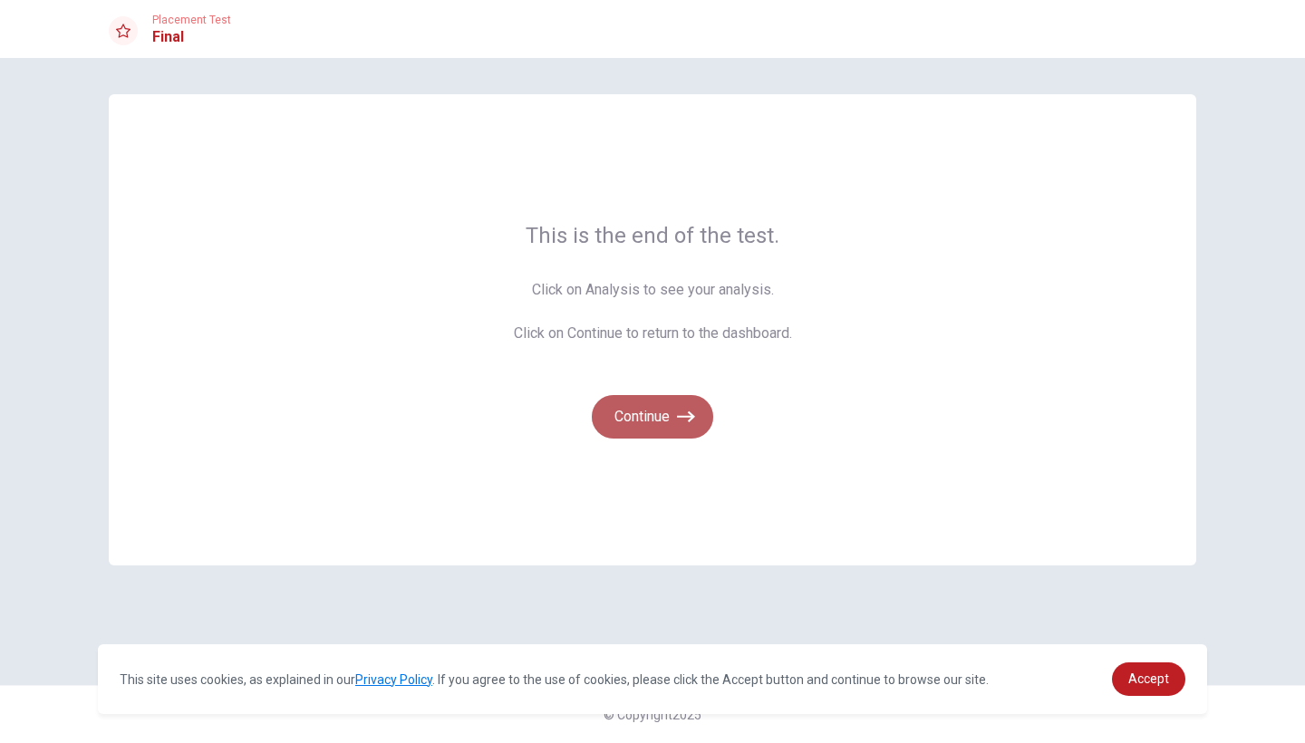
click at [602, 419] on button "Continue" at bounding box center [652, 416] width 121 height 43
